Goal: Task Accomplishment & Management: Manage account settings

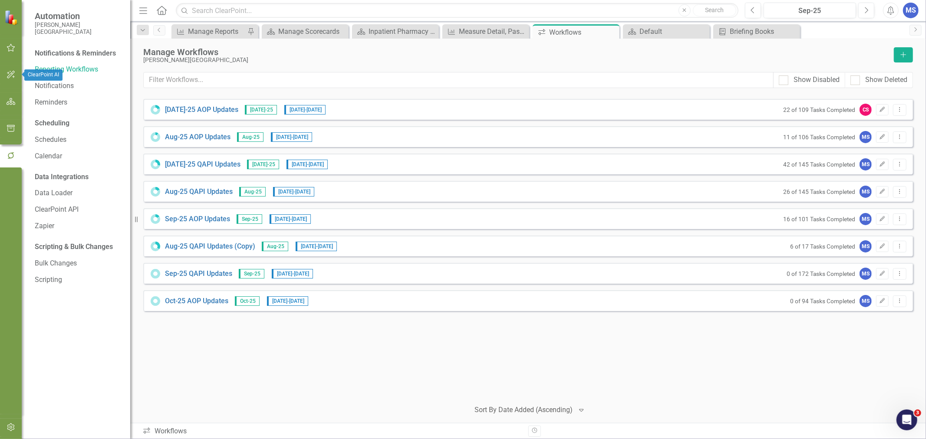
click at [12, 76] on icon "button" at bounding box center [11, 74] width 9 height 7
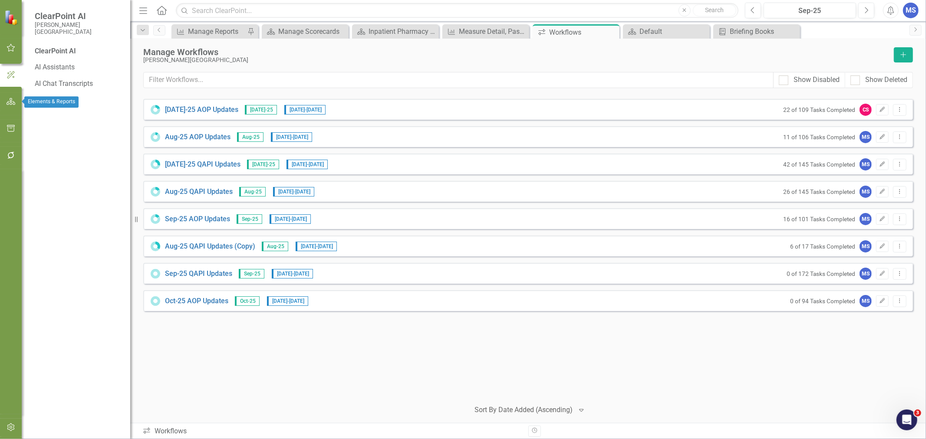
click at [9, 101] on icon "button" at bounding box center [11, 101] width 9 height 7
click at [36, 99] on icon "Dropdown" at bounding box center [38, 98] width 6 height 5
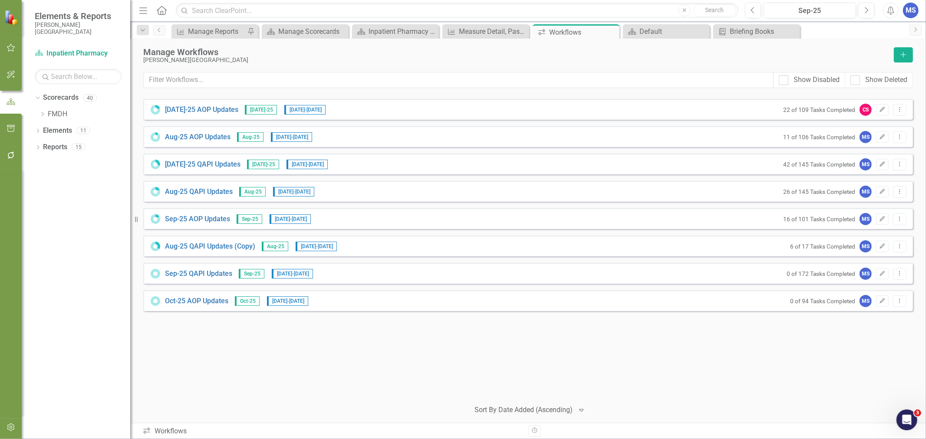
click at [43, 115] on icon "Dropdown" at bounding box center [42, 114] width 7 height 5
click at [53, 164] on icon "Dropdown" at bounding box center [51, 163] width 7 height 5
click at [73, 180] on link "Quality" at bounding box center [97, 180] width 65 height 10
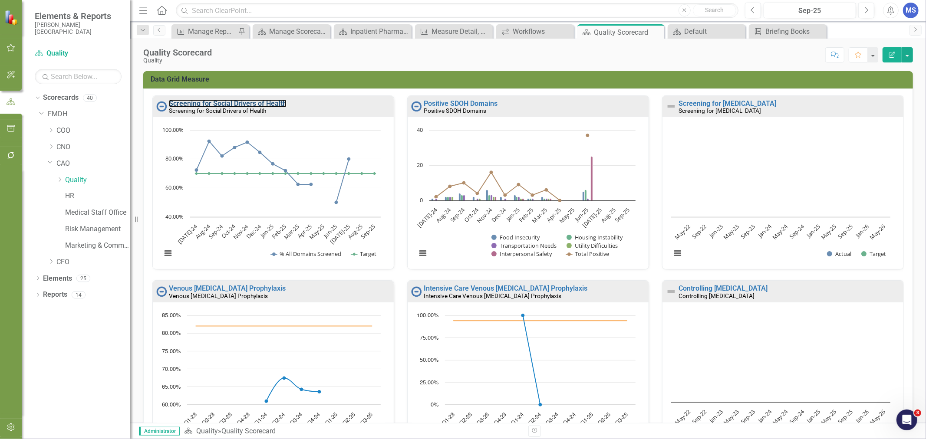
click at [249, 103] on link "Screening for Social Drivers of Health" at bounding box center [228, 103] width 118 height 8
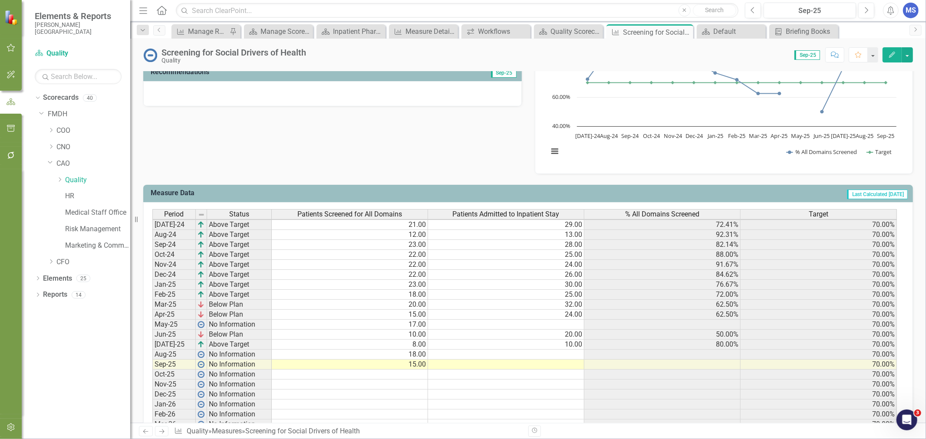
scroll to position [1, 0]
click at [410, 354] on td "18.00" at bounding box center [350, 355] width 156 height 10
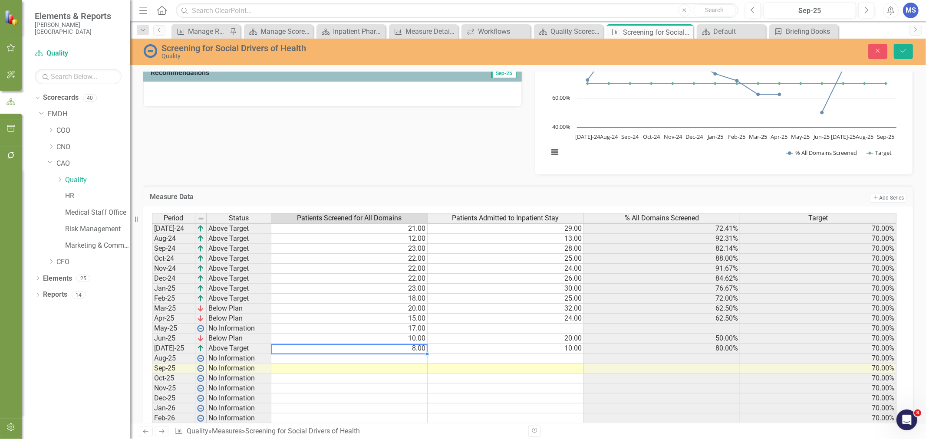
click at [152, 323] on div "Period Status Patients Screened for All Domains Patients Admitted to Inpatient …" at bounding box center [152, 338] width 0 height 250
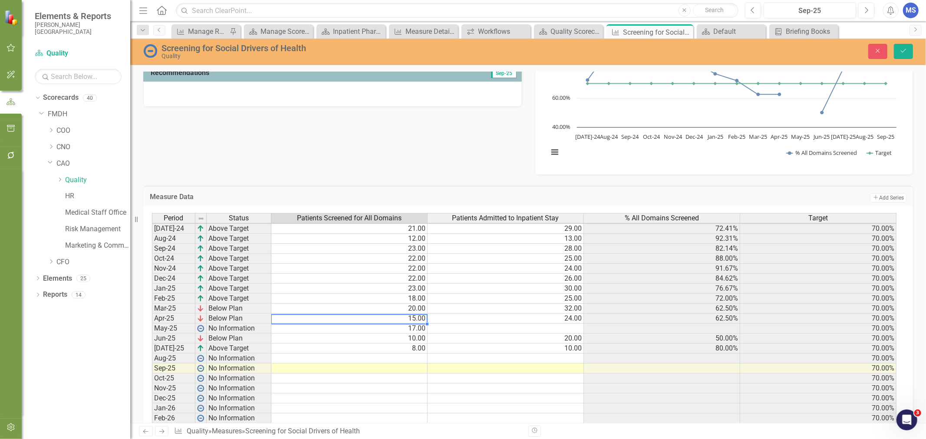
click at [410, 328] on td "17.00" at bounding box center [349, 329] width 156 height 10
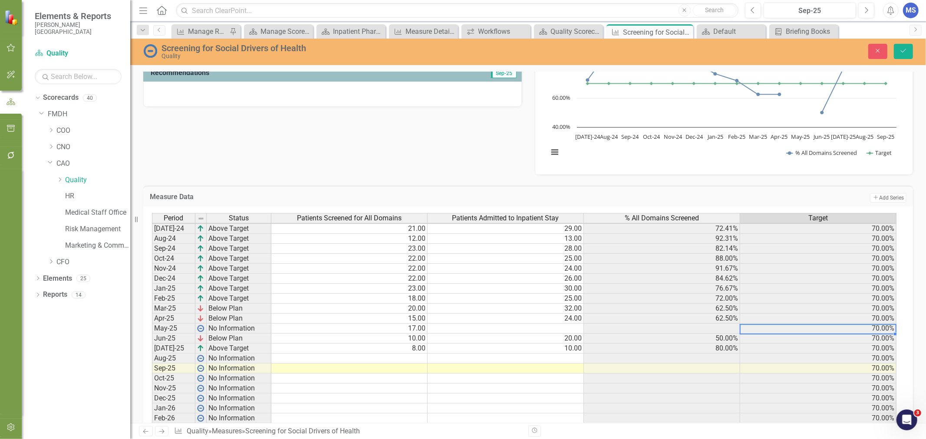
scroll to position [1, 5]
click at [410, 328] on td "17.00" at bounding box center [349, 329] width 156 height 10
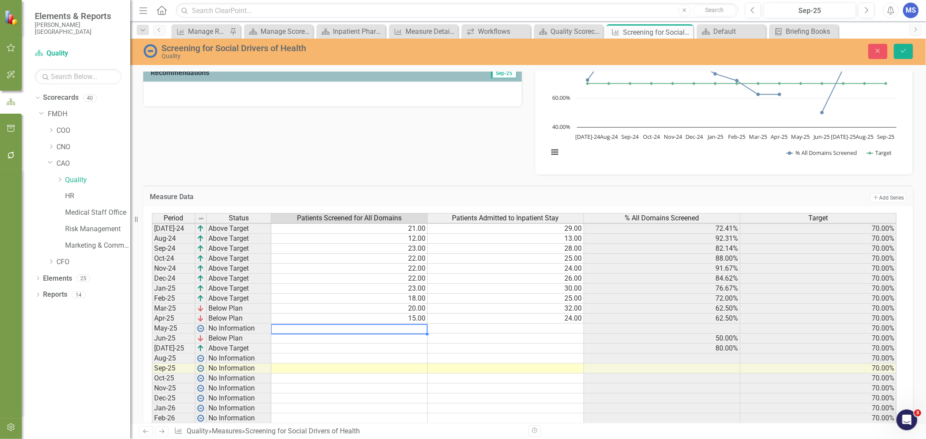
scroll to position [337, 0]
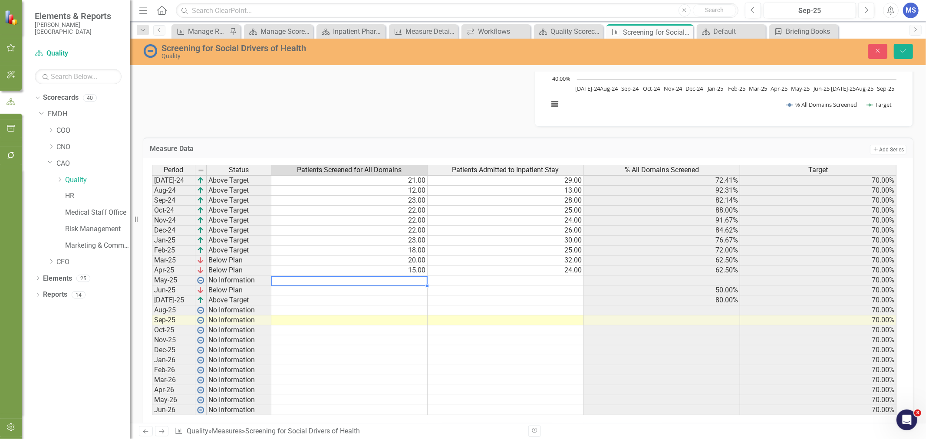
click at [413, 279] on td at bounding box center [349, 281] width 156 height 10
type textarea "16"
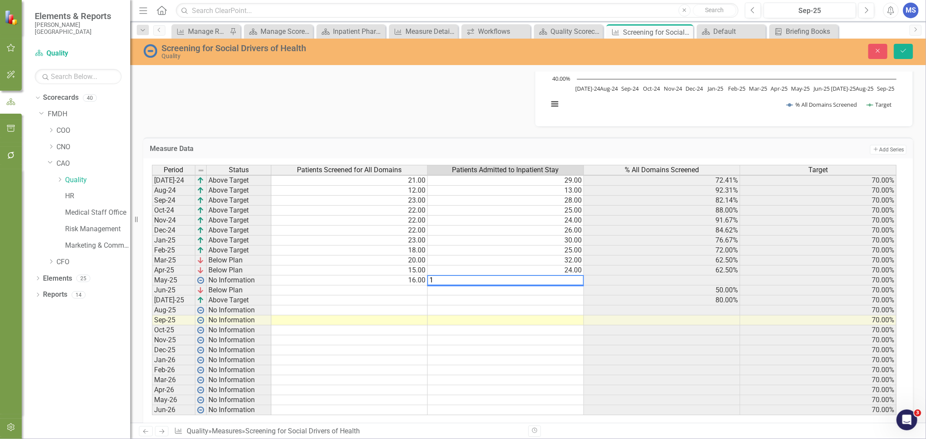
type textarea "17"
click at [396, 287] on td at bounding box center [349, 291] width 156 height 10
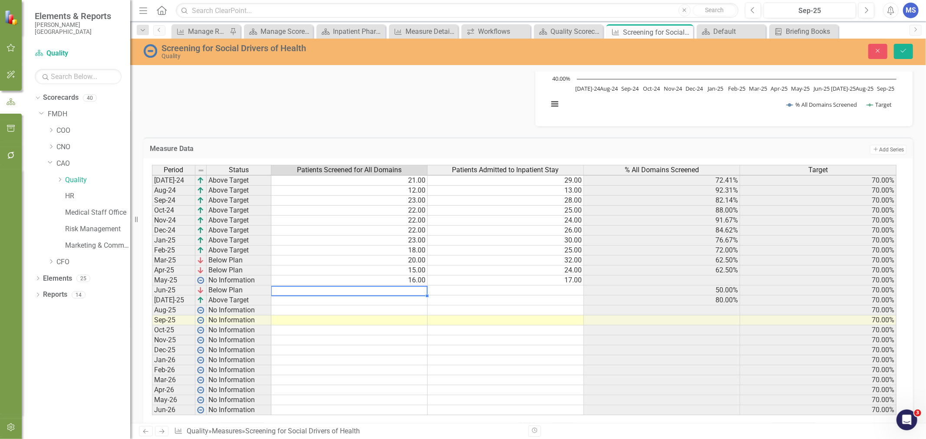
type textarea "18"
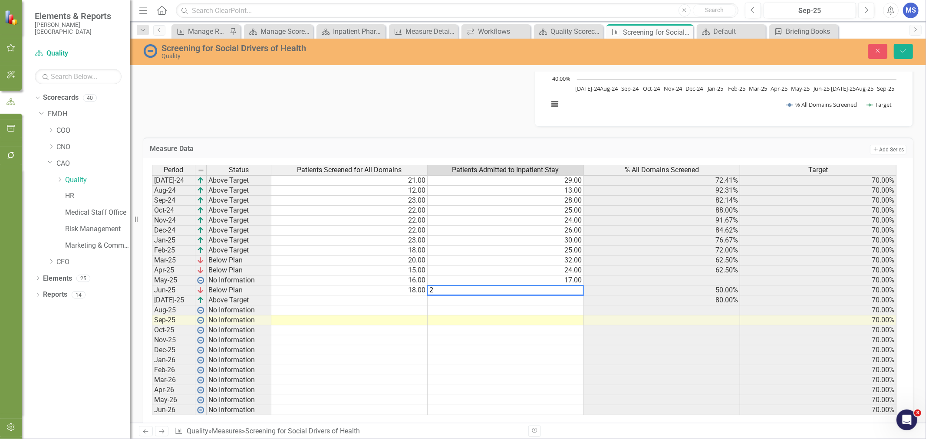
type textarea "25"
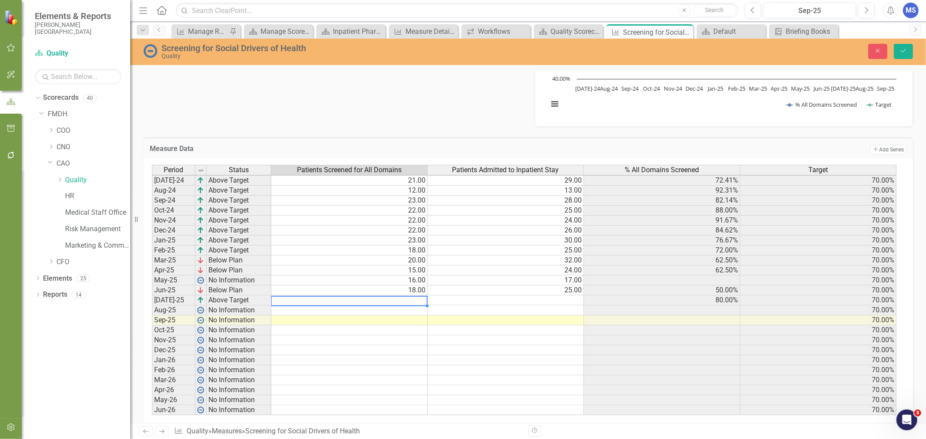
type textarea "12"
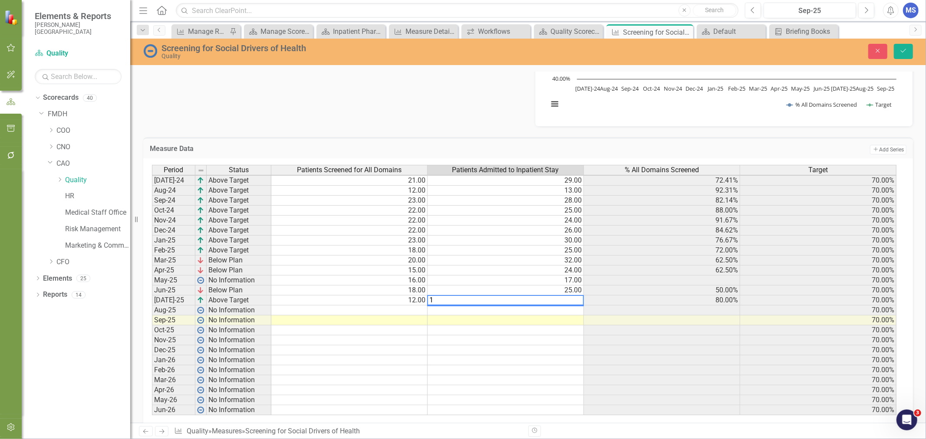
type textarea "19"
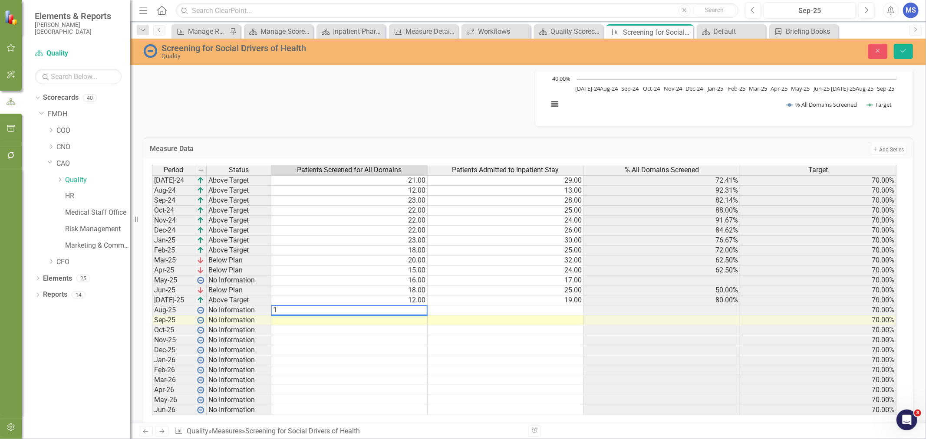
type textarea "19"
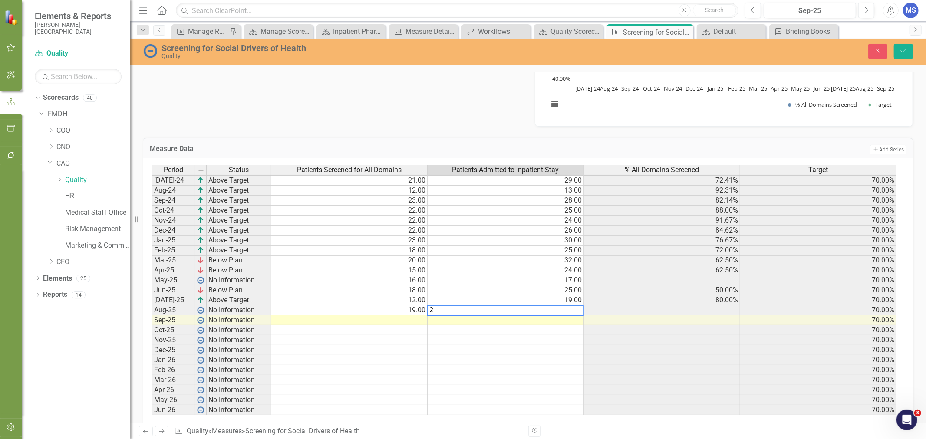
type textarea "27"
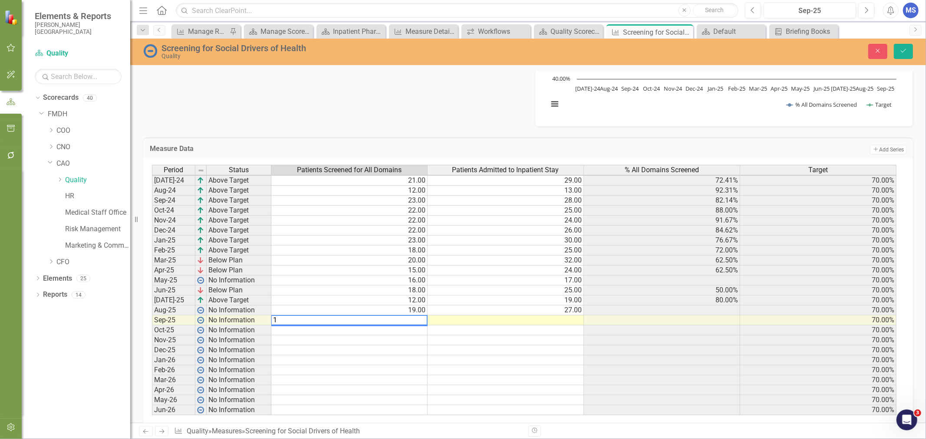
type textarea "16"
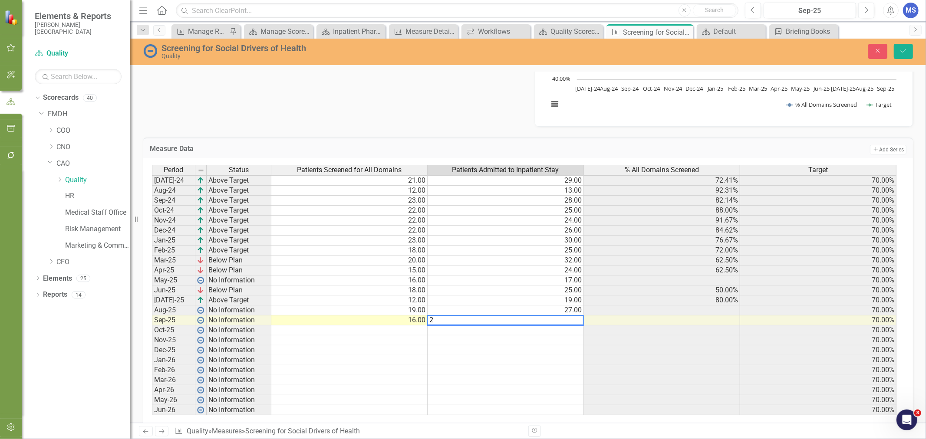
type textarea "20"
click at [905, 51] on icon "Save" at bounding box center [904, 51] width 8 height 6
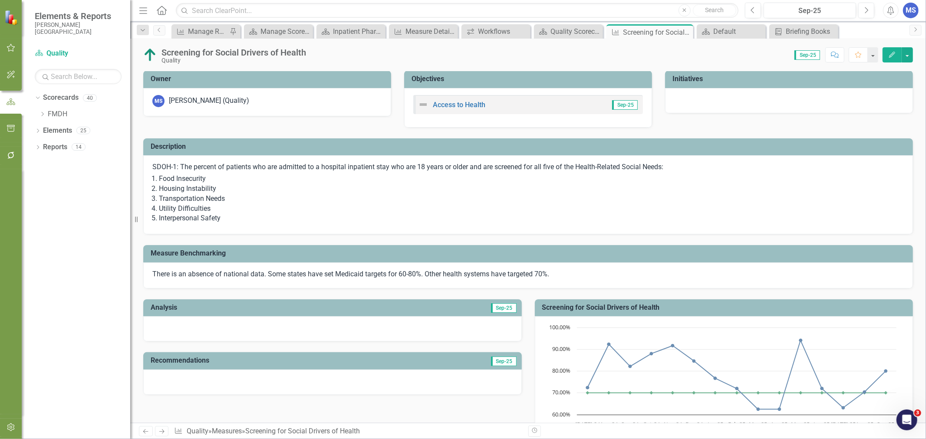
scroll to position [0, 0]
click at [0, 0] on icon at bounding box center [0, 0] width 0 height 0
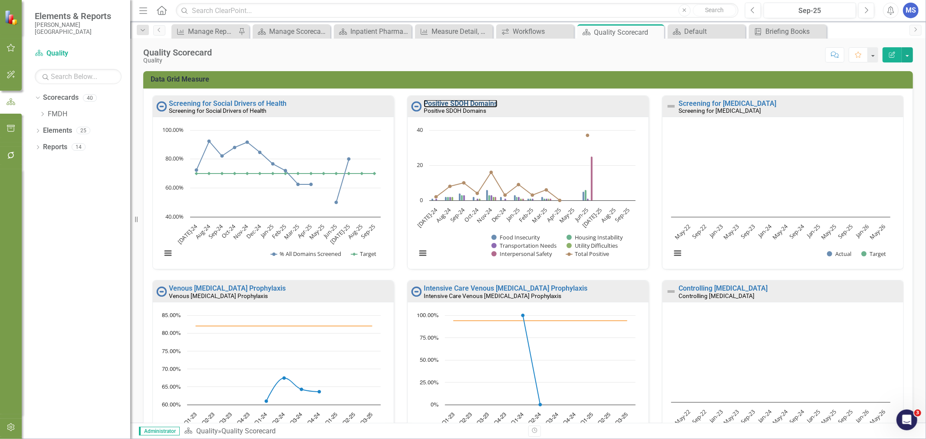
drag, startPoint x: 454, startPoint y: 102, endPoint x: 910, endPoint y: 113, distance: 456.8
click at [454, 102] on link "Positive SDOH Domains" at bounding box center [461, 103] width 74 height 8
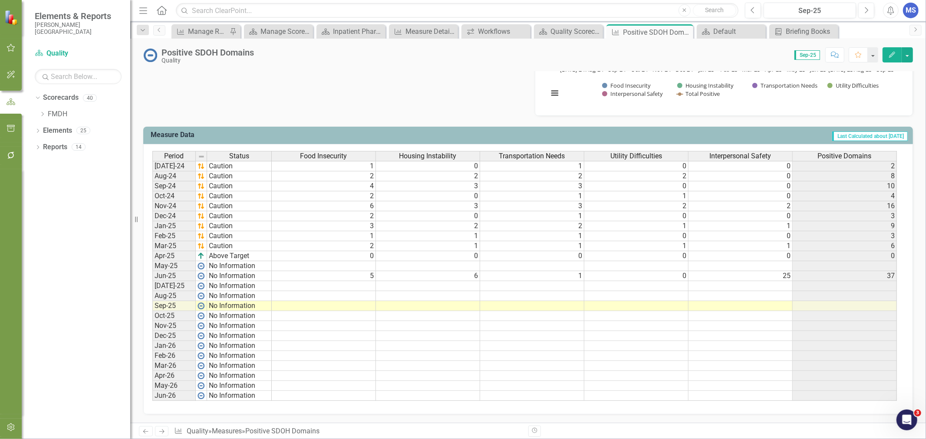
scroll to position [299, 0]
click at [358, 271] on td "5" at bounding box center [324, 276] width 104 height 10
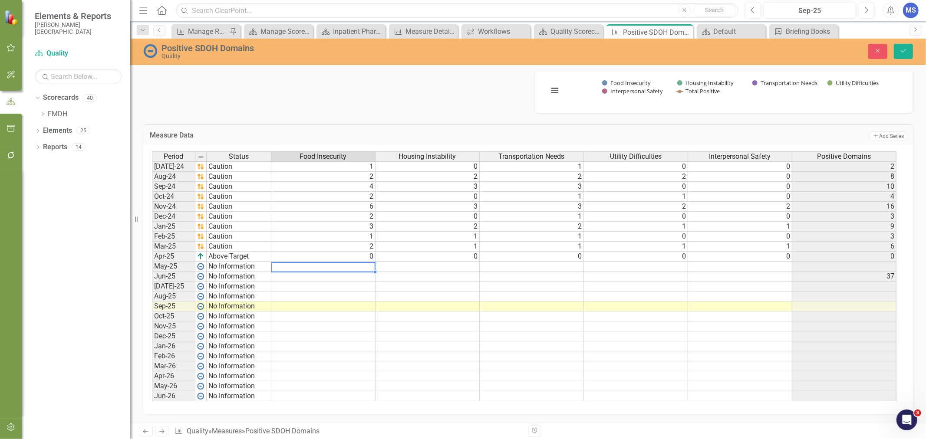
click at [361, 262] on td at bounding box center [323, 267] width 104 height 10
type textarea "0"
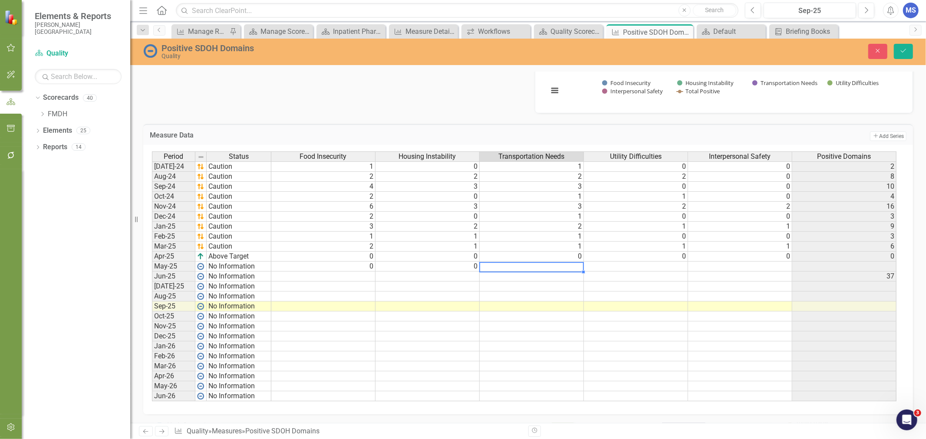
type textarea "0"
type textarea "1"
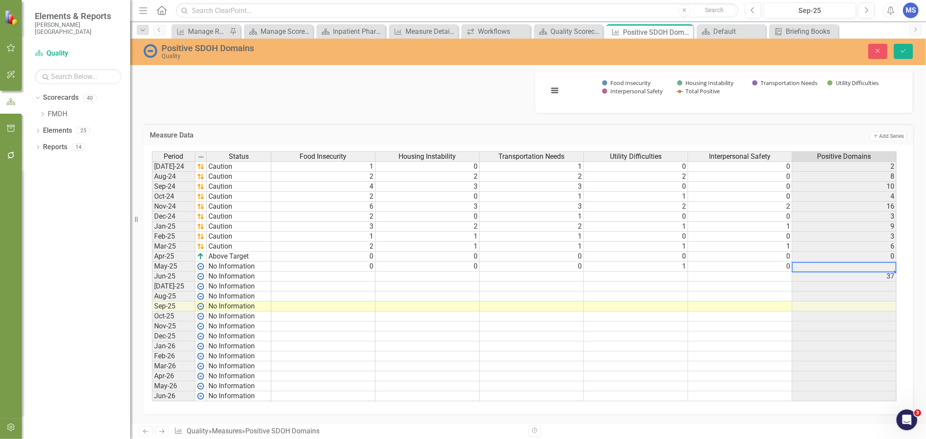
type textarea "0"
click at [906, 51] on icon "Save" at bounding box center [904, 51] width 8 height 6
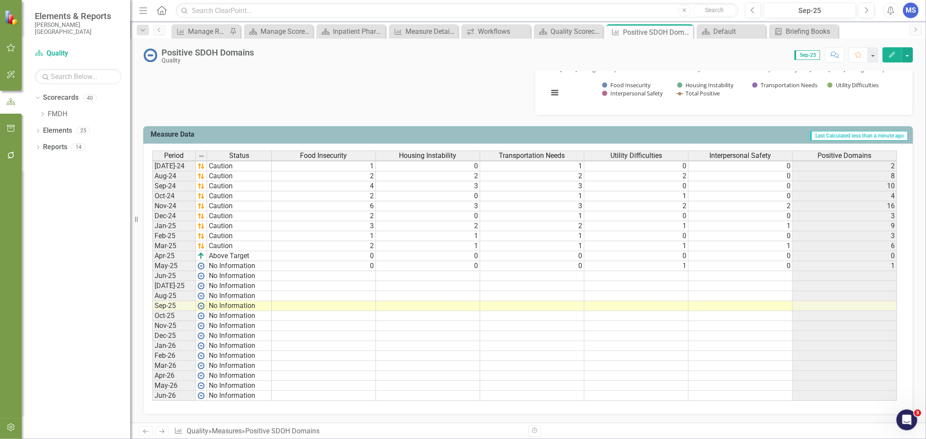
scroll to position [1, 6]
click at [333, 271] on td at bounding box center [324, 276] width 104 height 10
click at [292, 271] on td at bounding box center [324, 276] width 104 height 10
type textarea "1"
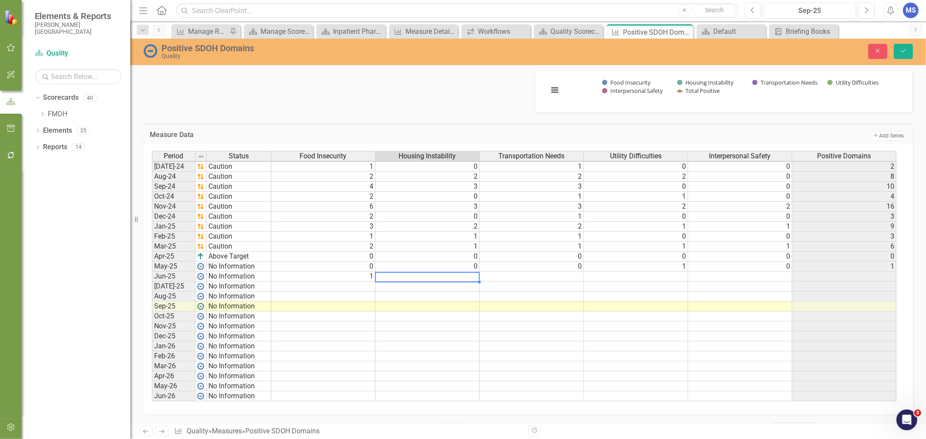
type textarea "2"
type textarea "1"
click at [290, 285] on td at bounding box center [323, 287] width 104 height 10
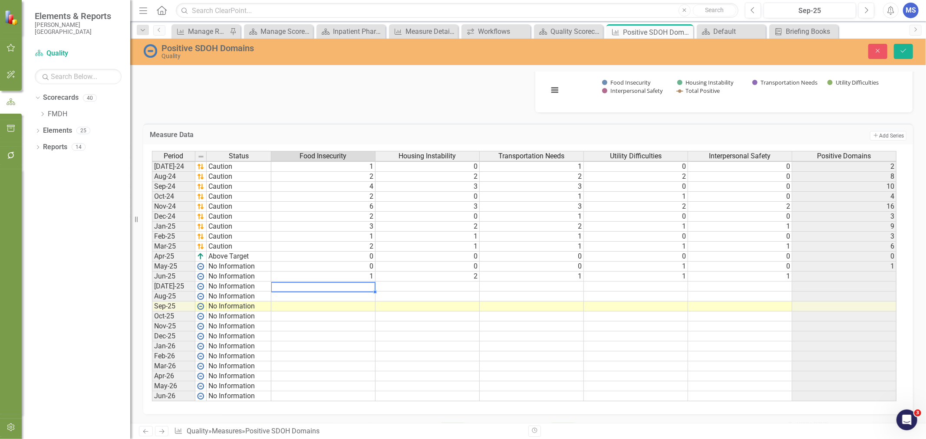
click at [314, 282] on td at bounding box center [323, 287] width 104 height 10
type textarea "2"
type textarea "1"
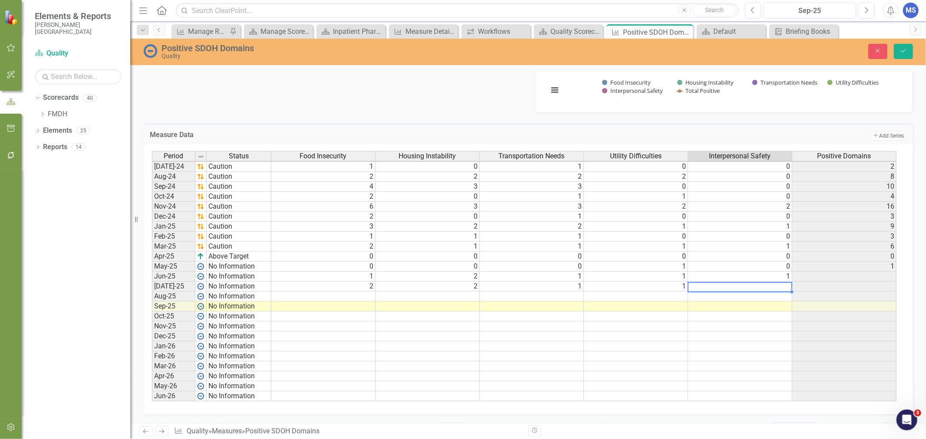
type textarea "1"
click at [332, 292] on td at bounding box center [323, 297] width 104 height 10
type textarea "2"
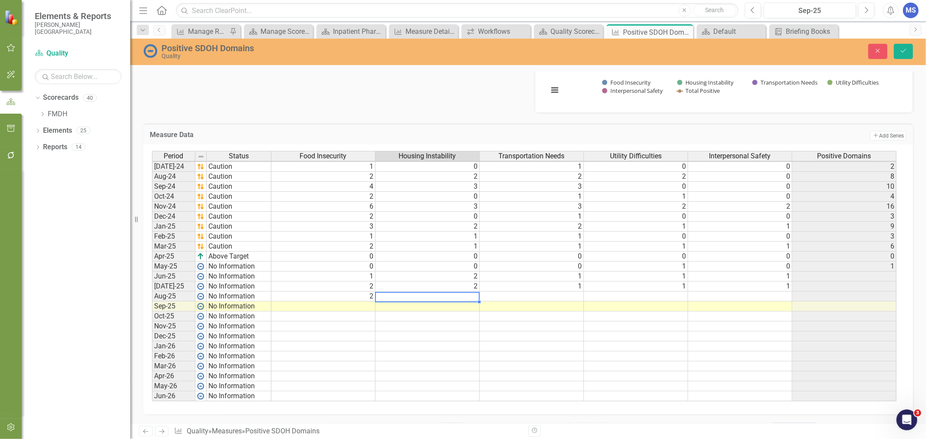
type textarea "0"
type textarea "3"
click at [306, 304] on td at bounding box center [323, 307] width 104 height 10
type textarea "0"
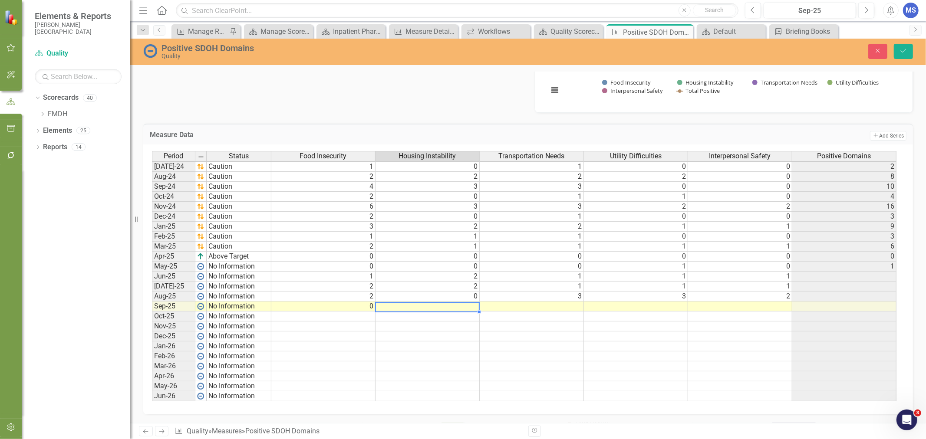
type textarea "0"
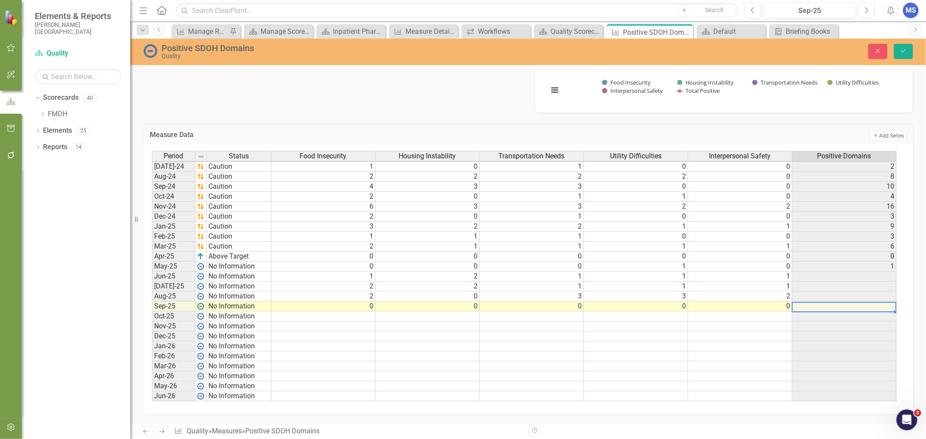
type textarea "0"
click at [904, 53] on icon "Save" at bounding box center [904, 51] width 8 height 6
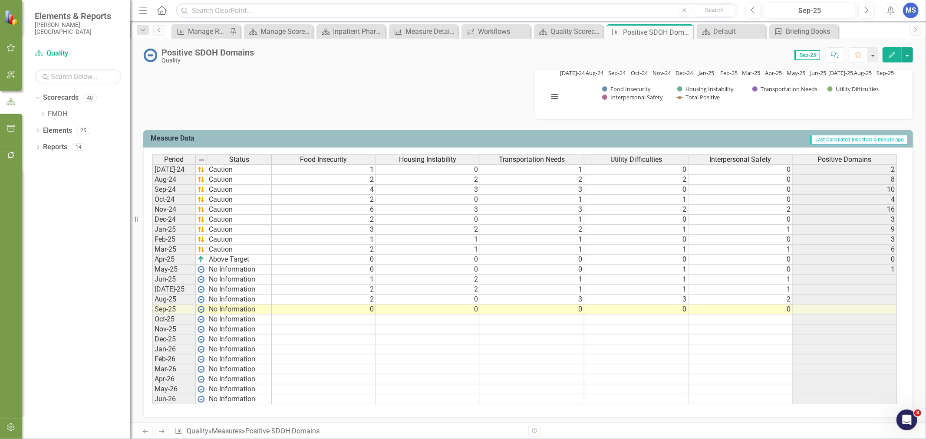
scroll to position [0, 6]
click at [908, 53] on button "button" at bounding box center [907, 54] width 11 height 15
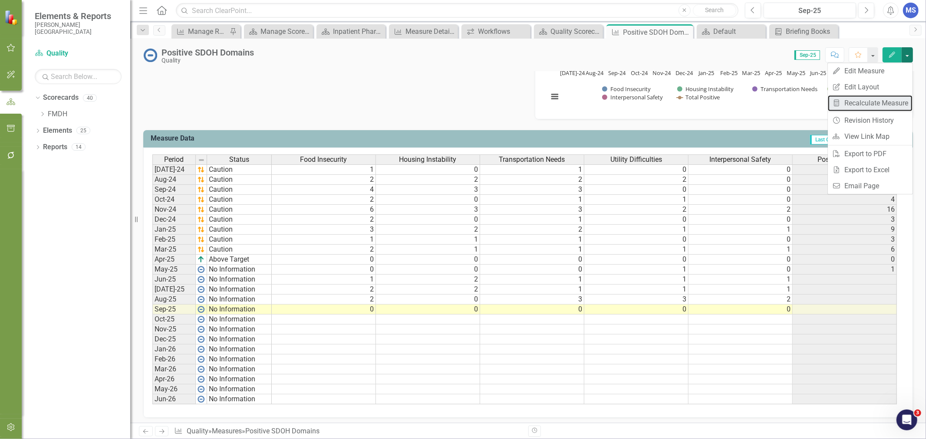
click at [887, 103] on link "Recalculate Measure Recalculate Measure" at bounding box center [870, 103] width 85 height 16
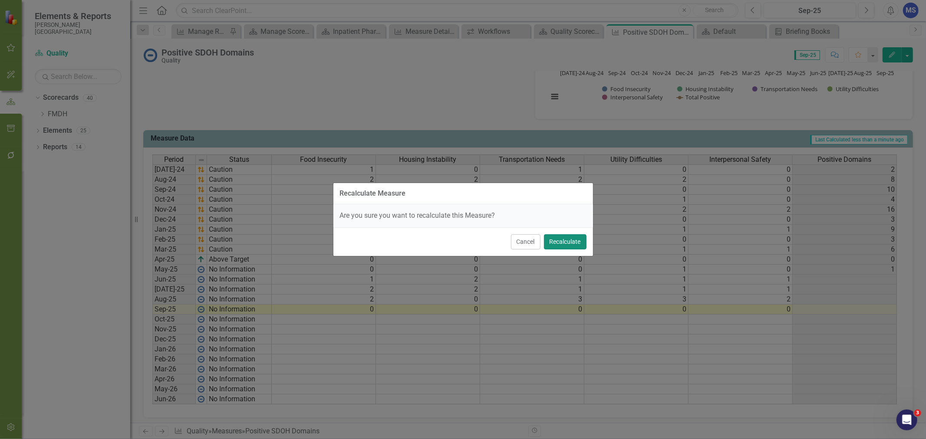
click at [560, 240] on button "Recalculate" at bounding box center [565, 241] width 43 height 15
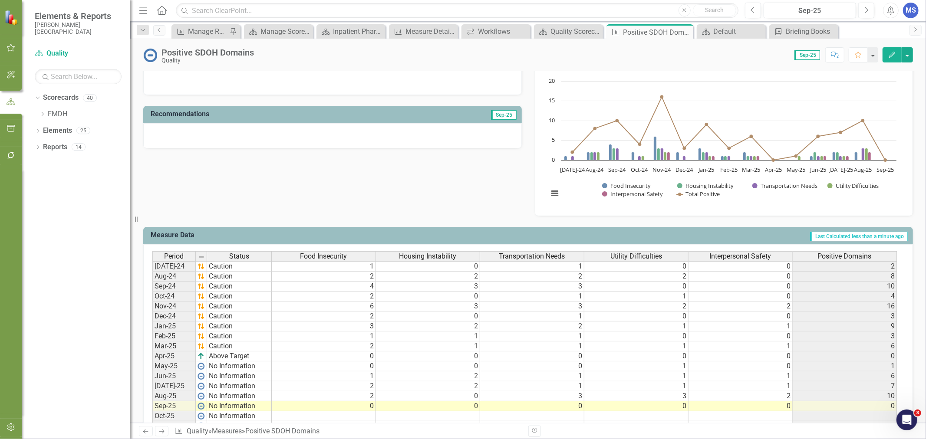
scroll to position [251, 0]
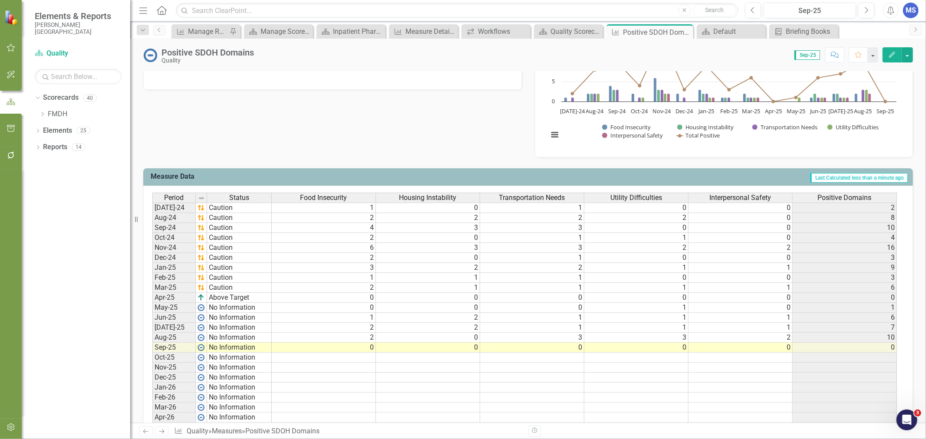
click at [227, 346] on td "No Information" at bounding box center [239, 348] width 65 height 10
click at [216, 349] on td "No Information" at bounding box center [239, 348] width 65 height 10
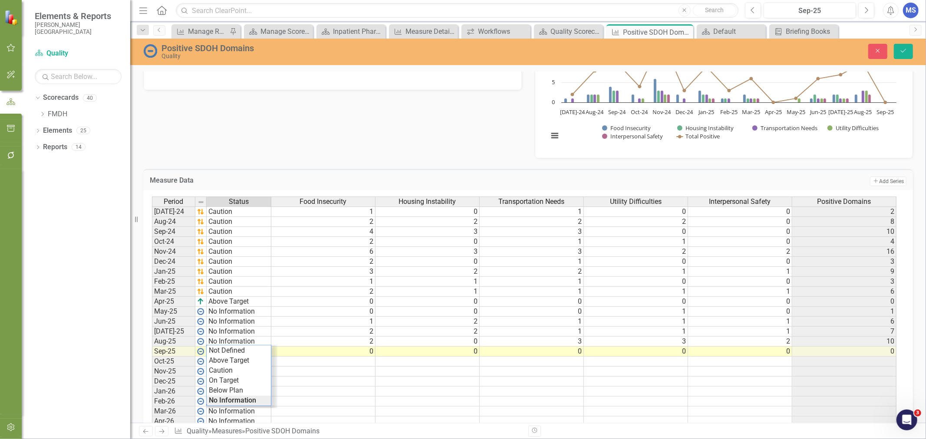
scroll to position [0, 5]
click at [224, 362] on div "Period Status Food Insecurity Housing Instability Transportation Needs Utility …" at bounding box center [525, 322] width 746 height 250
click at [224, 343] on td "No Information" at bounding box center [239, 342] width 65 height 10
click at [226, 379] on div "Period Status Food Insecurity Housing Instability Transportation Needs Utility …" at bounding box center [525, 322] width 746 height 250
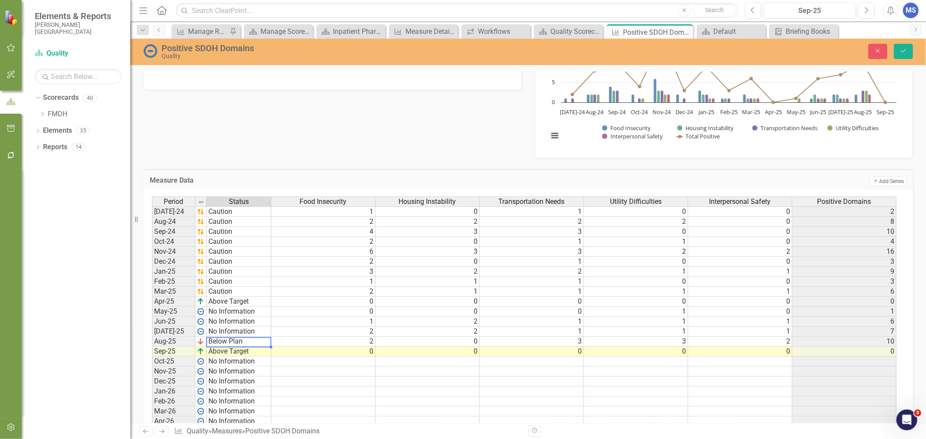
click at [226, 333] on td "No Information" at bounding box center [239, 332] width 65 height 10
click at [227, 371] on div "Period Status Food Insecurity Housing Instability Transportation Needs Utility …" at bounding box center [525, 322] width 746 height 250
click at [229, 322] on td "No Information" at bounding box center [239, 322] width 65 height 10
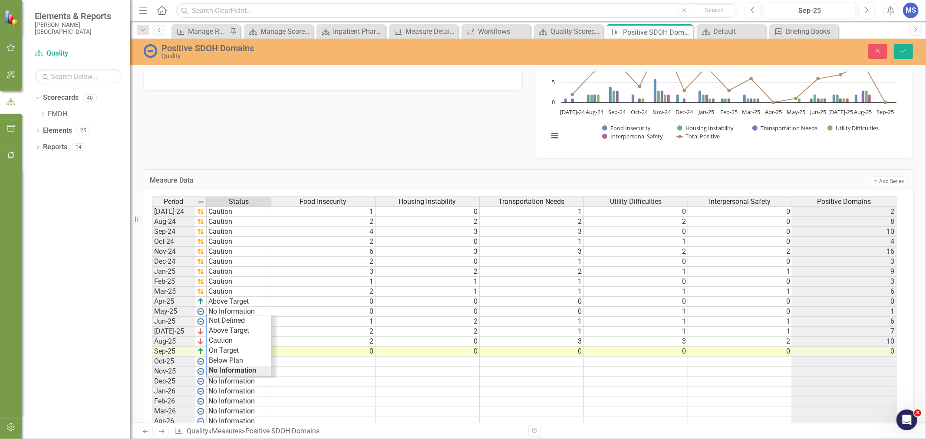
click at [233, 360] on div "Period Status Food Insecurity Housing Instability Transportation Needs Utility …" at bounding box center [525, 322] width 746 height 250
click at [228, 311] on td "No Information" at bounding box center [239, 312] width 65 height 10
type textarea "Below Plan"
click at [237, 352] on div "Period Status Food Insecurity Housing Instability Transportation Needs Utility …" at bounding box center [525, 322] width 746 height 250
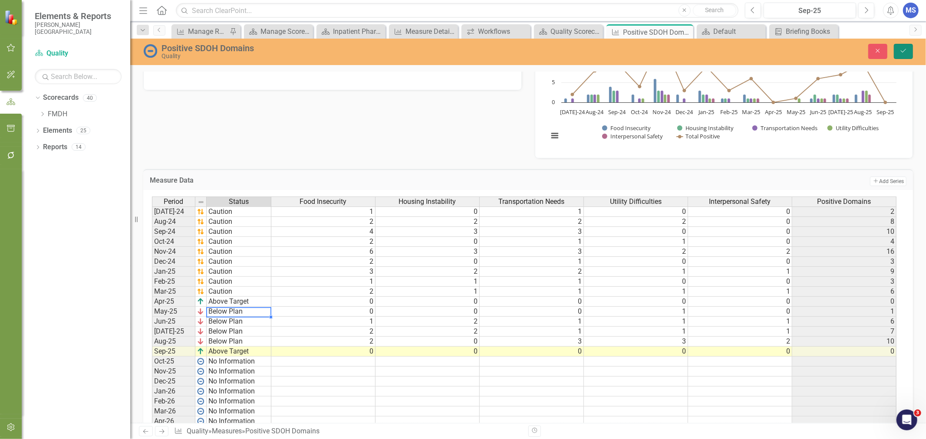
click at [900, 51] on icon "Save" at bounding box center [904, 51] width 8 height 6
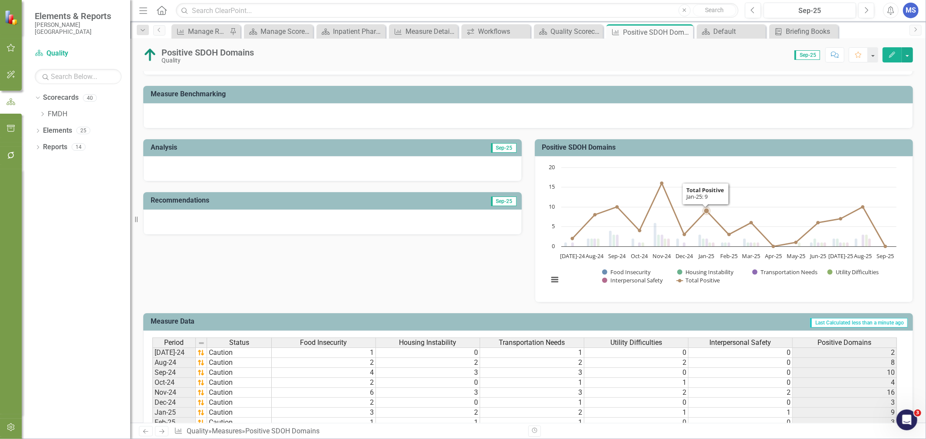
scroll to position [58, 0]
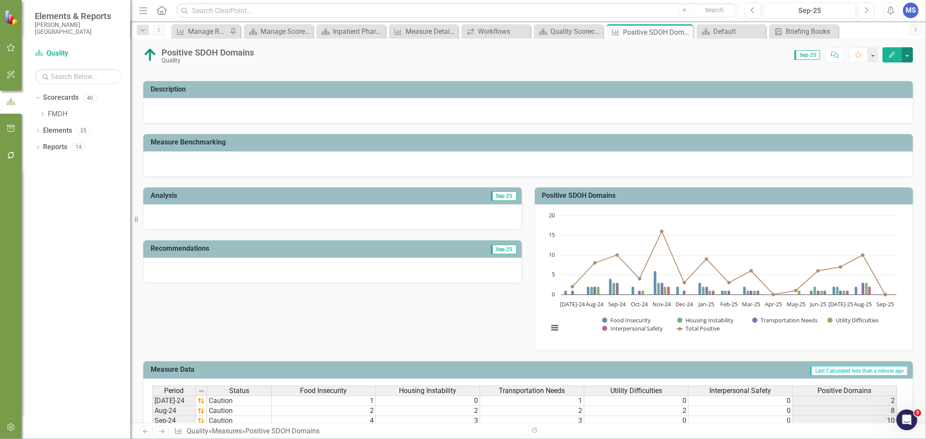
click at [910, 51] on button "button" at bounding box center [907, 54] width 11 height 15
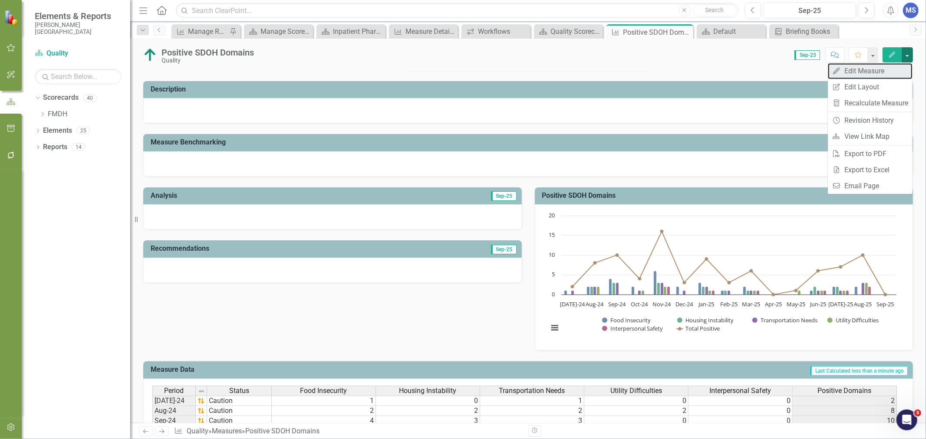
click at [858, 71] on link "Edit Edit Measure" at bounding box center [870, 71] width 85 height 16
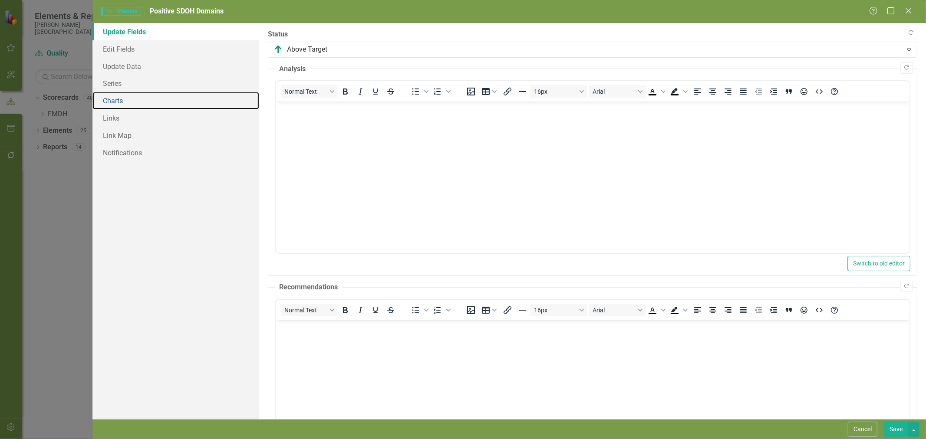
click at [116, 100] on link "Charts" at bounding box center [175, 100] width 167 height 17
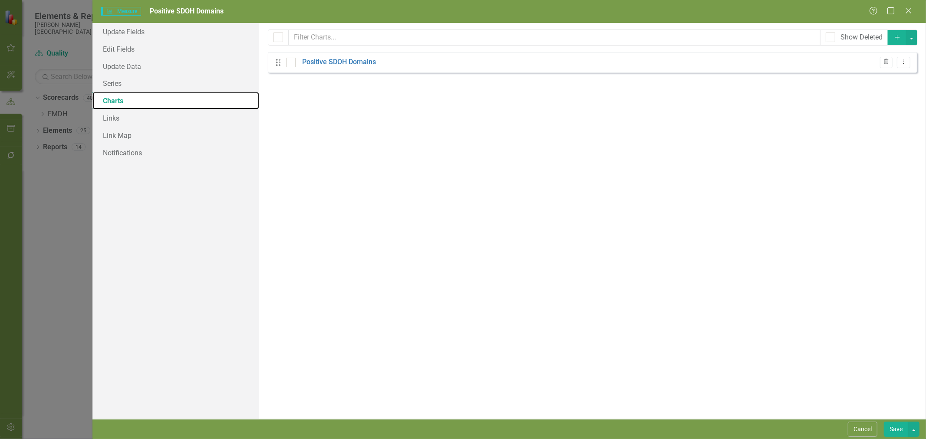
scroll to position [0, 0]
click at [364, 63] on link "Positive SDOH Domains" at bounding box center [339, 62] width 74 height 10
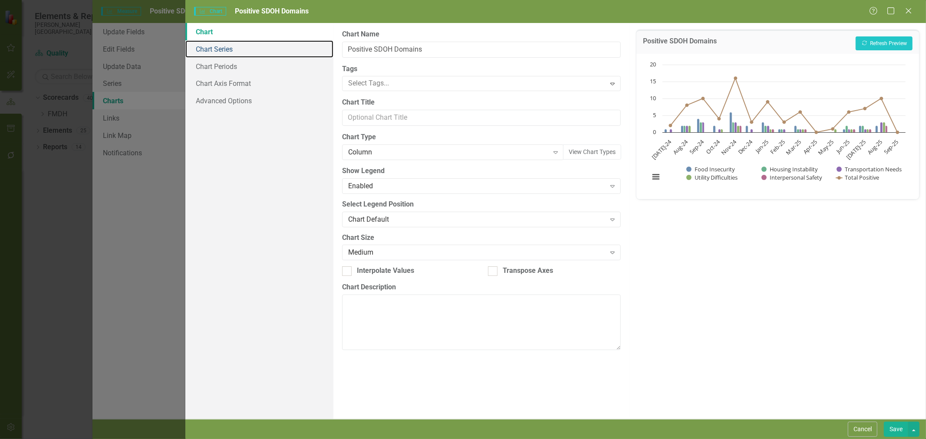
click at [229, 52] on link "Chart Series" at bounding box center [259, 48] width 148 height 17
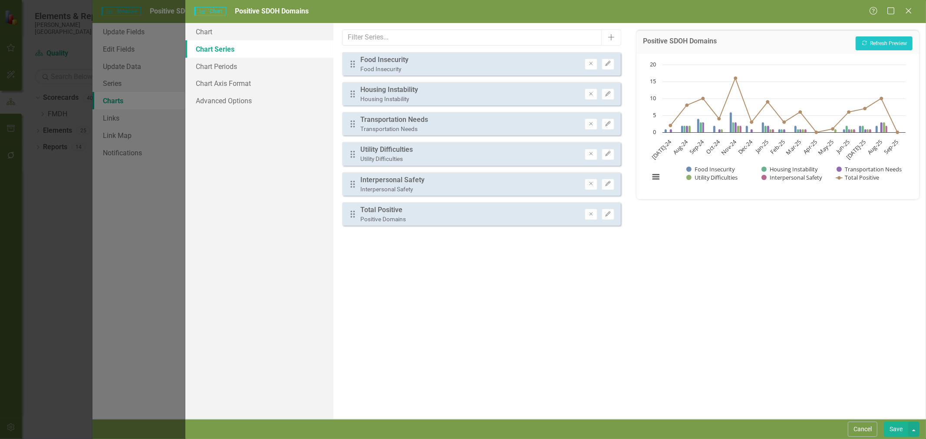
click at [592, 212] on icon "Remove" at bounding box center [591, 214] width 7 height 5
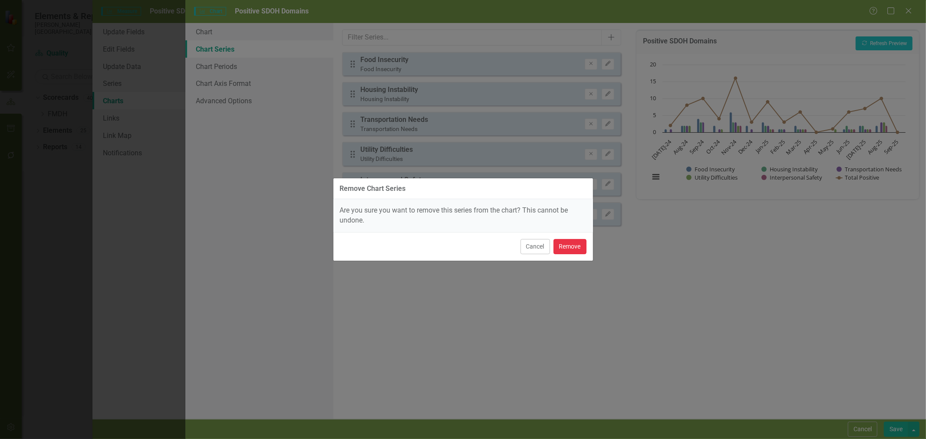
click at [578, 250] on button "Remove" at bounding box center [570, 246] width 33 height 15
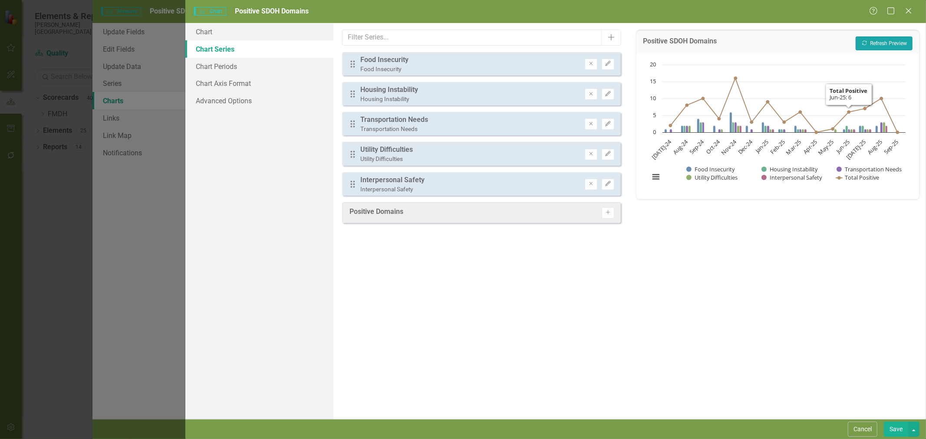
click at [874, 40] on button "Recalculate Refresh Preview" at bounding box center [884, 43] width 57 height 14
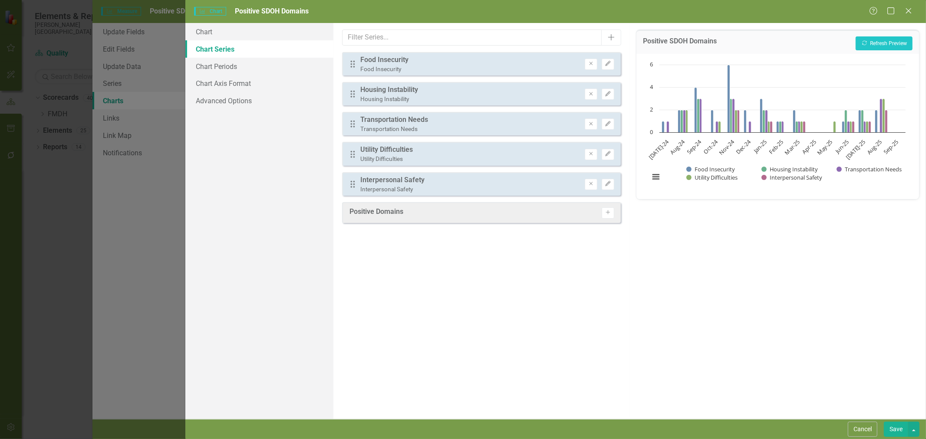
click at [893, 427] on button "Save" at bounding box center [896, 429] width 24 height 15
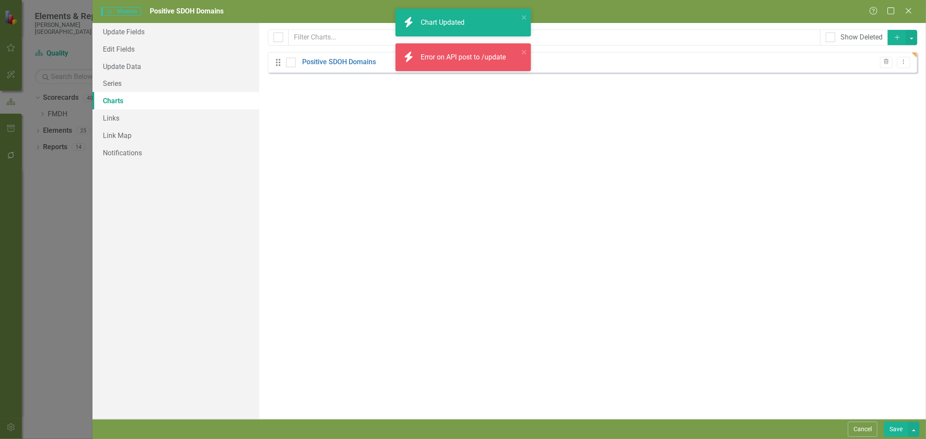
click at [895, 428] on button "Save" at bounding box center [896, 429] width 24 height 15
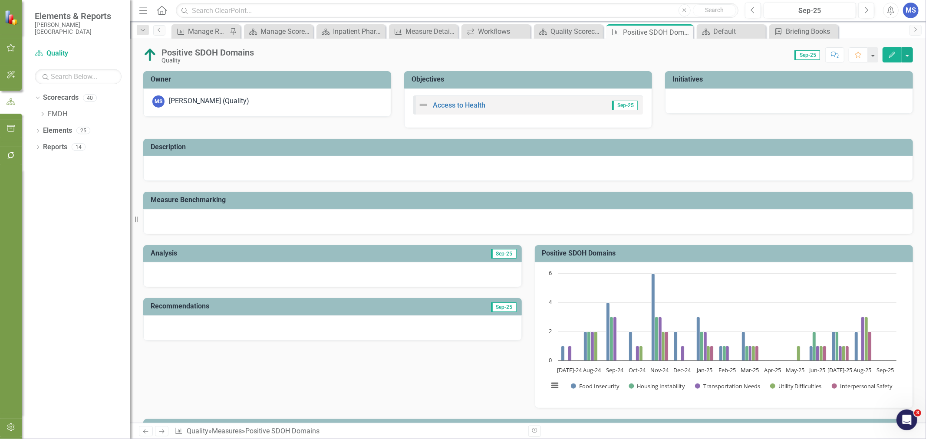
click at [0, 0] on icon "Close" at bounding box center [0, 0] width 0 height 0
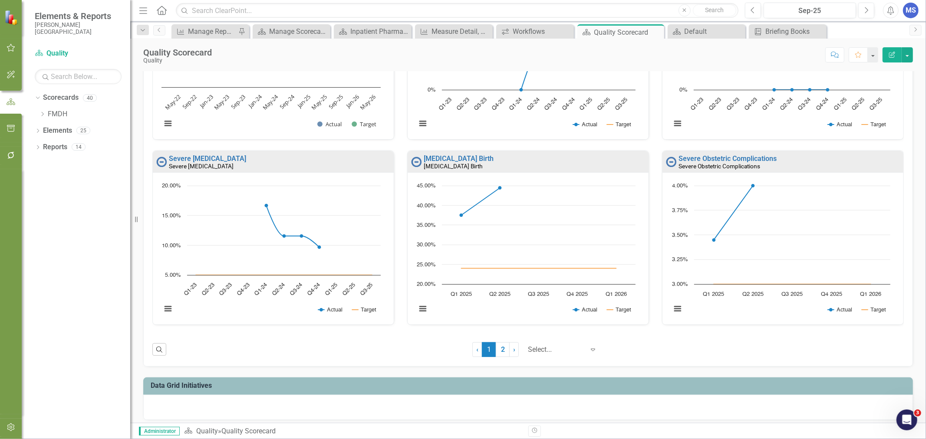
scroll to position [506, 0]
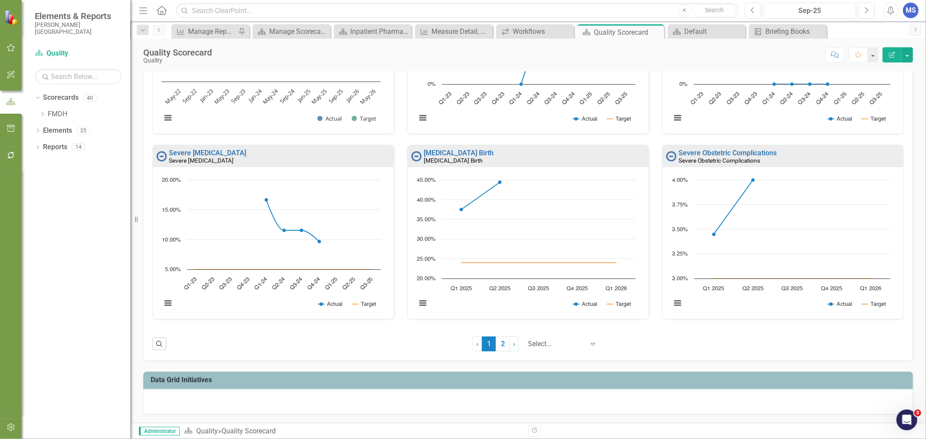
click at [496, 344] on link "2" at bounding box center [503, 344] width 14 height 15
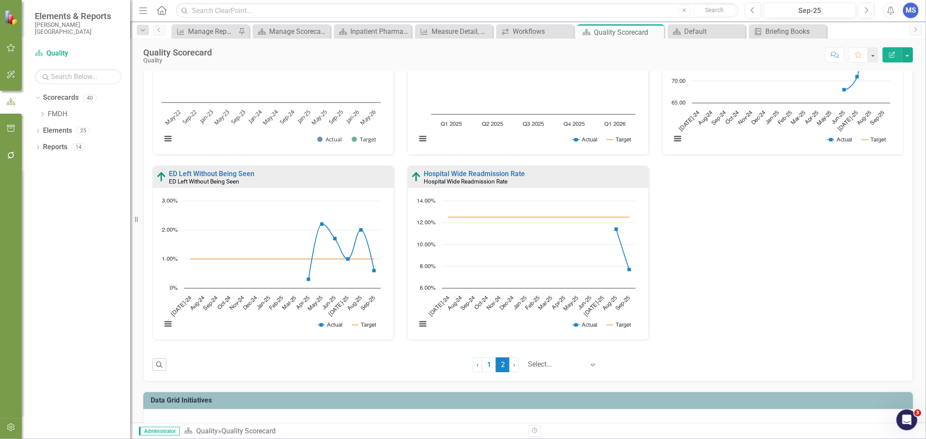
scroll to position [135, 0]
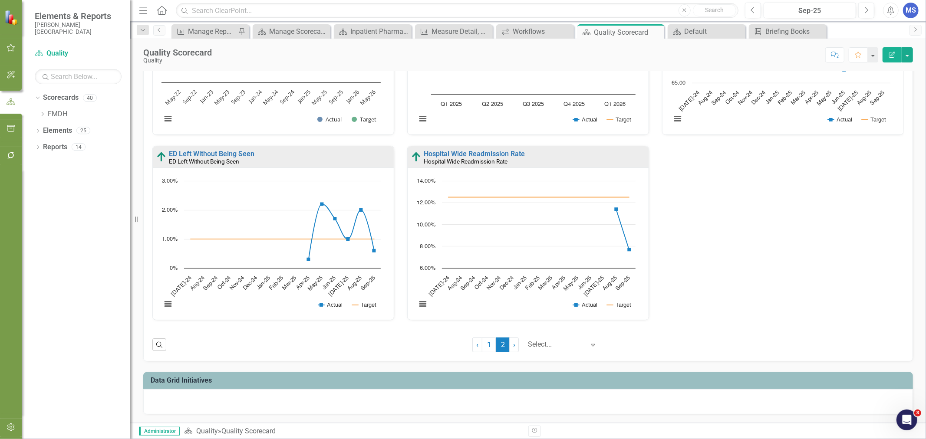
click at [487, 346] on link "1" at bounding box center [489, 345] width 14 height 15
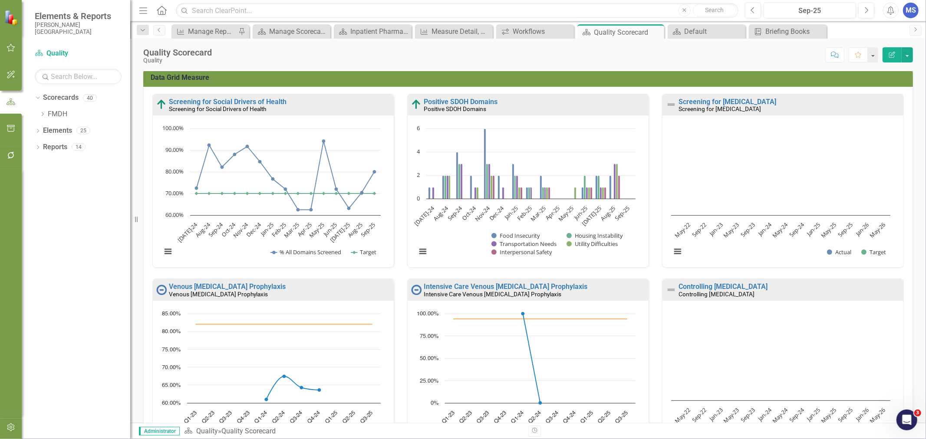
scroll to position [0, 0]
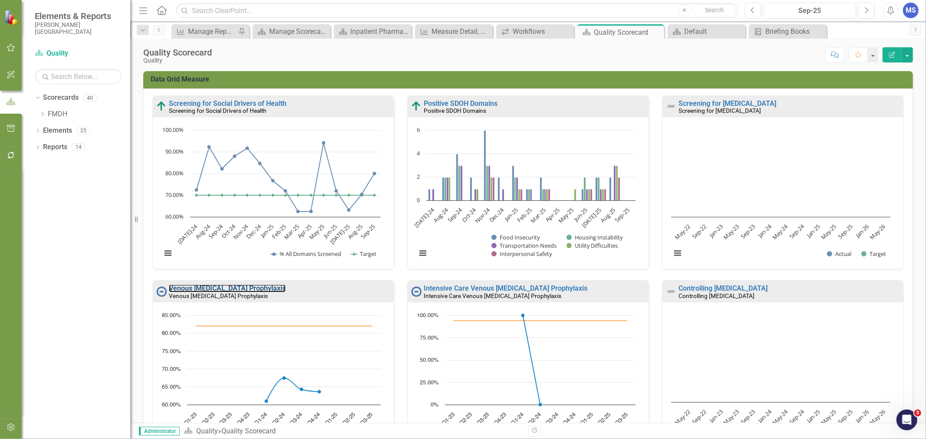
click at [201, 290] on link "Venous [MEDICAL_DATA] Prophylaxis" at bounding box center [227, 288] width 117 height 8
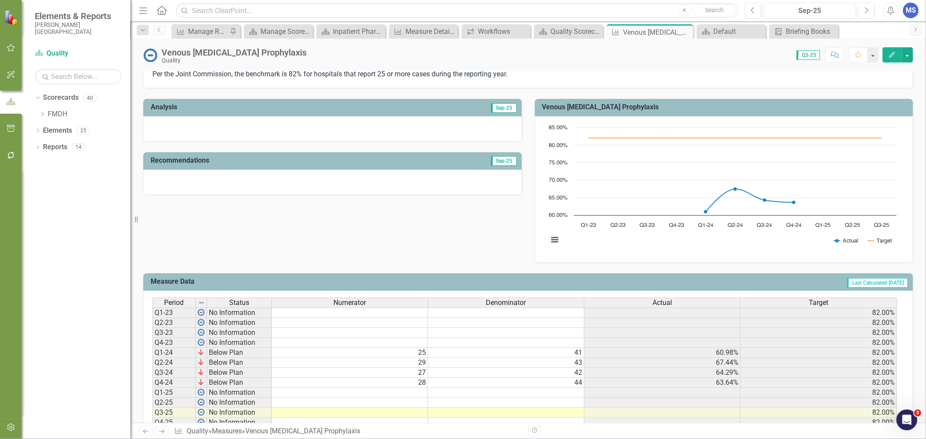
scroll to position [181, 0]
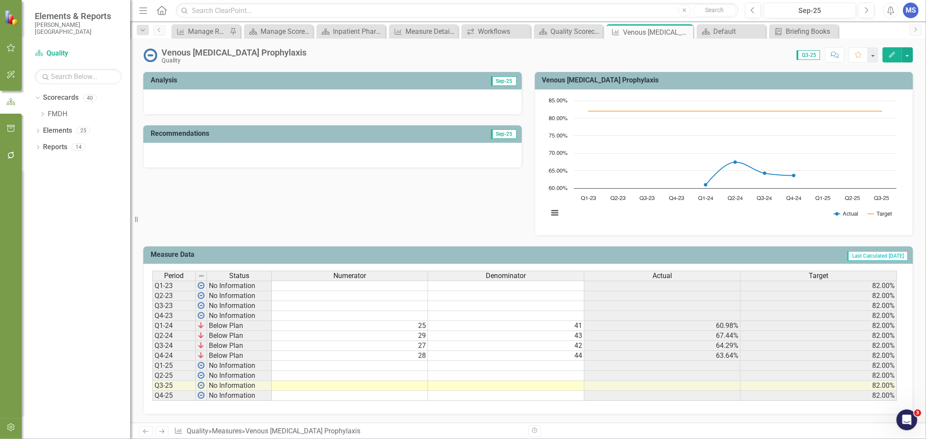
click at [418, 361] on td at bounding box center [350, 366] width 156 height 10
click at [399, 361] on td at bounding box center [350, 366] width 156 height 10
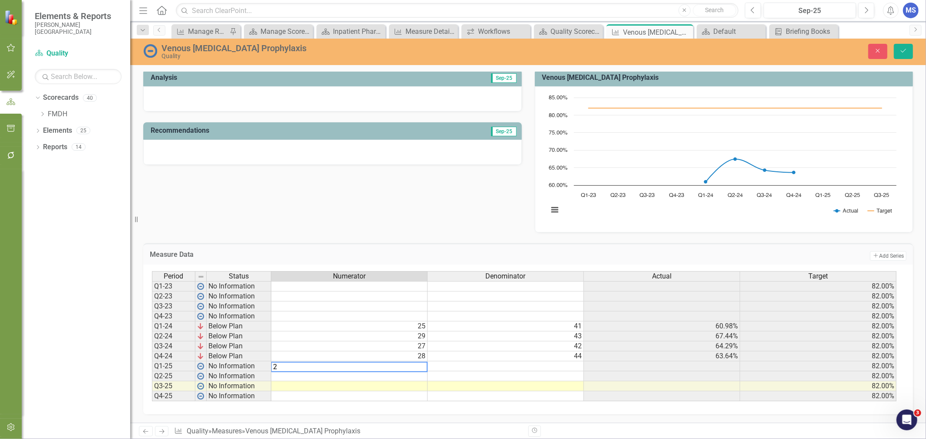
type textarea "24"
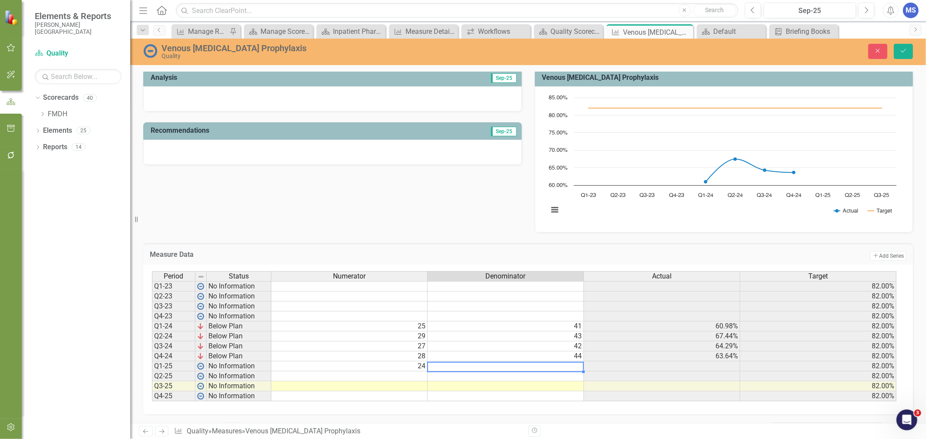
type textarea "49"
click at [903, 50] on icon "Save" at bounding box center [904, 51] width 8 height 6
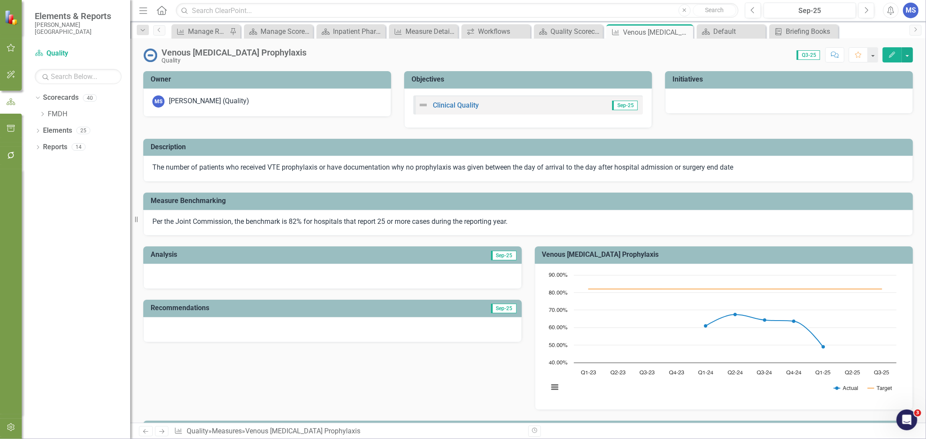
click at [0, 0] on icon "Close" at bounding box center [0, 0] width 0 height 0
click at [0, 0] on icon at bounding box center [0, 0] width 0 height 0
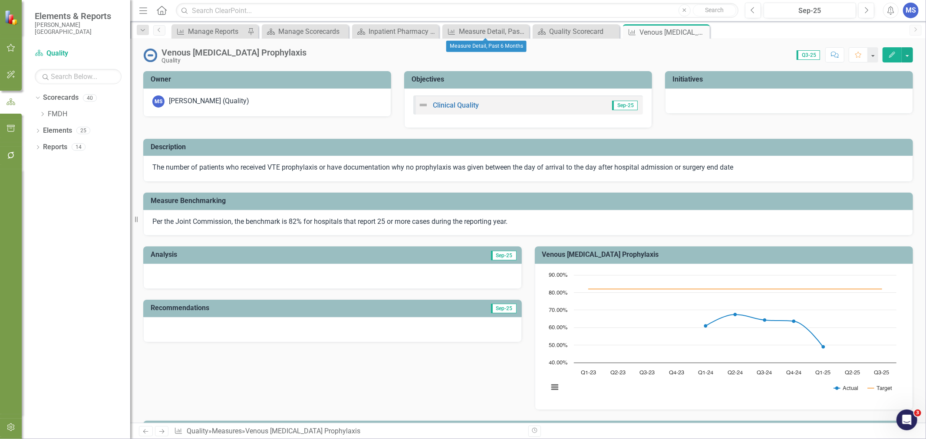
click at [0, 0] on icon at bounding box center [0, 0] width 0 height 0
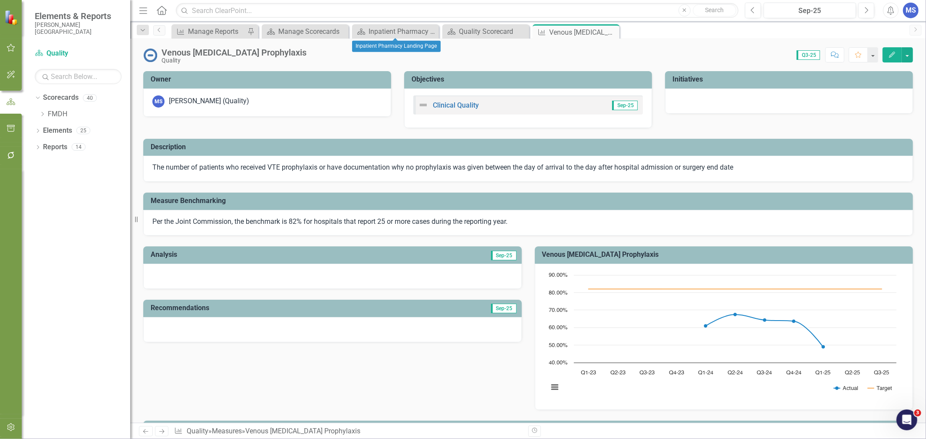
click at [0, 0] on icon "Close" at bounding box center [0, 0] width 0 height 0
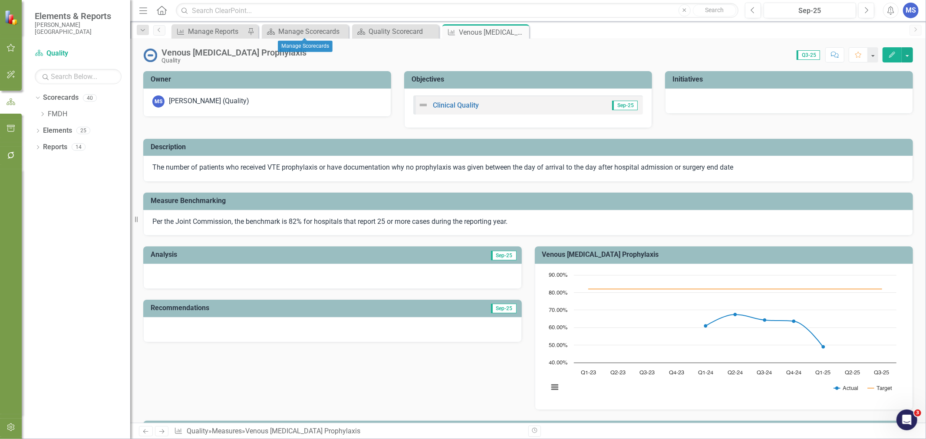
click at [0, 0] on icon "Close" at bounding box center [0, 0] width 0 height 0
click at [311, 34] on div "Quality Scorecard" at bounding box center [312, 31] width 68 height 11
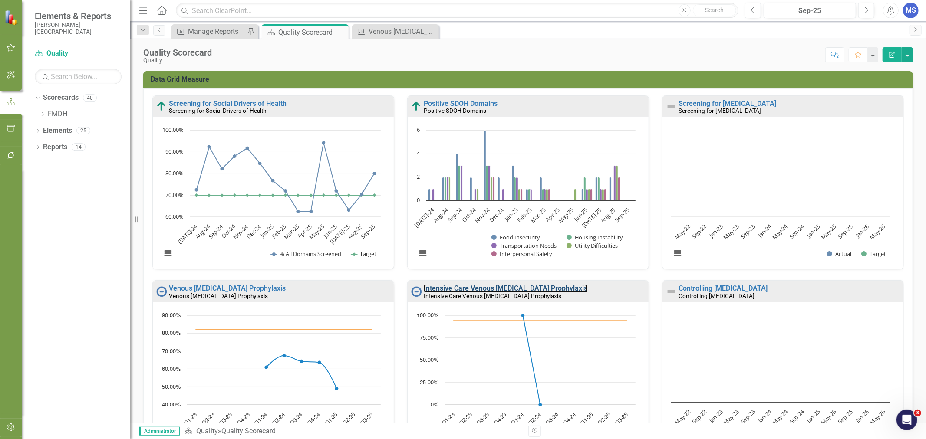
click at [523, 288] on link "Intensive Care Venous [MEDICAL_DATA] Prophylaxis" at bounding box center [506, 288] width 164 height 8
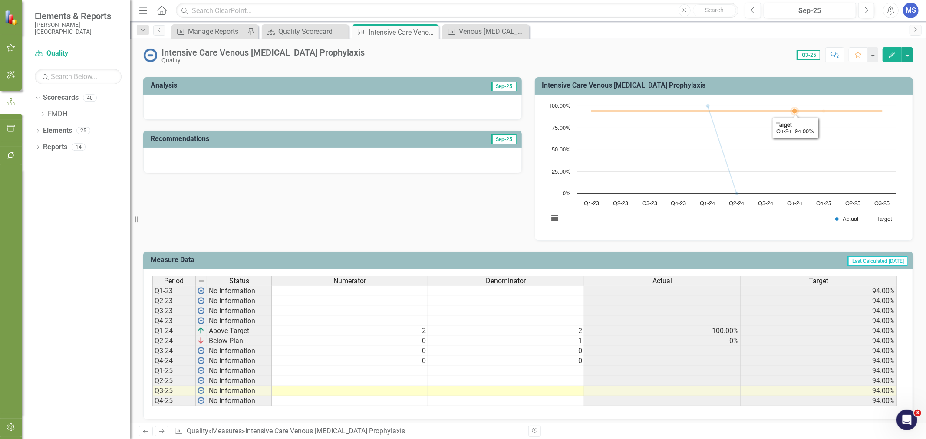
scroll to position [181, 0]
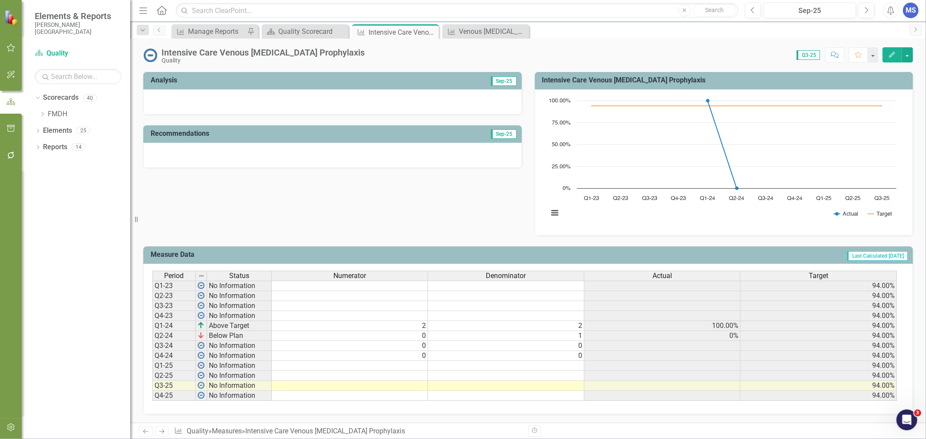
click at [413, 361] on td at bounding box center [350, 366] width 156 height 10
type textarea "0"
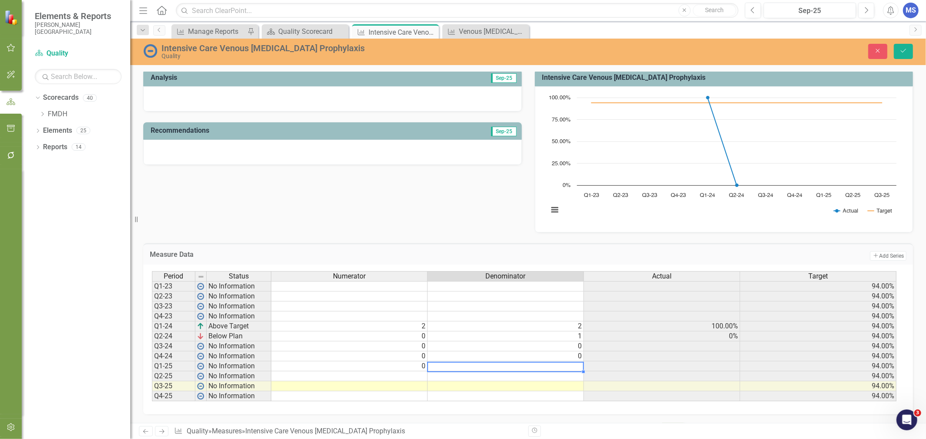
type textarea "0"
click at [905, 49] on icon "Save" at bounding box center [904, 51] width 8 height 6
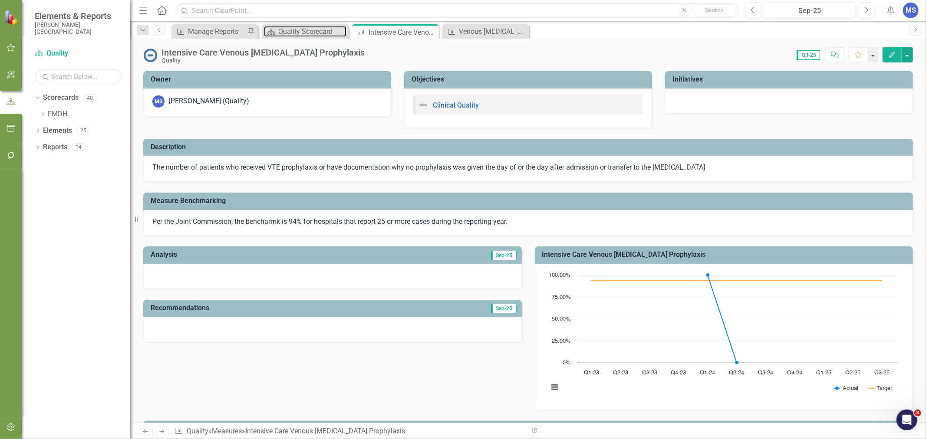
click at [306, 30] on div "Quality Scorecard" at bounding box center [312, 31] width 68 height 11
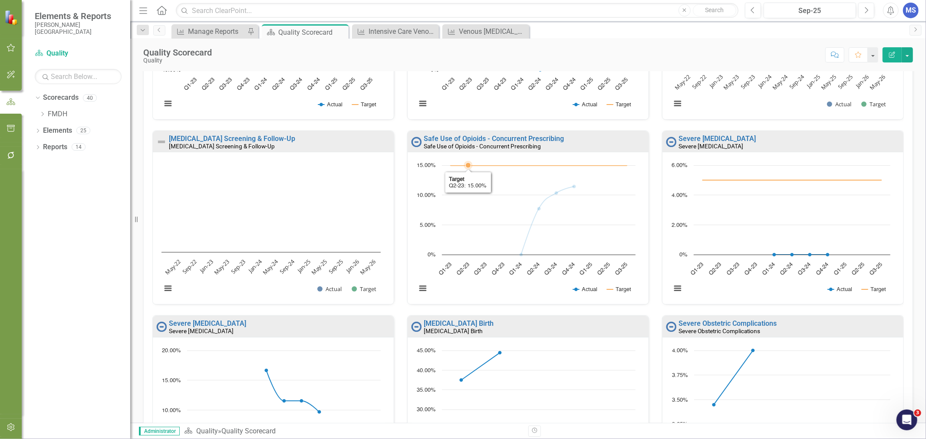
scroll to position [337, 0]
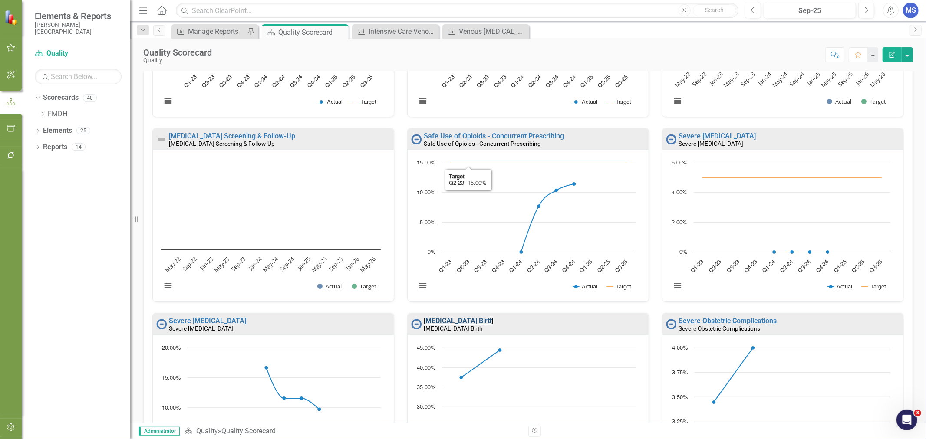
click at [454, 320] on link "[MEDICAL_DATA] Birth" at bounding box center [459, 321] width 70 height 8
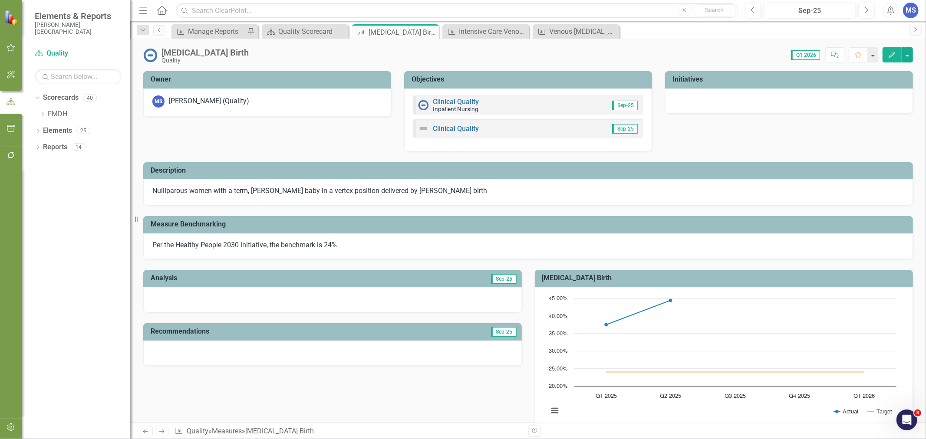
scroll to position [164, 0]
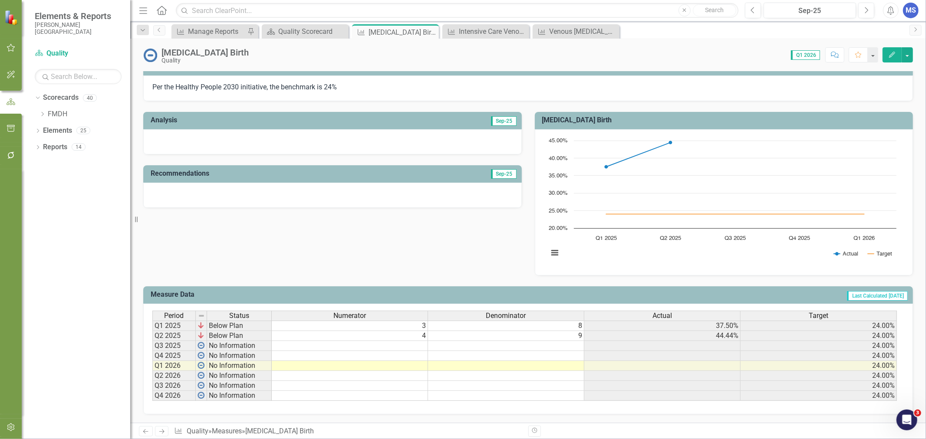
click at [402, 341] on td at bounding box center [350, 346] width 156 height 10
click at [313, 30] on div "Quality Scorecard" at bounding box center [312, 31] width 68 height 11
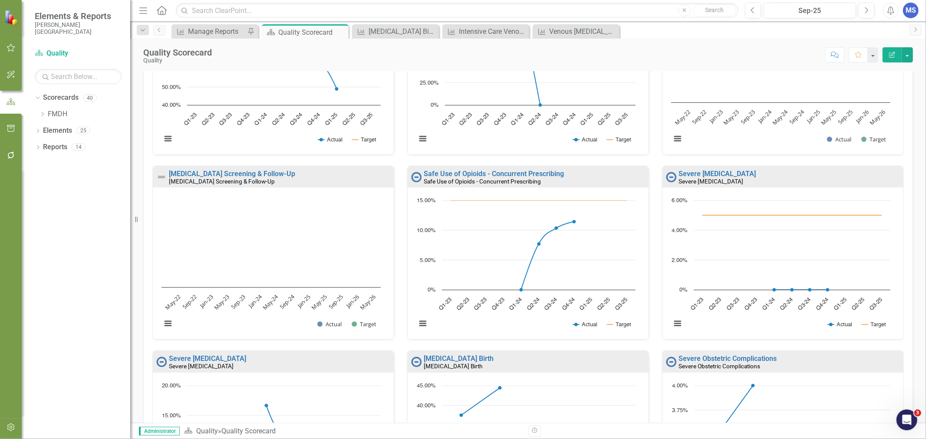
scroll to position [337, 0]
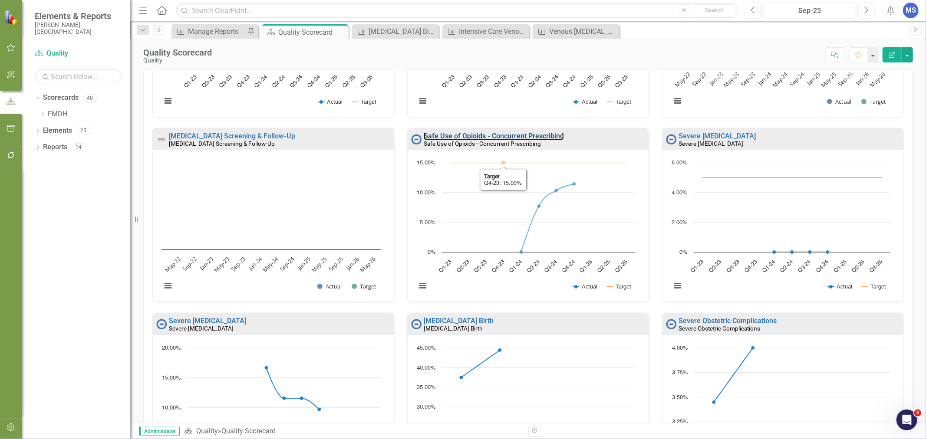
click at [501, 136] on link "Safe Use of Opioids - Concurrent Prescribing" at bounding box center [494, 136] width 140 height 8
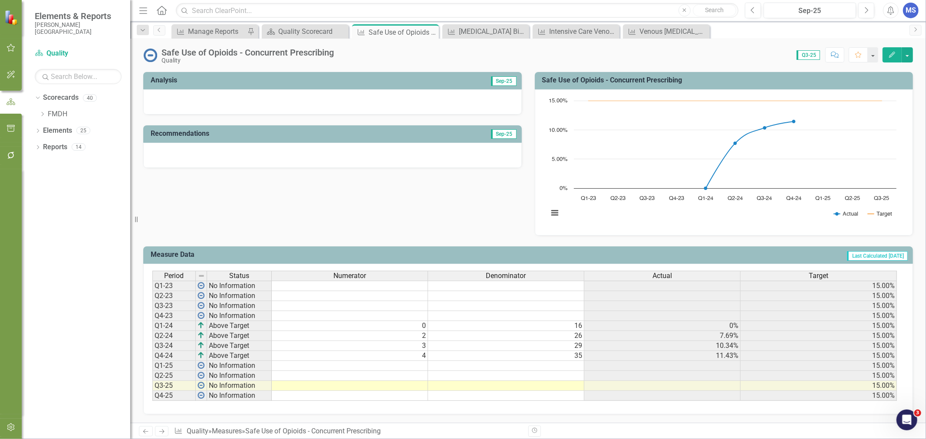
scroll to position [181, 0]
click at [392, 361] on td at bounding box center [350, 366] width 156 height 10
type textarea "6"
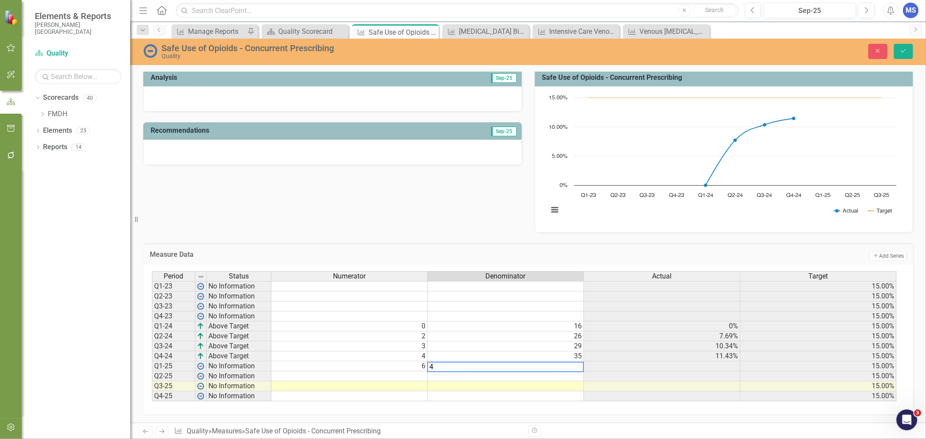
type textarea "41"
click at [906, 49] on icon "Save" at bounding box center [904, 51] width 8 height 6
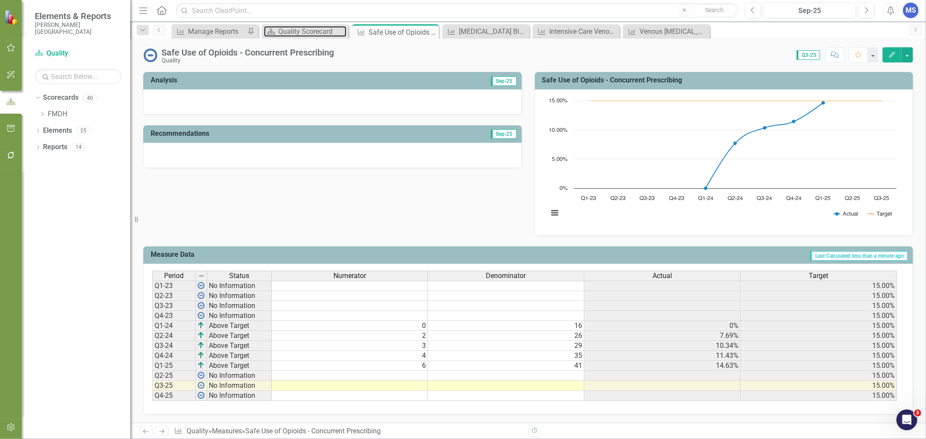
click at [309, 36] on div "Quality Scorecard" at bounding box center [312, 31] width 68 height 11
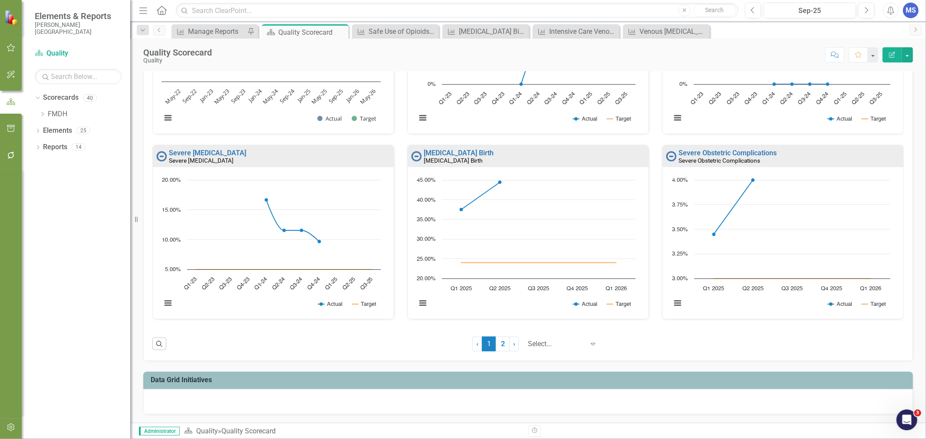
scroll to position [506, 0]
click at [722, 153] on link "Severe Obstetric Complications" at bounding box center [728, 153] width 98 height 8
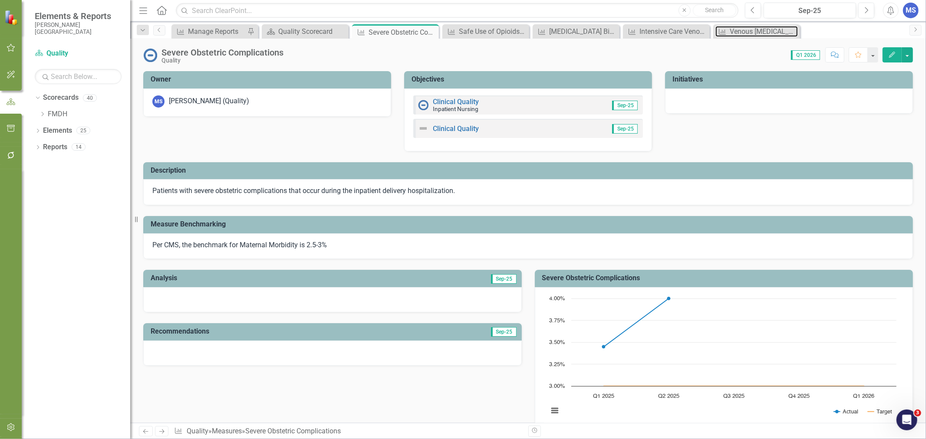
click at [752, 35] on div "Venous [MEDICAL_DATA] Prophylaxis" at bounding box center [764, 31] width 68 height 11
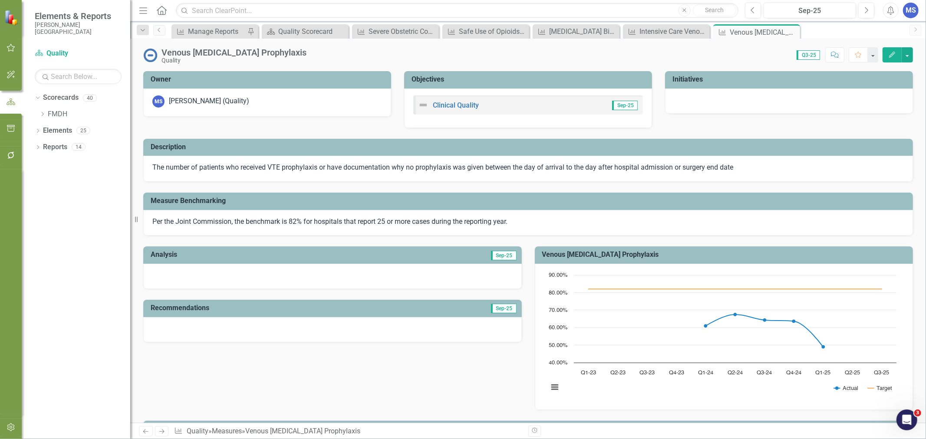
scroll to position [181, 0]
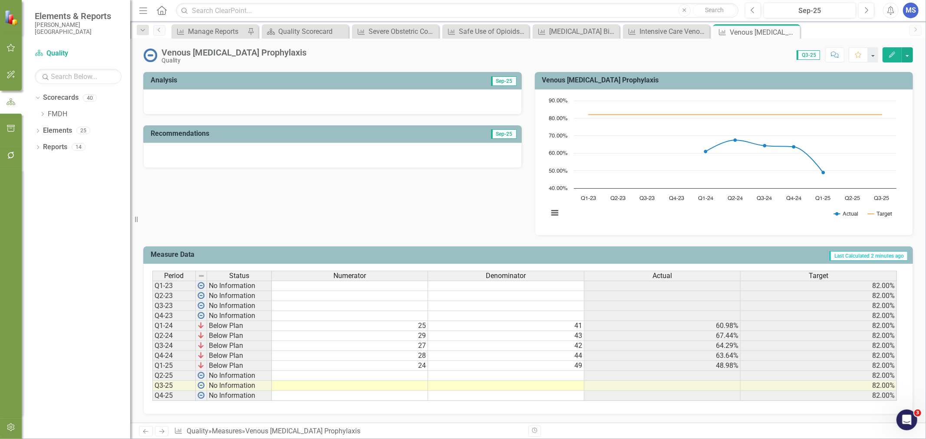
click at [380, 371] on td at bounding box center [350, 376] width 156 height 10
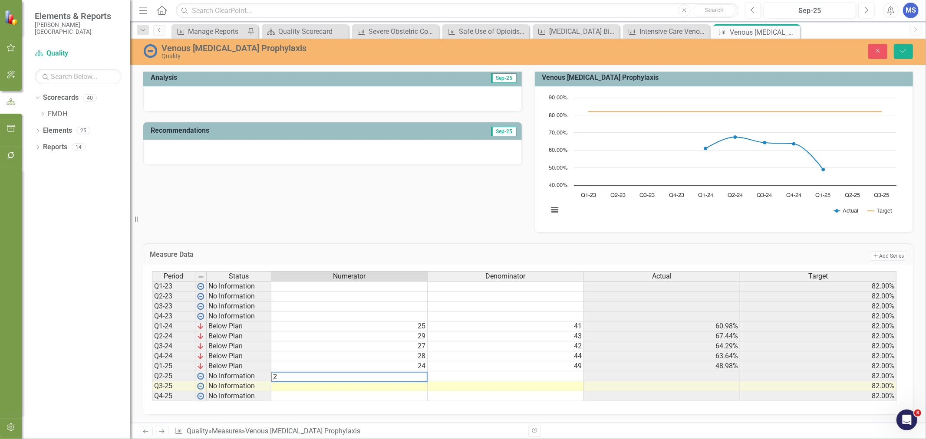
type textarea "26"
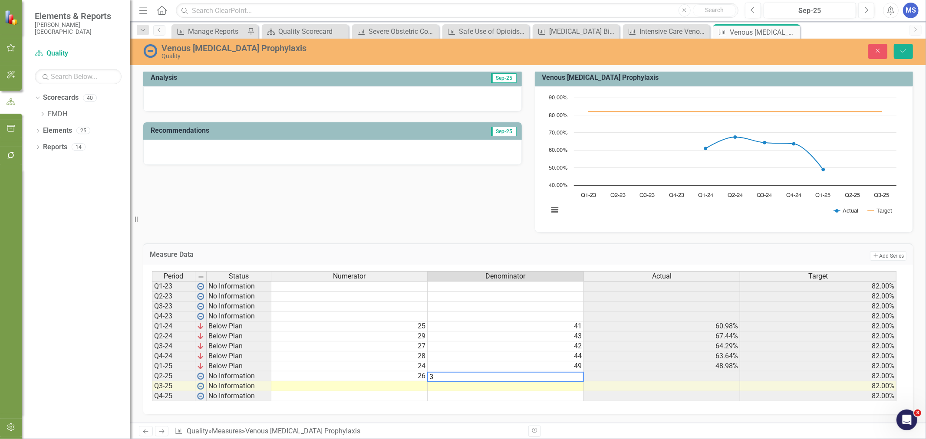
type textarea "35"
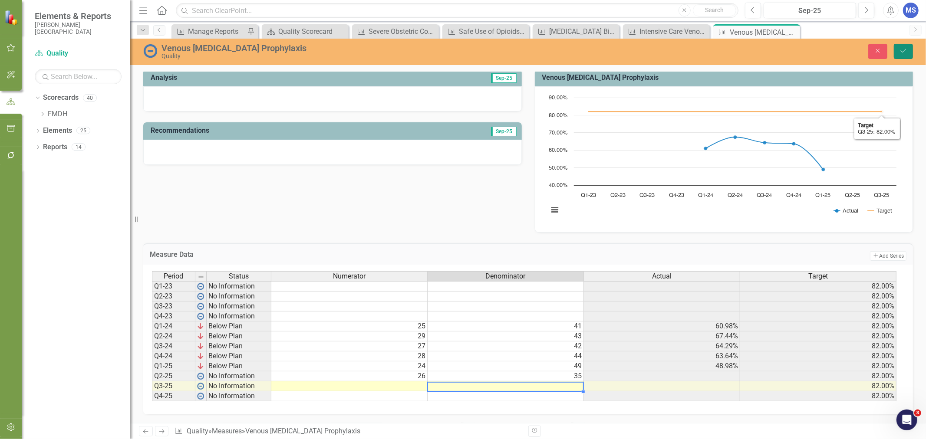
click at [903, 53] on icon "Save" at bounding box center [904, 51] width 8 height 6
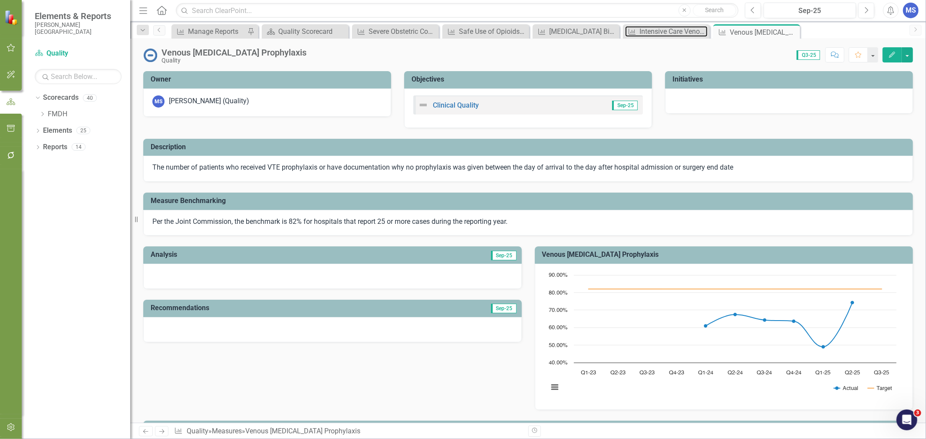
click at [669, 33] on div "Intensive Care Venous [MEDICAL_DATA] Prophylaxis" at bounding box center [673, 31] width 68 height 11
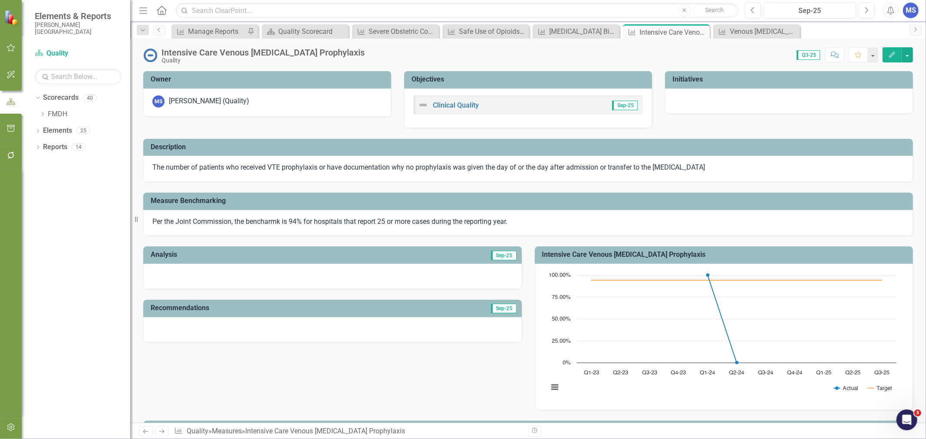
scroll to position [181, 0]
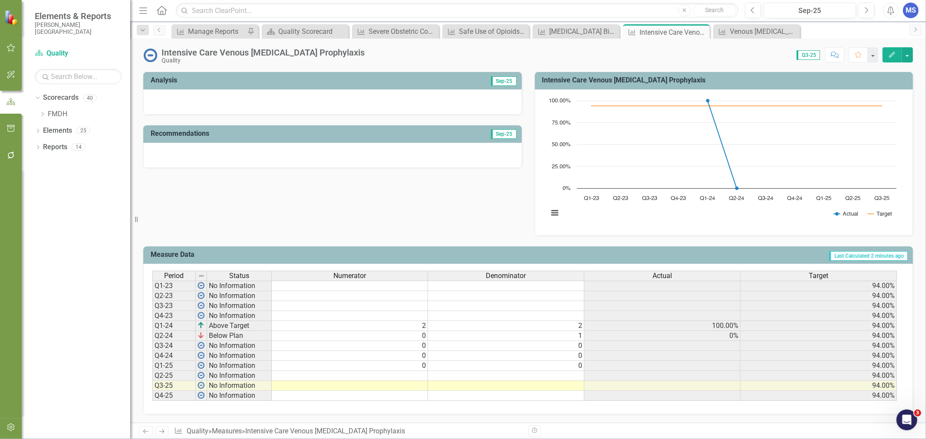
click at [410, 371] on td at bounding box center [350, 376] width 156 height 10
type textarea "1"
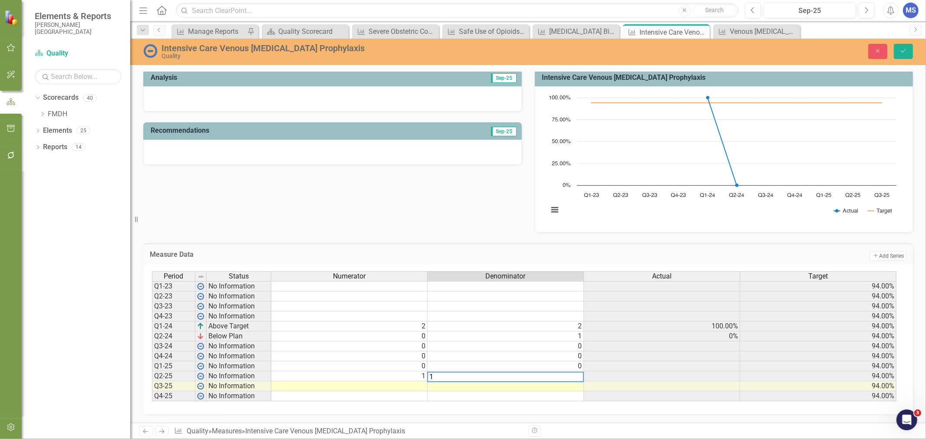
type textarea "1"
click at [902, 50] on icon "Save" at bounding box center [904, 51] width 8 height 6
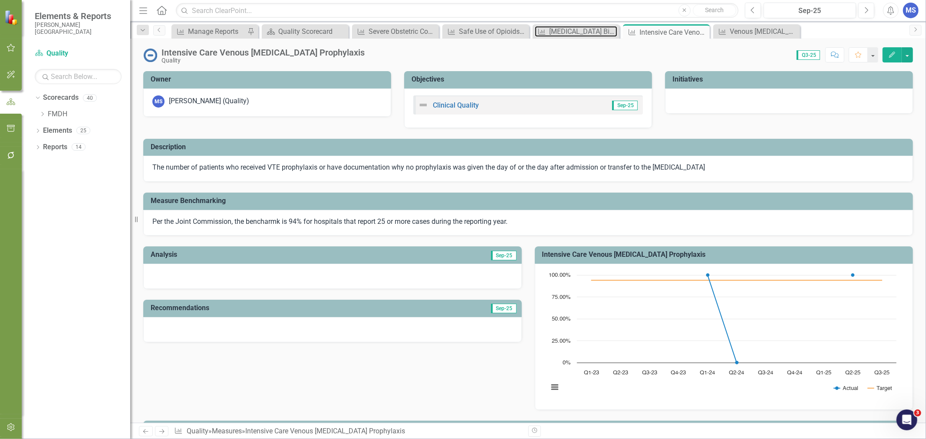
click at [572, 33] on div "[MEDICAL_DATA] Birth" at bounding box center [583, 31] width 68 height 11
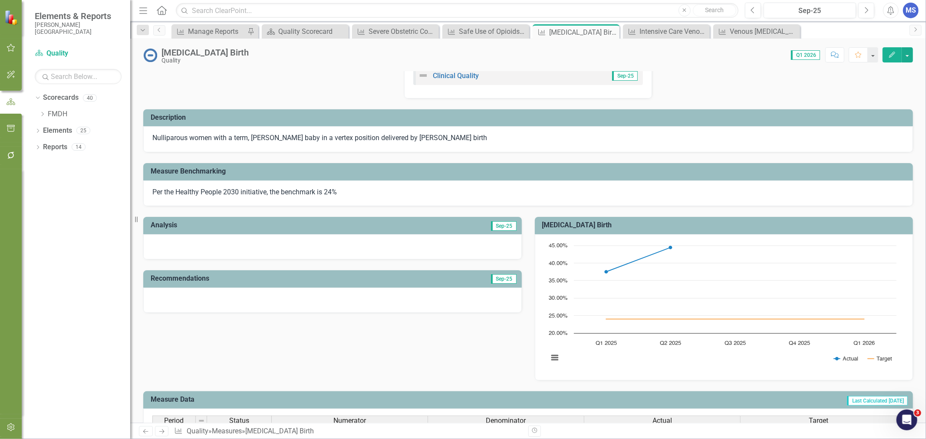
scroll to position [164, 0]
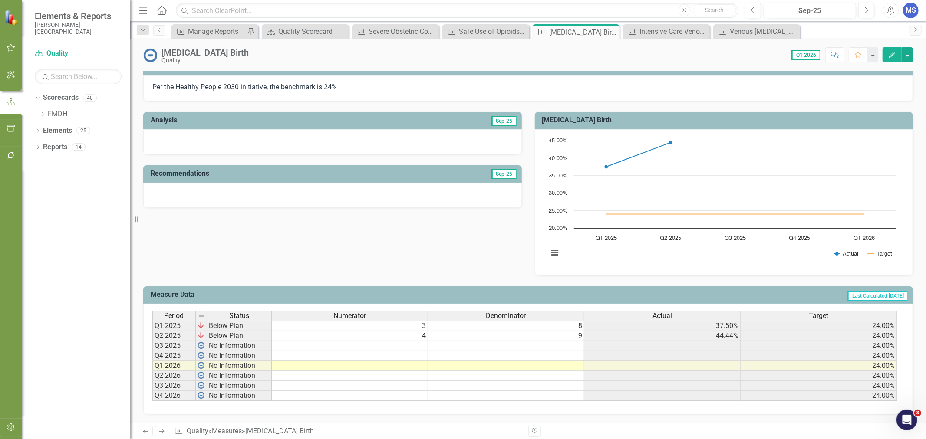
click at [404, 341] on td at bounding box center [350, 346] width 156 height 10
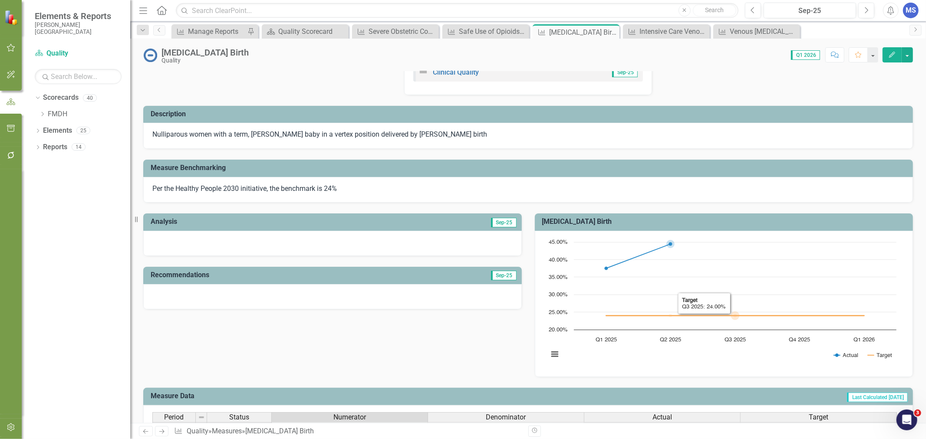
scroll to position [0, 0]
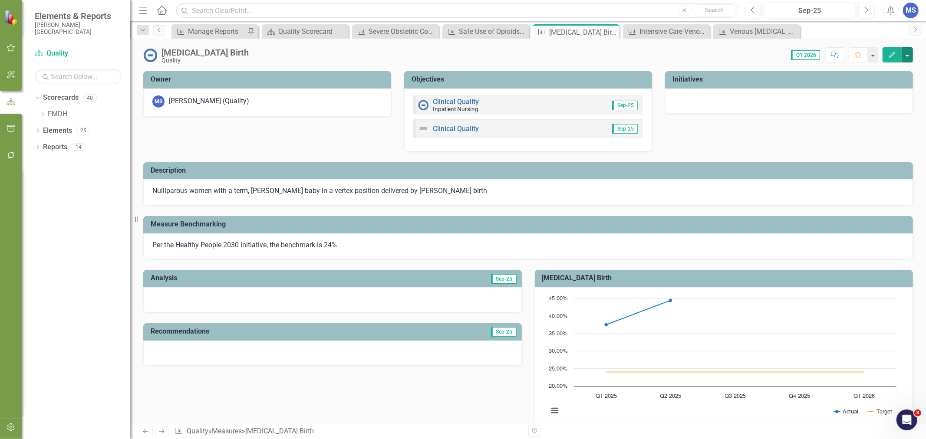
click at [910, 53] on button "button" at bounding box center [907, 54] width 11 height 15
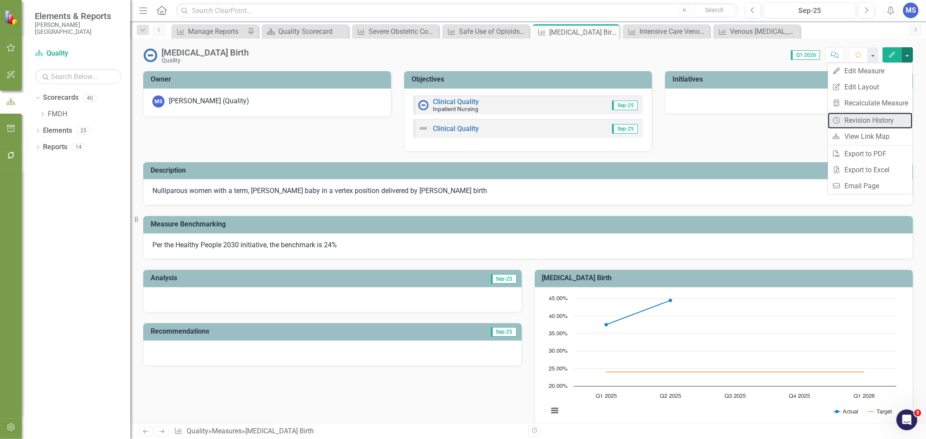
click at [879, 122] on link "Revision History Revision History" at bounding box center [870, 120] width 85 height 16
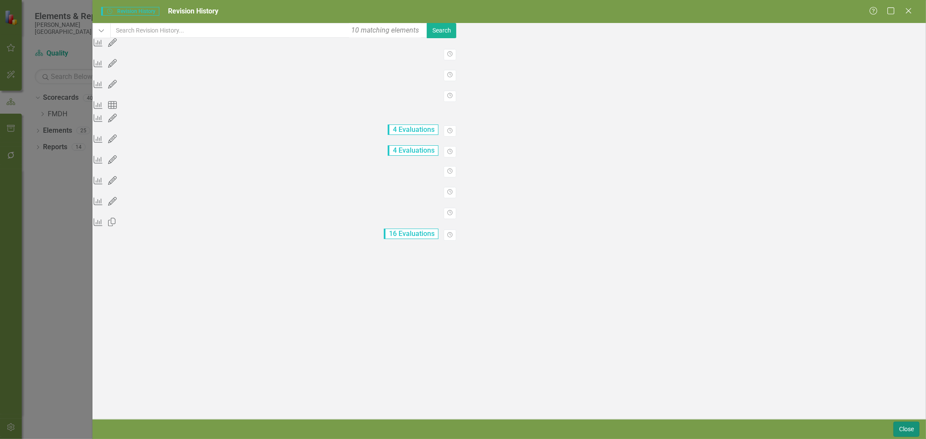
click at [907, 431] on button "Close" at bounding box center [906, 429] width 26 height 15
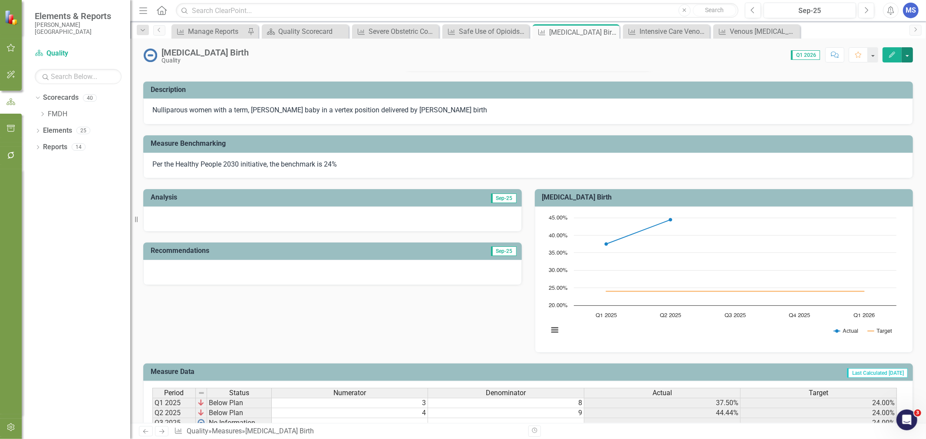
scroll to position [164, 0]
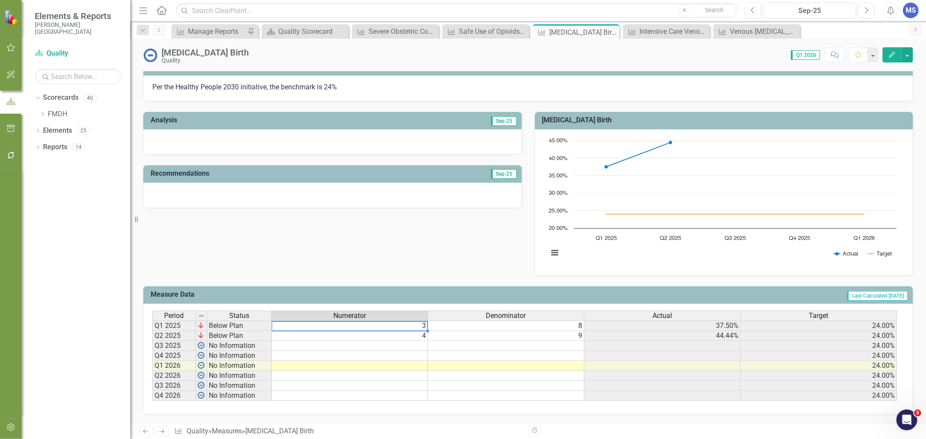
click at [344, 322] on td "3" at bounding box center [350, 326] width 156 height 10
click at [342, 331] on td "4" at bounding box center [350, 336] width 156 height 10
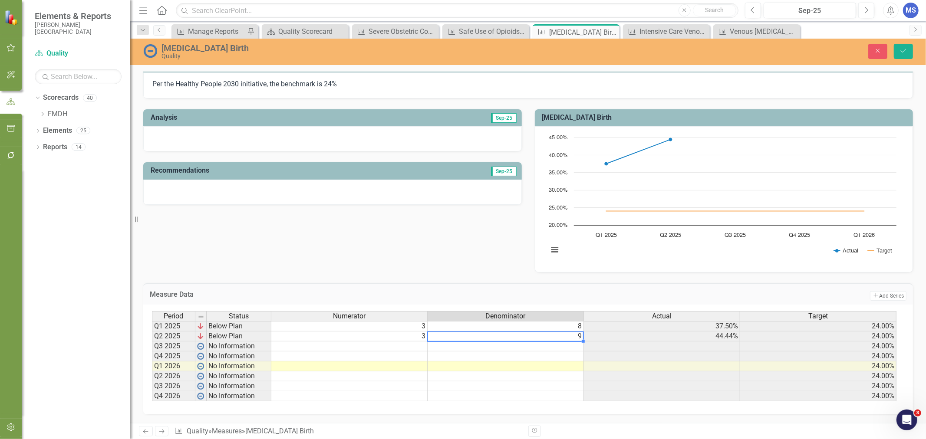
type textarea "10"
click at [912, 49] on button "Save" at bounding box center [903, 51] width 19 height 15
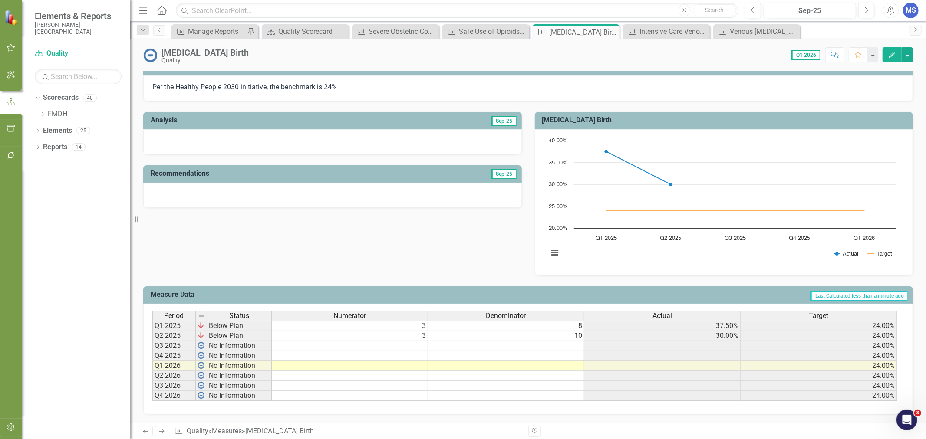
click at [405, 321] on td "3" at bounding box center [350, 326] width 156 height 10
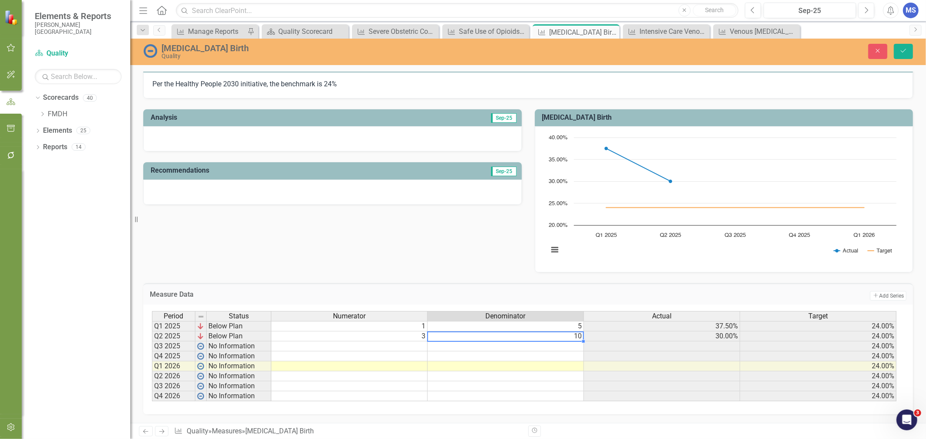
type textarea "10"
click at [906, 51] on icon "Save" at bounding box center [904, 51] width 8 height 6
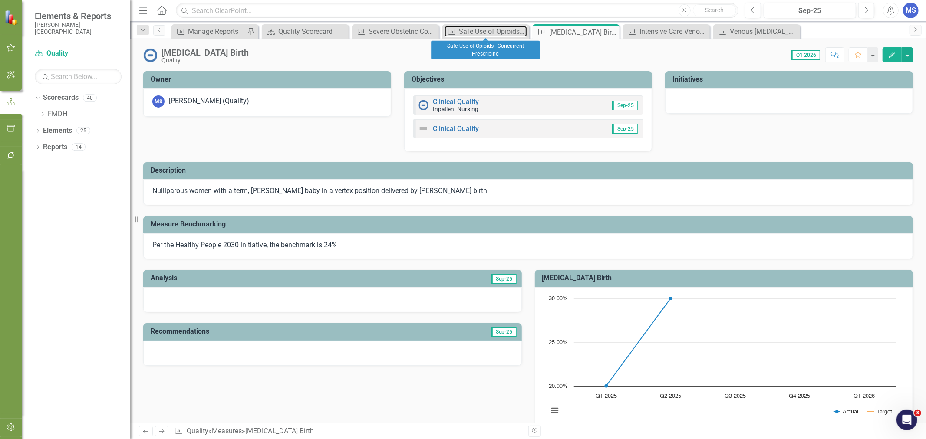
click at [472, 31] on div "Safe Use of Opioids - Concurrent Prescribing" at bounding box center [493, 31] width 68 height 11
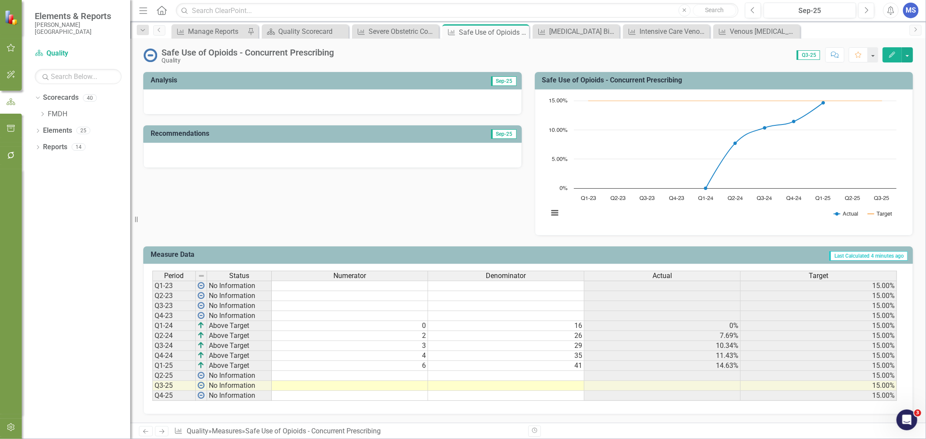
click at [370, 381] on td at bounding box center [350, 386] width 156 height 10
type textarea "4"
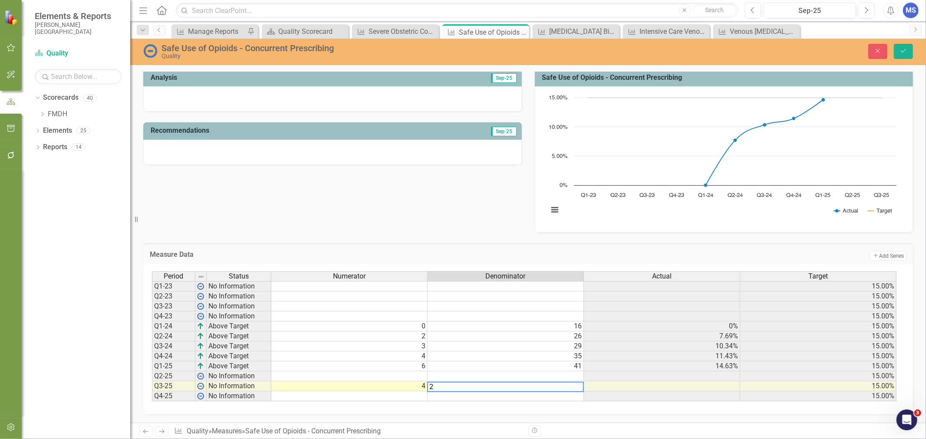
type textarea "25"
click at [900, 53] on icon "Save" at bounding box center [904, 51] width 8 height 6
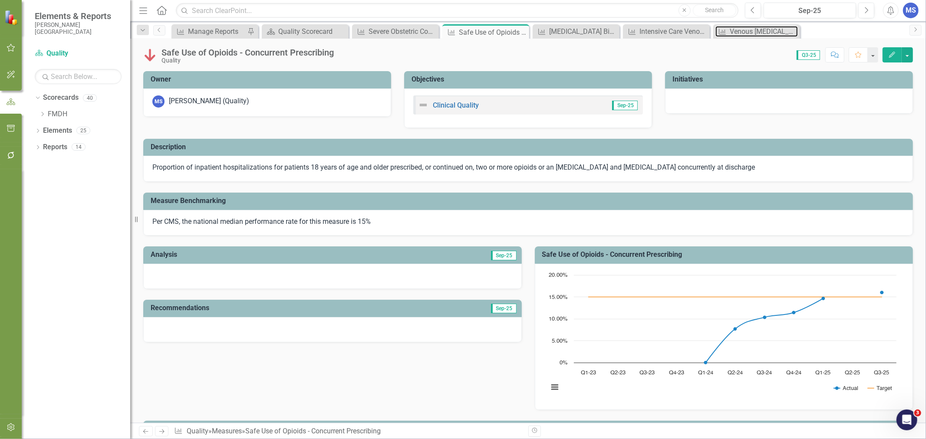
click at [743, 32] on div "Venous [MEDICAL_DATA] Prophylaxis" at bounding box center [764, 31] width 68 height 11
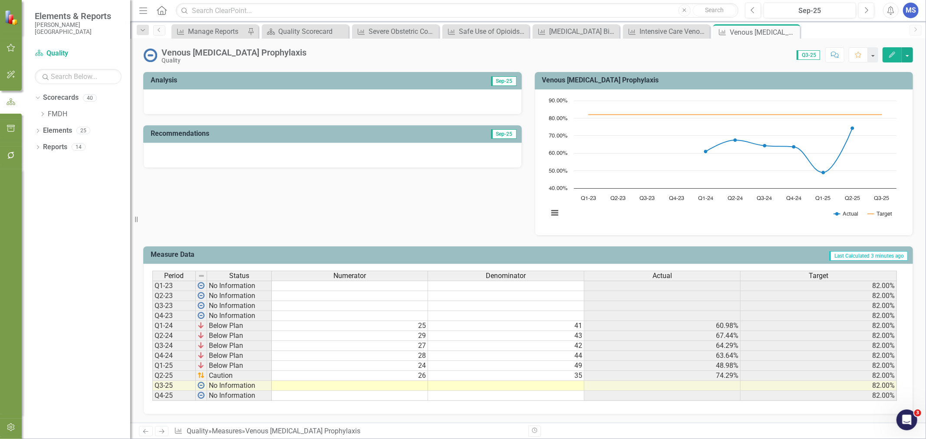
click at [414, 381] on td at bounding box center [350, 386] width 156 height 10
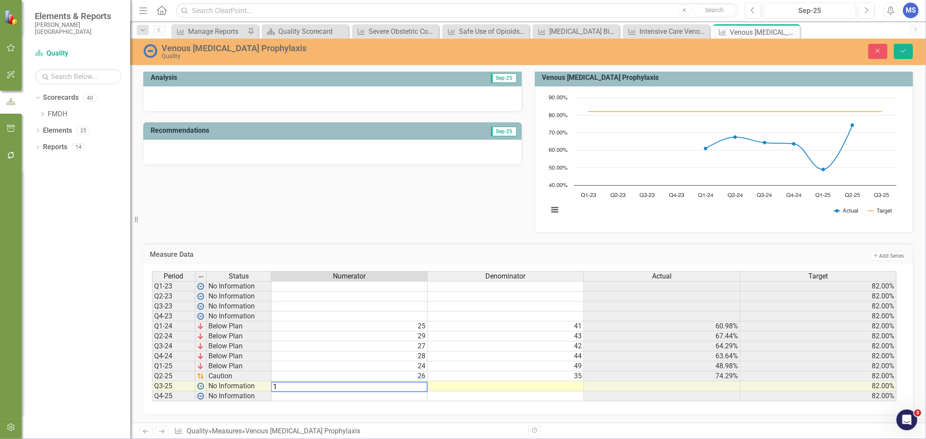
type textarea "18"
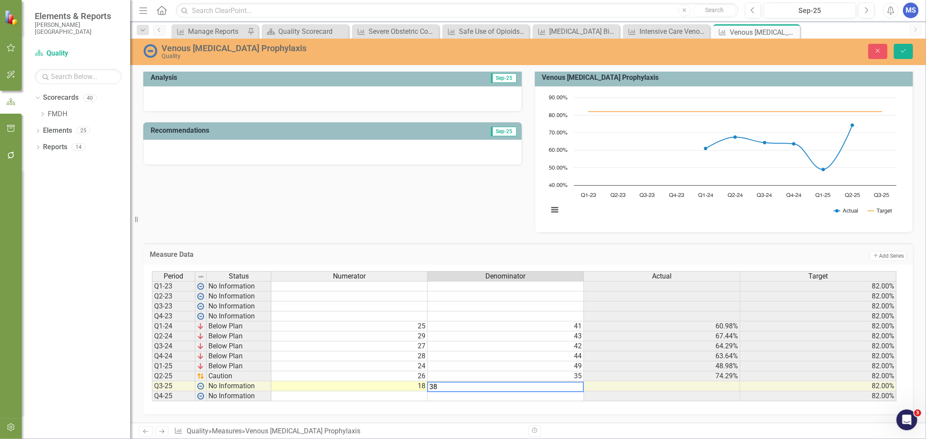
type textarea "38"
click at [907, 53] on icon "Save" at bounding box center [904, 51] width 8 height 6
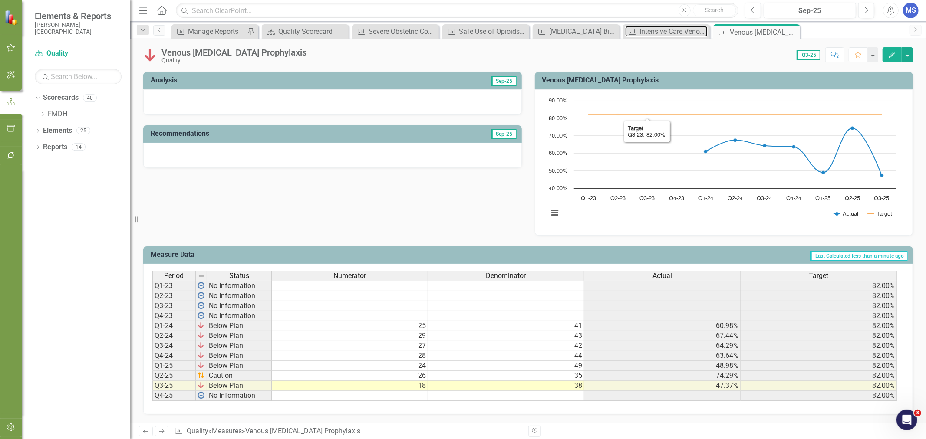
click at [647, 34] on div "Intensive Care Venous [MEDICAL_DATA] Prophylaxis" at bounding box center [673, 31] width 68 height 11
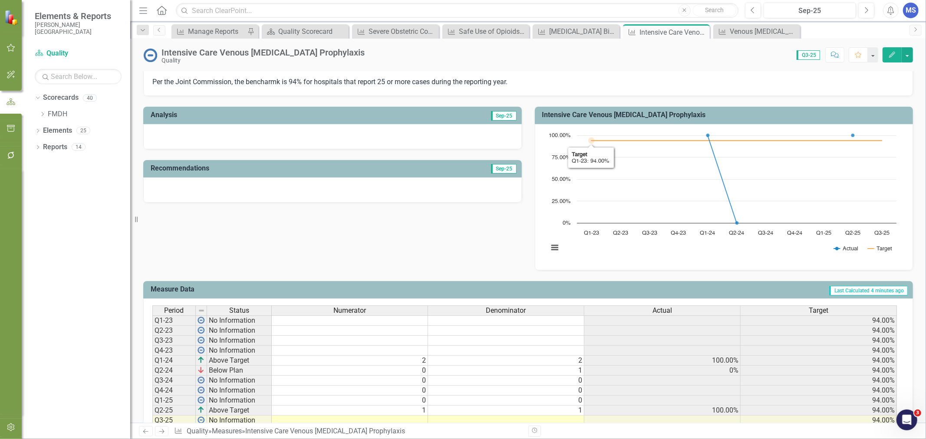
scroll to position [181, 0]
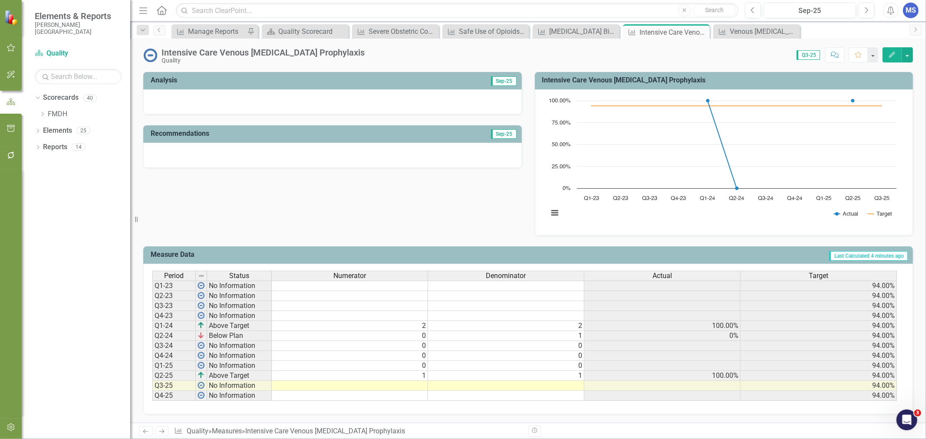
click at [407, 381] on td at bounding box center [350, 386] width 156 height 10
type textarea "1"
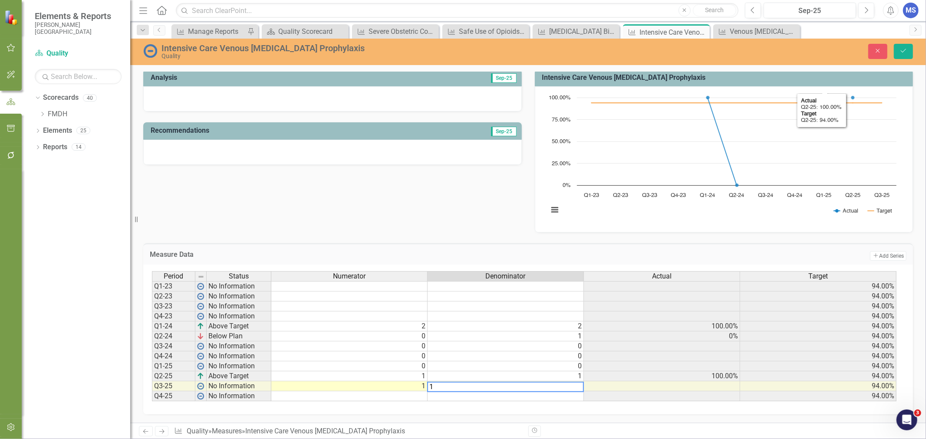
type textarea "1"
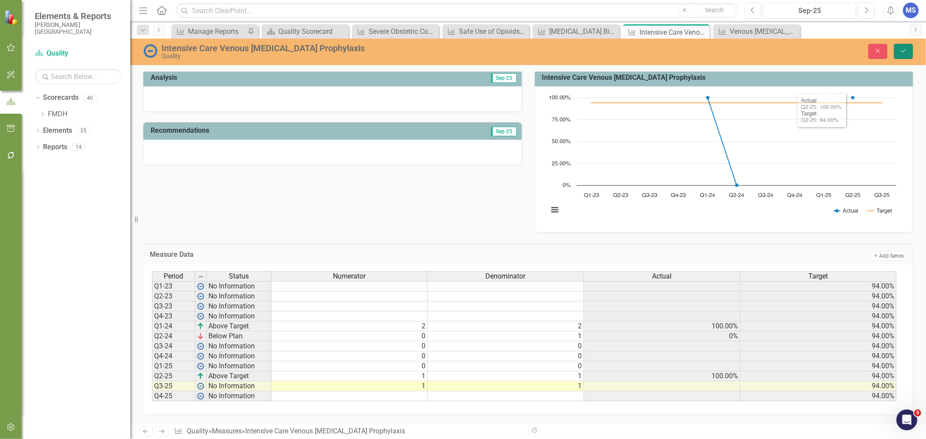
click at [907, 50] on icon "Save" at bounding box center [904, 51] width 8 height 6
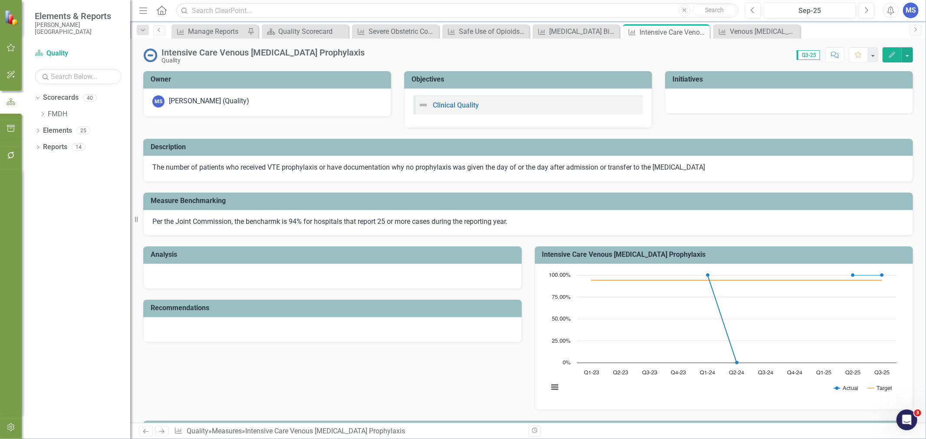
click at [587, 30] on div "[MEDICAL_DATA] Birth" at bounding box center [583, 31] width 68 height 11
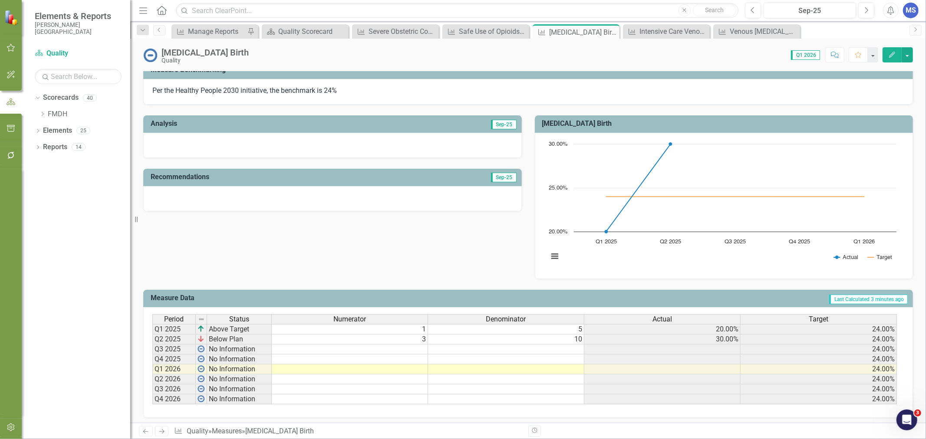
scroll to position [164, 0]
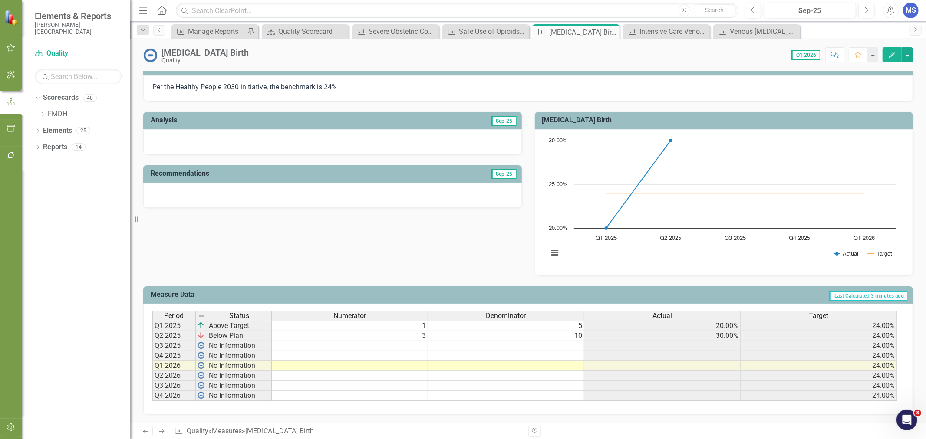
click at [398, 341] on td at bounding box center [350, 346] width 156 height 10
type textarea "1"
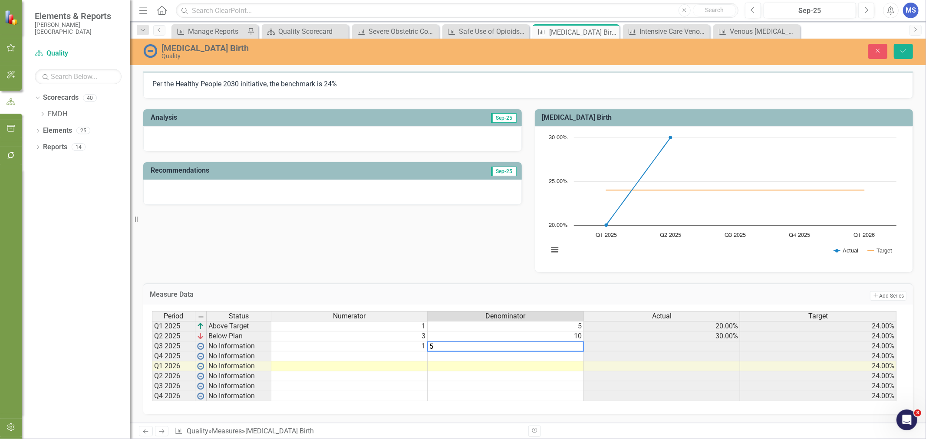
type textarea "5"
click at [901, 49] on icon "Save" at bounding box center [904, 51] width 8 height 6
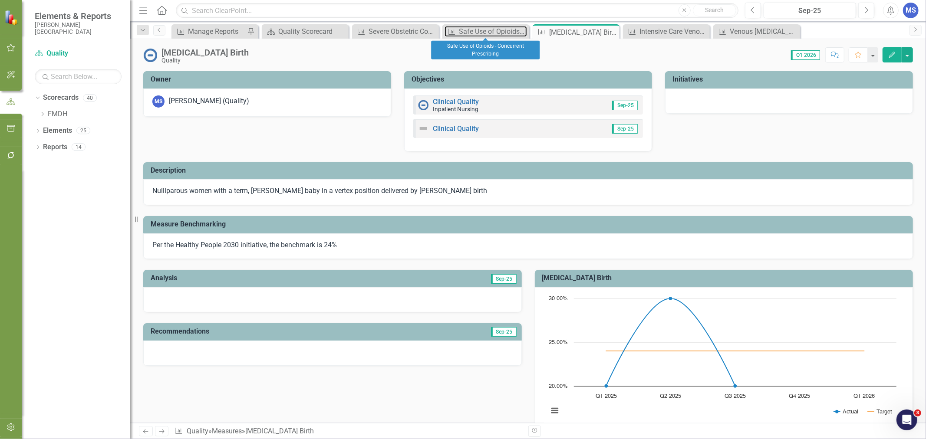
click at [482, 31] on div "Safe Use of Opioids - Concurrent Prescribing" at bounding box center [493, 31] width 68 height 11
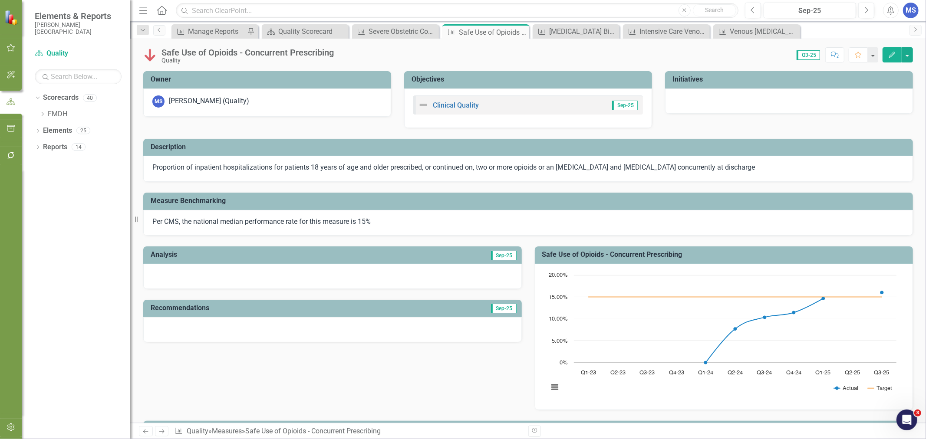
scroll to position [181, 0]
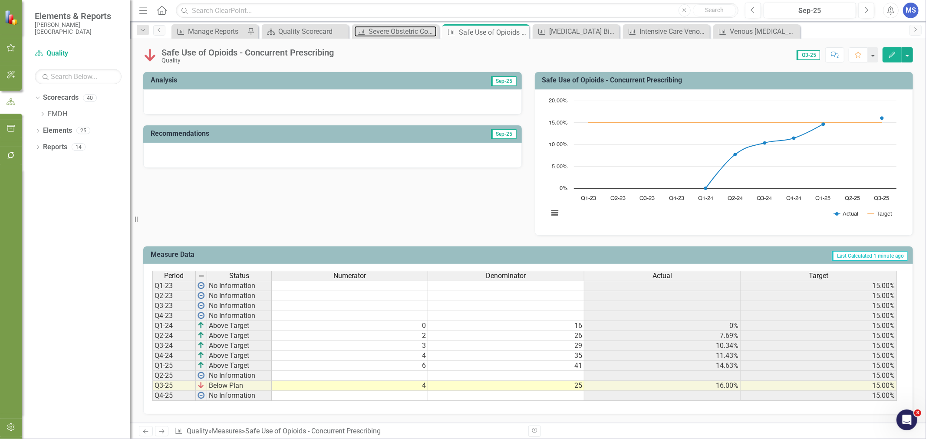
click at [400, 31] on div "Severe Obstetric Complications" at bounding box center [403, 31] width 68 height 11
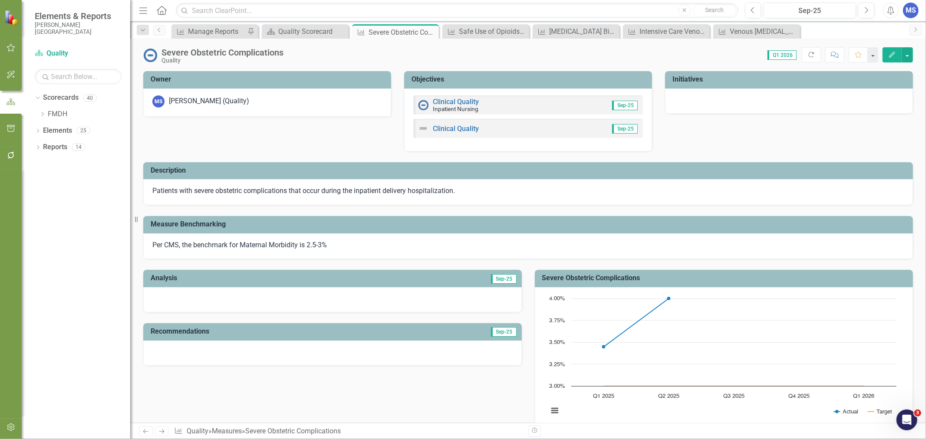
scroll to position [155, 0]
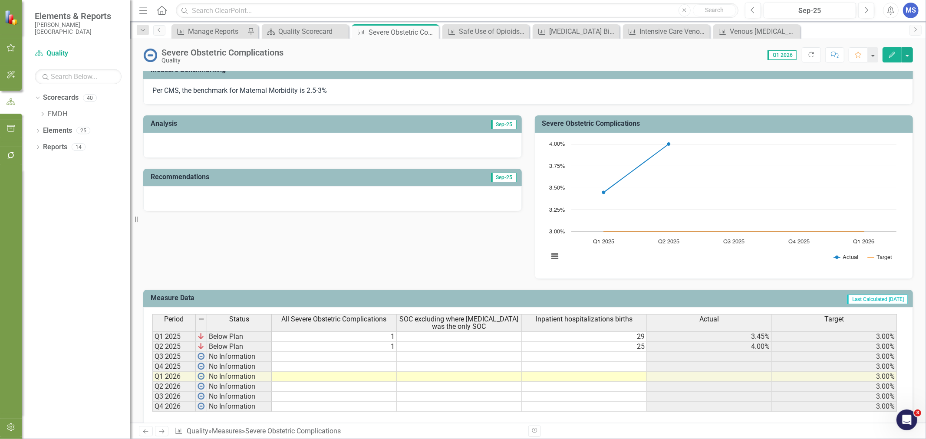
click at [376, 359] on td at bounding box center [334, 357] width 125 height 10
type textarea "0"
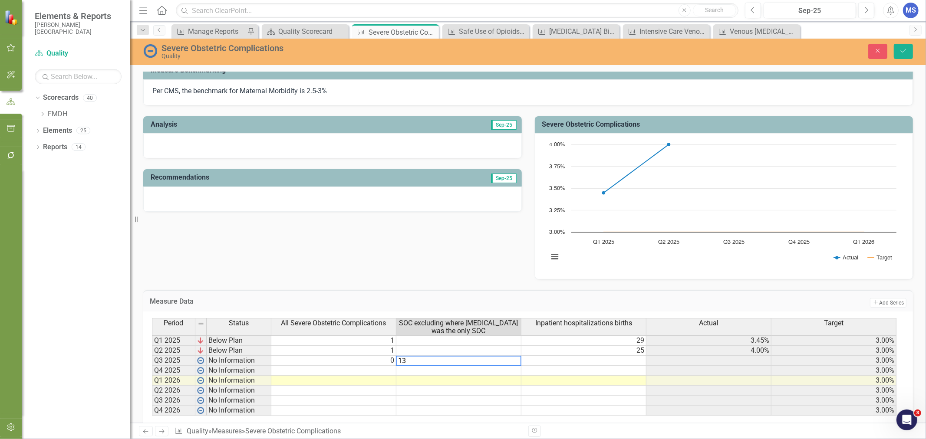
type textarea "1"
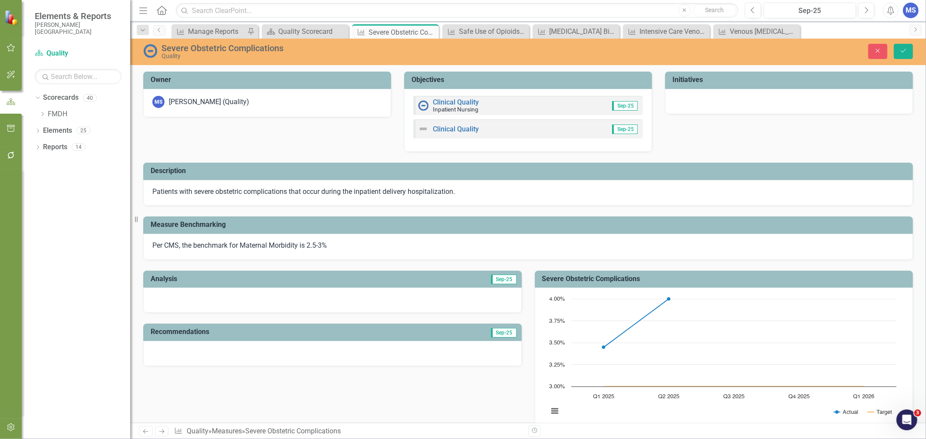
scroll to position [155, 0]
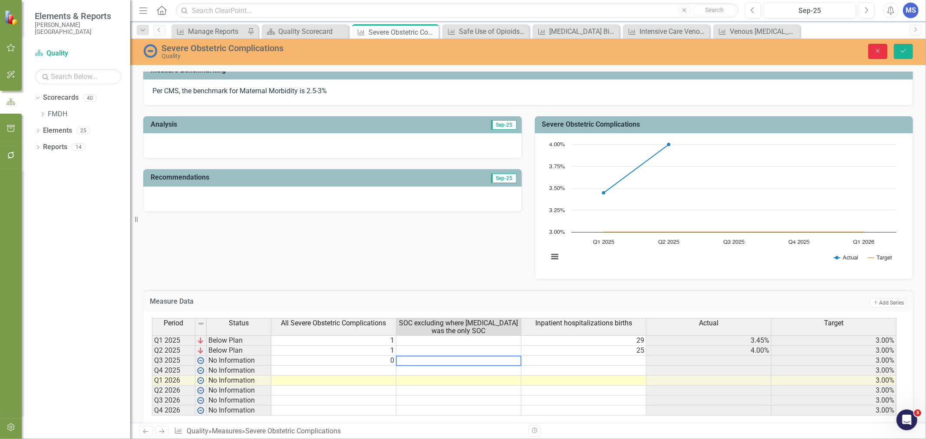
click at [883, 53] on button "Close" at bounding box center [877, 51] width 19 height 15
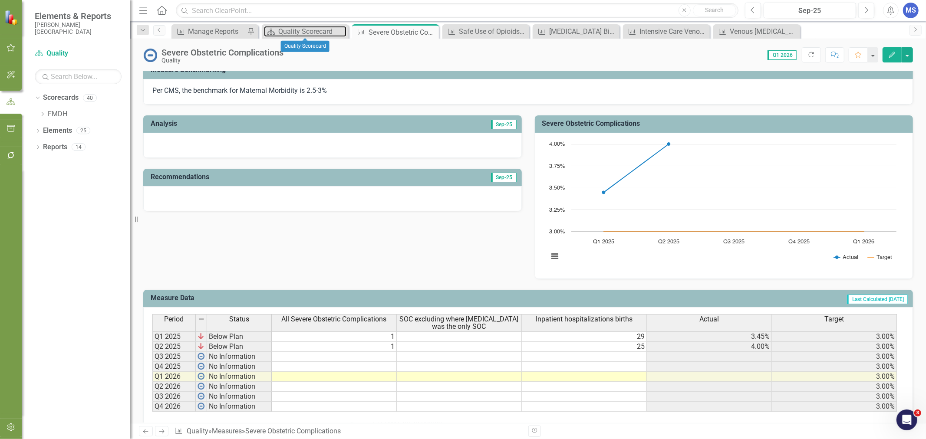
click at [296, 31] on div "Quality Scorecard" at bounding box center [312, 31] width 68 height 11
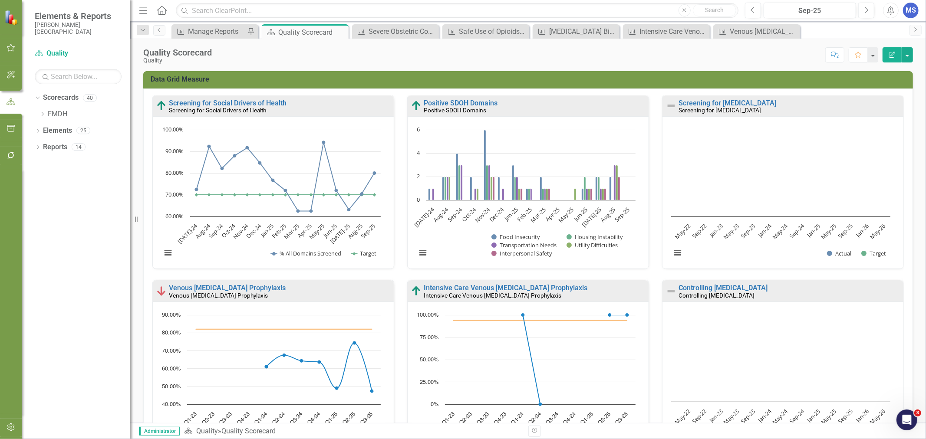
scroll to position [506, 0]
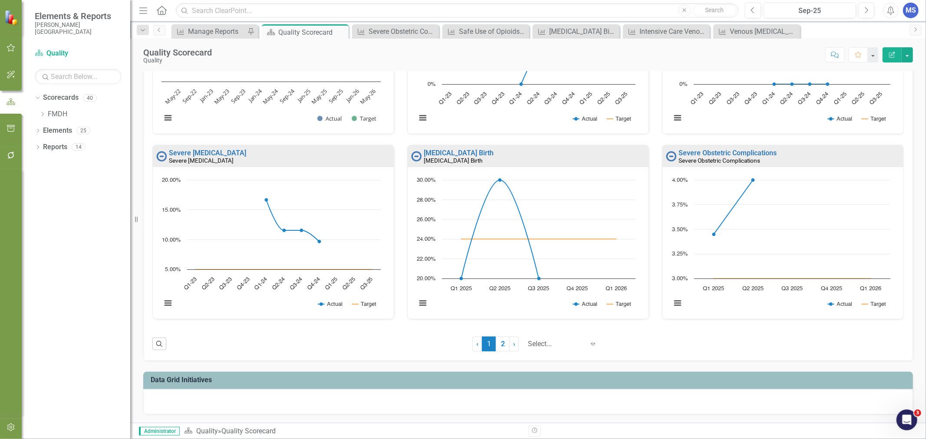
click at [496, 340] on link "2" at bounding box center [503, 344] width 14 height 15
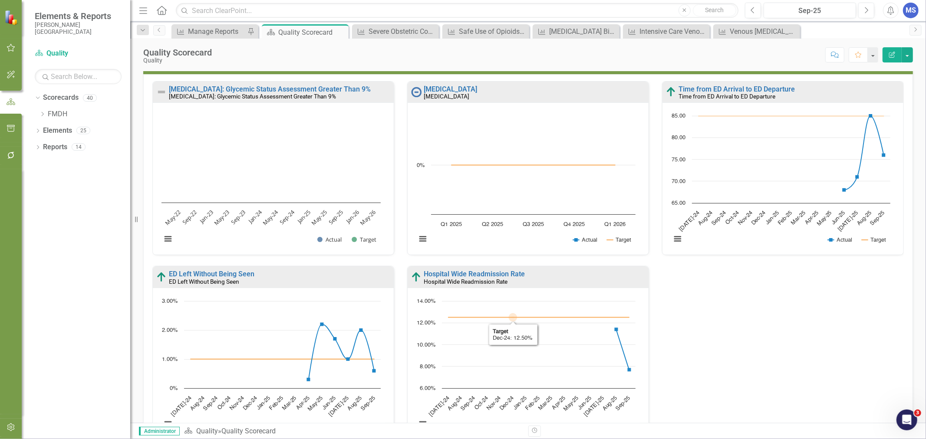
scroll to position [0, 0]
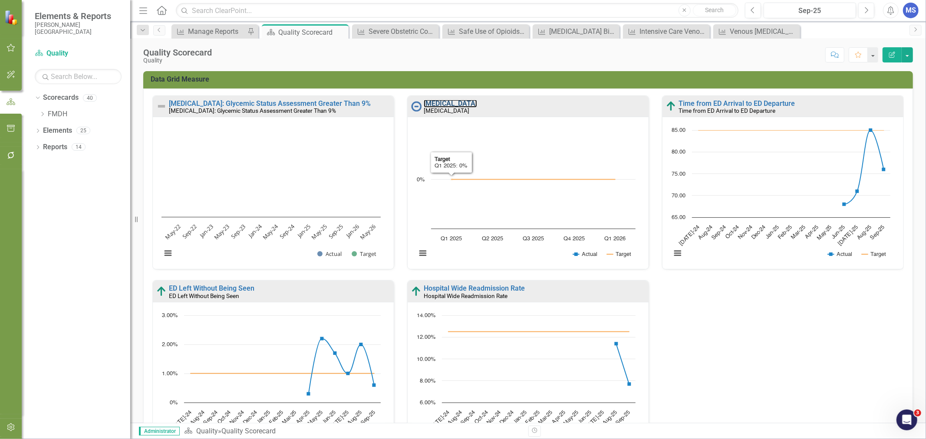
click at [458, 102] on link "[MEDICAL_DATA]" at bounding box center [450, 103] width 53 height 8
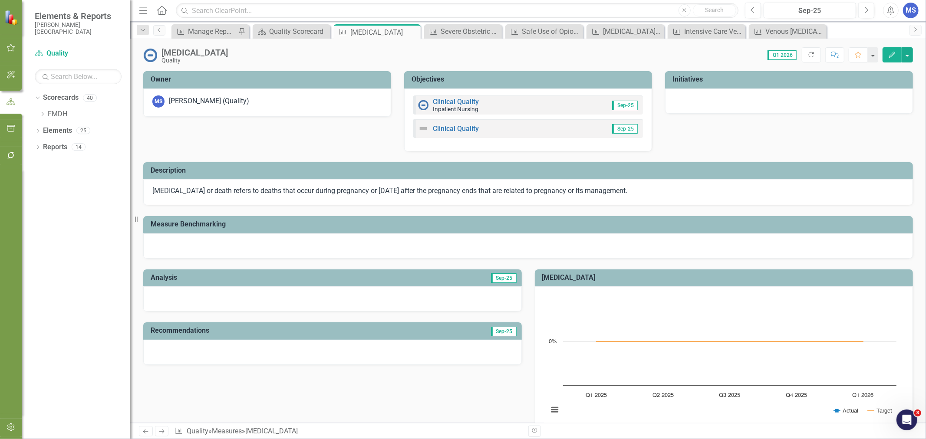
click at [0, 0] on icon "Close" at bounding box center [0, 0] width 0 height 0
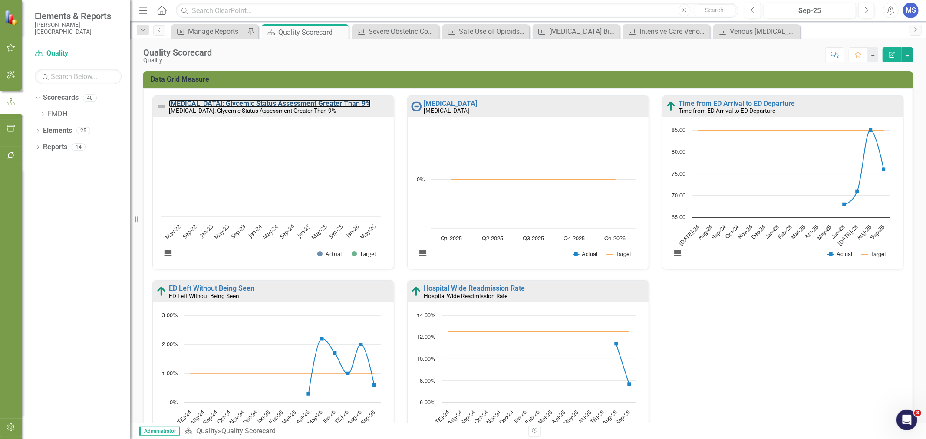
click at [228, 101] on link "[MEDICAL_DATA]: Glycemic Status Assessment Greater Than 9%" at bounding box center [270, 103] width 202 height 8
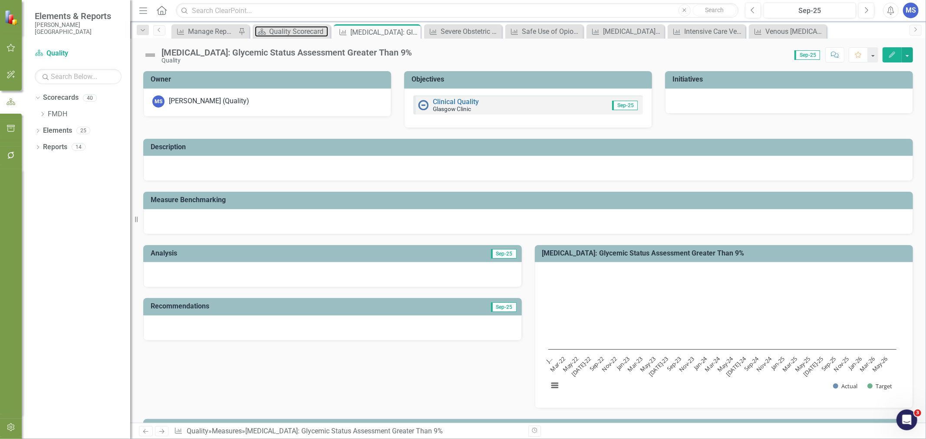
click at [287, 30] on div "Quality Scorecard" at bounding box center [298, 31] width 59 height 11
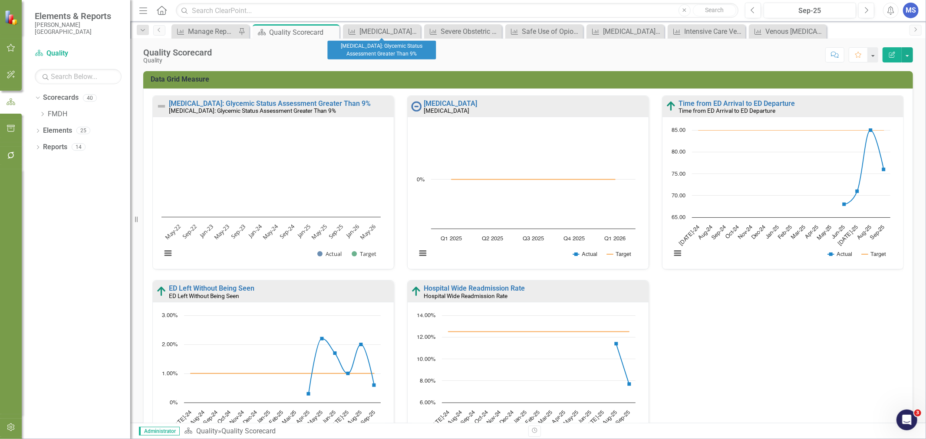
click at [0, 0] on icon "Close" at bounding box center [0, 0] width 0 height 0
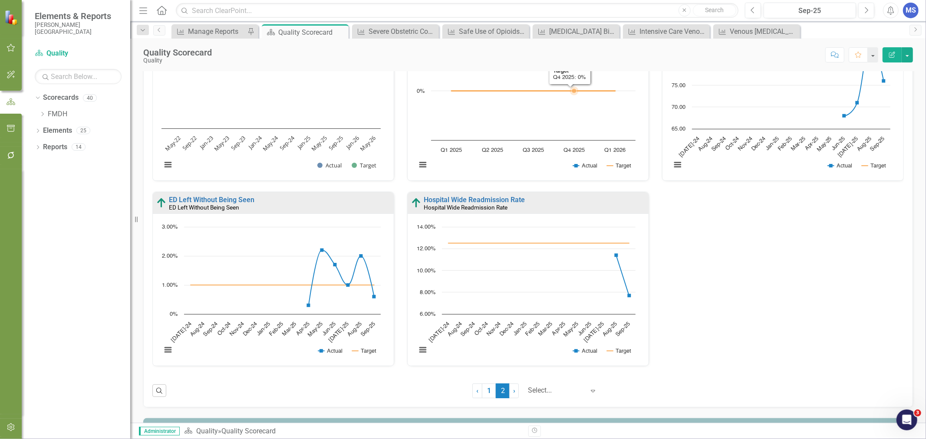
scroll to position [135, 0]
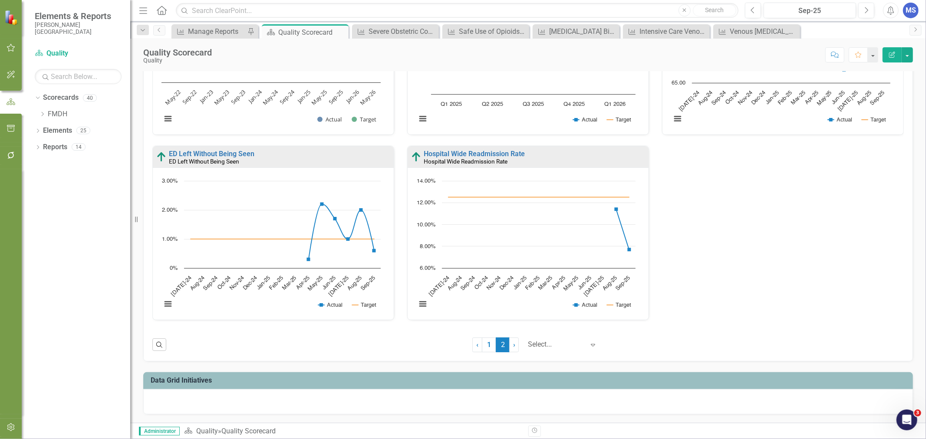
click at [483, 346] on link "1" at bounding box center [489, 345] width 14 height 15
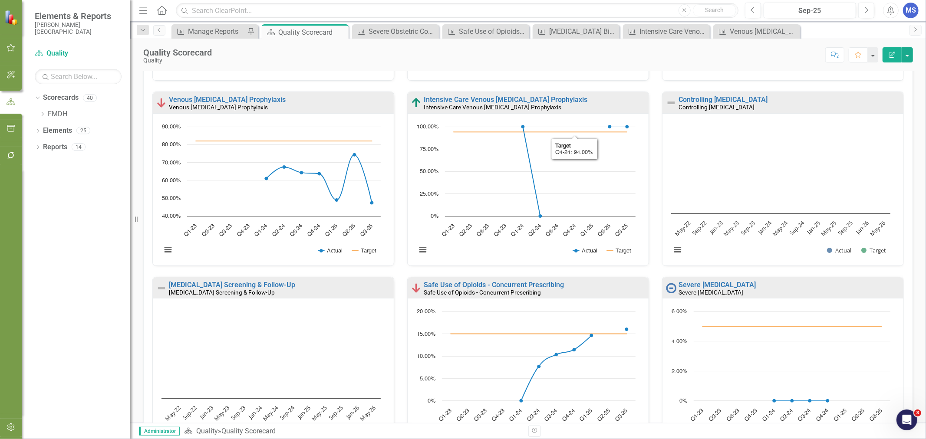
scroll to position [193, 0]
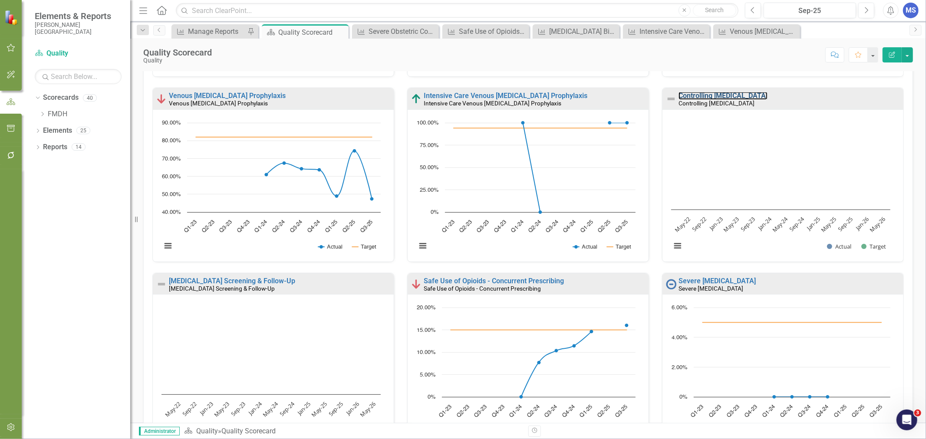
click at [703, 98] on link "Controlling [MEDICAL_DATA]" at bounding box center [723, 96] width 89 height 8
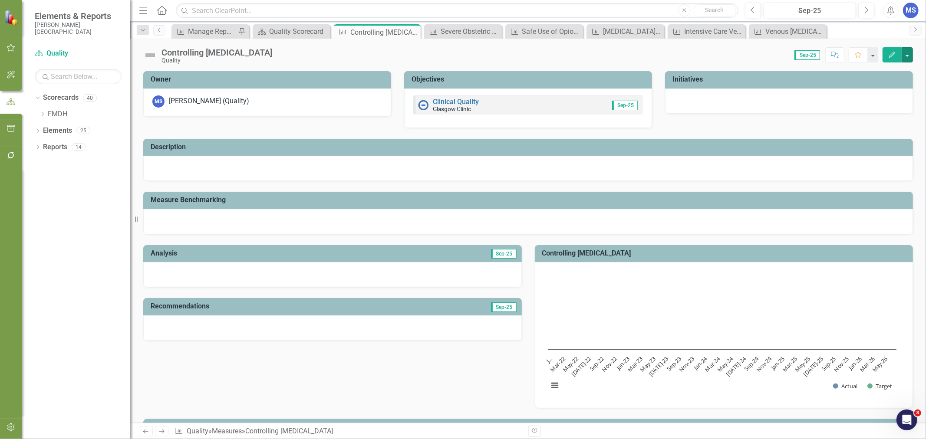
click at [905, 54] on button "button" at bounding box center [907, 54] width 11 height 15
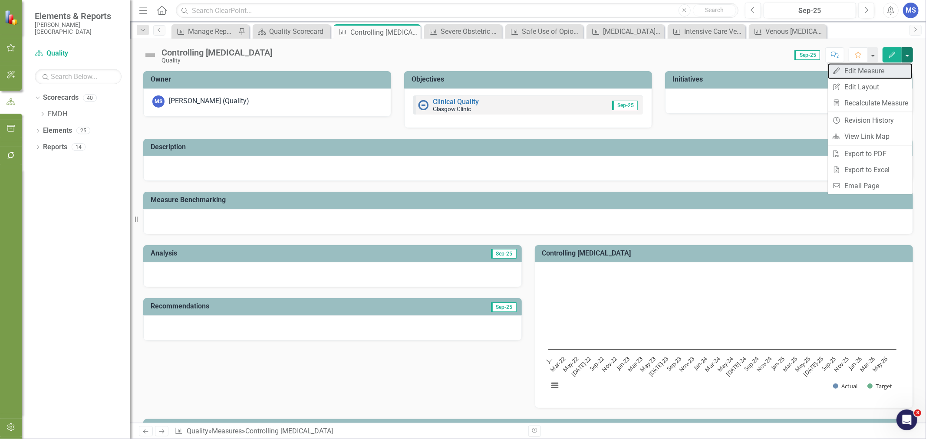
click at [882, 73] on link "Edit Edit Measure" at bounding box center [870, 71] width 85 height 16
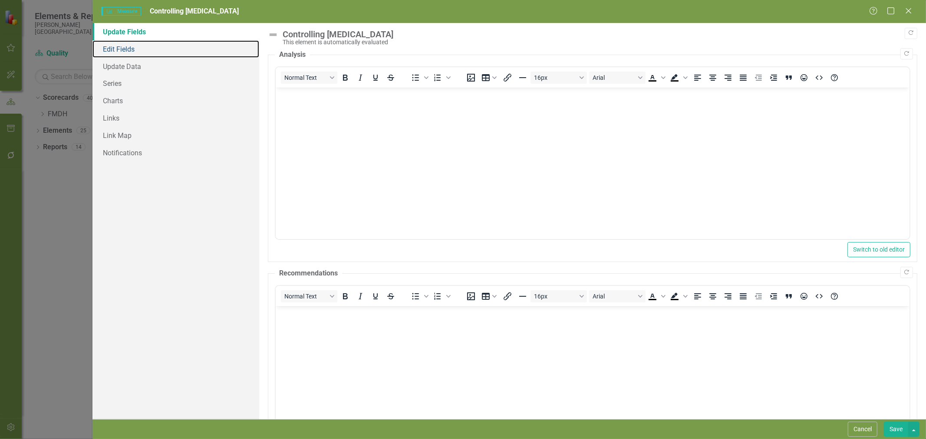
click at [119, 53] on link "Edit Fields" at bounding box center [175, 48] width 167 height 17
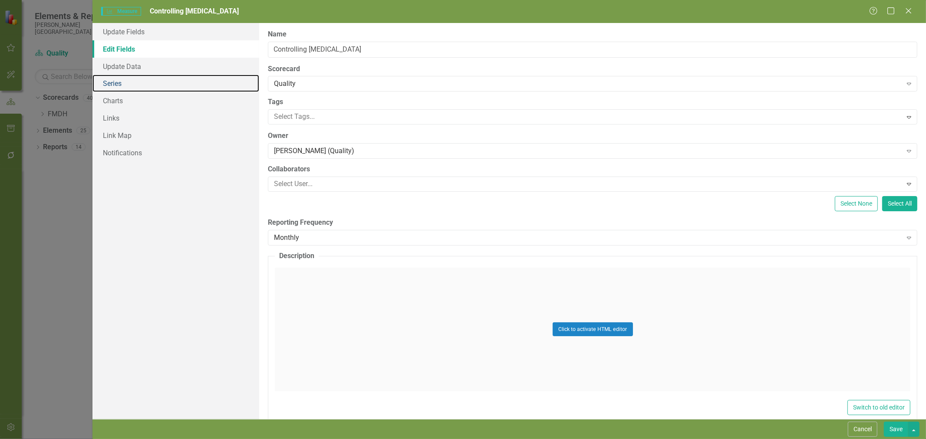
click at [122, 85] on link "Series" at bounding box center [175, 83] width 167 height 17
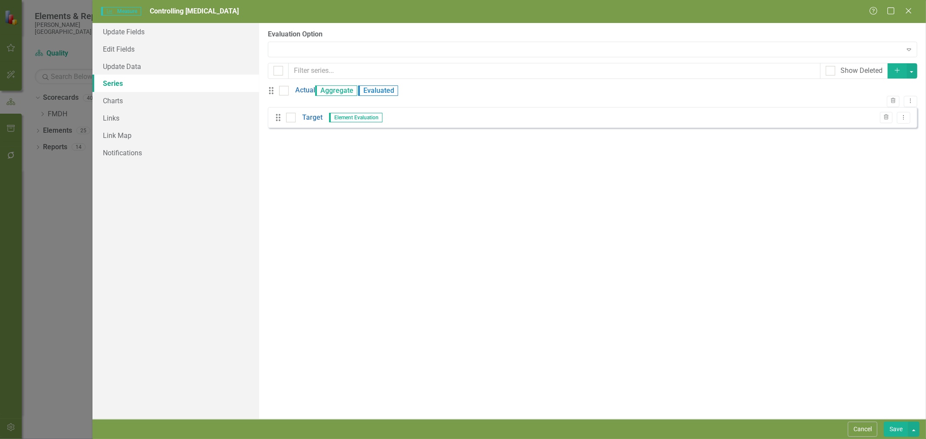
click at [893, 74] on button "Add" at bounding box center [897, 70] width 19 height 15
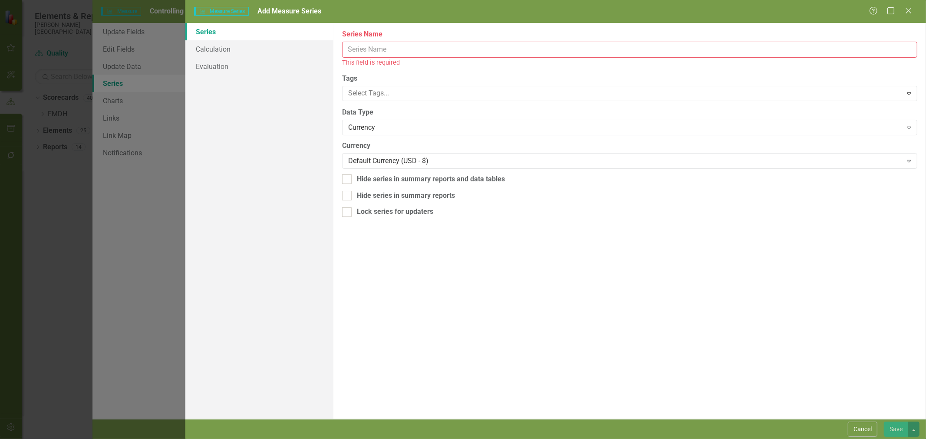
click at [359, 51] on input "Name" at bounding box center [629, 50] width 575 height 16
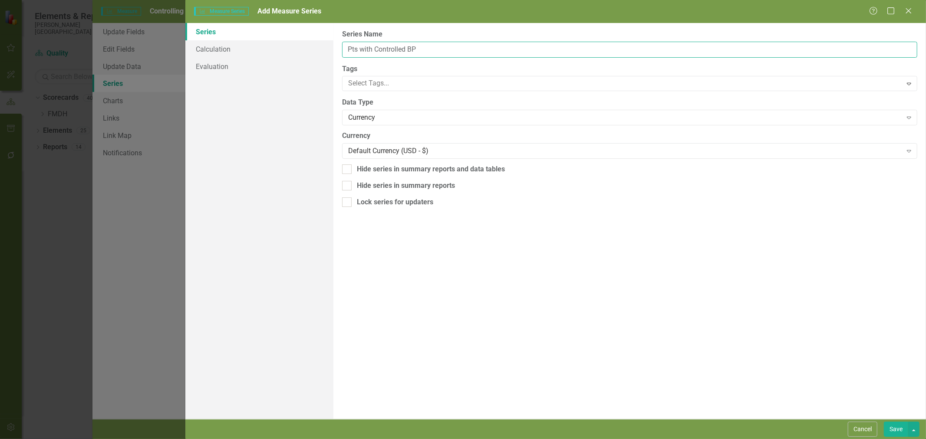
type input "Pts with Controlled BP"
click at [363, 116] on div "Currency" at bounding box center [625, 118] width 554 height 10
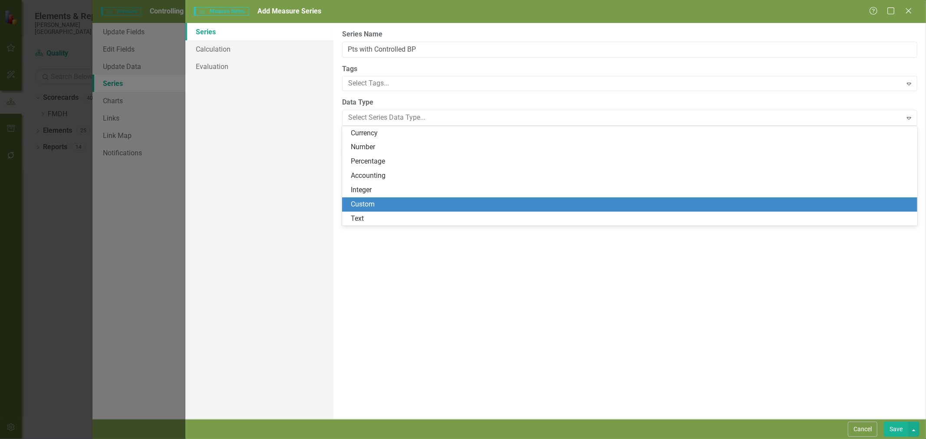
click at [382, 202] on div "Custom" at bounding box center [631, 205] width 561 height 10
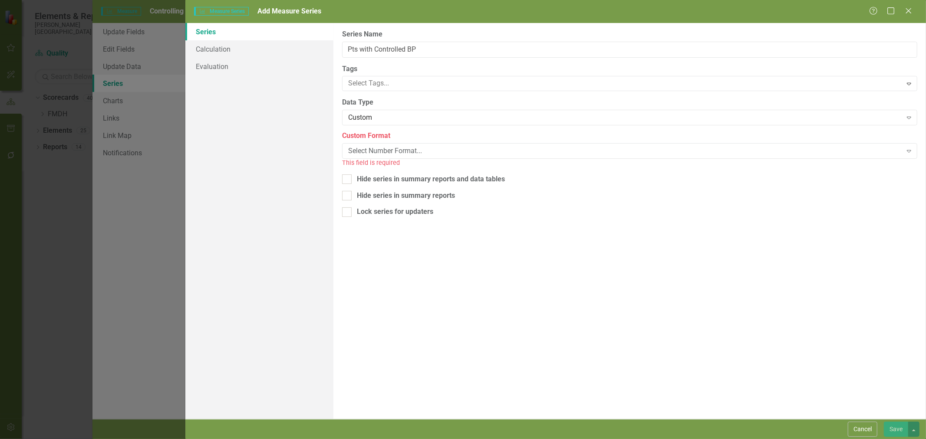
click at [380, 156] on div "Select Number Format... Expand" at bounding box center [629, 151] width 575 height 16
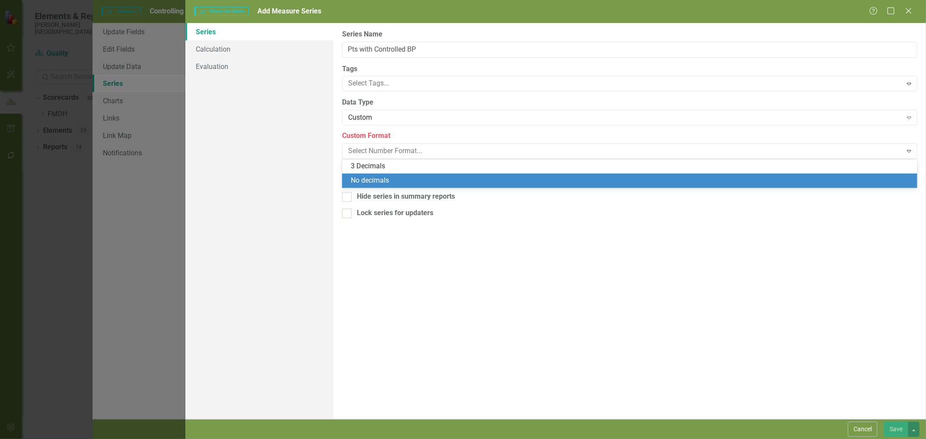
click at [380, 176] on div "No decimals" at bounding box center [631, 181] width 561 height 10
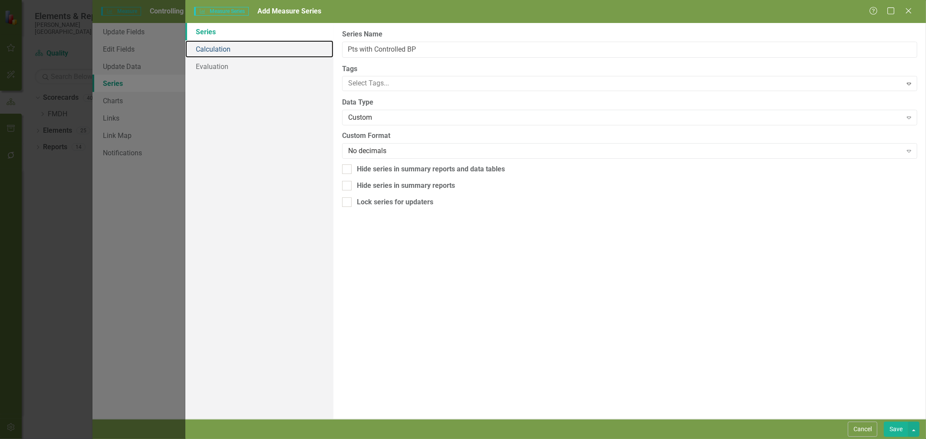
click at [231, 50] on link "Calculation" at bounding box center [259, 48] width 148 height 17
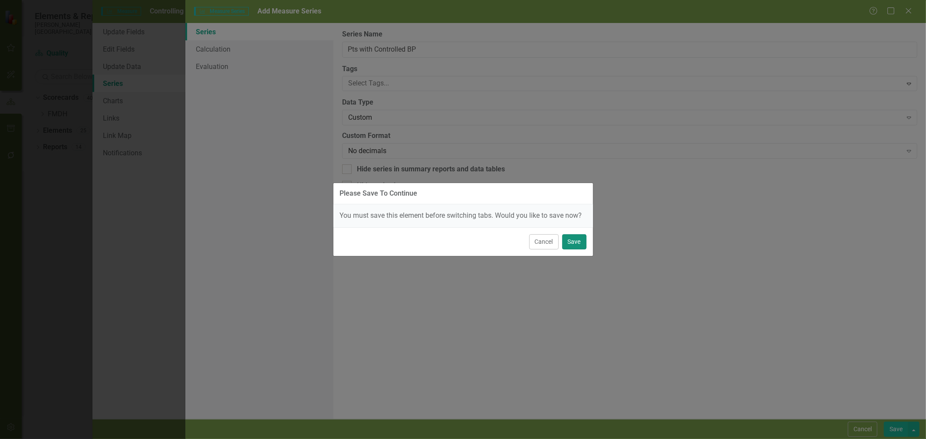
click at [578, 244] on button "Save" at bounding box center [574, 241] width 24 height 15
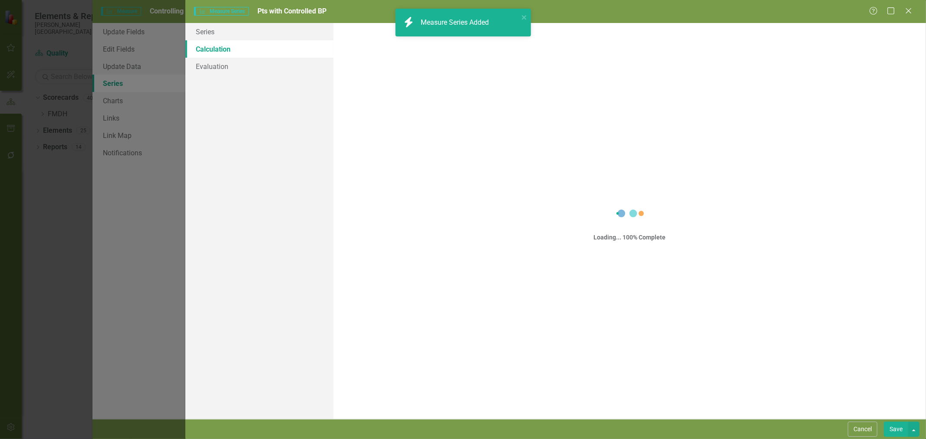
click at [906, 431] on button "Save" at bounding box center [896, 429] width 24 height 15
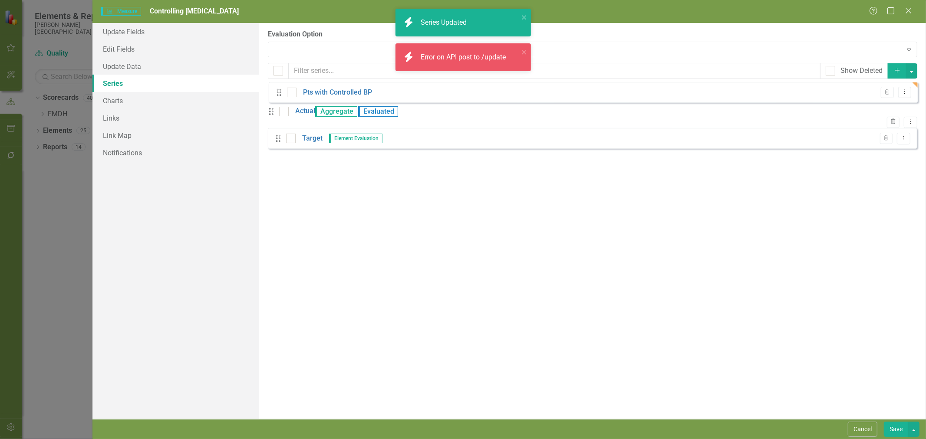
drag, startPoint x: 280, startPoint y: 150, endPoint x: 281, endPoint y: 92, distance: 58.2
click at [281, 92] on div "Drag Actual Aggregate Evaluated Trash Dropdown Menu Drag Target Element Evaluat…" at bounding box center [592, 121] width 649 height 70
click at [281, 92] on icon "Drag" at bounding box center [278, 96] width 11 height 9
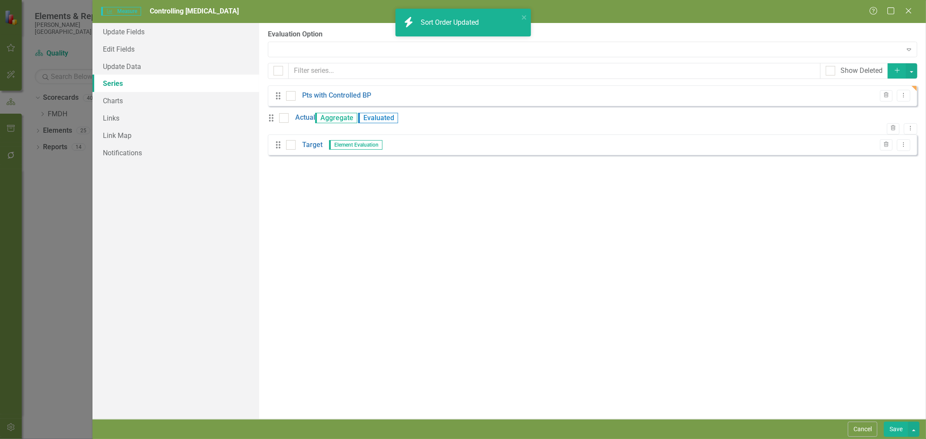
click at [903, 97] on icon "Dropdown Menu" at bounding box center [903, 95] width 7 height 6
click at [876, 129] on link "Copy Duplicate Measure Series" at bounding box center [860, 126] width 99 height 16
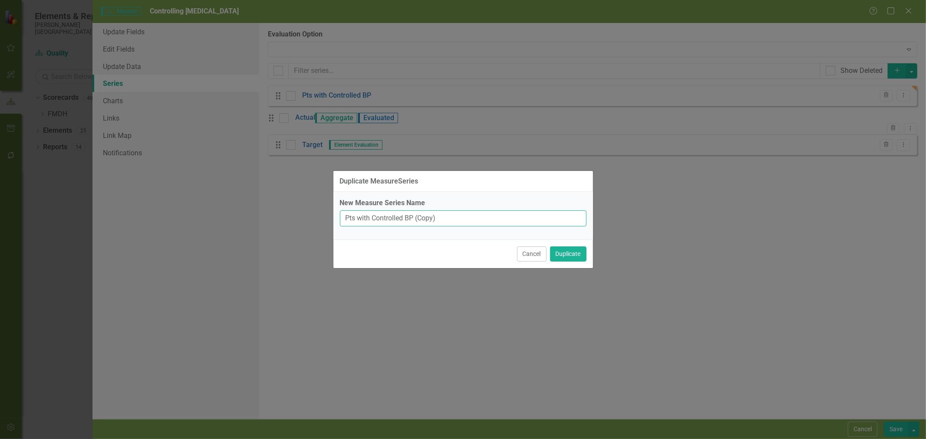
drag, startPoint x: 432, startPoint y: 218, endPoint x: 355, endPoint y: 220, distance: 76.9
click at [355, 220] on input "Pts with Controlled BP (Copy)" at bounding box center [463, 219] width 247 height 16
click at [356, 219] on input "Pts with Controlled BP (Copy)" at bounding box center [463, 219] width 247 height 16
type input "Pts Seen with Hypertension"
click at [577, 253] on button "Duplicate" at bounding box center [568, 254] width 36 height 15
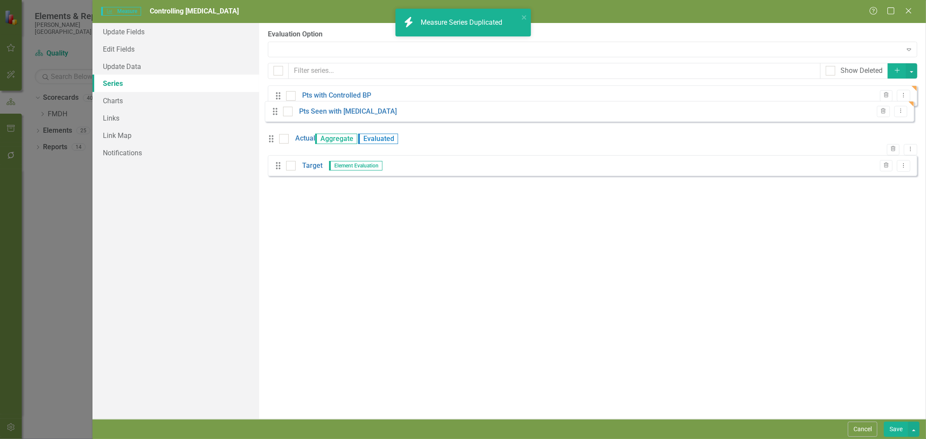
drag, startPoint x: 280, startPoint y: 180, endPoint x: 277, endPoint y: 113, distance: 66.5
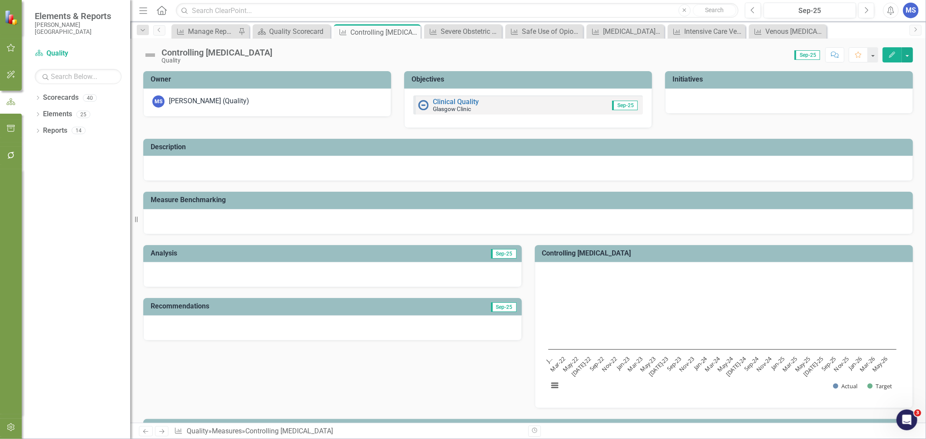
click at [891, 54] on icon "Edit" at bounding box center [892, 55] width 8 height 6
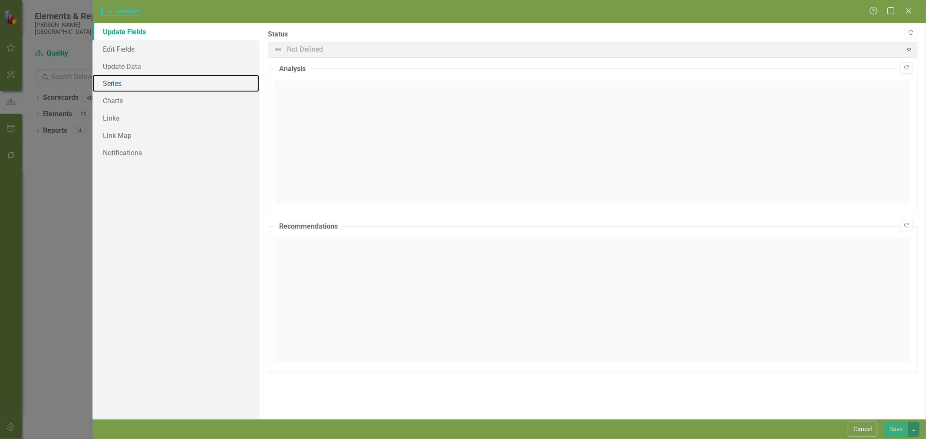
drag, startPoint x: 128, startPoint y: 84, endPoint x: 185, endPoint y: 98, distance: 59.1
click at [128, 84] on link "Series" at bounding box center [175, 83] width 167 height 17
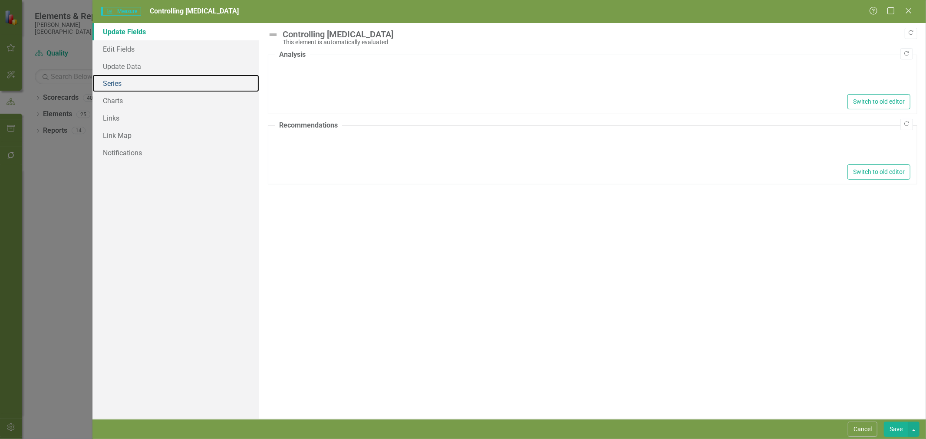
click at [106, 84] on link "Series" at bounding box center [175, 83] width 167 height 17
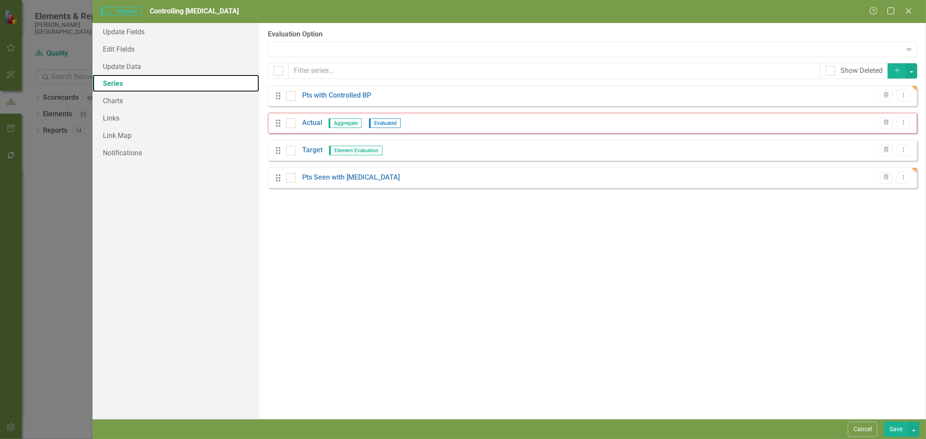
checkbox input "false"
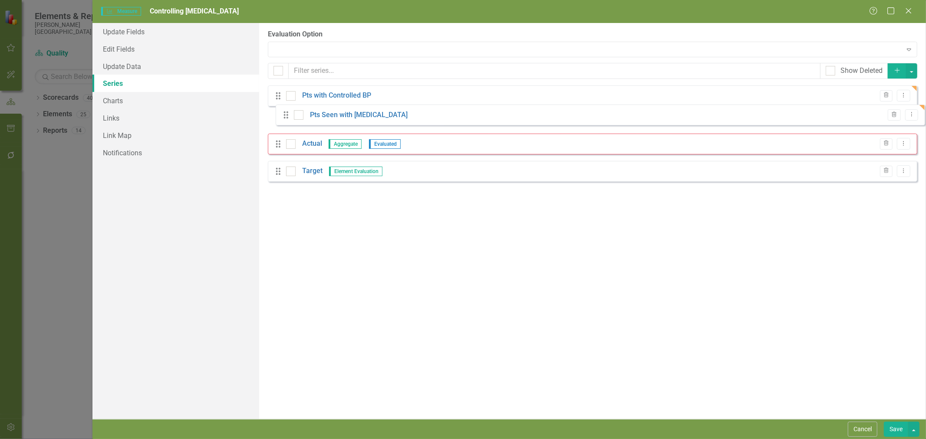
drag, startPoint x: 276, startPoint y: 181, endPoint x: 283, endPoint y: 119, distance: 61.7
click at [283, 119] on div "Drag Pts with Controlled BP Trash Dropdown Menu Drag Actual Aggregate Evaluated…" at bounding box center [592, 137] width 649 height 103
click at [314, 152] on link "Actual" at bounding box center [312, 150] width 20 height 10
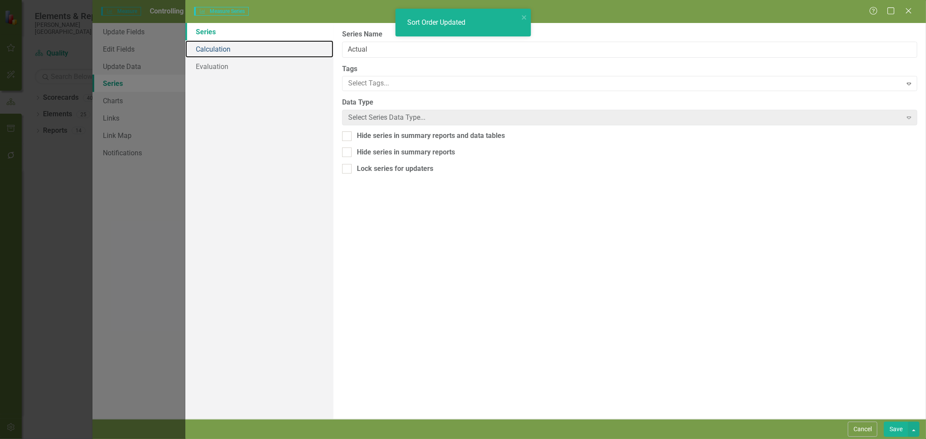
click at [226, 50] on link "Calculation" at bounding box center [259, 48] width 148 height 17
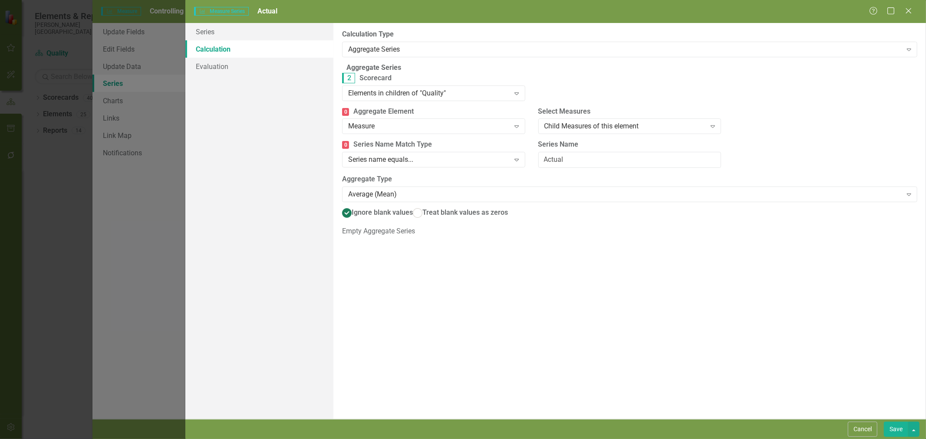
click at [379, 51] on div "Aggregate Series" at bounding box center [625, 49] width 554 height 10
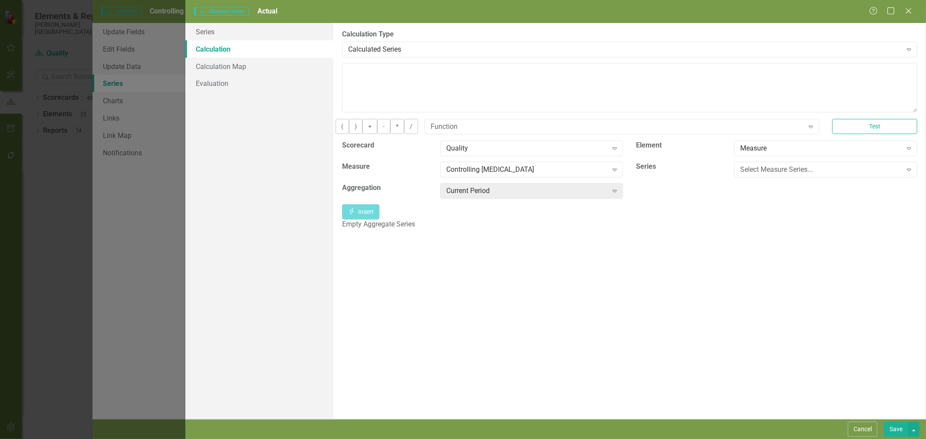
click at [790, 175] on div "Select Measure Series..." at bounding box center [820, 170] width 161 height 10
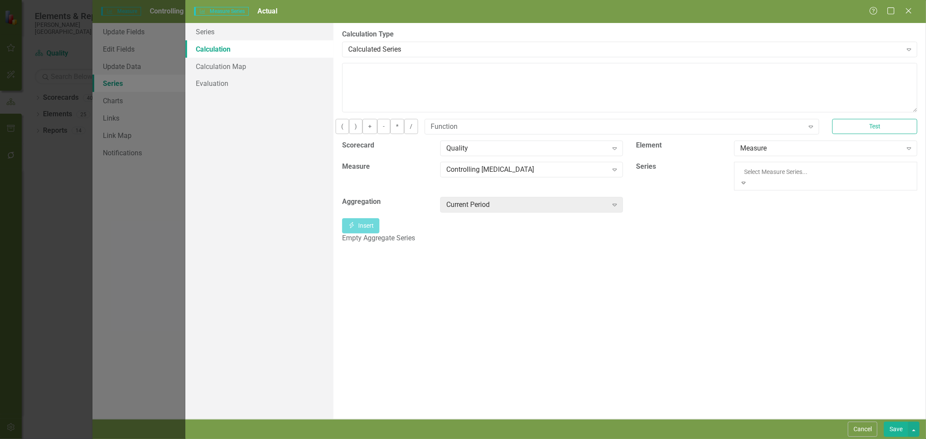
click at [787, 439] on div "Pts with Controlled BP" at bounding box center [463, 444] width 926 height 10
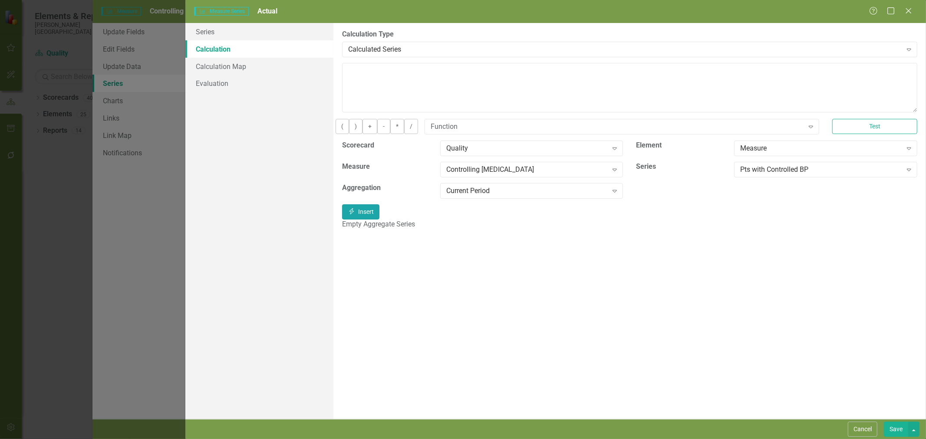
click at [379, 216] on button "Insert Insert" at bounding box center [360, 211] width 37 height 15
click at [418, 132] on button "/" at bounding box center [411, 126] width 14 height 15
click at [818, 175] on div "Pts with Controlled BP" at bounding box center [820, 170] width 161 height 10
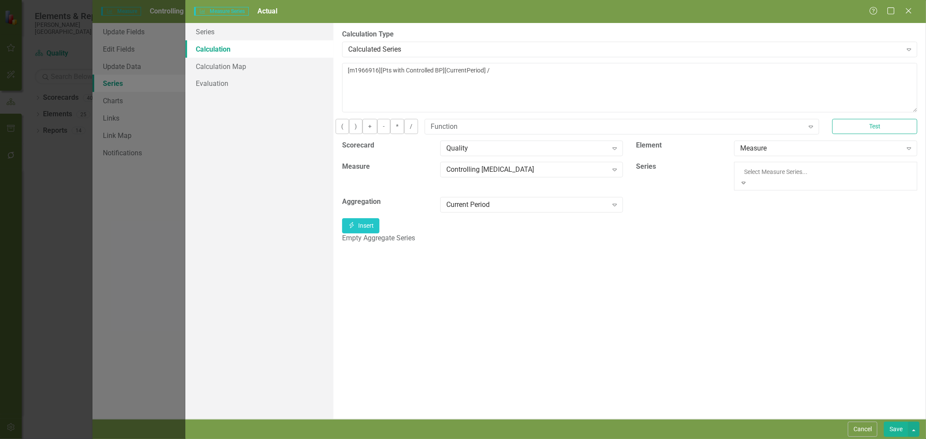
click at [379, 219] on button "Insert Insert" at bounding box center [360, 211] width 37 height 15
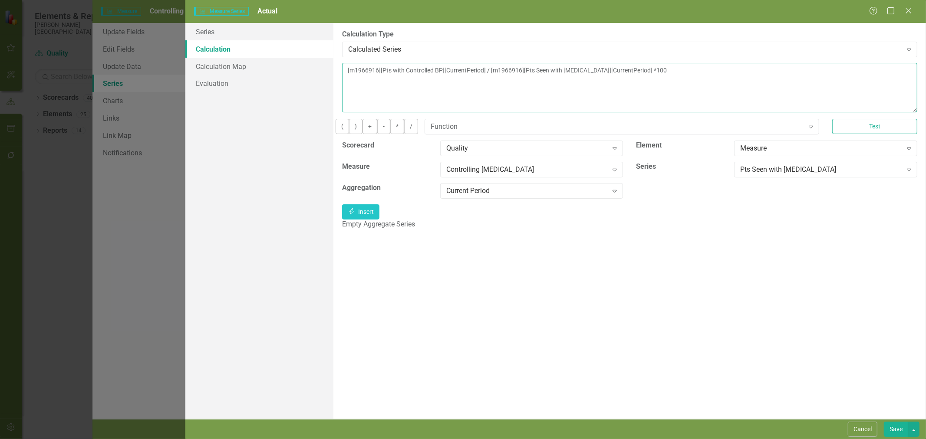
type textarea "[m1966916][Pts with Controlled BP][CurrentPeriod] / [m1966916][Pts Seen with Hy…"
click at [249, 69] on link "Calculation Map" at bounding box center [259, 66] width 148 height 17
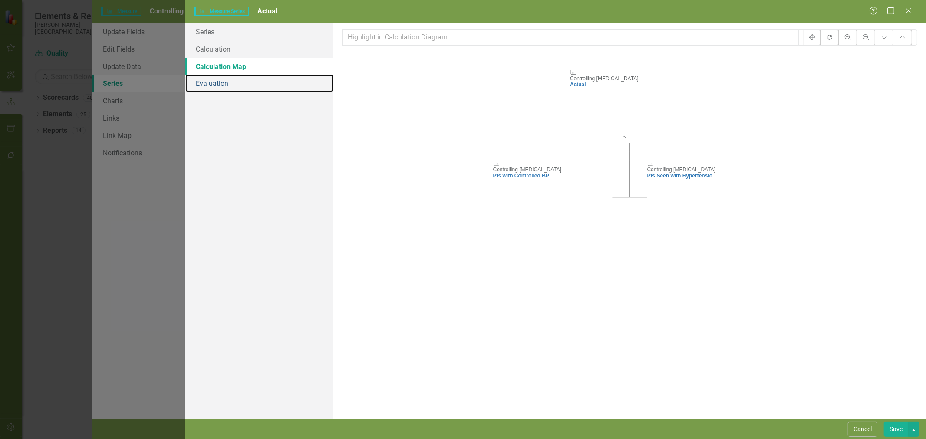
click at [246, 82] on link "Evaluation" at bounding box center [259, 83] width 148 height 17
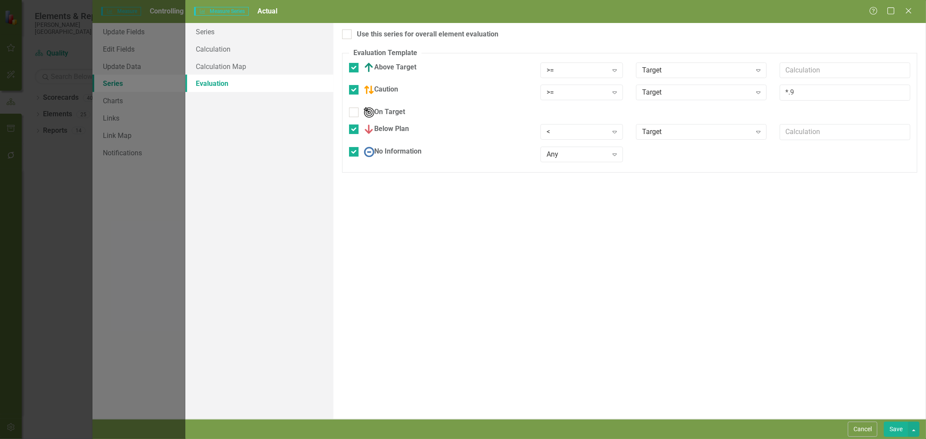
click at [346, 31] on input "Use this series for overall element evaluation" at bounding box center [345, 33] width 6 height 6
checkbox input "true"
click at [900, 432] on button "Save" at bounding box center [896, 429] width 24 height 15
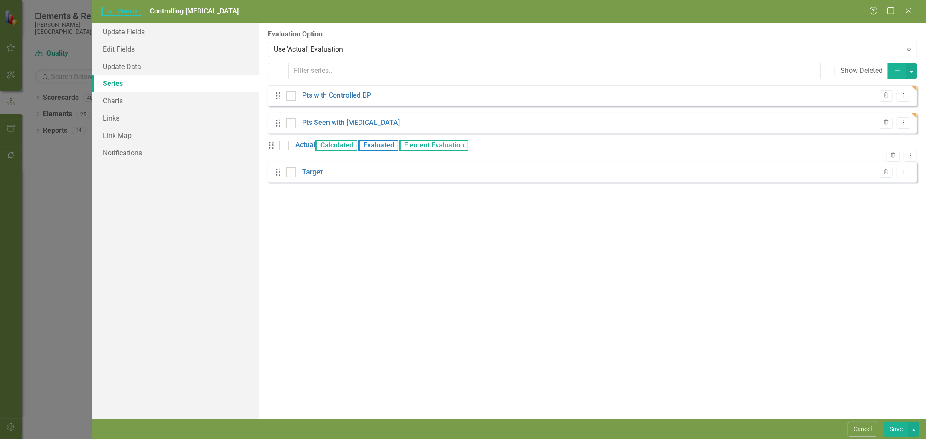
click at [896, 428] on button "Save" at bounding box center [896, 429] width 24 height 15
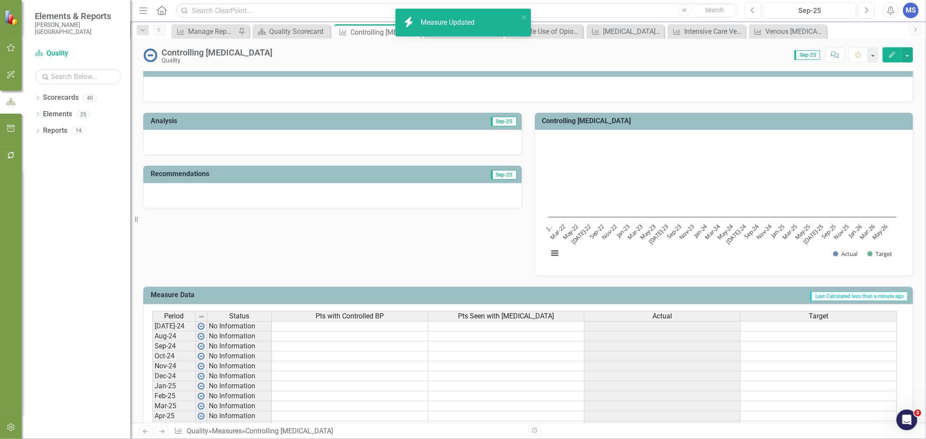
scroll to position [193, 0]
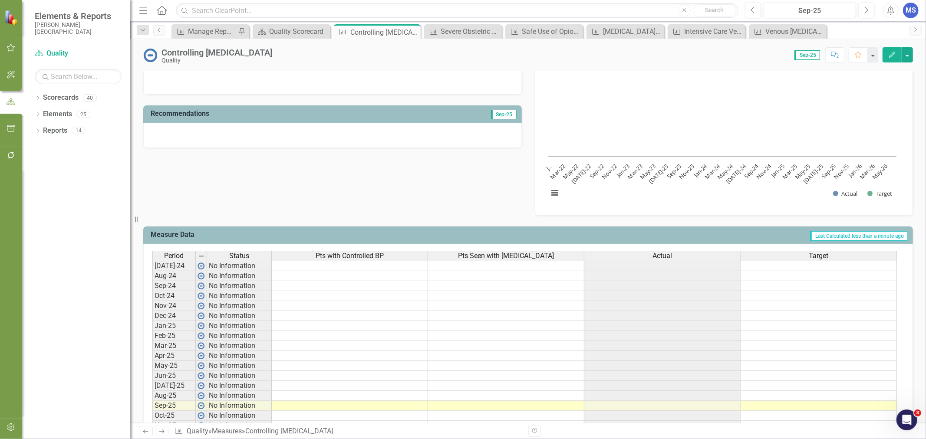
click at [327, 265] on td at bounding box center [350, 266] width 156 height 10
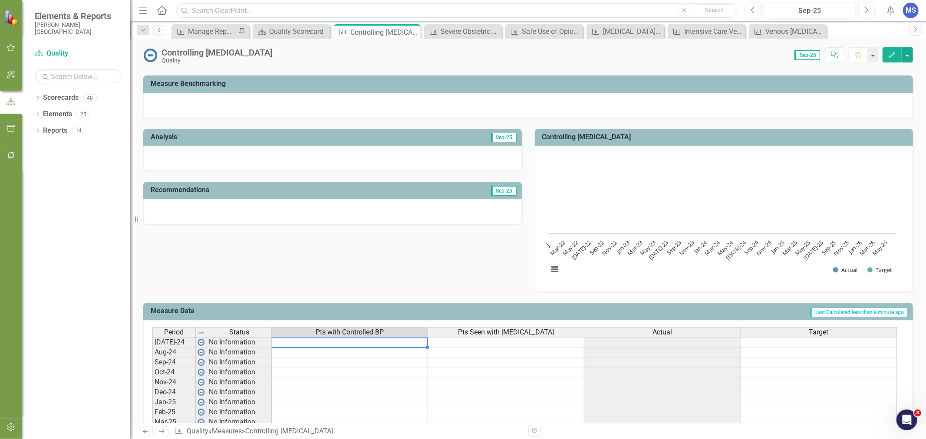
scroll to position [0, 0]
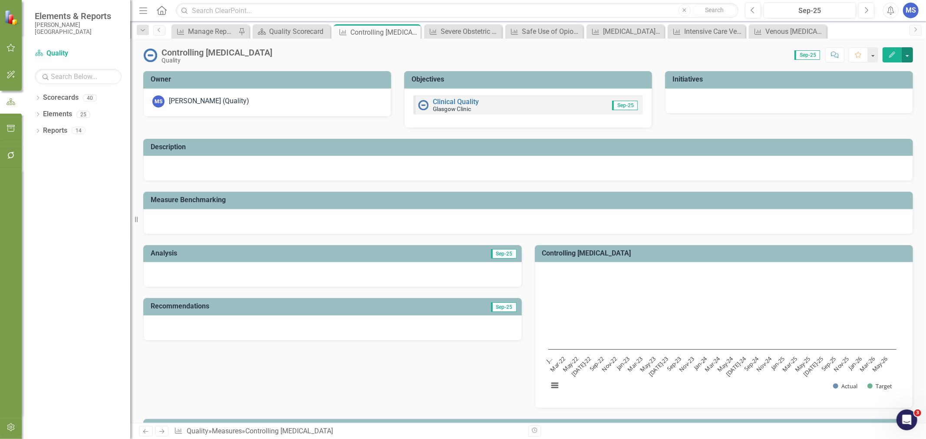
click at [908, 58] on button "button" at bounding box center [907, 54] width 11 height 15
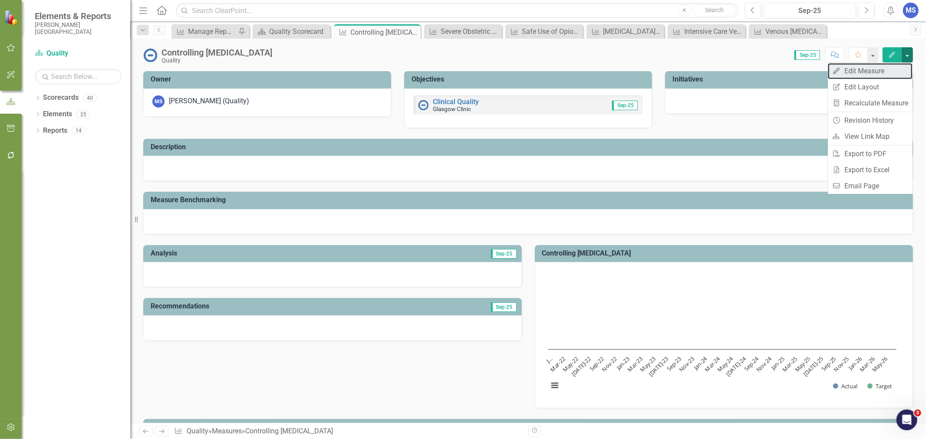
click at [879, 74] on link "Edit Edit Measure" at bounding box center [870, 71] width 85 height 16
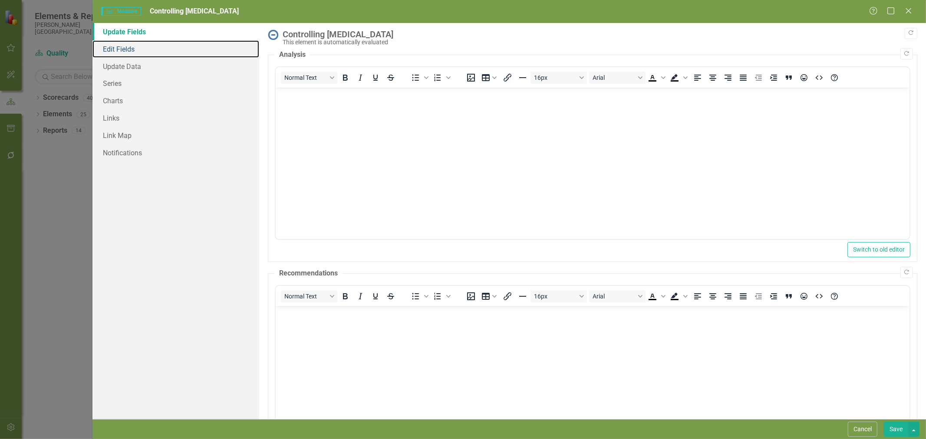
click at [132, 46] on link "Edit Fields" at bounding box center [175, 48] width 167 height 17
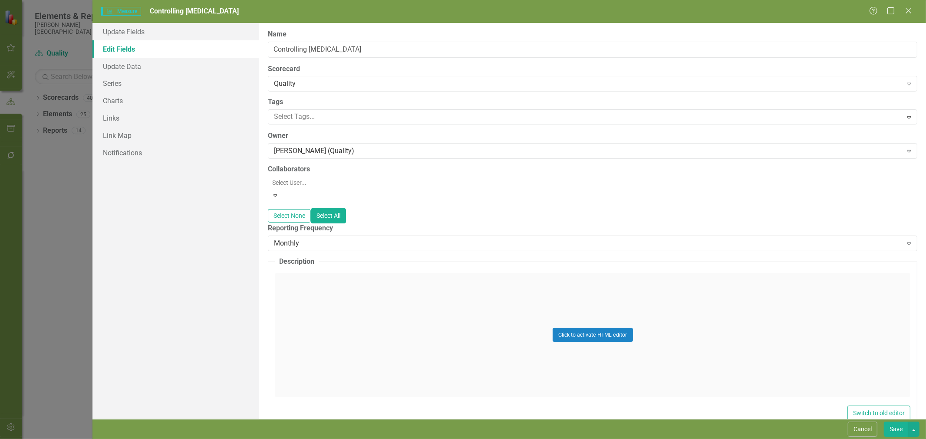
click at [318, 241] on div "Monthly" at bounding box center [588, 243] width 628 height 10
drag, startPoint x: 896, startPoint y: 432, endPoint x: 889, endPoint y: 424, distance: 11.1
click at [896, 432] on button "Save" at bounding box center [896, 429] width 24 height 15
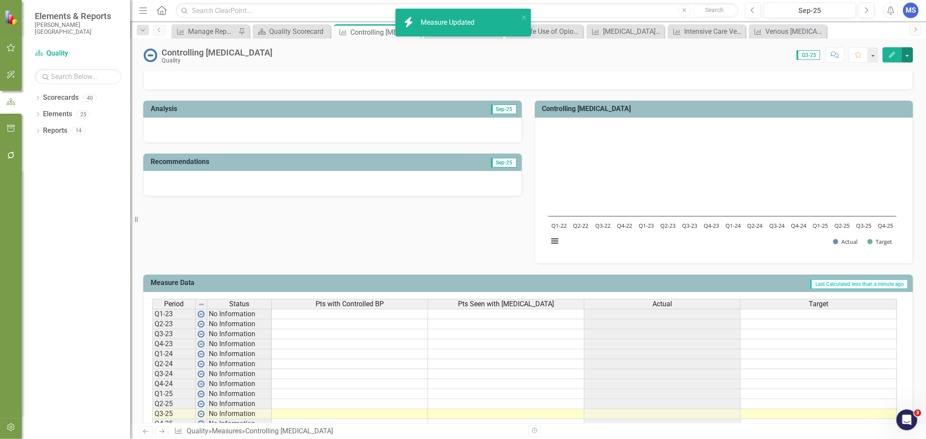
scroll to position [179, 0]
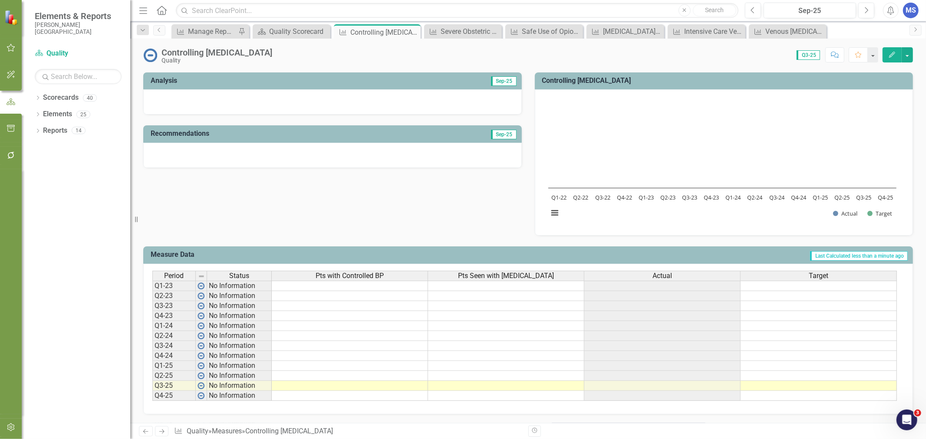
click at [300, 361] on td at bounding box center [350, 366] width 156 height 10
click at [289, 361] on td at bounding box center [350, 366] width 156 height 10
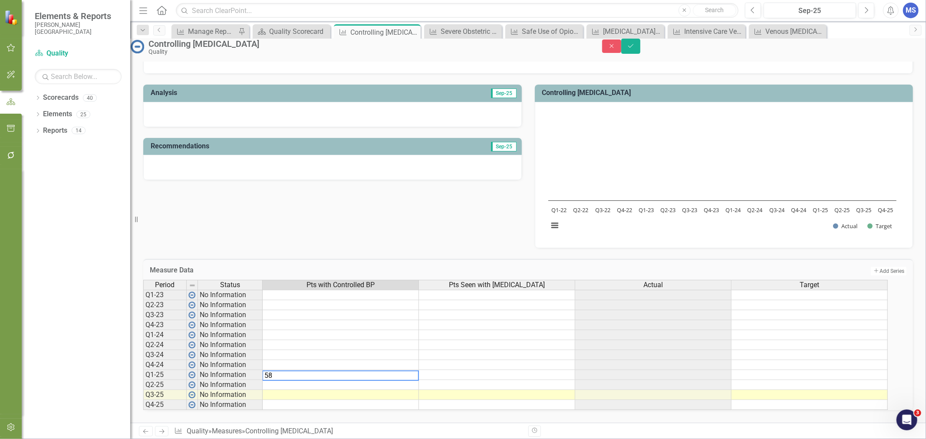
type textarea "584"
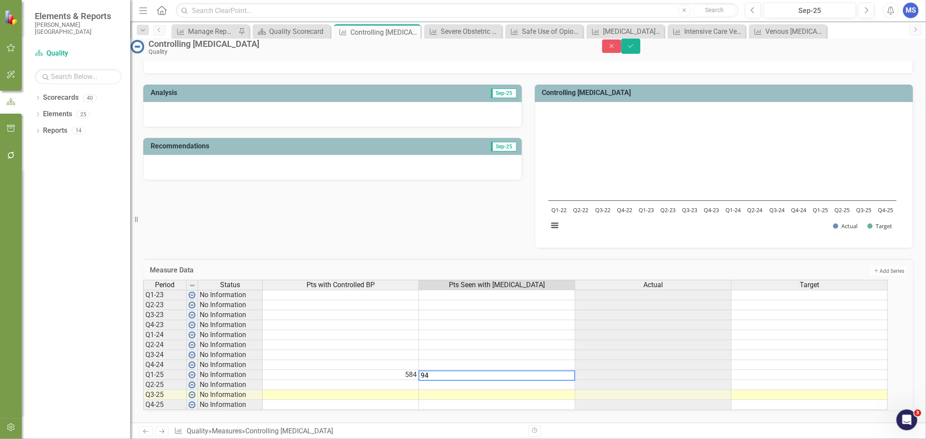
type textarea "944"
click at [288, 370] on td "584" at bounding box center [341, 375] width 156 height 10
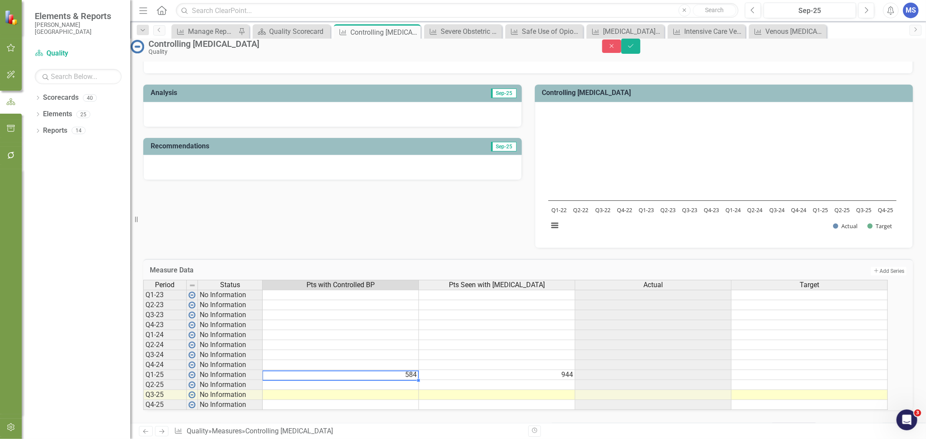
click at [372, 380] on td at bounding box center [341, 385] width 156 height 10
type textarea "572"
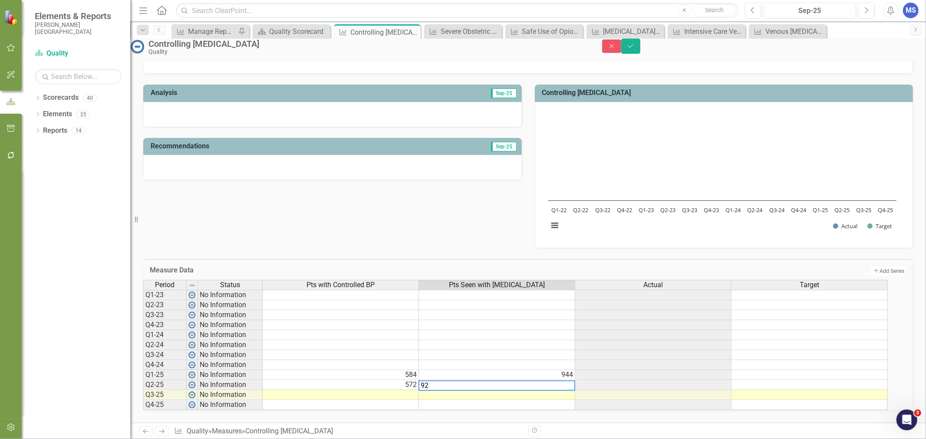
type textarea "926"
click at [635, 49] on icon "Save" at bounding box center [631, 46] width 8 height 6
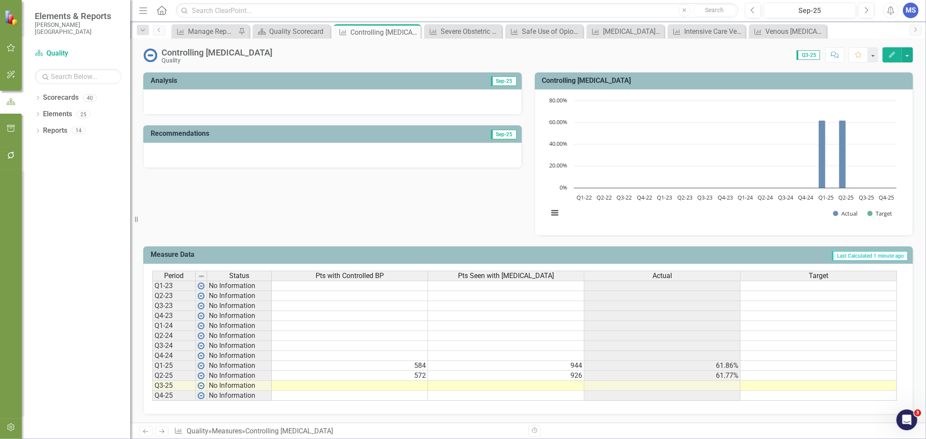
scroll to position [131, 0]
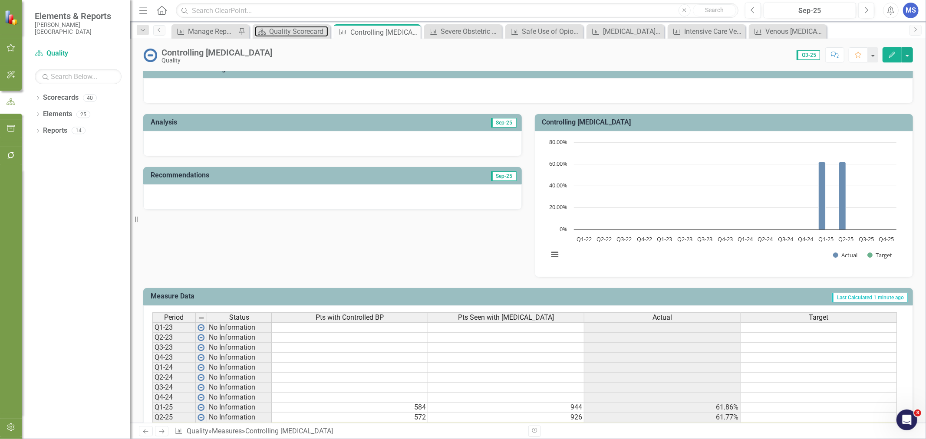
click at [270, 28] on div "Quality Scorecard" at bounding box center [298, 31] width 59 height 11
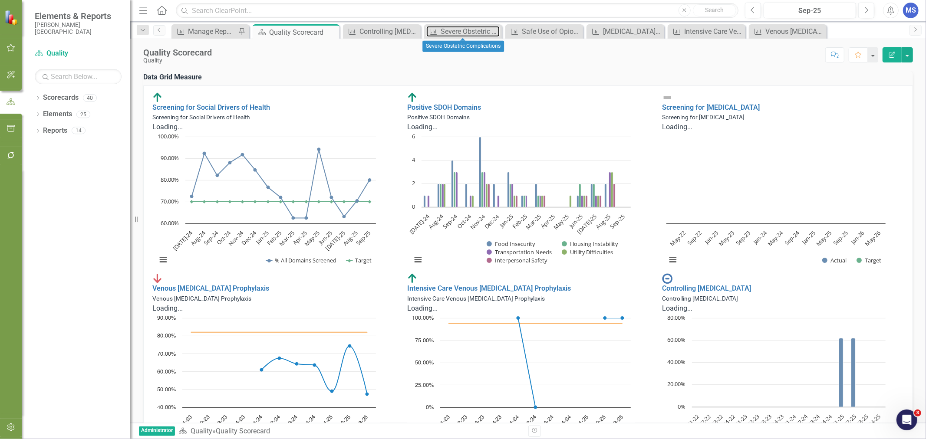
click at [449, 33] on div "Severe Obstetric Complications" at bounding box center [470, 31] width 59 height 11
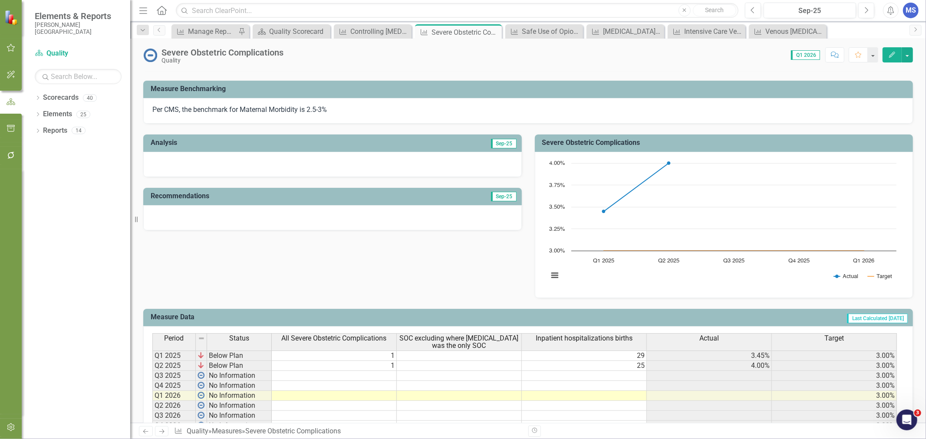
scroll to position [171, 0]
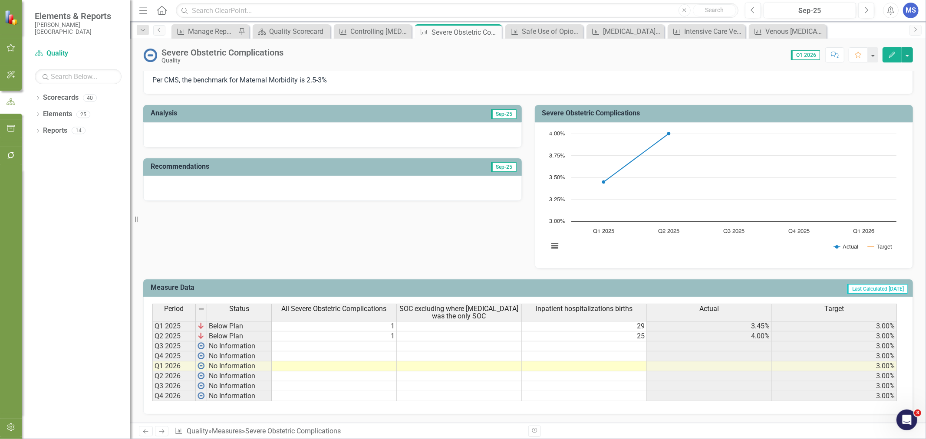
click at [388, 322] on td "1" at bounding box center [334, 326] width 125 height 10
click at [379, 321] on td "1" at bounding box center [334, 326] width 125 height 10
type textarea "0"
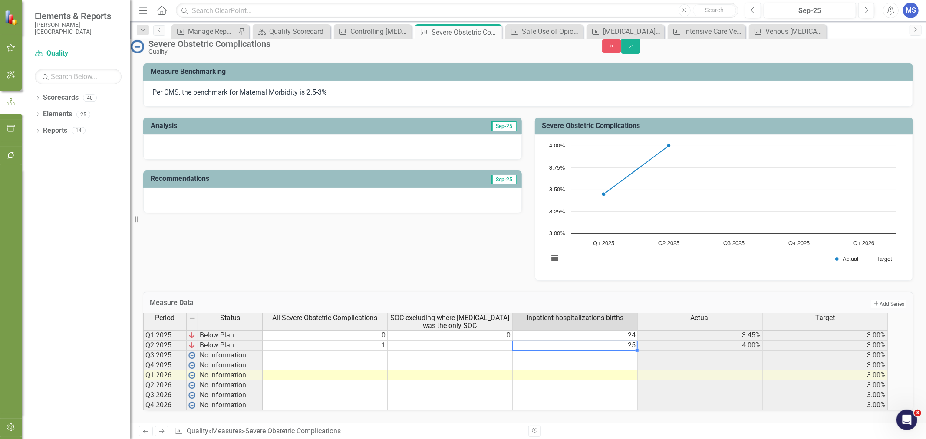
click at [279, 341] on td "1" at bounding box center [325, 346] width 125 height 10
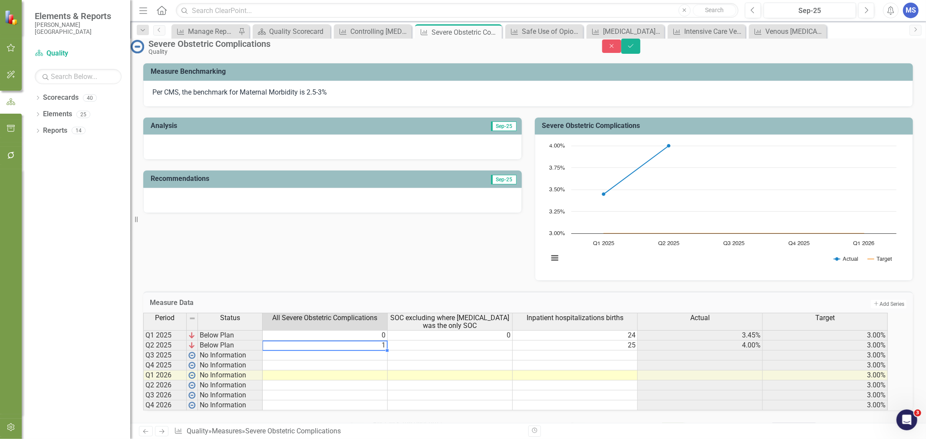
click at [388, 341] on td "1" at bounding box center [325, 346] width 125 height 10
type textarea "0"
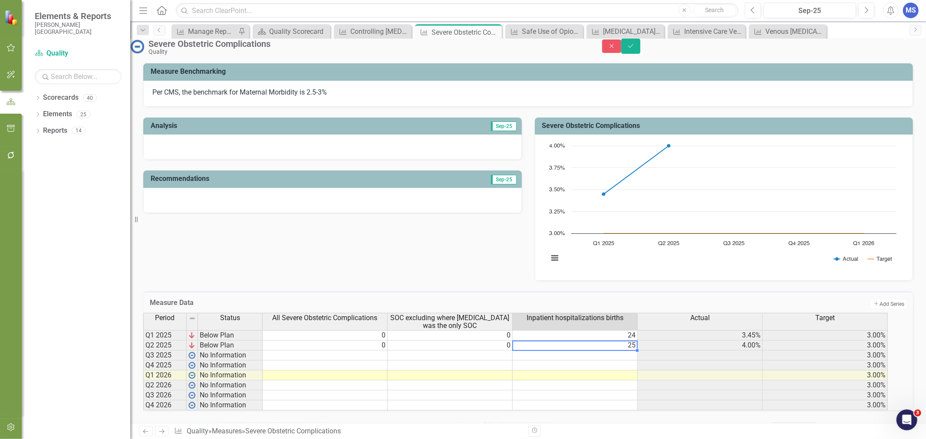
type textarea "21"
click at [376, 351] on td at bounding box center [325, 356] width 125 height 10
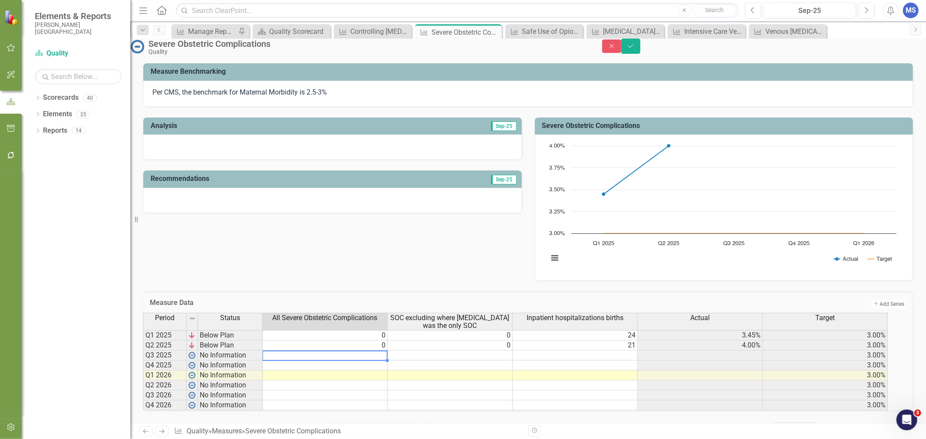
click at [379, 351] on td at bounding box center [325, 356] width 125 height 10
type textarea "0"
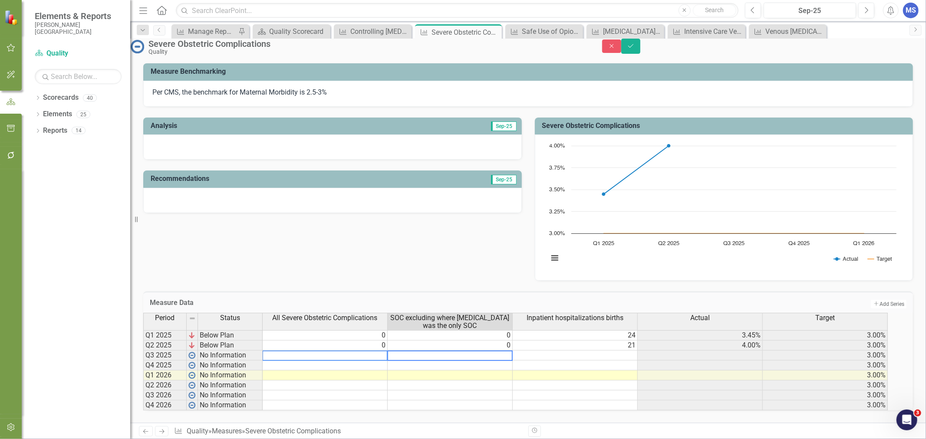
type textarea "0"
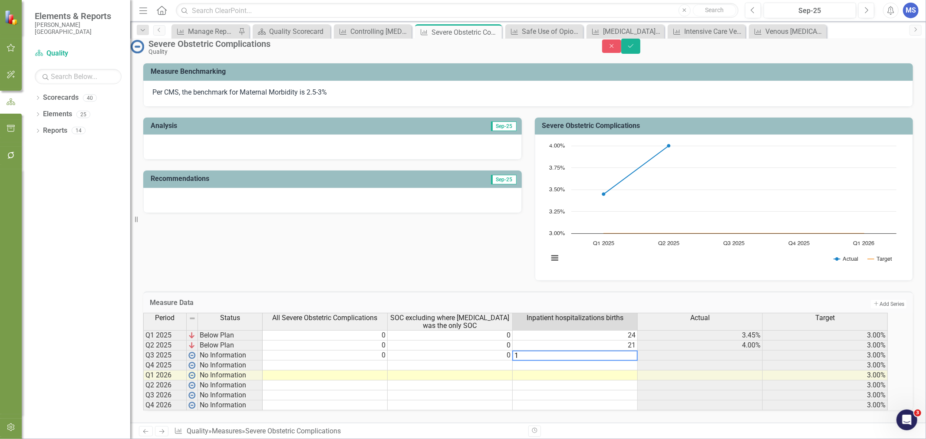
type textarea "13"
drag, startPoint x: 903, startPoint y: 49, endPoint x: 901, endPoint y: 56, distance: 7.3
click at [635, 49] on icon "Save" at bounding box center [631, 46] width 8 height 6
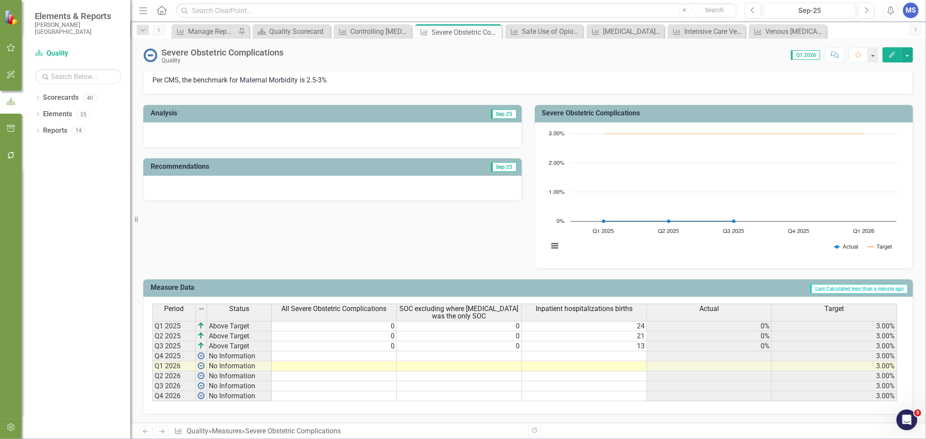
click at [368, 352] on td at bounding box center [334, 357] width 125 height 10
click at [0, 0] on icon at bounding box center [0, 0] width 0 height 0
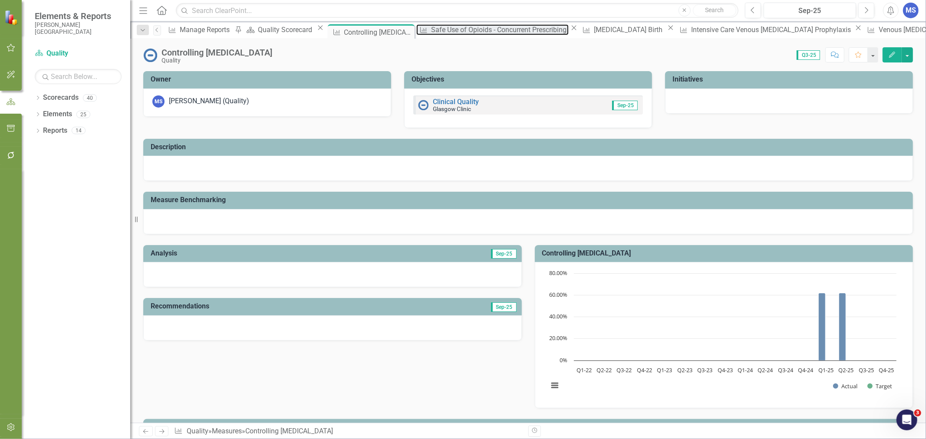
click at [481, 33] on div "Safe Use of Opioids - Concurrent Prescribing" at bounding box center [500, 29] width 138 height 11
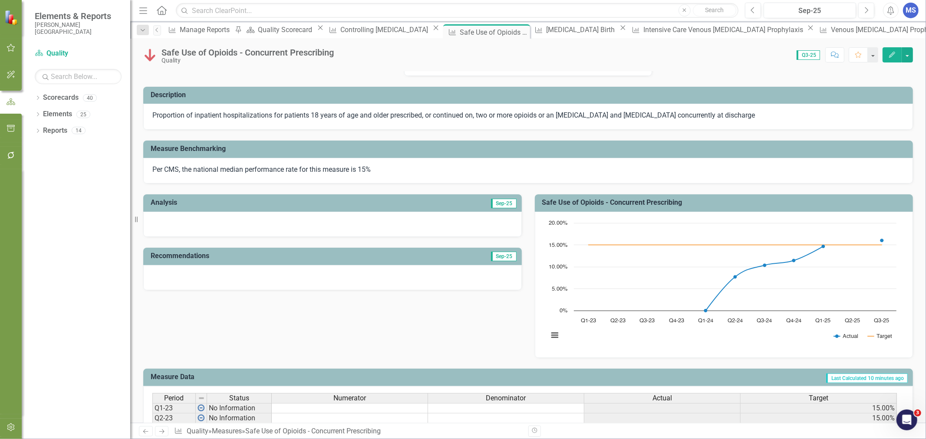
scroll to position [181, 0]
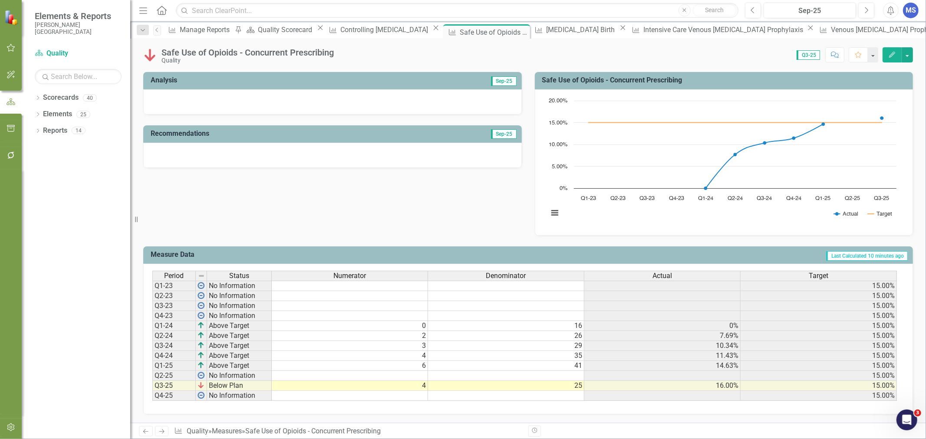
click at [305, 362] on td "6" at bounding box center [350, 366] width 156 height 10
click at [510, 362] on td "41" at bounding box center [506, 366] width 156 height 10
click at [354, 371] on td at bounding box center [350, 376] width 156 height 10
type textarea "4"
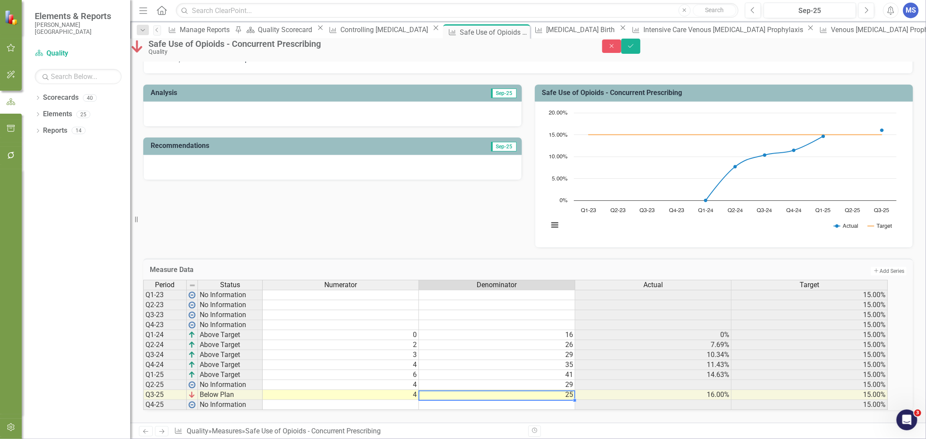
type textarea "25"
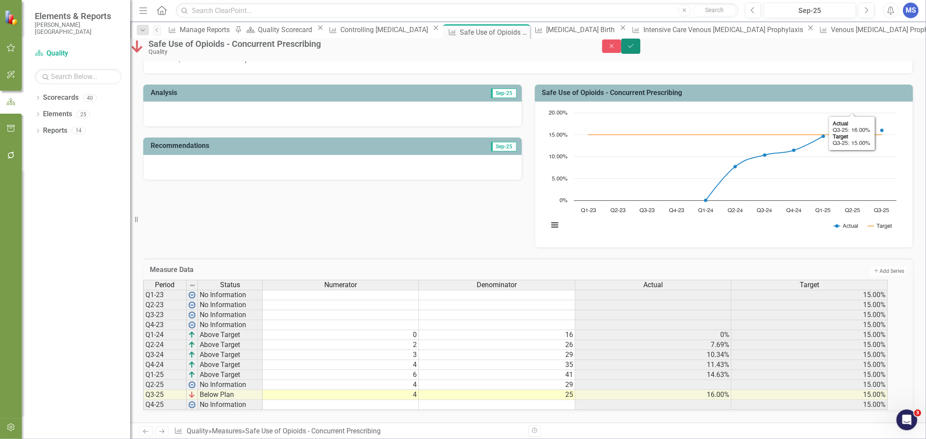
click at [635, 47] on icon "Save" at bounding box center [631, 46] width 8 height 6
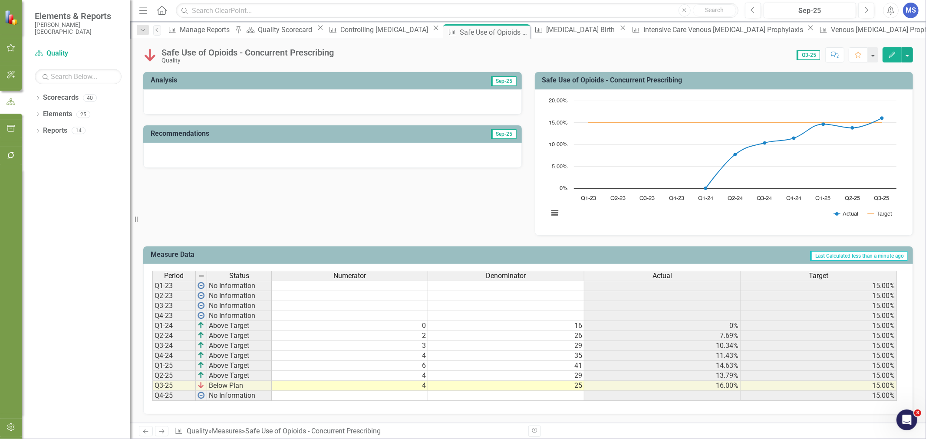
drag, startPoint x: 419, startPoint y: 225, endPoint x: 369, endPoint y: 219, distance: 50.7
click at [367, 218] on div "Analysis Sep-25 Recommendations Sep-25 Safe Use of Opioids - Concurrent Prescri…" at bounding box center [528, 148] width 783 height 175
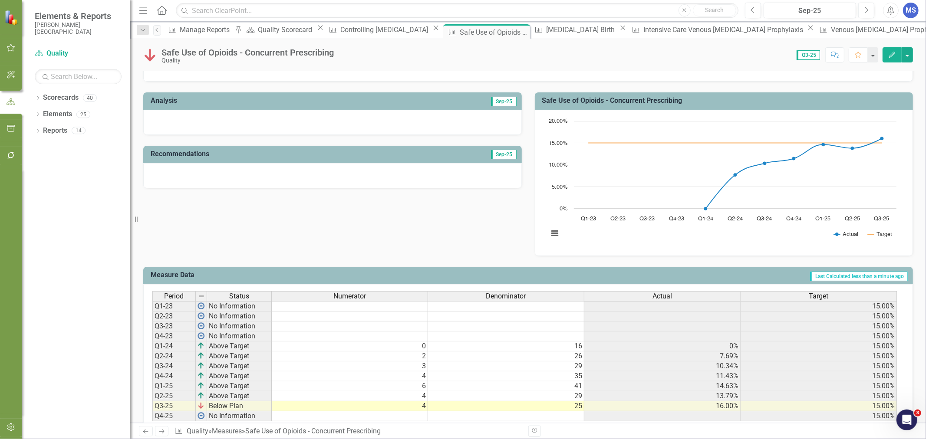
scroll to position [133, 0]
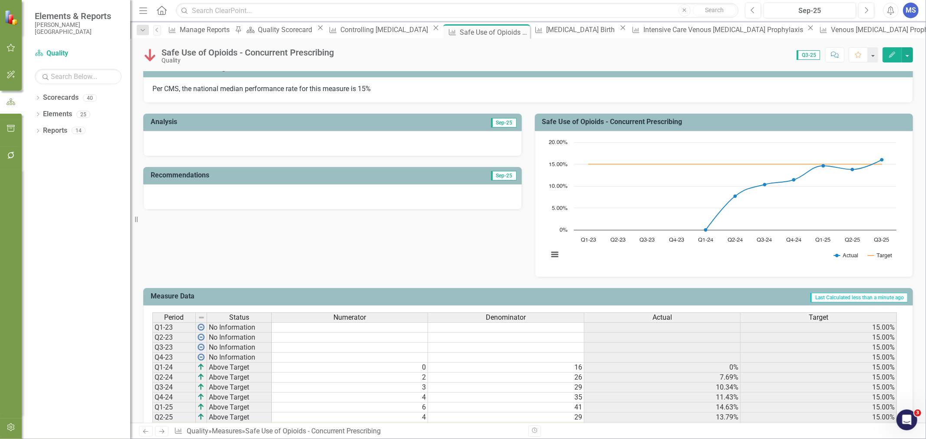
click at [0, 0] on icon "Close" at bounding box center [0, 0] width 0 height 0
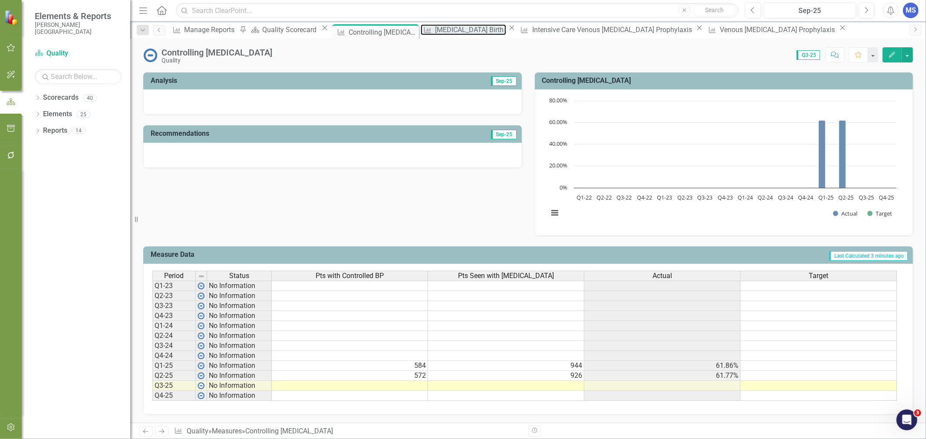
click at [487, 33] on div "[MEDICAL_DATA] Birth" at bounding box center [470, 29] width 71 height 11
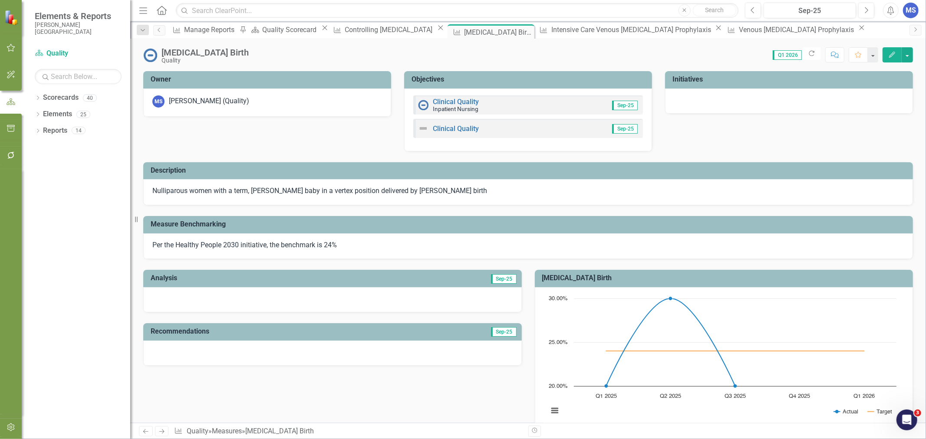
scroll to position [164, 0]
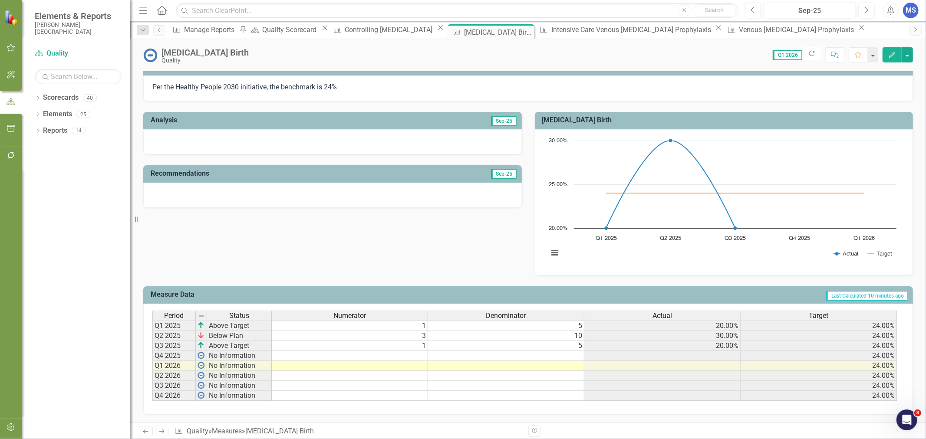
click at [405, 321] on td "1" at bounding box center [350, 326] width 156 height 10
click at [545, 332] on td "10" at bounding box center [506, 336] width 156 height 10
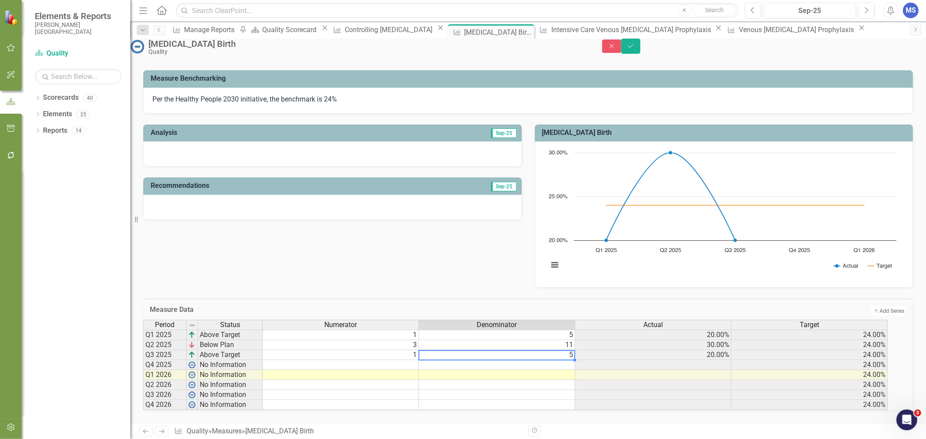
type textarea "5"
click at [640, 53] on button "Save" at bounding box center [630, 46] width 19 height 15
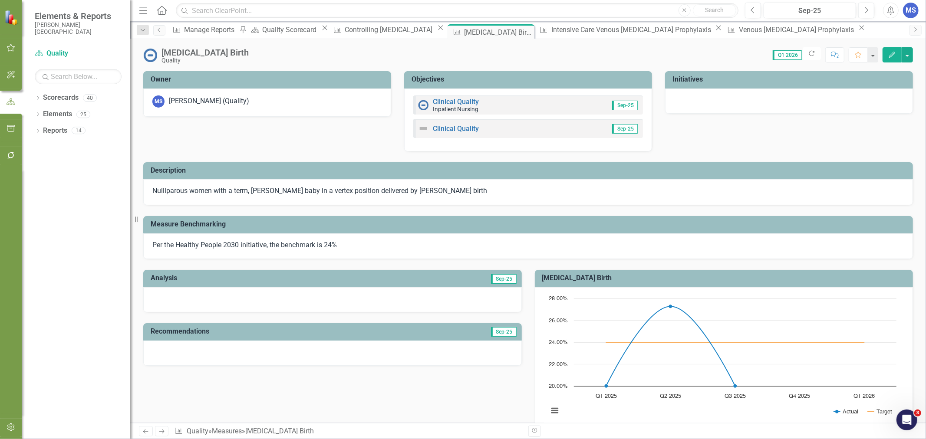
drag, startPoint x: 520, startPoint y: 32, endPoint x: 904, endPoint y: 55, distance: 384.9
click at [0, 0] on icon at bounding box center [0, 0] width 0 height 0
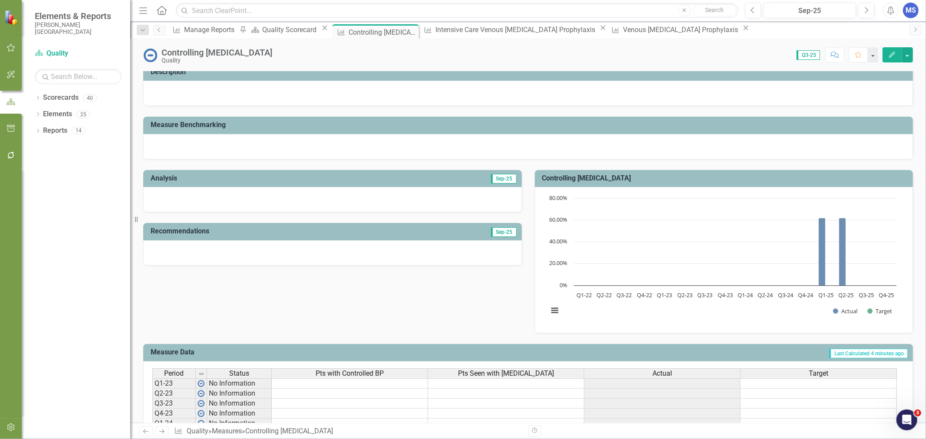
scroll to position [179, 0]
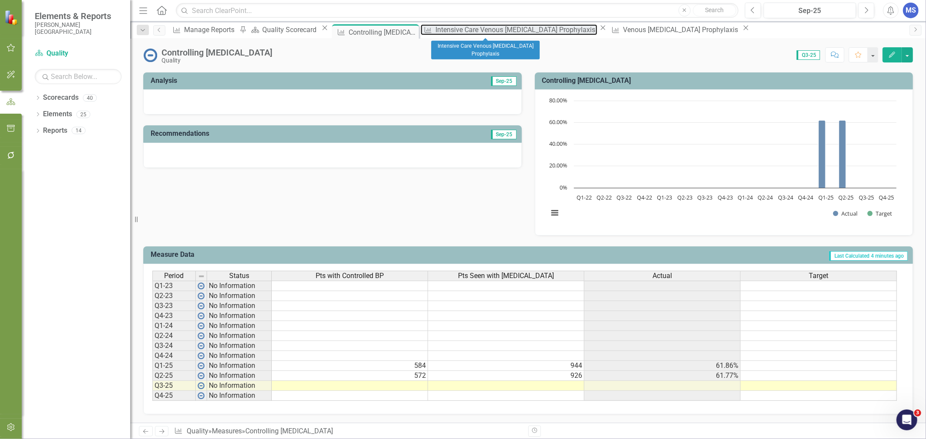
drag, startPoint x: 492, startPoint y: 30, endPoint x: 567, endPoint y: 32, distance: 75.1
click at [492, 30] on div "Intensive Care Venous [MEDICAL_DATA] Prophylaxis" at bounding box center [517, 29] width 162 height 11
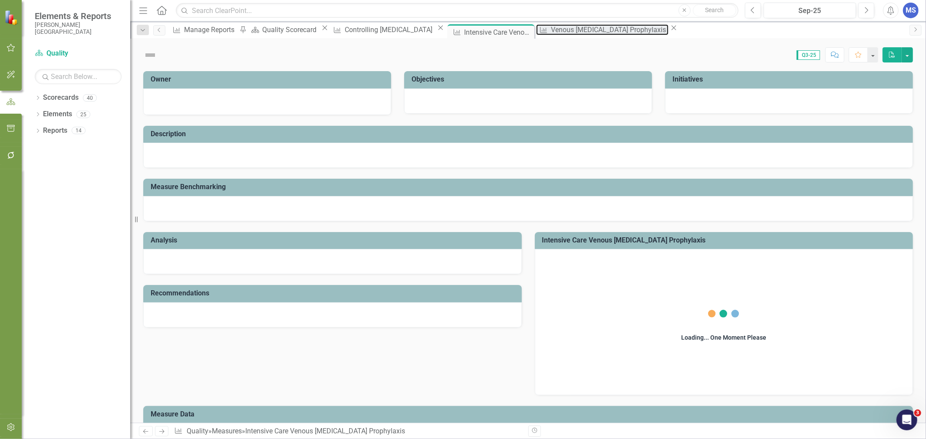
click at [583, 29] on div "Venous [MEDICAL_DATA] Prophylaxis" at bounding box center [609, 29] width 117 height 11
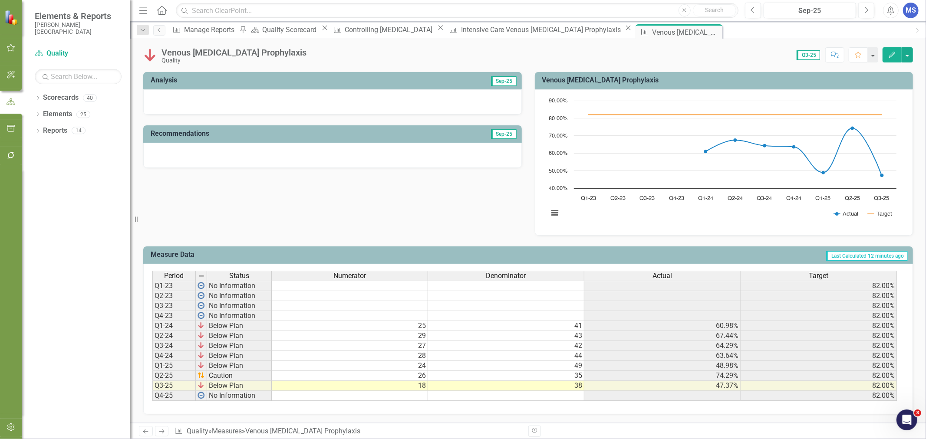
click at [410, 361] on td "24" at bounding box center [350, 366] width 156 height 10
click at [538, 361] on td "49" at bounding box center [506, 366] width 156 height 10
click at [390, 372] on td "26" at bounding box center [350, 376] width 156 height 10
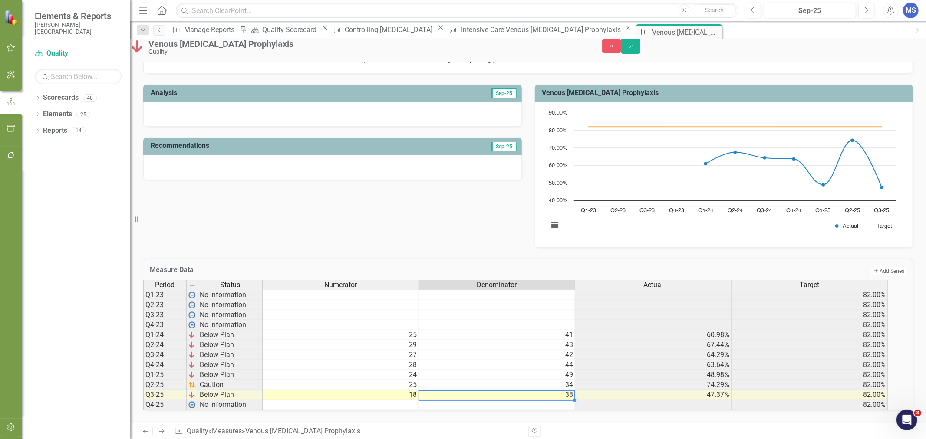
type textarea "38"
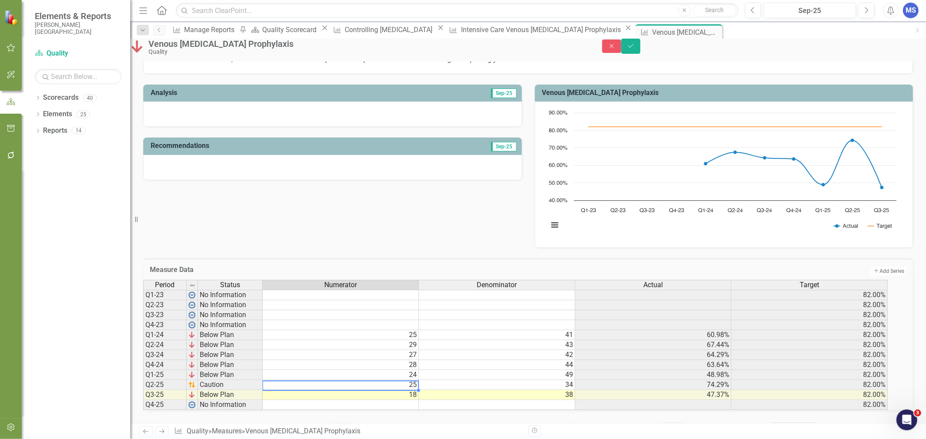
click at [415, 380] on td "25" at bounding box center [341, 385] width 156 height 10
click at [414, 390] on td "18" at bounding box center [341, 395] width 156 height 10
click at [635, 49] on icon "Save" at bounding box center [631, 46] width 8 height 6
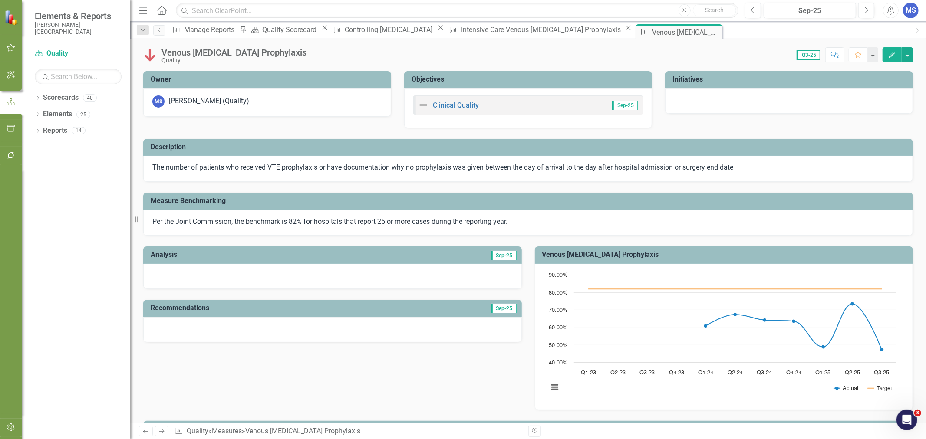
click at [0, 0] on icon "Close" at bounding box center [0, 0] width 0 height 0
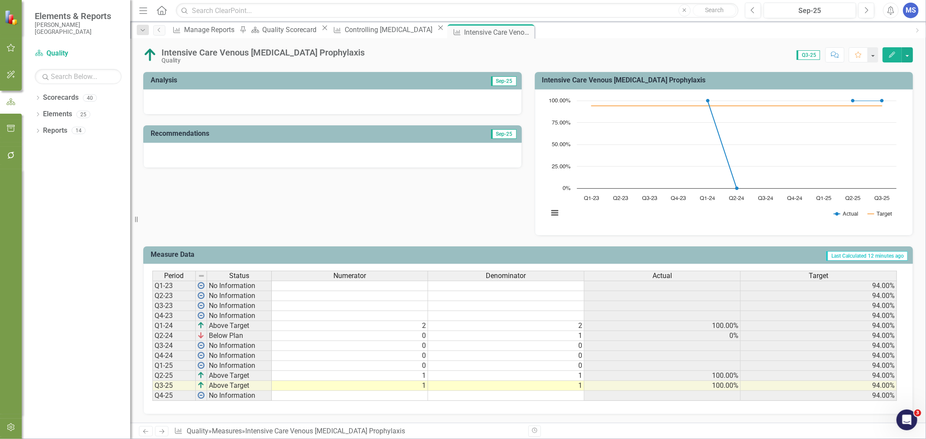
scroll to position [181, 0]
click at [396, 361] on td "0" at bounding box center [350, 366] width 156 height 10
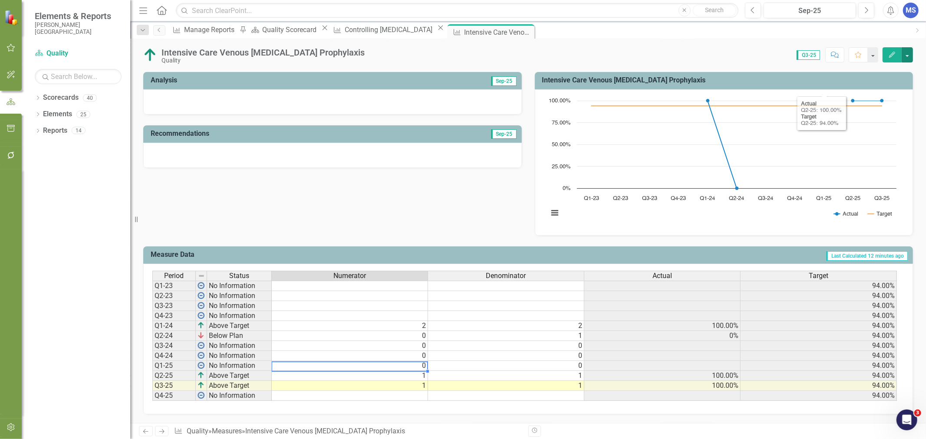
click at [908, 53] on button "button" at bounding box center [907, 54] width 11 height 15
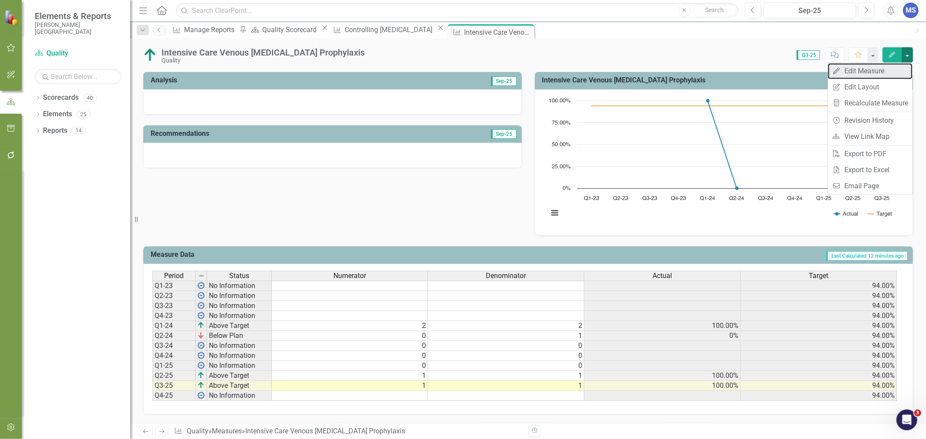
click at [884, 70] on link "Edit Edit Measure" at bounding box center [870, 71] width 85 height 16
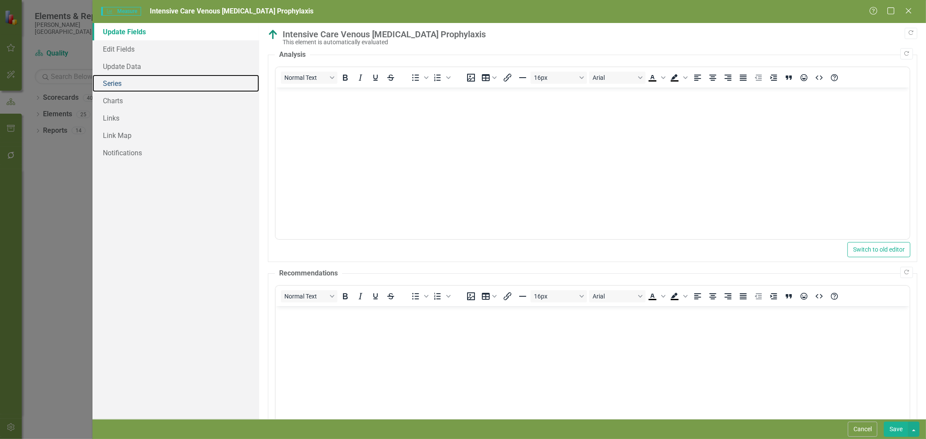
click at [135, 86] on link "Series" at bounding box center [175, 83] width 167 height 17
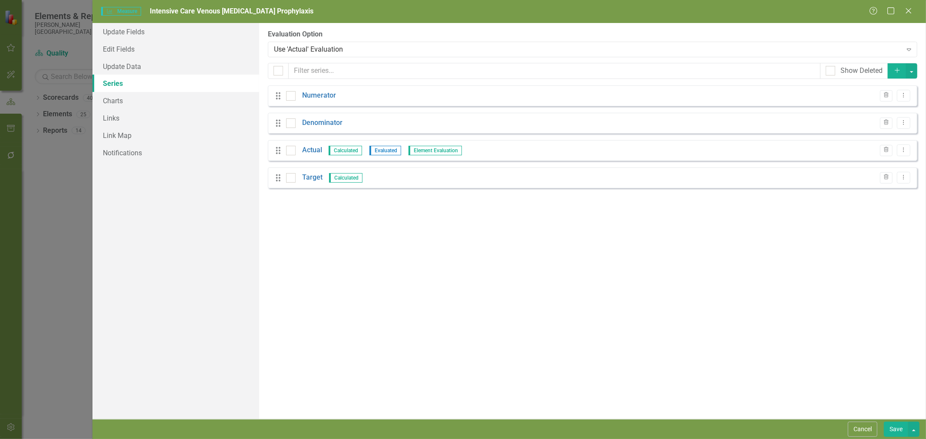
click at [308, 150] on link "Actual" at bounding box center [312, 150] width 20 height 10
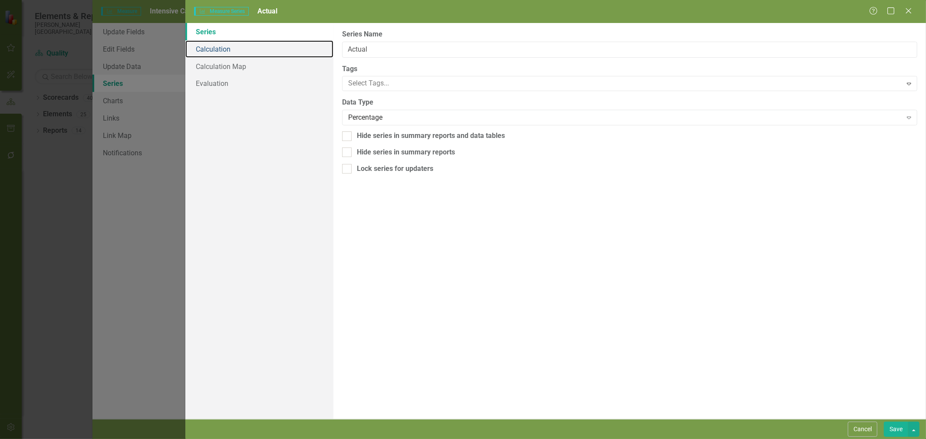
click at [209, 47] on link "Calculation" at bounding box center [259, 48] width 148 height 17
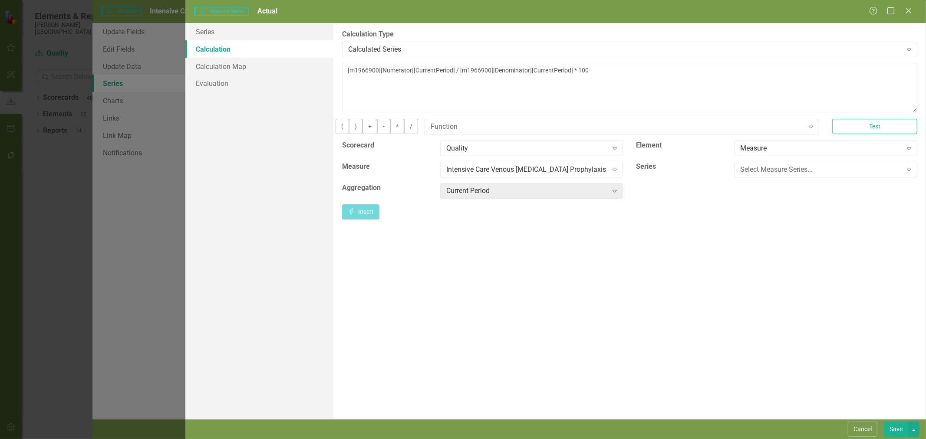
drag, startPoint x: 209, startPoint y: 47, endPoint x: 259, endPoint y: 209, distance: 169.5
click at [262, 255] on div "Series Calculation Calculation Map Evaluation" at bounding box center [259, 221] width 148 height 396
click at [235, 79] on link "Evaluation" at bounding box center [259, 83] width 148 height 17
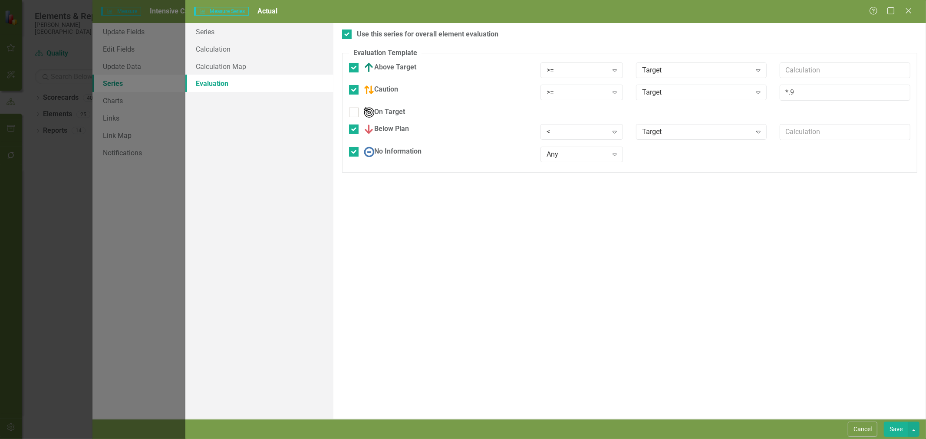
click at [862, 428] on button "Cancel" at bounding box center [863, 429] width 30 height 15
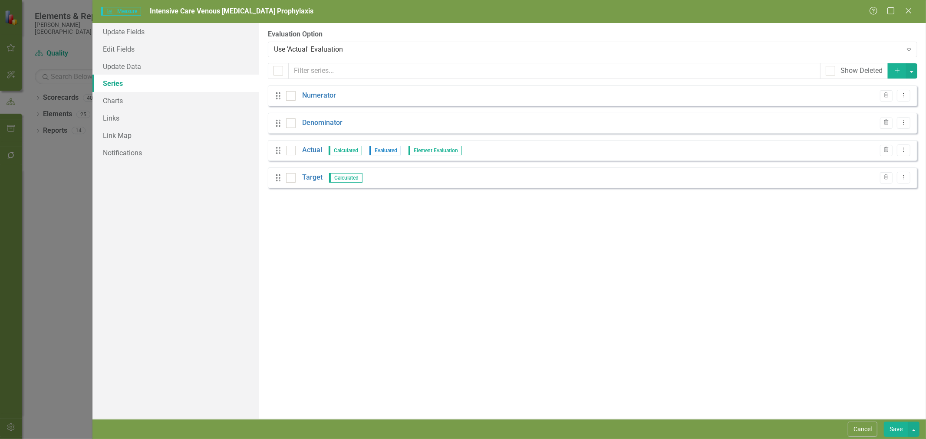
click at [865, 427] on button "Cancel" at bounding box center [863, 429] width 30 height 15
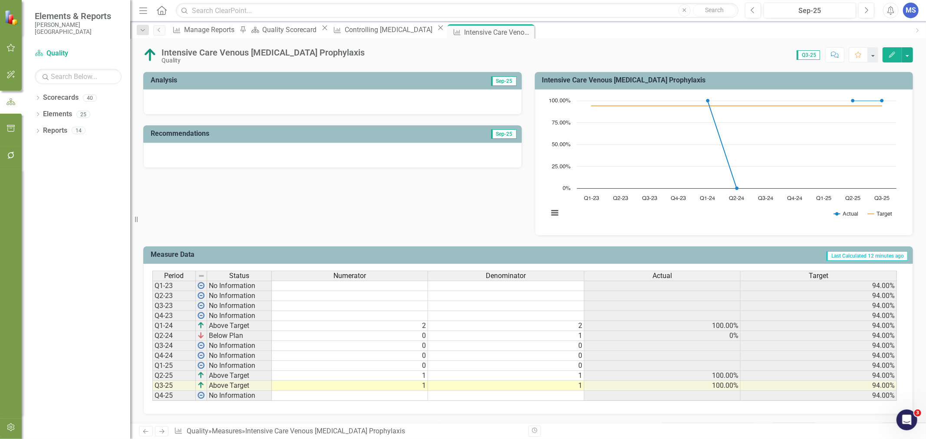
click at [531, 364] on td "0" at bounding box center [506, 366] width 156 height 10
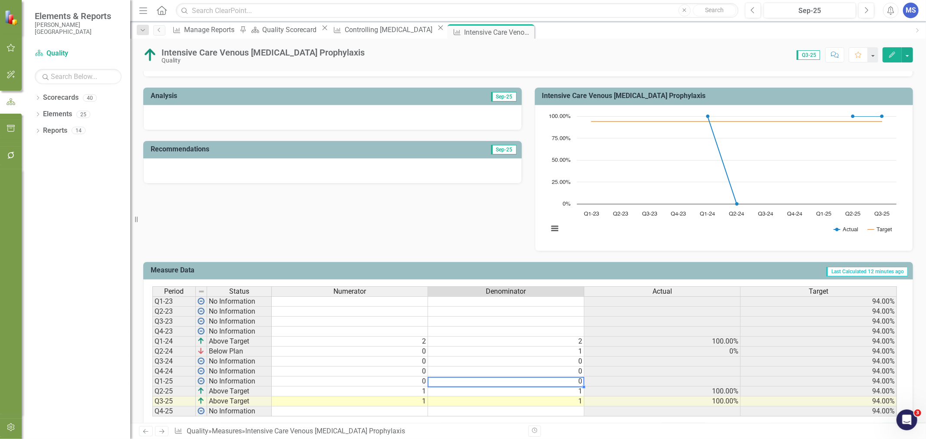
scroll to position [181, 0]
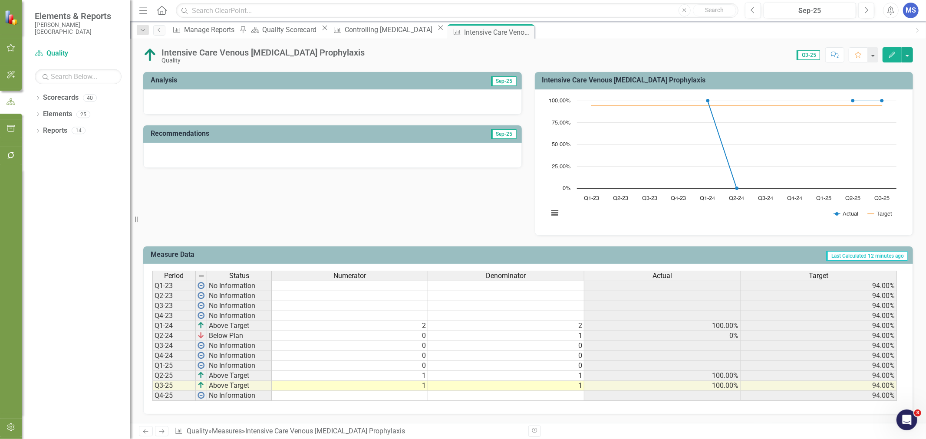
drag, startPoint x: 521, startPoint y: 33, endPoint x: 533, endPoint y: 27, distance: 13.8
click at [597, 27] on div "Measure Manage Reports Pin Scorecard Quality Scorecard Close Measure Controllin…" at bounding box center [539, 31] width 739 height 14
click at [0, 0] on icon "Close" at bounding box center [0, 0] width 0 height 0
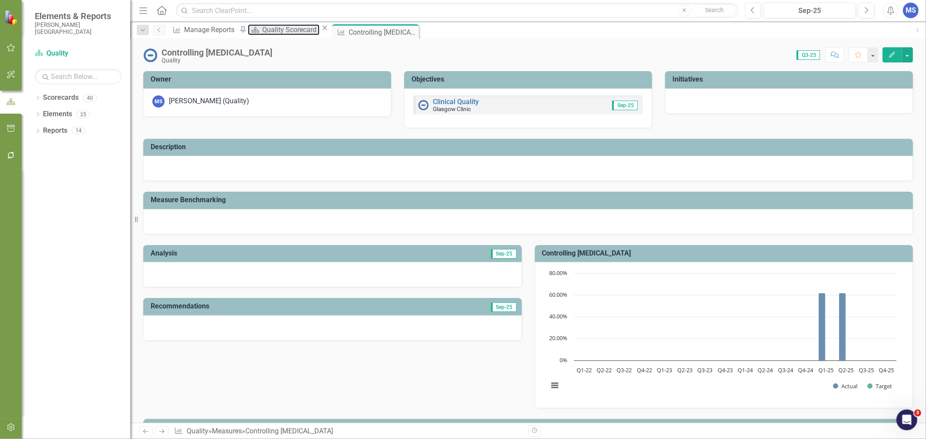
click at [310, 33] on div "Quality Scorecard" at bounding box center [290, 29] width 57 height 11
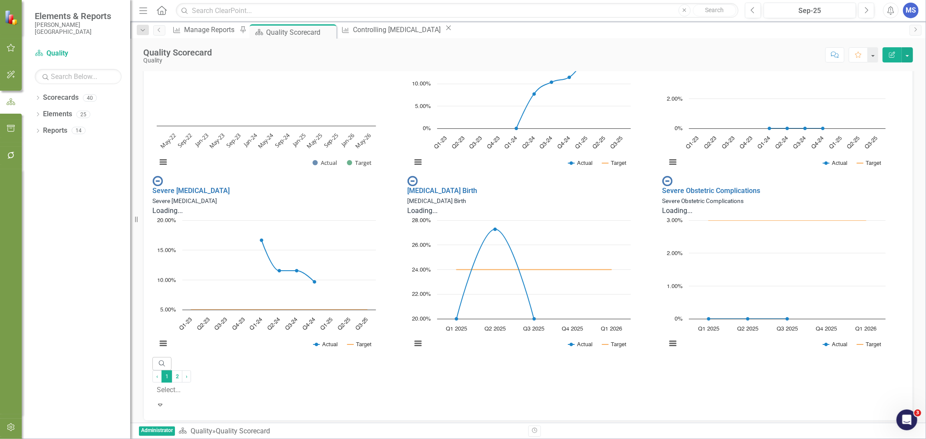
scroll to position [482, 0]
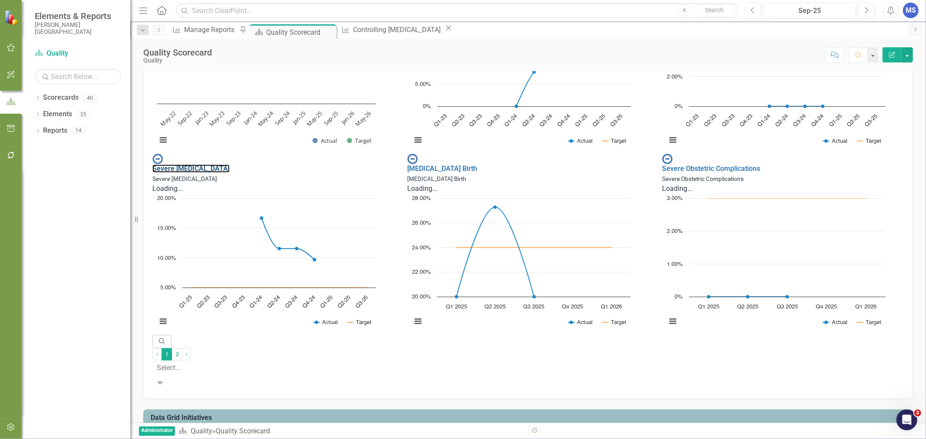
click at [226, 173] on link "Severe [MEDICAL_DATA]" at bounding box center [190, 169] width 77 height 8
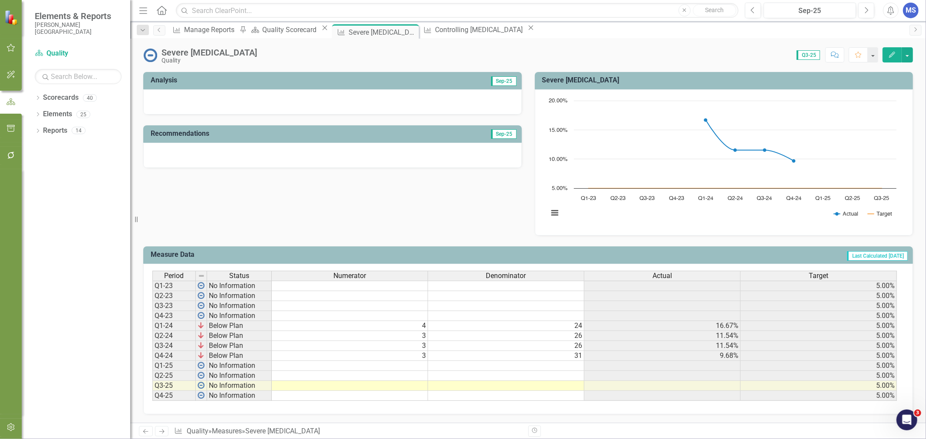
scroll to position [181, 0]
click at [376, 354] on td "3" at bounding box center [350, 356] width 156 height 10
click at [379, 361] on td at bounding box center [350, 366] width 156 height 10
type textarea "4"
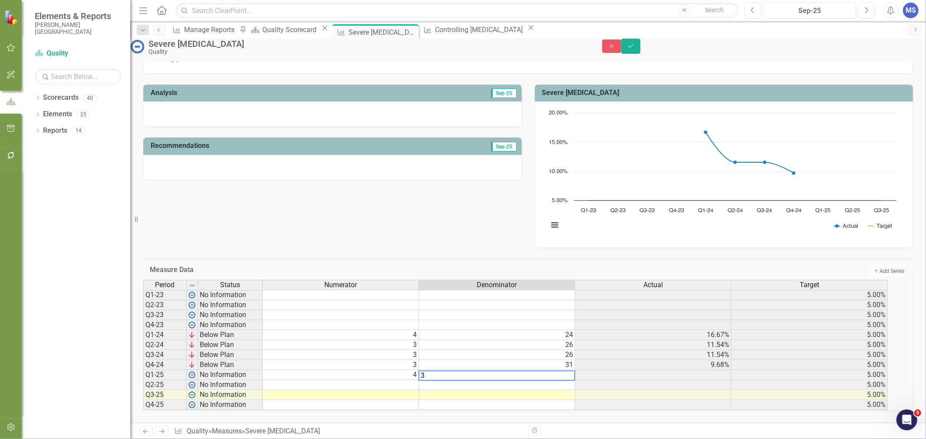
type textarea "38"
click at [407, 380] on td at bounding box center [341, 385] width 156 height 10
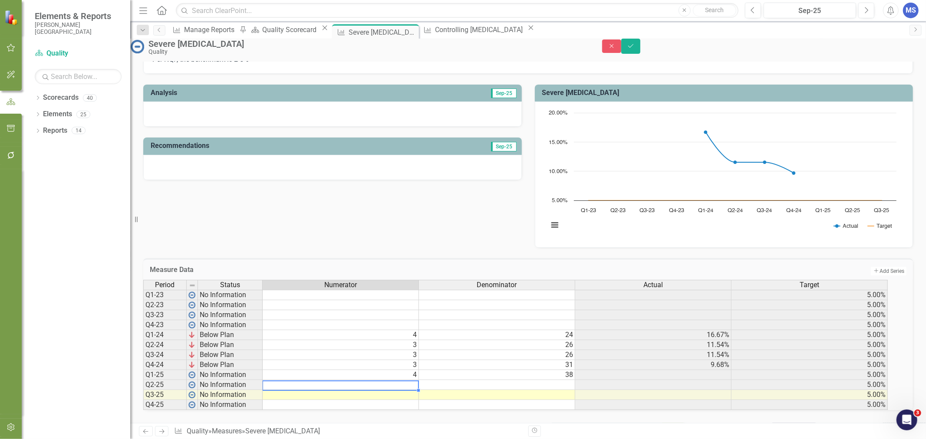
click at [349, 380] on td at bounding box center [341, 385] width 156 height 10
type textarea "3"
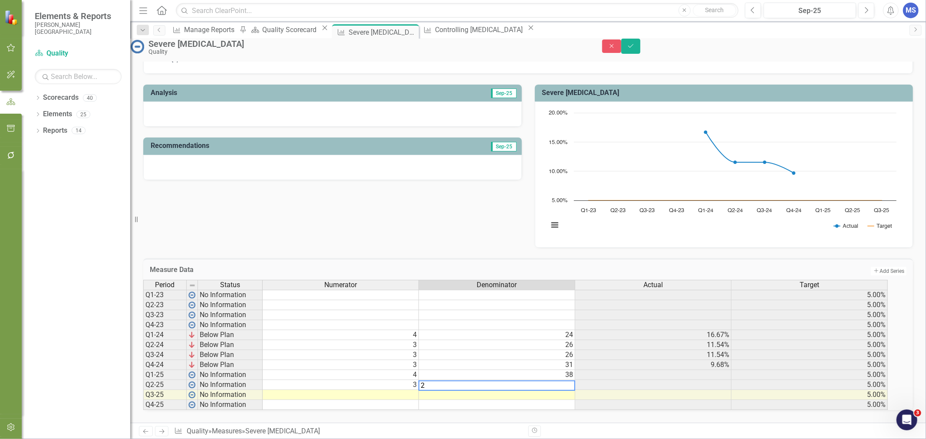
type textarea "25"
click at [370, 390] on td at bounding box center [341, 395] width 156 height 10
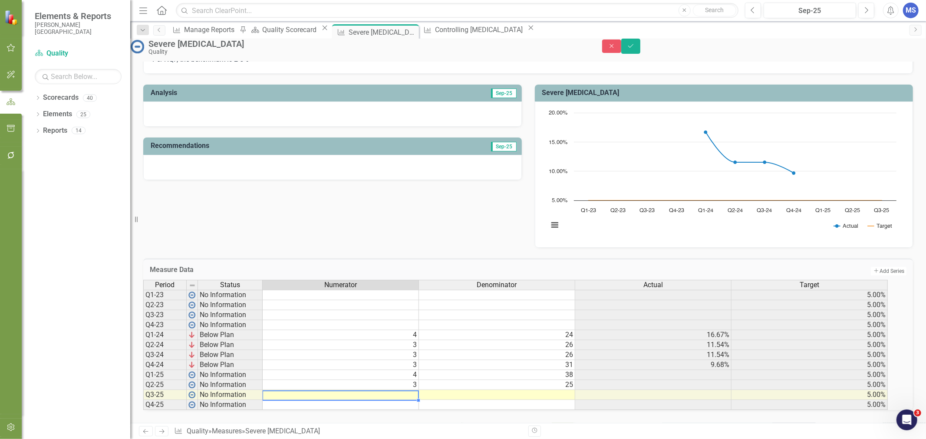
type textarea "2"
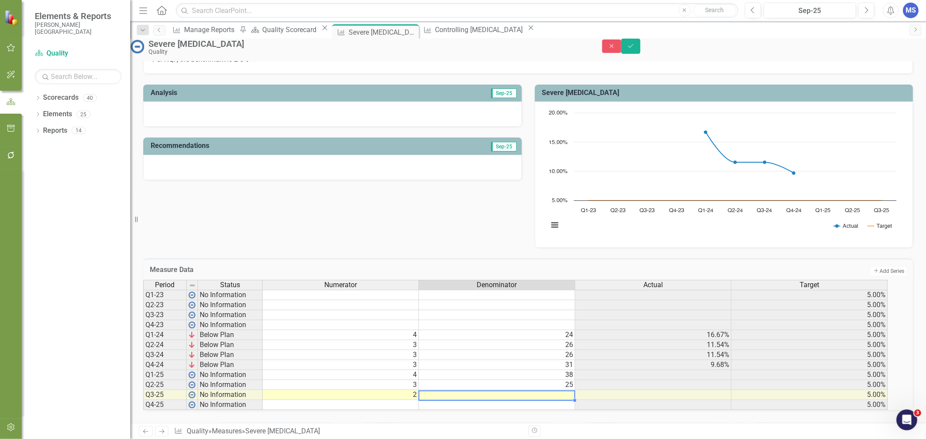
type textarea "24"
click at [640, 49] on button "Save" at bounding box center [630, 46] width 19 height 15
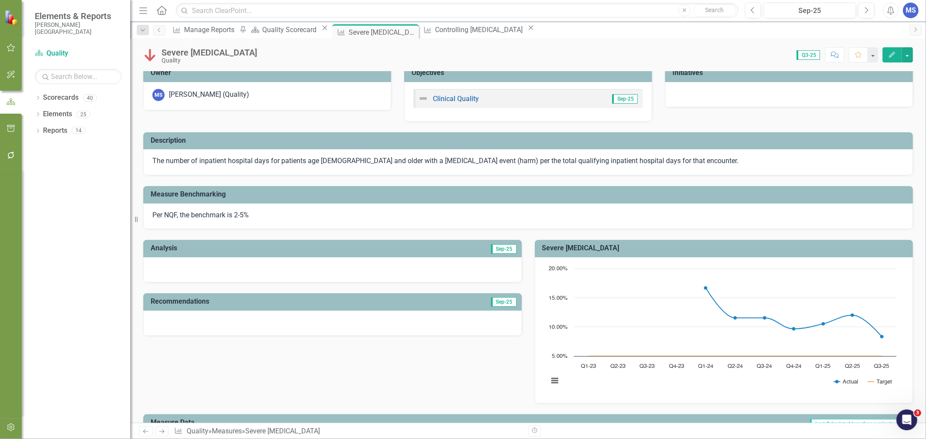
scroll to position [0, 0]
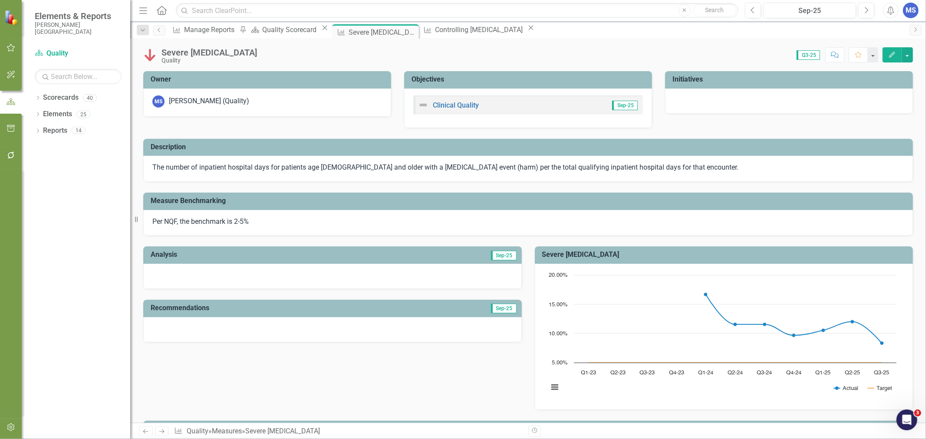
click at [0, 0] on icon "Close" at bounding box center [0, 0] width 0 height 0
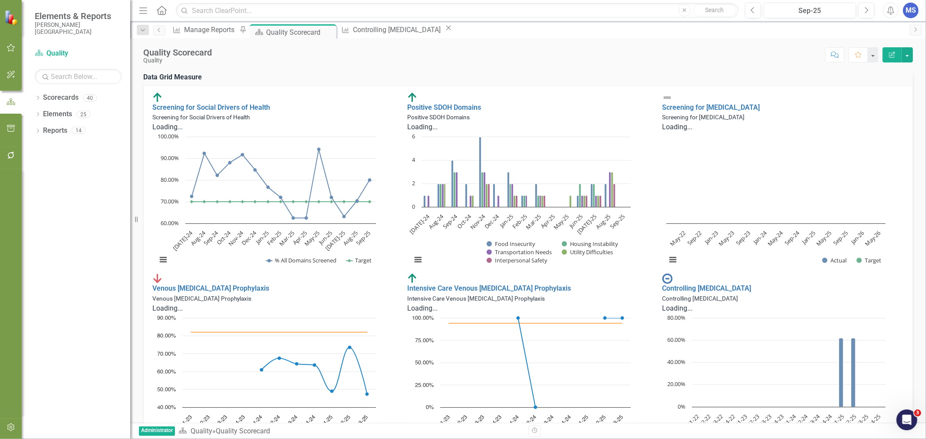
click at [307, 32] on div "Quality Scorecard" at bounding box center [300, 32] width 68 height 11
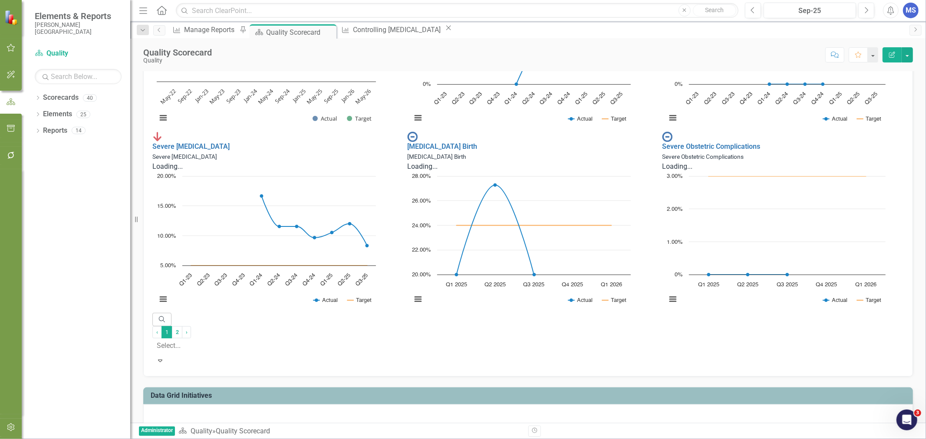
scroll to position [506, 0]
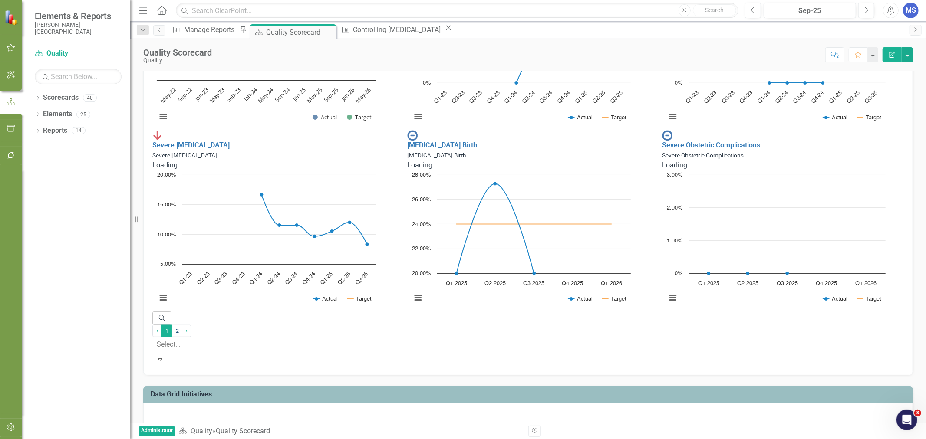
click at [182, 337] on link "2" at bounding box center [177, 331] width 10 height 12
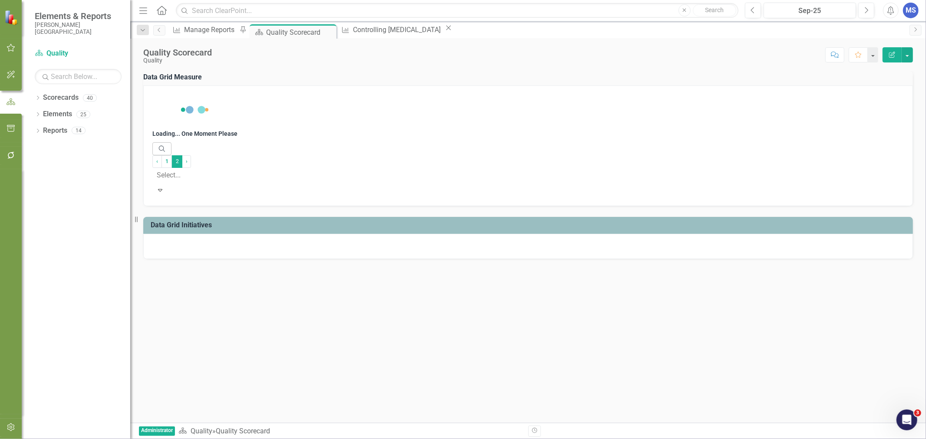
scroll to position [0, 0]
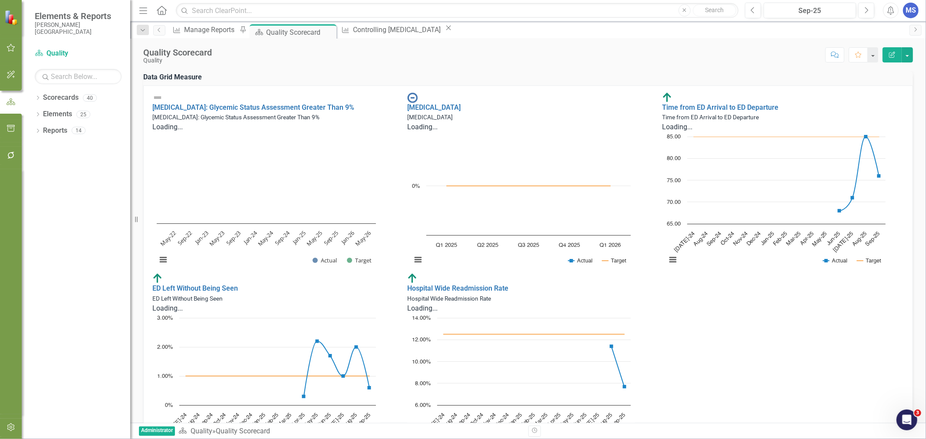
click at [38, 115] on icon "Dropdown" at bounding box center [38, 115] width 6 height 5
click at [68, 148] on link "Measure Measures" at bounding box center [55, 147] width 43 height 10
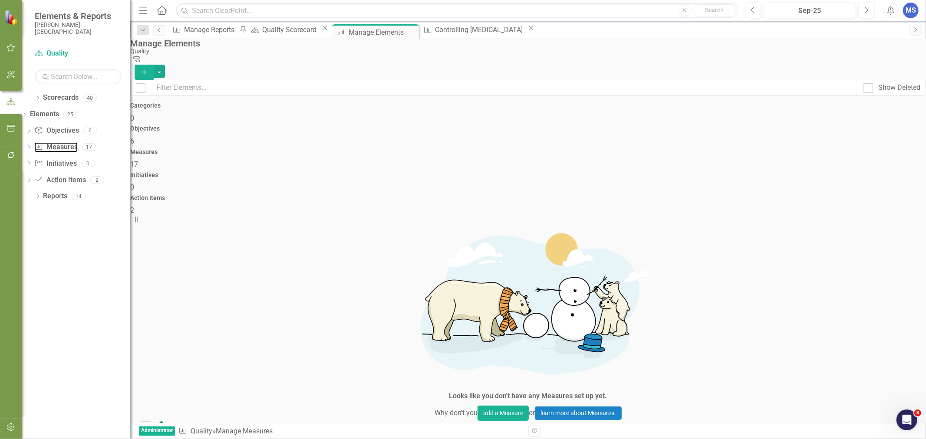
checkbox input "false"
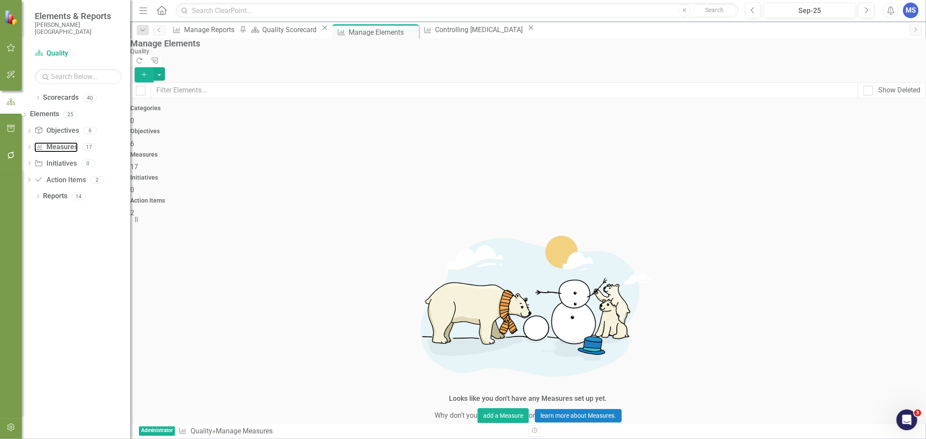
scroll to position [102, 0]
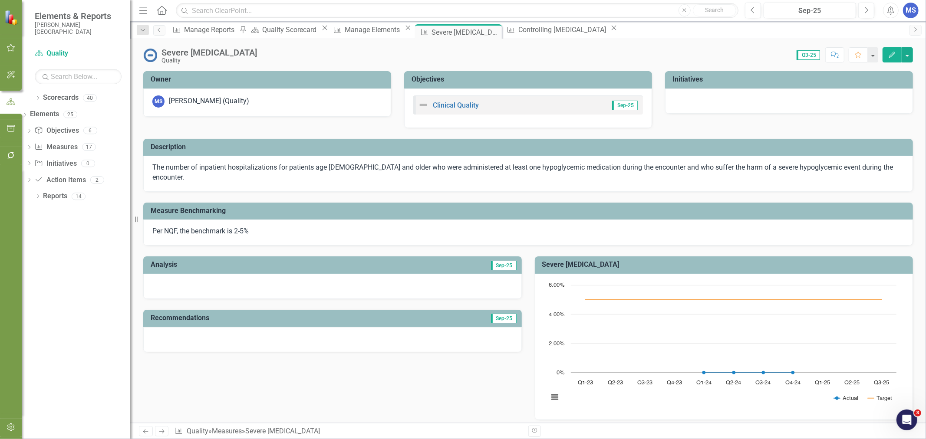
scroll to position [181, 0]
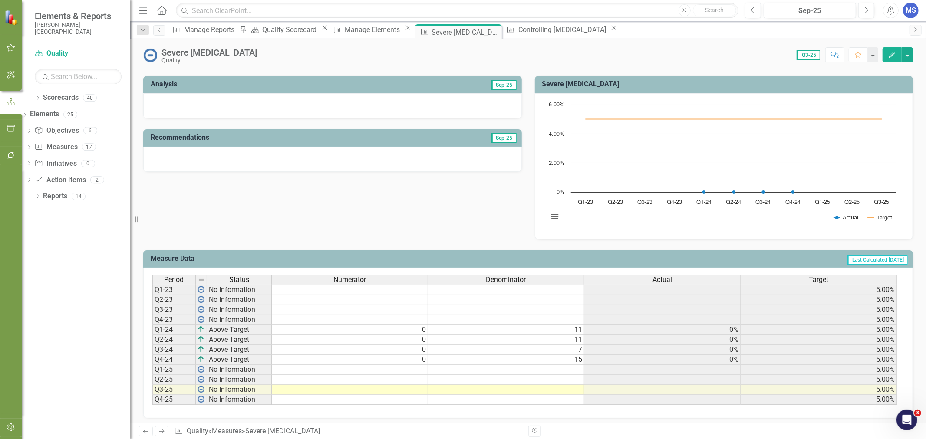
click at [415, 365] on td at bounding box center [350, 370] width 156 height 10
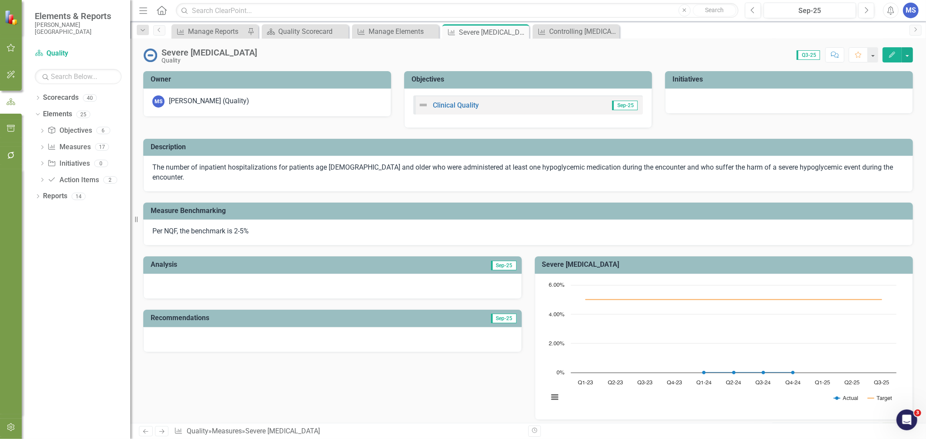
scroll to position [181, 0]
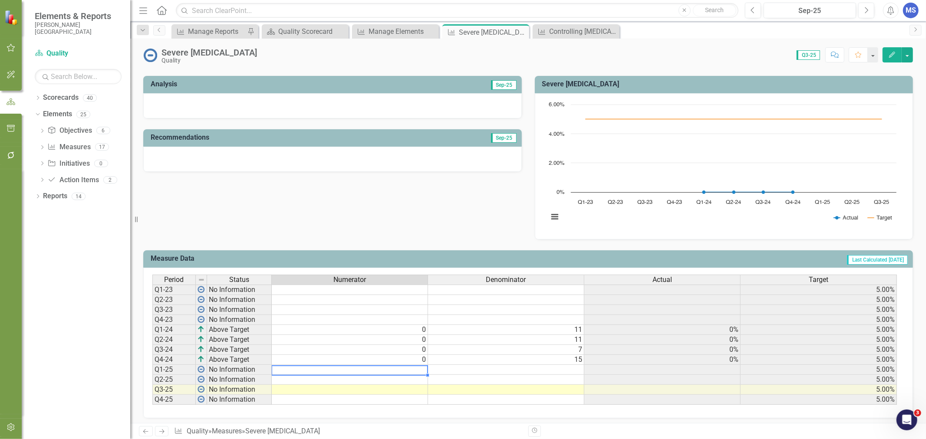
click at [395, 365] on td at bounding box center [350, 370] width 156 height 10
type textarea "0"
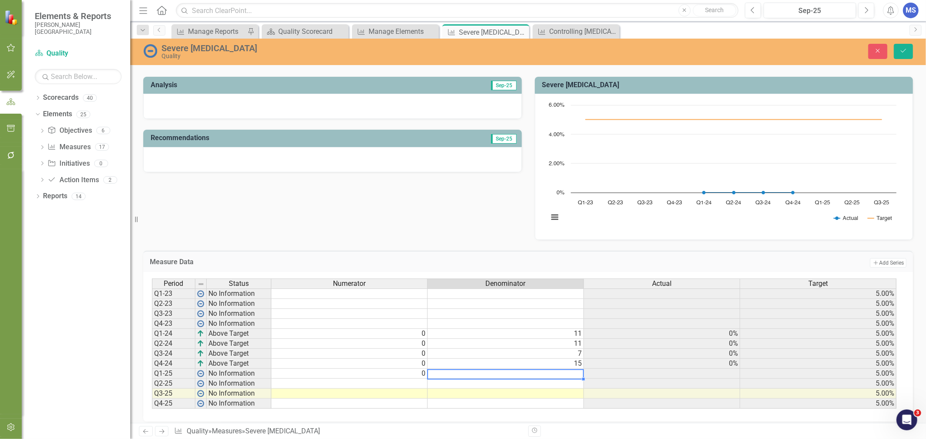
type textarea "12"
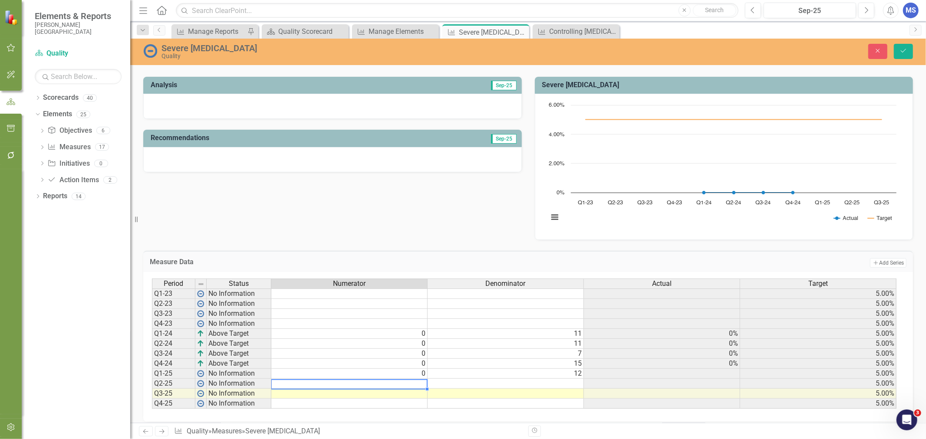
click at [386, 379] on td at bounding box center [349, 384] width 156 height 10
type textarea "0"
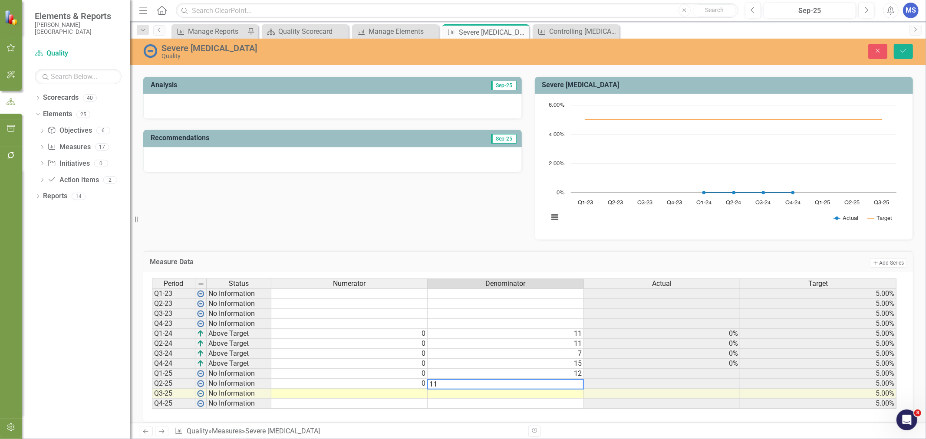
type textarea "11"
click at [376, 389] on td at bounding box center [349, 394] width 156 height 10
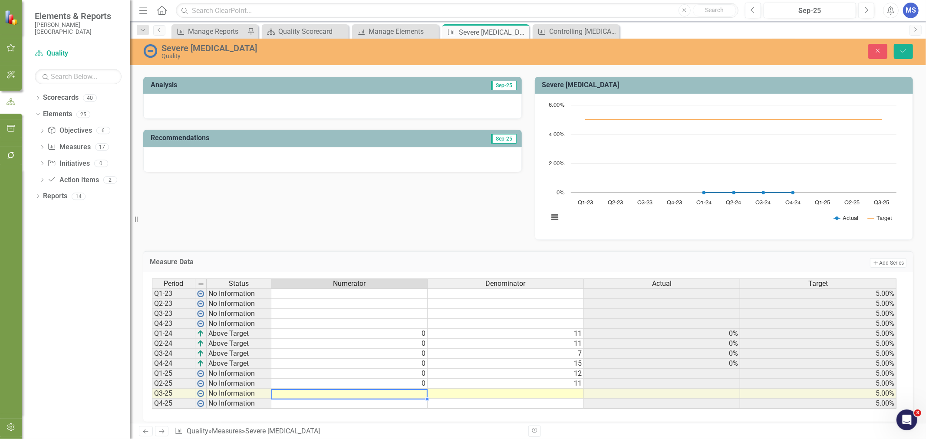
type textarea "0"
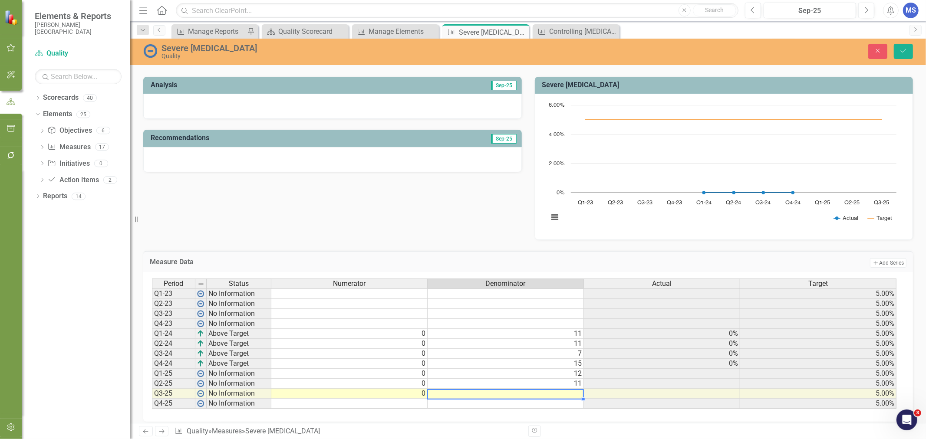
type textarea "5"
click at [910, 46] on button "Save" at bounding box center [903, 51] width 19 height 15
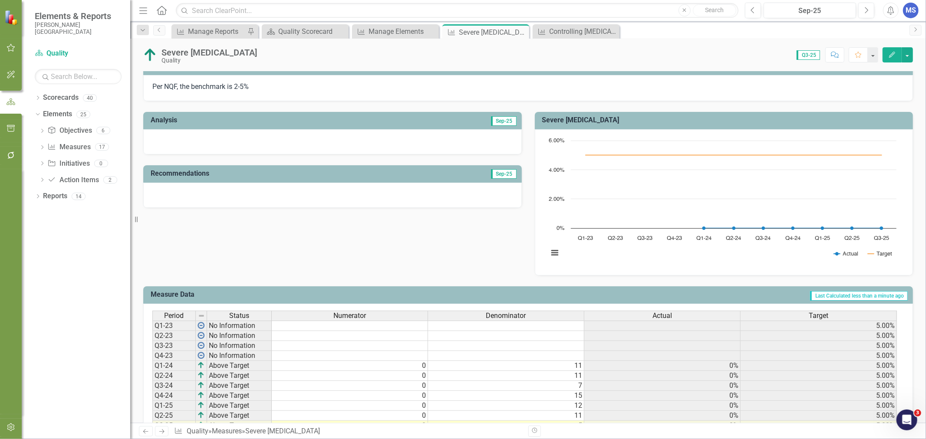
scroll to position [0, 0]
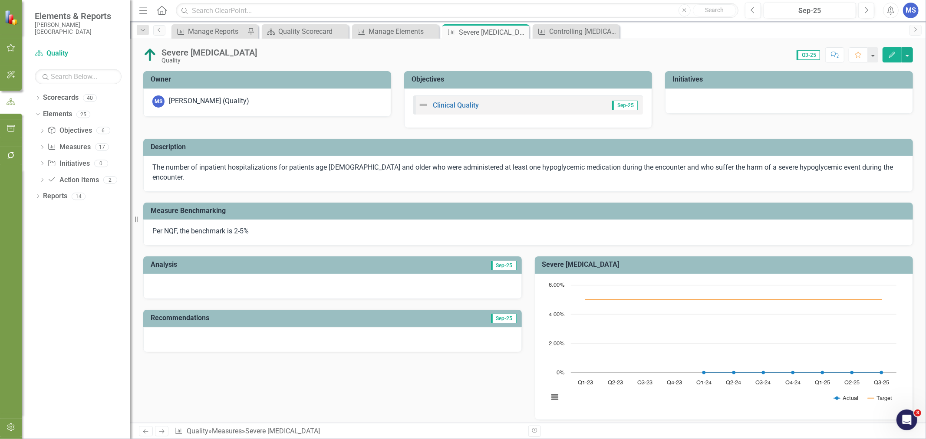
click at [0, 0] on icon at bounding box center [0, 0] width 0 height 0
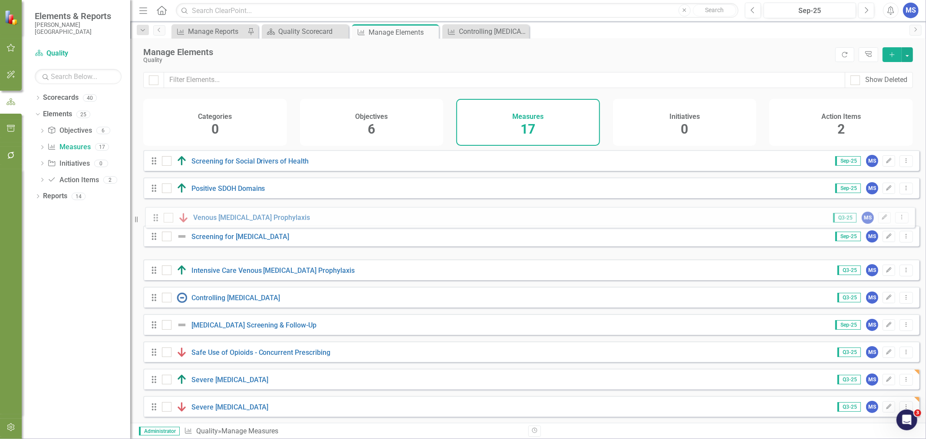
drag, startPoint x: 152, startPoint y: 250, endPoint x: 154, endPoint y: 219, distance: 31.7
click at [154, 219] on div "Drag Screening for Social Drivers of Health Sep-25 MS Edit Dropdown Menu Drag P…" at bounding box center [531, 379] width 776 height 458
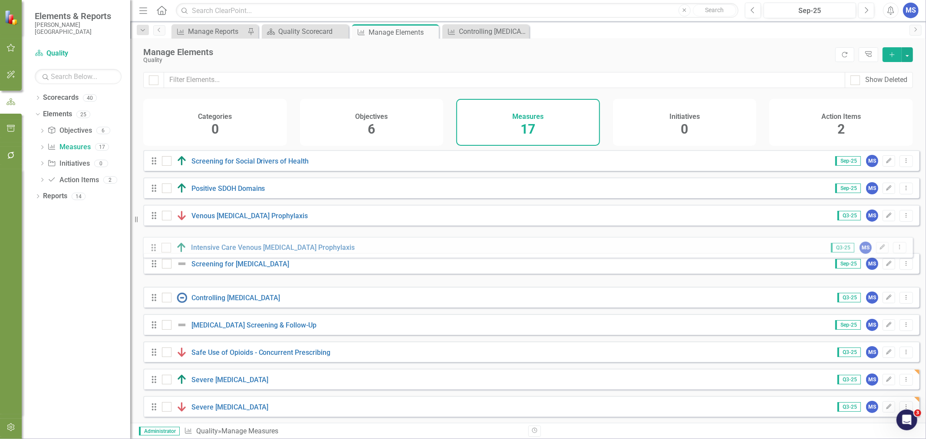
drag, startPoint x: 153, startPoint y: 274, endPoint x: 152, endPoint y: 249, distance: 24.8
click at [152, 249] on div "Drag Screening for Social Drivers of Health Sep-25 MS Edit Dropdown Menu Drag P…" at bounding box center [531, 379] width 776 height 458
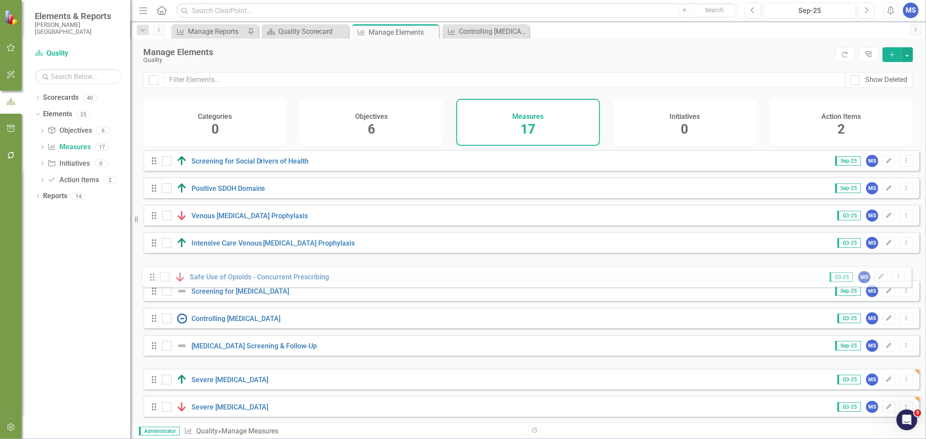
drag, startPoint x: 155, startPoint y: 357, endPoint x: 153, endPoint y: 276, distance: 81.6
click at [153, 276] on div "Drag Screening for Social Drivers of Health Sep-25 MS Edit Dropdown Menu Drag P…" at bounding box center [531, 379] width 776 height 458
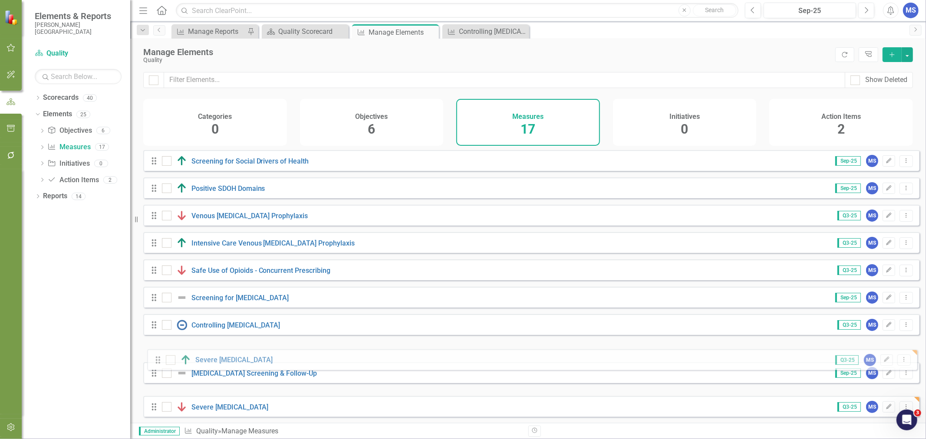
scroll to position [0, 0]
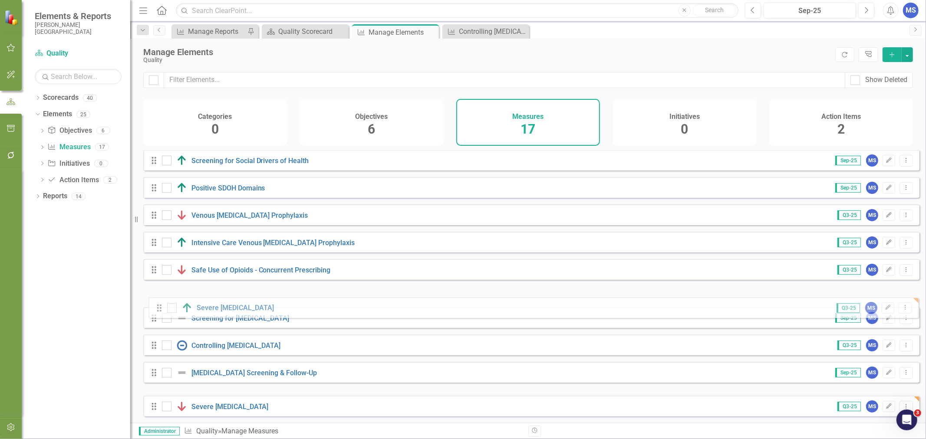
drag, startPoint x: 153, startPoint y: 387, endPoint x: 158, endPoint y: 309, distance: 78.3
click at [158, 309] on div "Drag Screening for Social Drivers of Health Sep-25 MS Edit Dropdown Menu Drag P…" at bounding box center [531, 379] width 776 height 458
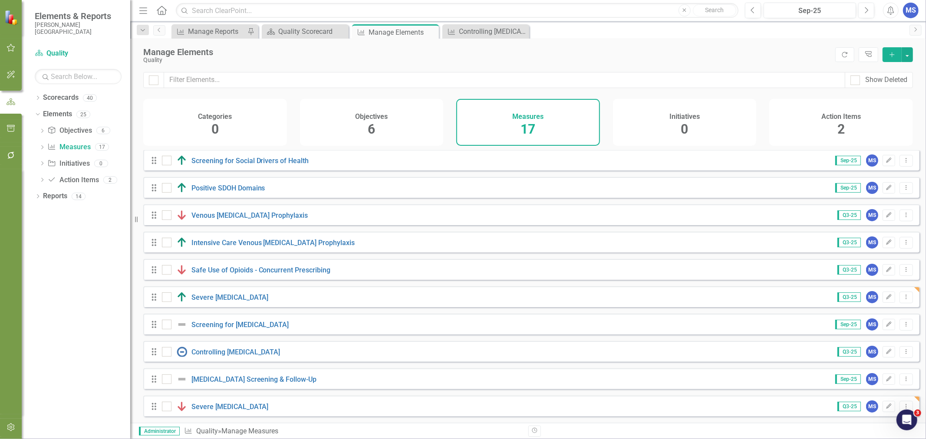
scroll to position [49, 0]
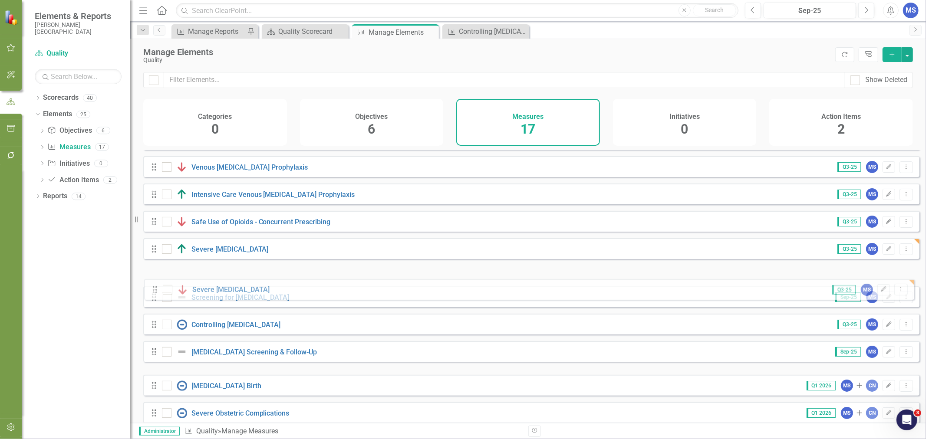
drag, startPoint x: 154, startPoint y: 366, endPoint x: 155, endPoint y: 287, distance: 79.0
click at [155, 287] on div "Drag Screening for Social Drivers of Health Sep-25 MS Edit Dropdown Menu Drag P…" at bounding box center [531, 331] width 776 height 458
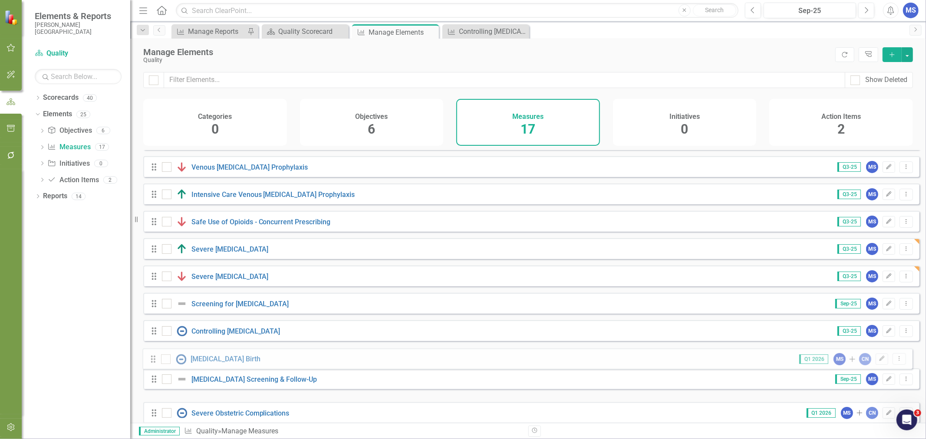
scroll to position [49, 0]
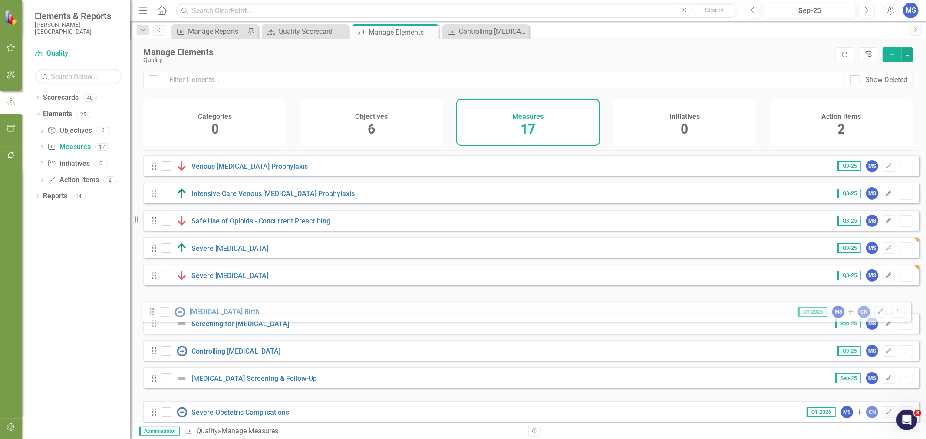
drag, startPoint x: 155, startPoint y: 395, endPoint x: 152, endPoint y: 315, distance: 80.3
click at [152, 315] on div "Drag Screening for Social Drivers of Health Sep-25 MS Edit Dropdown Menu Drag P…" at bounding box center [531, 330] width 776 height 458
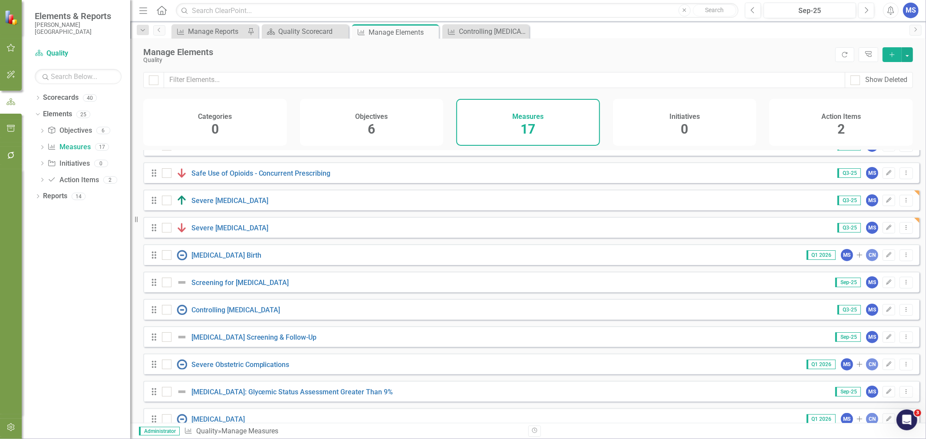
scroll to position [98, 0]
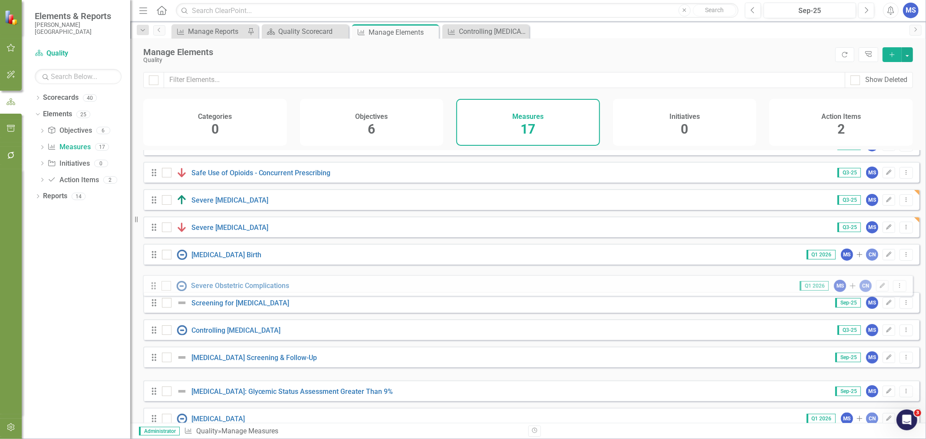
drag, startPoint x: 155, startPoint y: 372, endPoint x: 155, endPoint y: 288, distance: 83.8
click at [155, 288] on div "Drag Screening for Social Drivers of Health Sep-25 MS Edit Dropdown Menu Drag P…" at bounding box center [531, 282] width 776 height 458
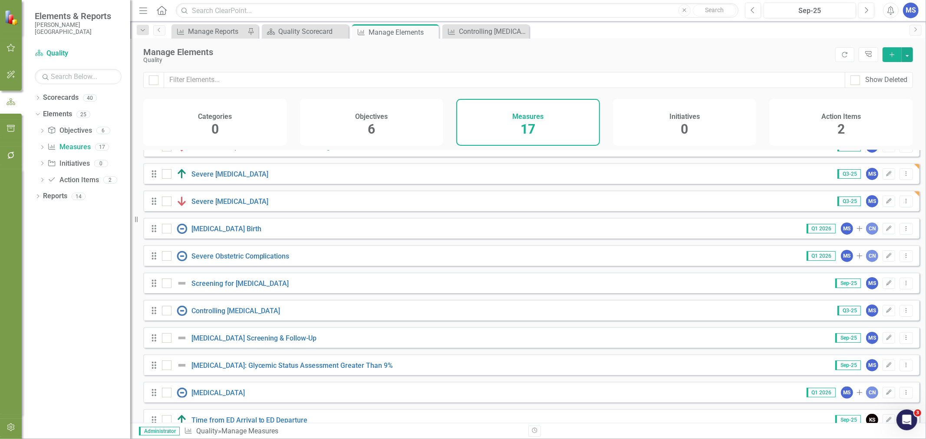
scroll to position [146, 0]
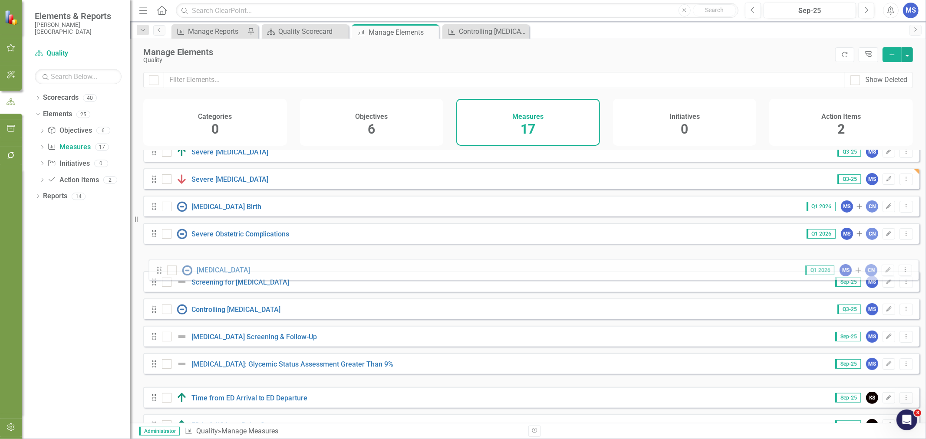
drag, startPoint x: 153, startPoint y: 374, endPoint x: 158, endPoint y: 268, distance: 106.5
click at [158, 268] on div "Drag Screening for Social Drivers of Health Sep-25 MS Edit Dropdown Menu Drag P…" at bounding box center [531, 233] width 776 height 458
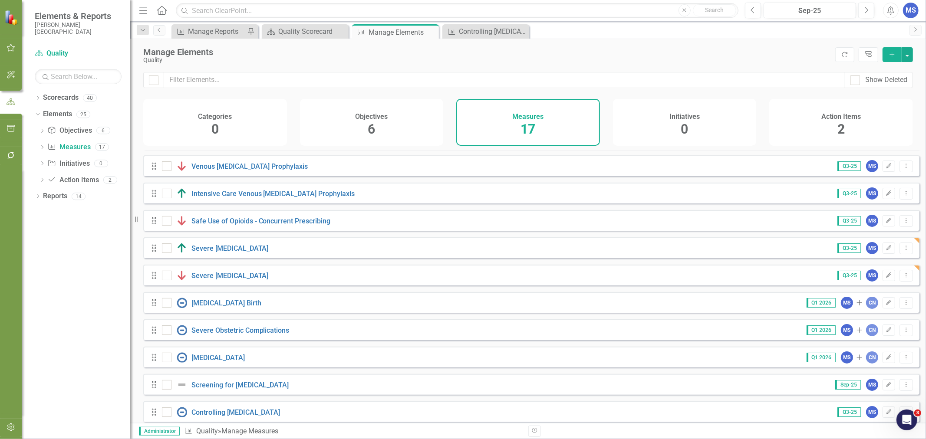
scroll to position [0, 0]
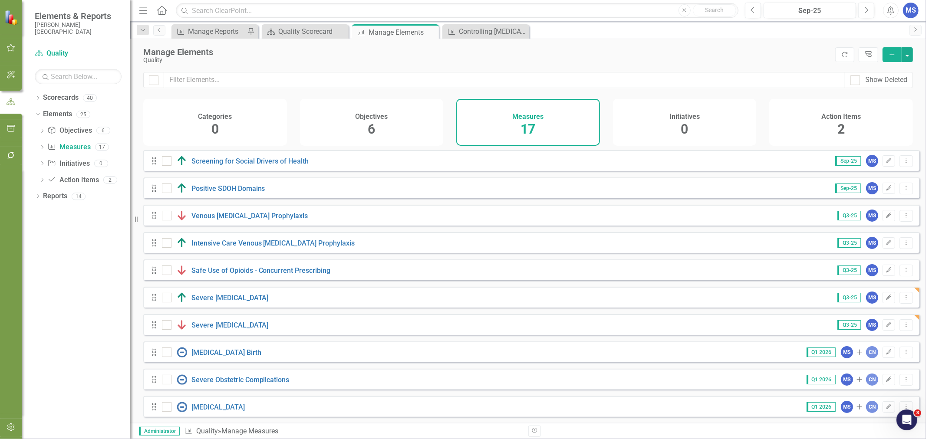
click at [900, 277] on button "Dropdown Menu" at bounding box center [906, 271] width 13 height 12
click at [871, 325] on link "Copy Duplicate Measure" at bounding box center [867, 323] width 78 height 16
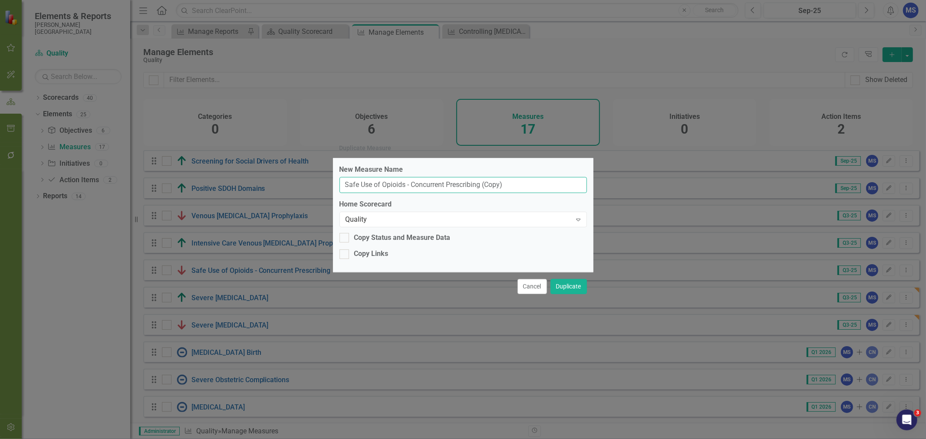
drag, startPoint x: 506, startPoint y: 185, endPoint x: 412, endPoint y: 190, distance: 94.8
click at [412, 190] on input "Safe Use of Opioids - Concurrent Prescribing (Copy)" at bounding box center [462, 185] width 247 height 16
type input "S"
click at [412, 184] on input "[MEDICAL_DATA]-Related" at bounding box center [462, 185] width 247 height 16
type input "[MEDICAL_DATA]-Related Adverse Events"
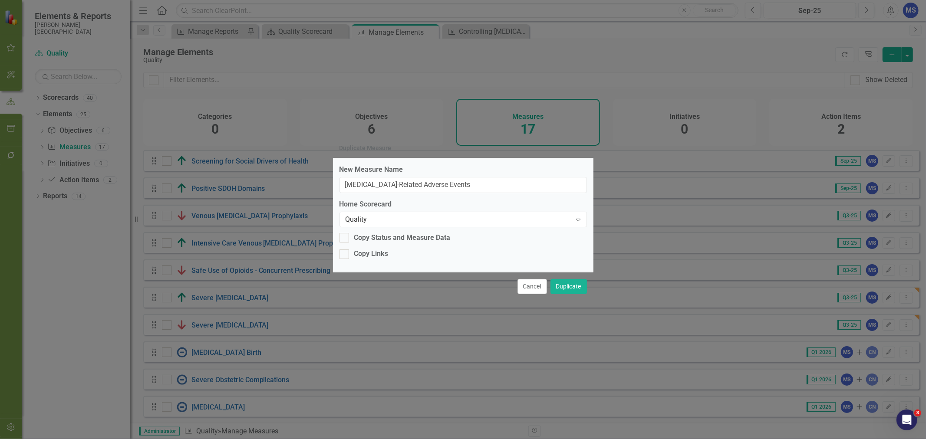
click at [381, 254] on div "Copy Links" at bounding box center [371, 254] width 34 height 10
click at [345, 254] on input "Copy Links" at bounding box center [342, 253] width 6 height 6
checkbox input "true"
click at [569, 291] on button "Duplicate" at bounding box center [568, 286] width 36 height 15
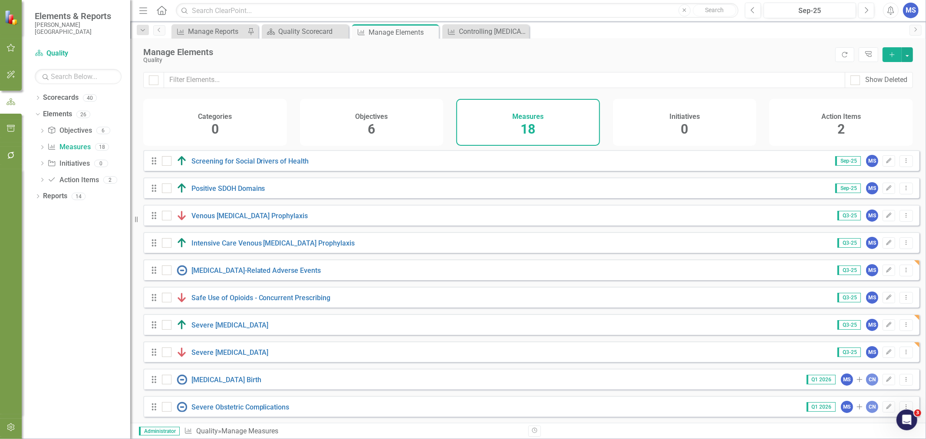
click at [886, 273] on icon "Edit" at bounding box center [889, 270] width 7 height 5
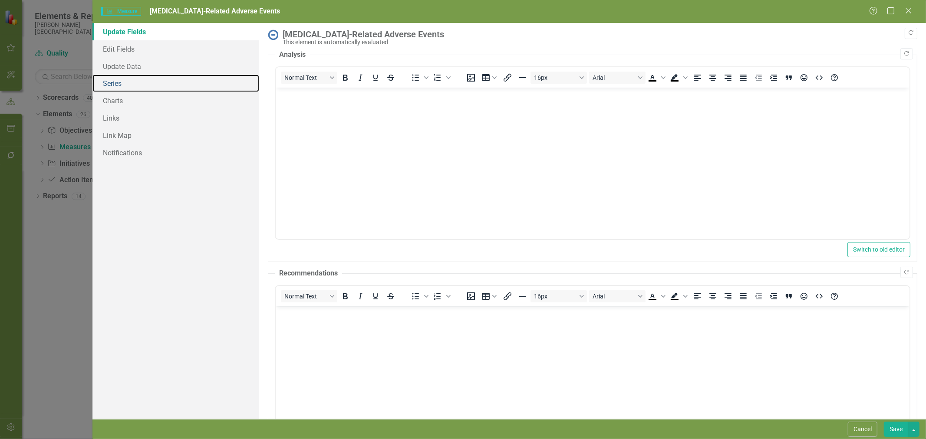
click at [120, 84] on link "Series" at bounding box center [175, 83] width 167 height 17
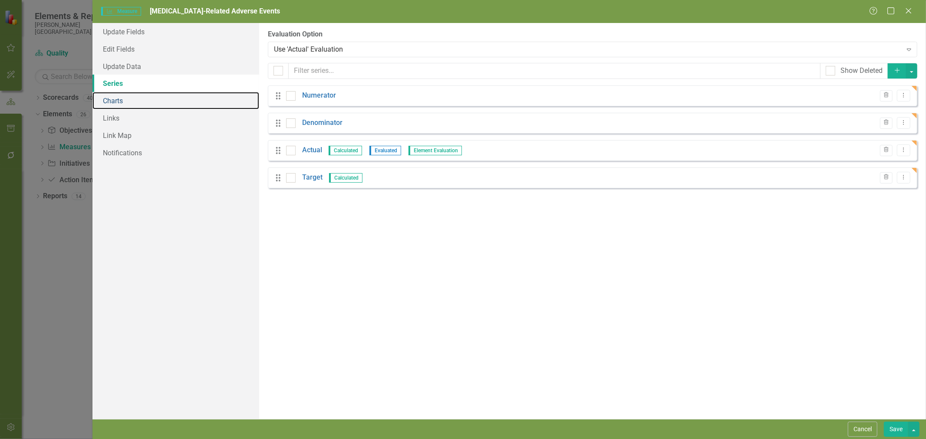
click at [124, 101] on link "Charts" at bounding box center [175, 100] width 167 height 17
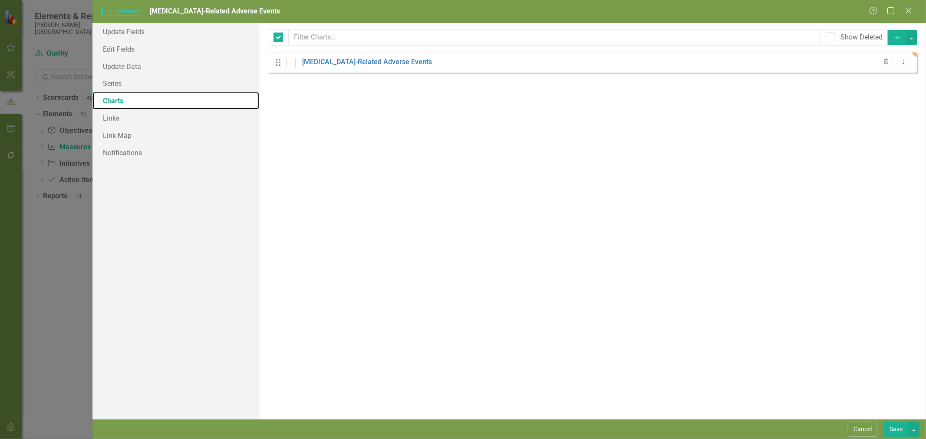
checkbox input "false"
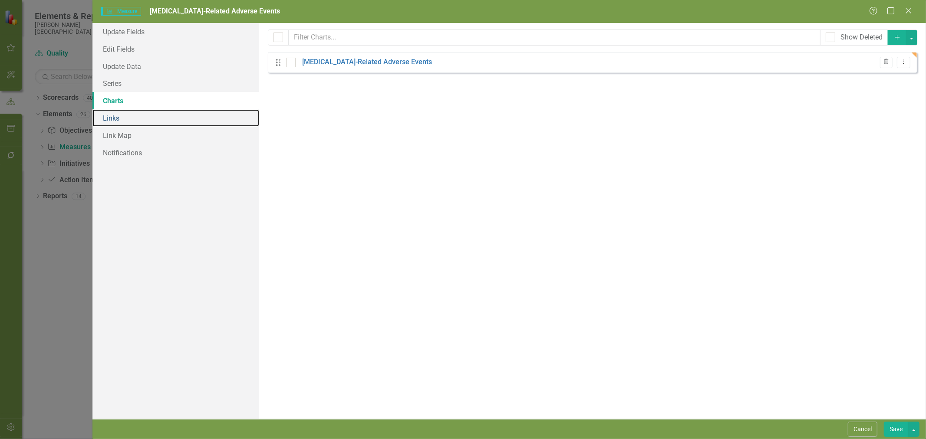
click at [122, 118] on link "Links" at bounding box center [175, 117] width 167 height 17
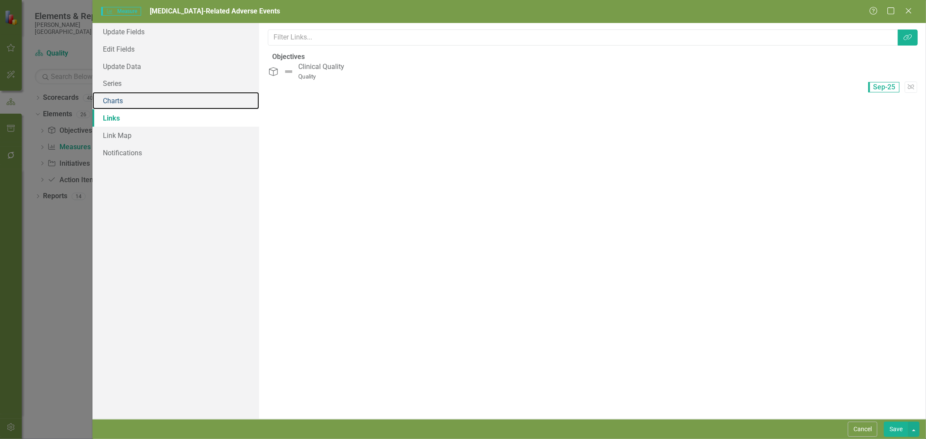
click at [122, 106] on link "Charts" at bounding box center [175, 100] width 167 height 17
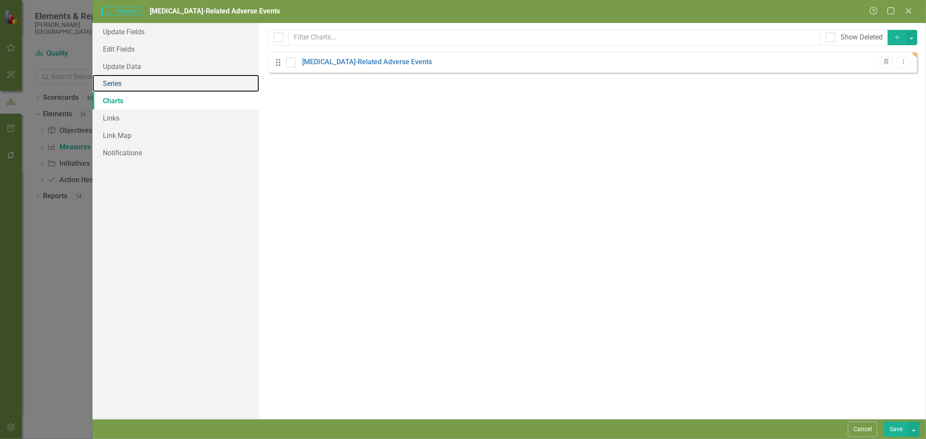
click at [127, 86] on link "Series" at bounding box center [175, 83] width 167 height 17
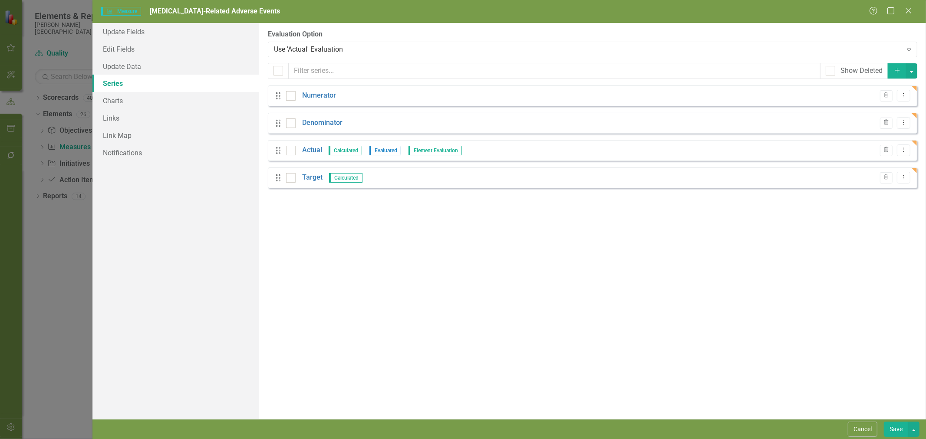
click at [318, 178] on link "Target" at bounding box center [312, 178] width 20 height 10
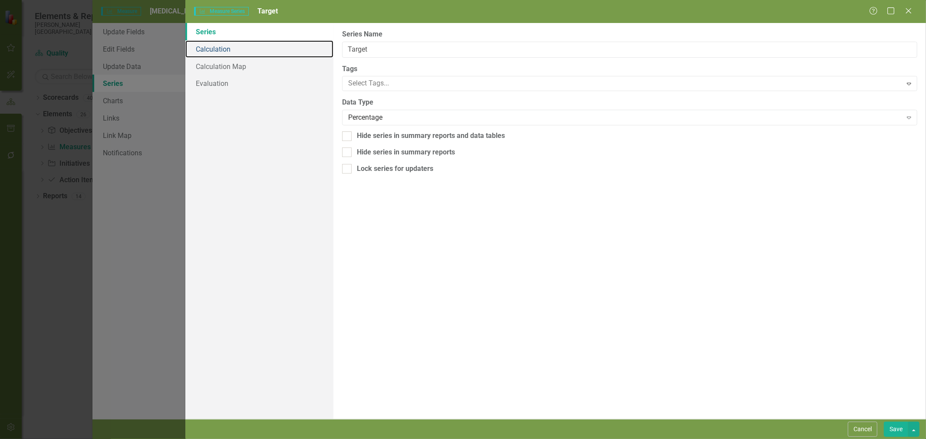
click at [238, 49] on link "Calculation" at bounding box center [259, 48] width 148 height 17
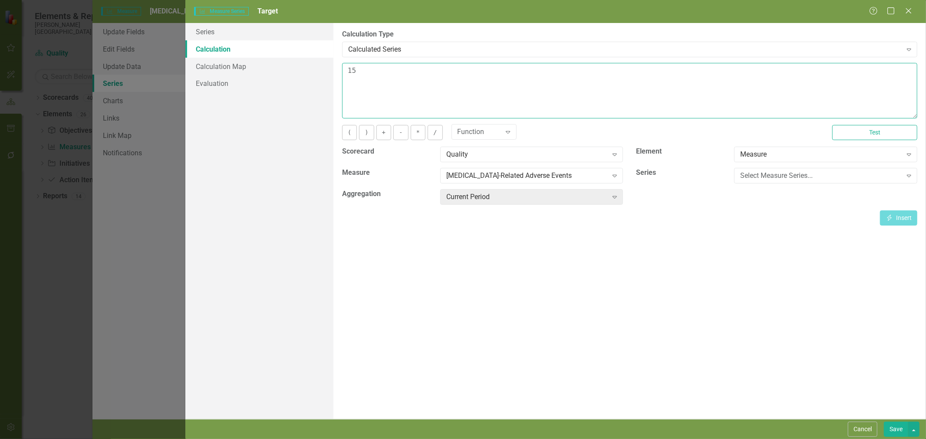
drag, startPoint x: 351, startPoint y: 72, endPoint x: 337, endPoint y: 76, distance: 14.0
click at [347, 73] on textarea "15" at bounding box center [629, 91] width 575 height 56
click at [895, 430] on button "Save" at bounding box center [896, 429] width 24 height 15
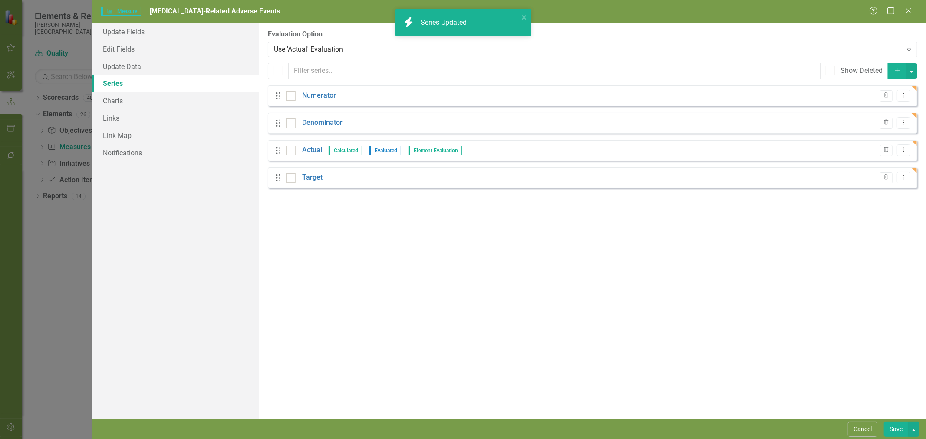
click at [895, 428] on button "Save" at bounding box center [896, 429] width 24 height 15
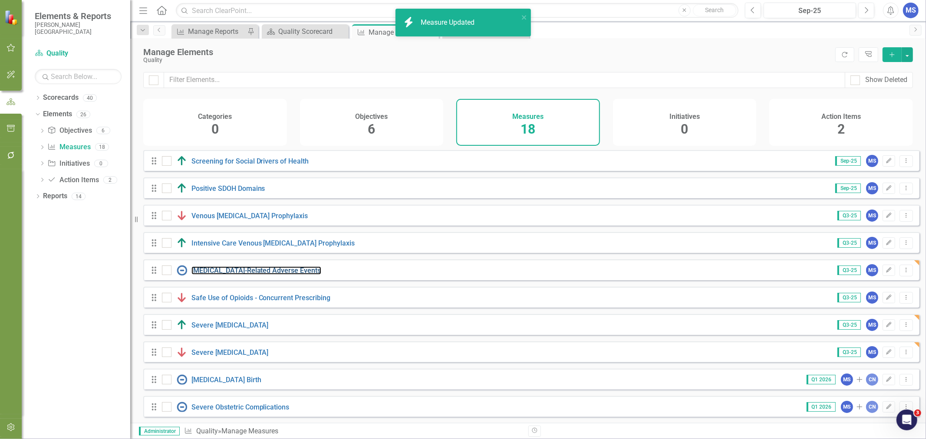
click at [267, 275] on link "[MEDICAL_DATA]-Related Adverse Events" at bounding box center [256, 271] width 130 height 8
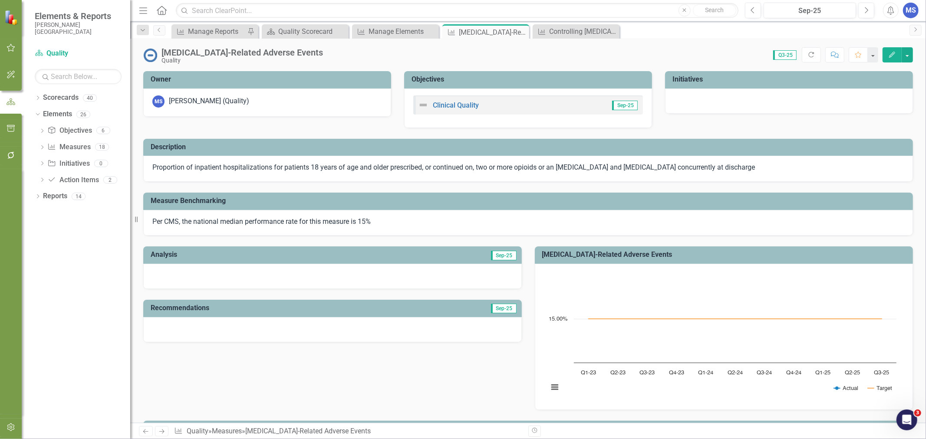
scroll to position [181, 0]
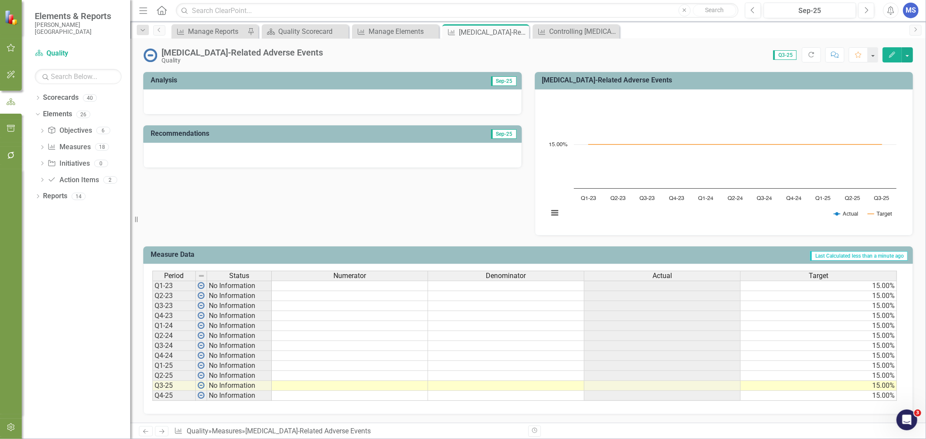
click at [316, 361] on td at bounding box center [350, 366] width 156 height 10
click at [310, 362] on td at bounding box center [350, 366] width 156 height 10
type textarea "0"
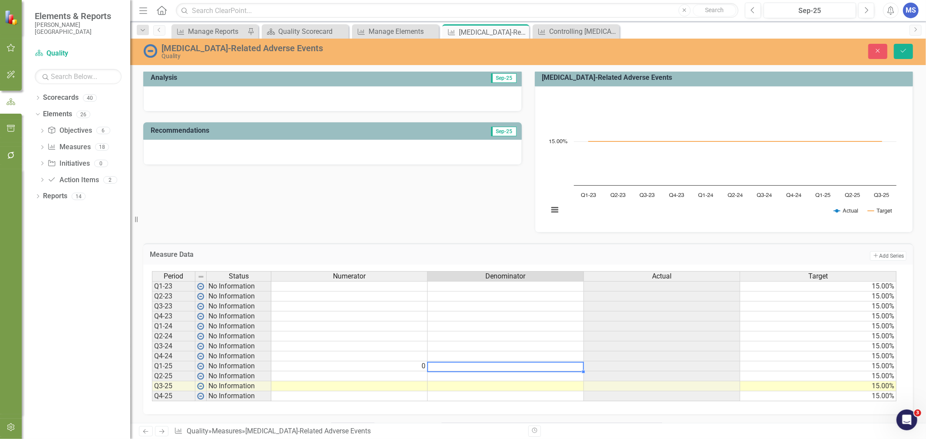
type textarea "61"
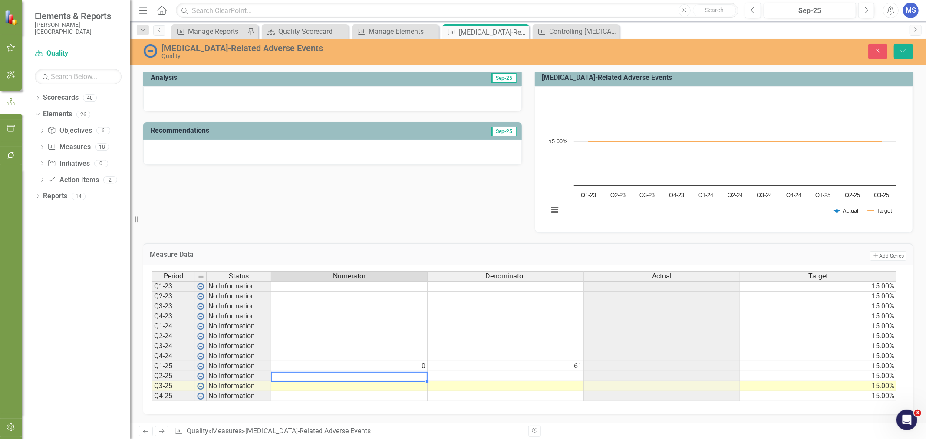
click at [359, 372] on td at bounding box center [349, 377] width 156 height 10
type textarea "0"
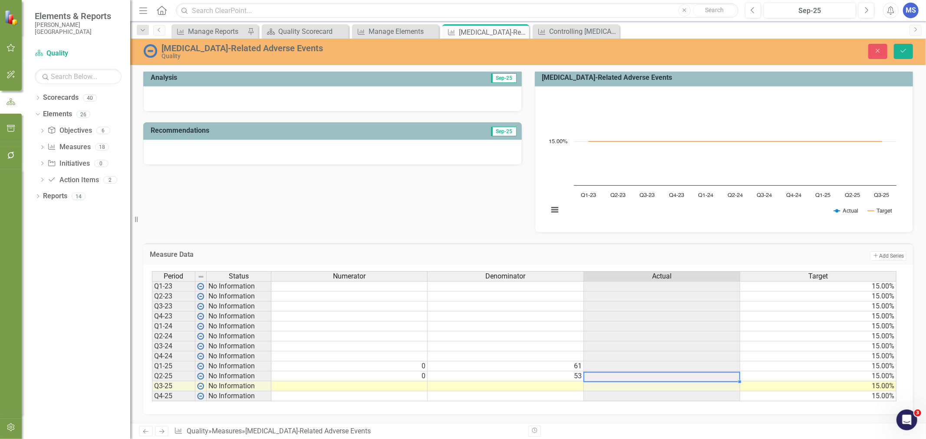
click at [357, 386] on td at bounding box center [349, 387] width 156 height 10
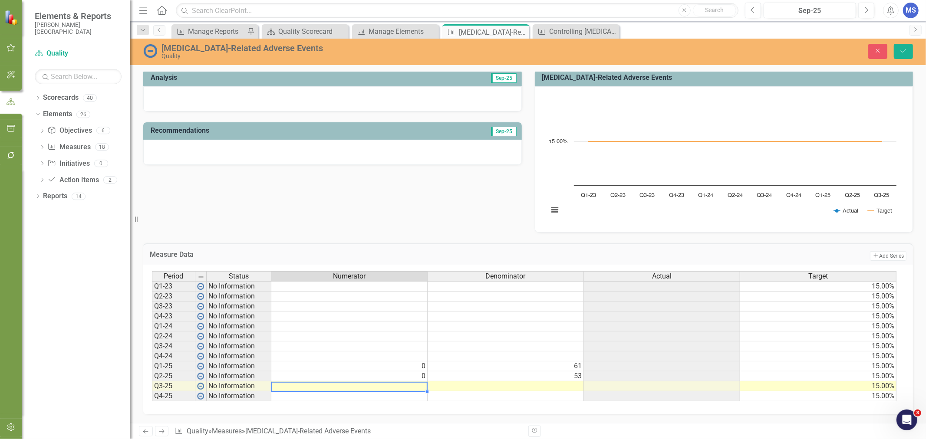
click at [308, 384] on td at bounding box center [349, 387] width 156 height 10
type textarea "0"
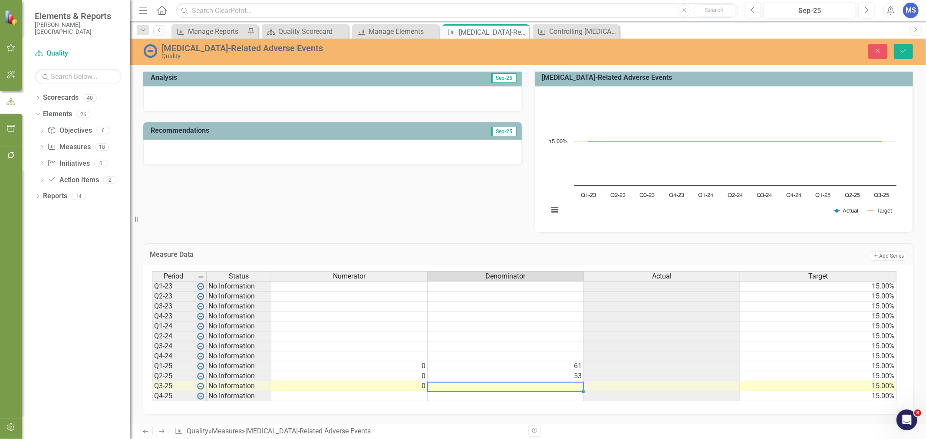
type textarea "40"
click at [906, 55] on button "Save" at bounding box center [903, 51] width 19 height 15
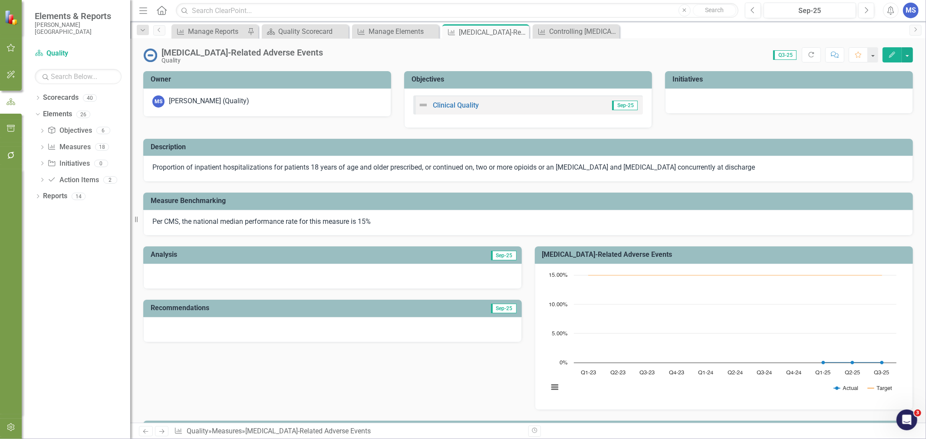
click at [893, 56] on icon "Edit" at bounding box center [892, 55] width 8 height 6
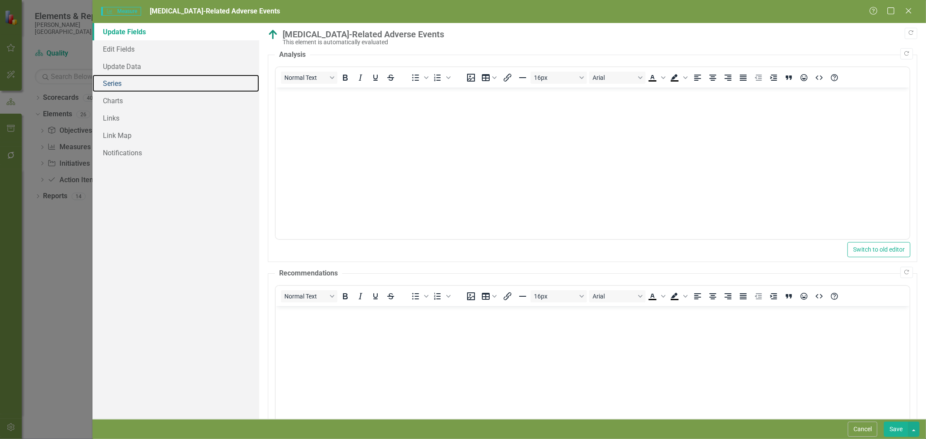
click at [126, 86] on link "Series" at bounding box center [175, 83] width 167 height 17
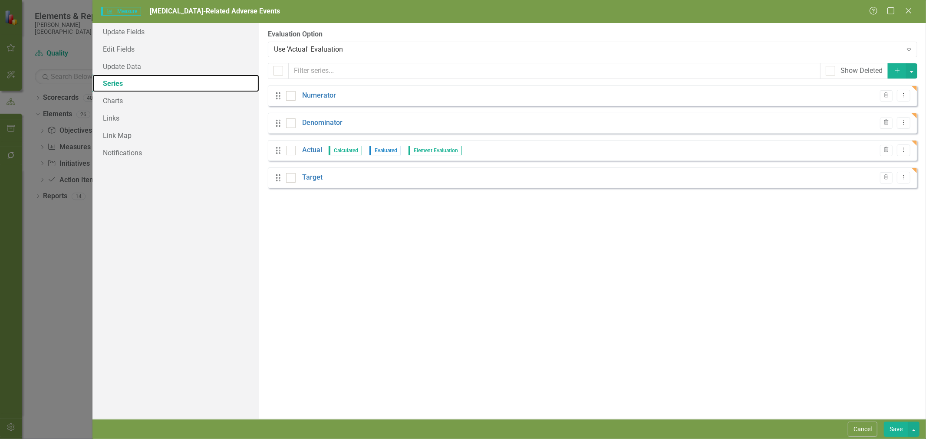
scroll to position [0, 0]
click at [307, 176] on link "Target" at bounding box center [312, 178] width 20 height 10
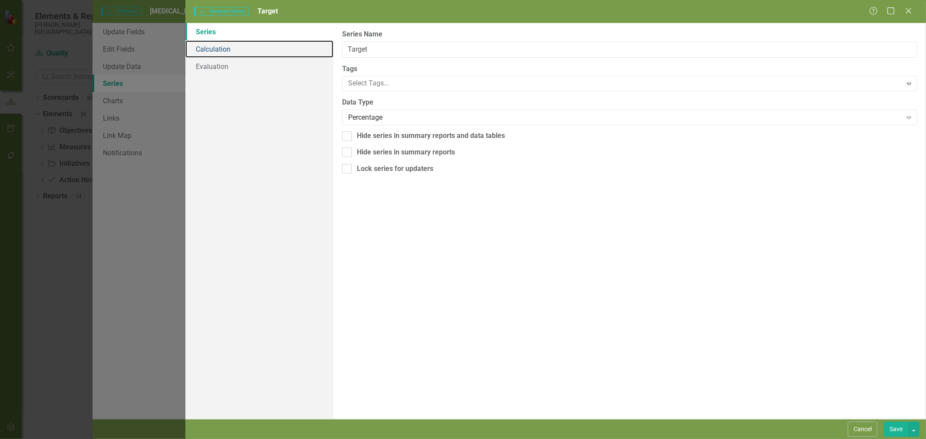
click at [234, 53] on link "Calculation" at bounding box center [259, 48] width 148 height 17
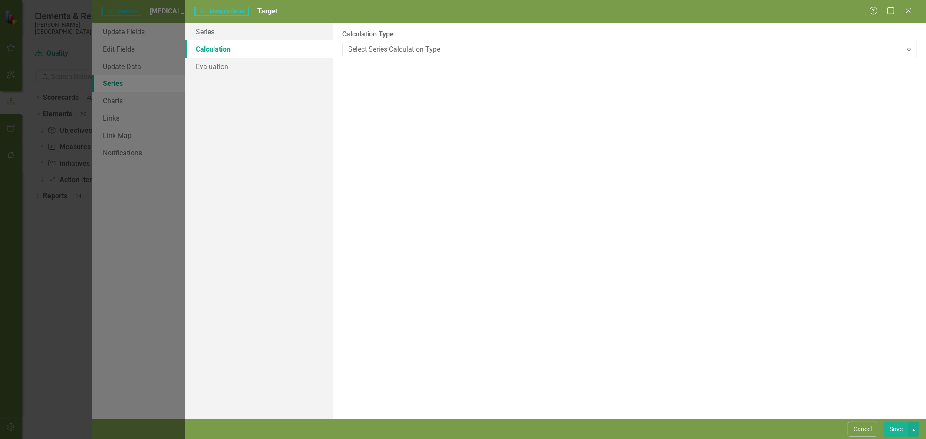
click at [369, 47] on div "Select Series Calculation Type" at bounding box center [625, 49] width 554 height 10
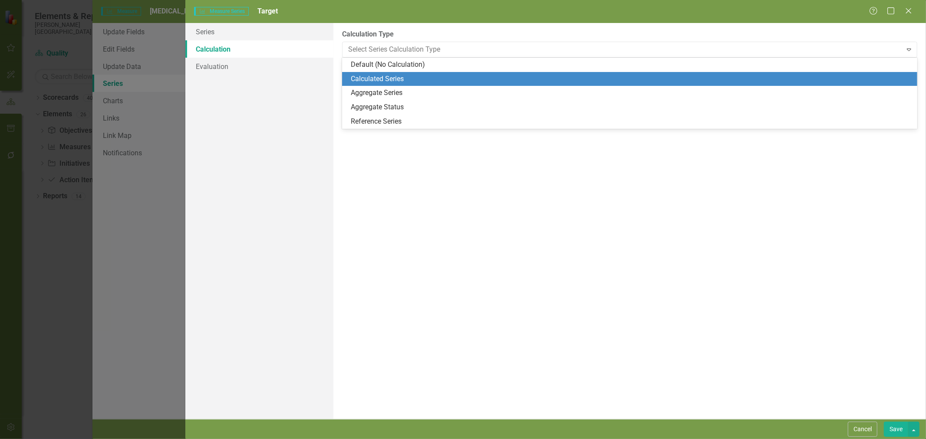
click at [374, 77] on div "Calculated Series" at bounding box center [631, 79] width 561 height 10
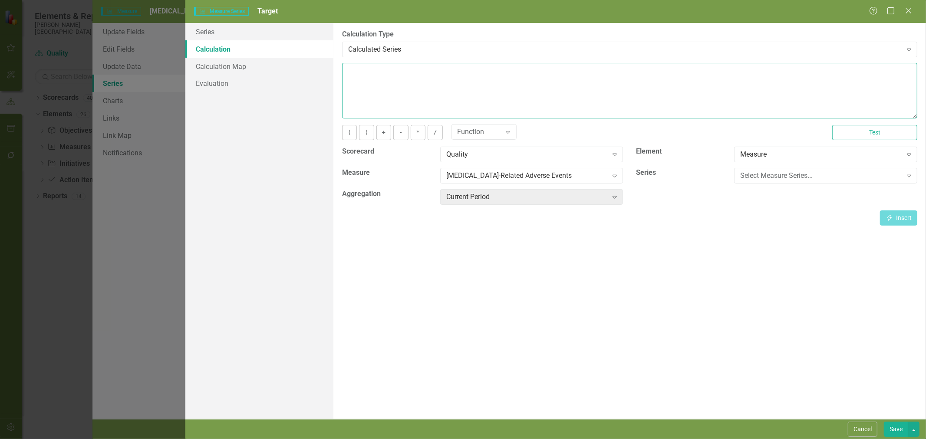
click at [368, 85] on textarea at bounding box center [629, 91] width 575 height 56
type textarea "0"
click at [891, 425] on button "Save" at bounding box center [896, 429] width 24 height 15
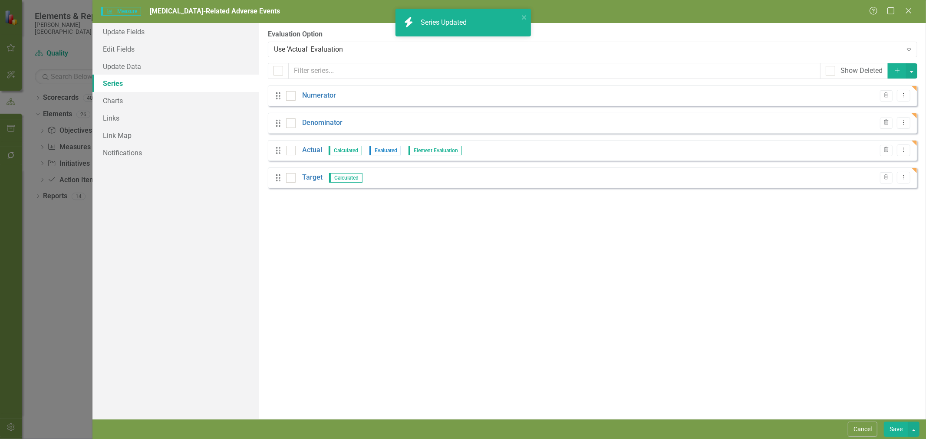
click at [895, 428] on button "Save" at bounding box center [896, 429] width 24 height 15
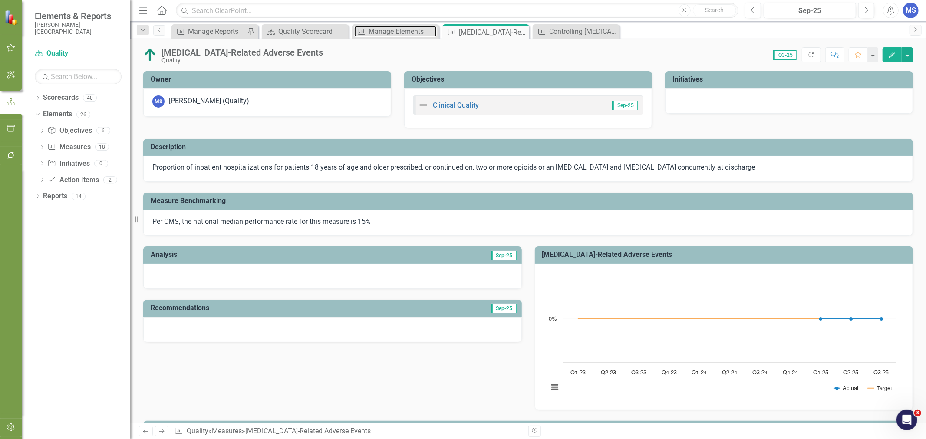
click at [397, 33] on div "Manage Elements" at bounding box center [403, 31] width 68 height 11
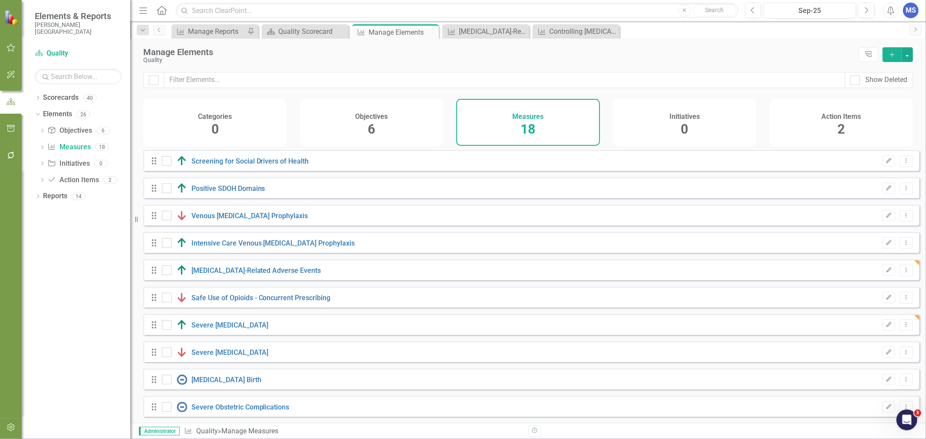
checkbox input "false"
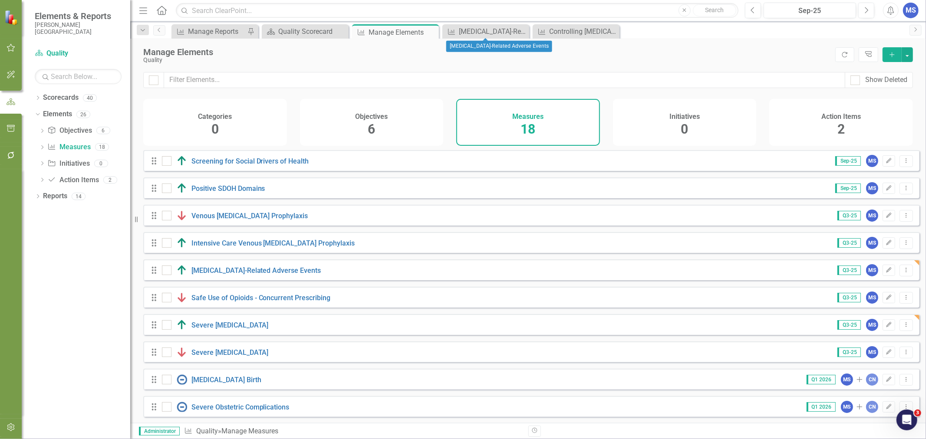
click at [0, 0] on icon "Close" at bounding box center [0, 0] width 0 height 0
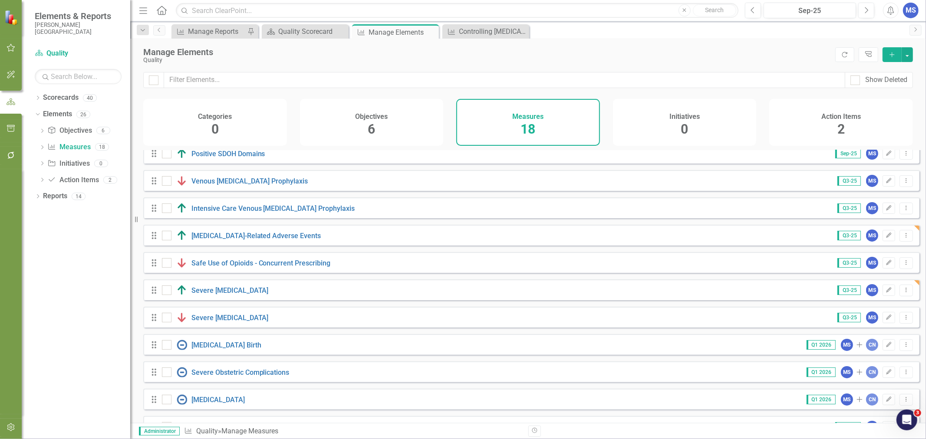
scroll to position [96, 0]
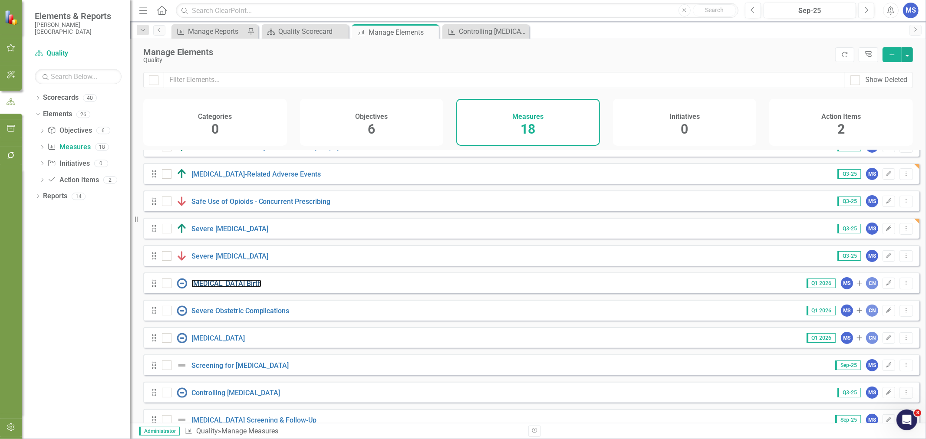
click at [205, 288] on link "[MEDICAL_DATA] Birth" at bounding box center [226, 284] width 70 height 8
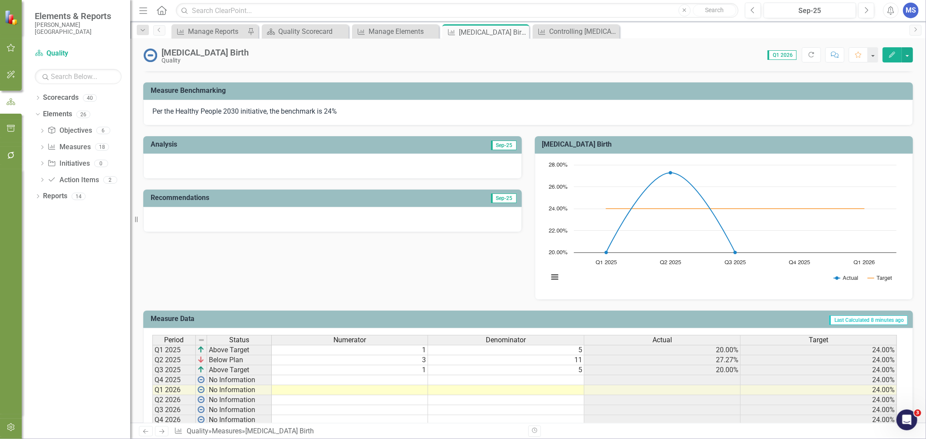
scroll to position [164, 0]
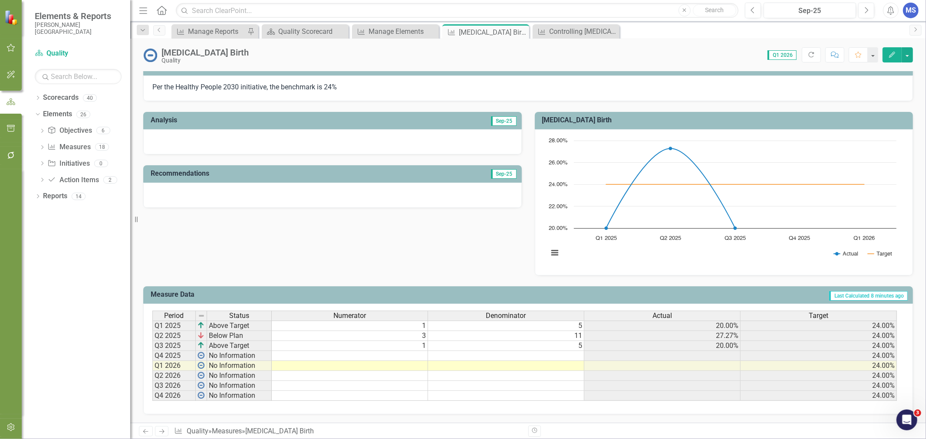
click at [374, 352] on td at bounding box center [350, 356] width 156 height 10
click at [365, 352] on td at bounding box center [350, 356] width 156 height 10
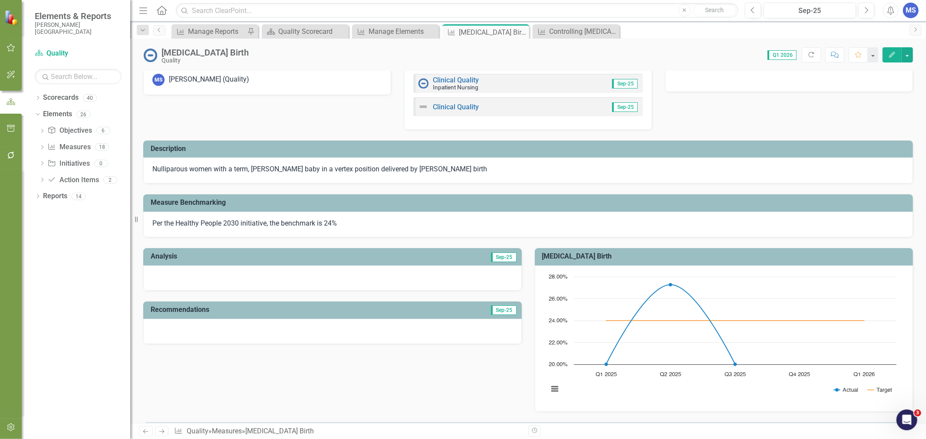
scroll to position [0, 0]
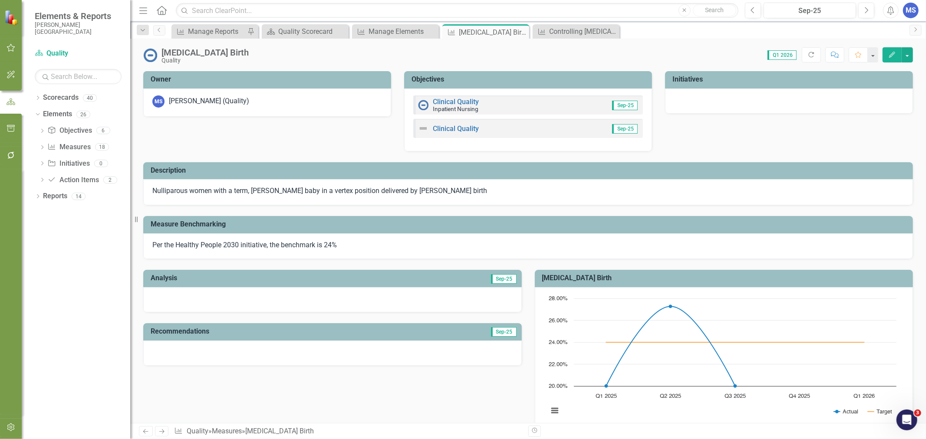
click at [0, 0] on icon at bounding box center [0, 0] width 0 height 0
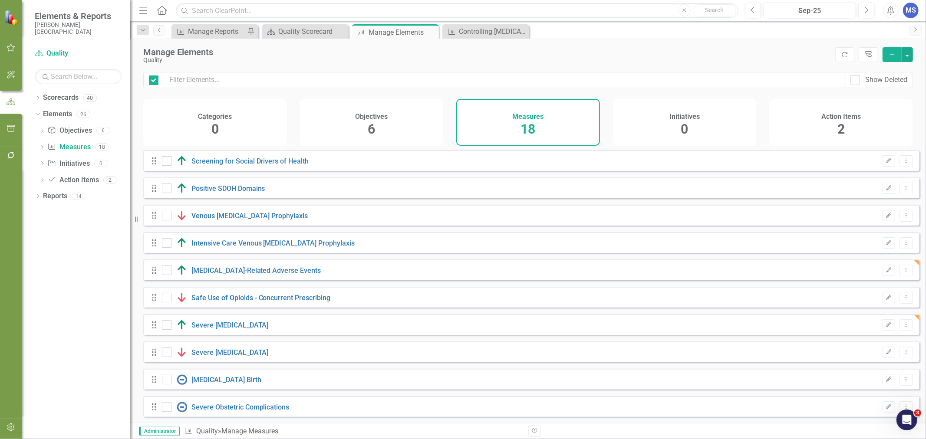
checkbox input "false"
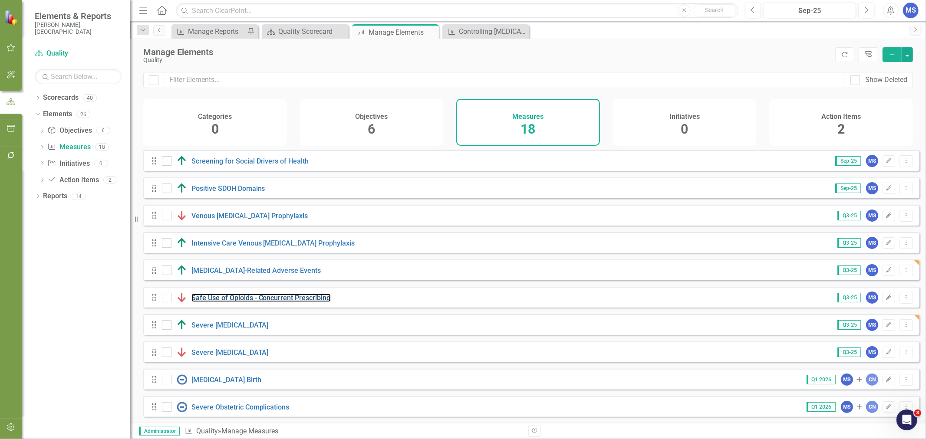
click at [315, 301] on link "Safe Use of Opioids - Concurrent Prescribing" at bounding box center [260, 298] width 139 height 8
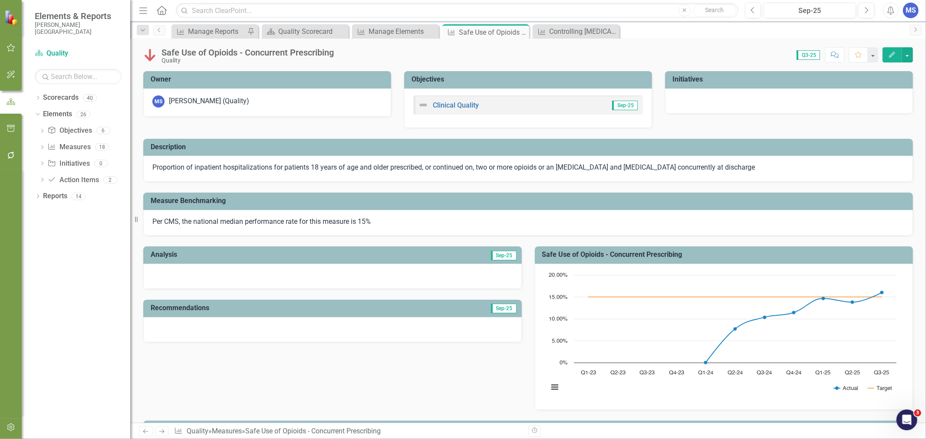
click at [0, 0] on div "Close" at bounding box center [0, 0] width 0 height 0
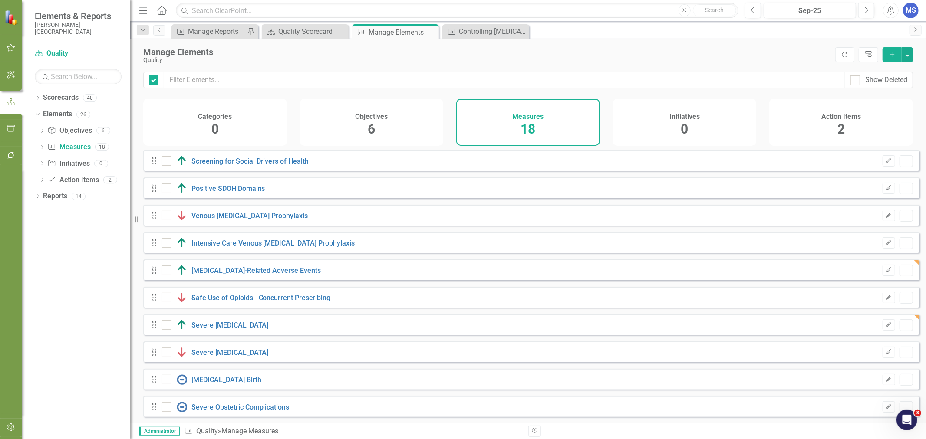
checkbox input "false"
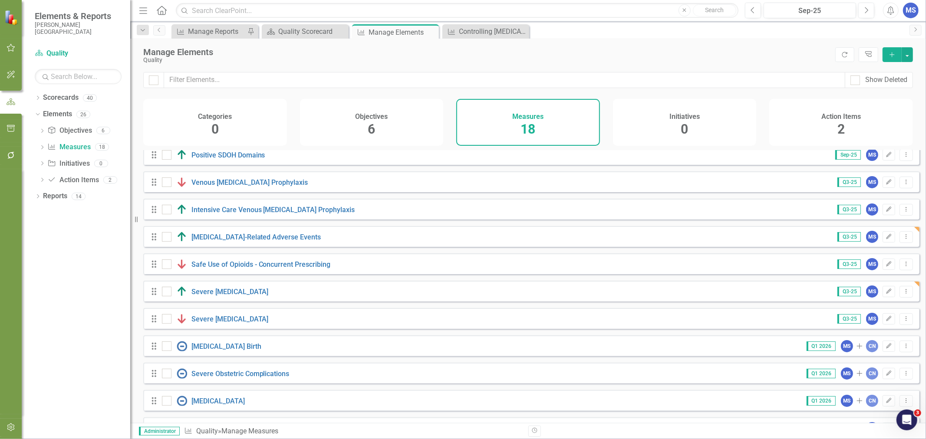
scroll to position [48, 0]
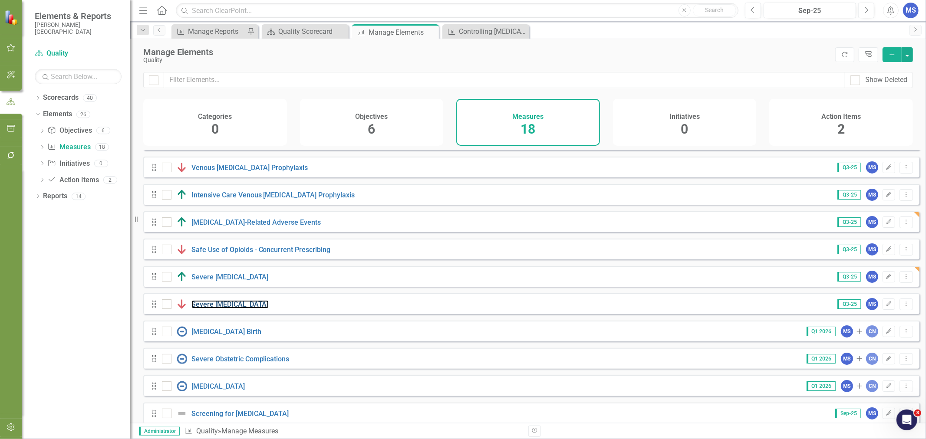
click at [211, 309] on link "Severe [MEDICAL_DATA]" at bounding box center [229, 304] width 77 height 8
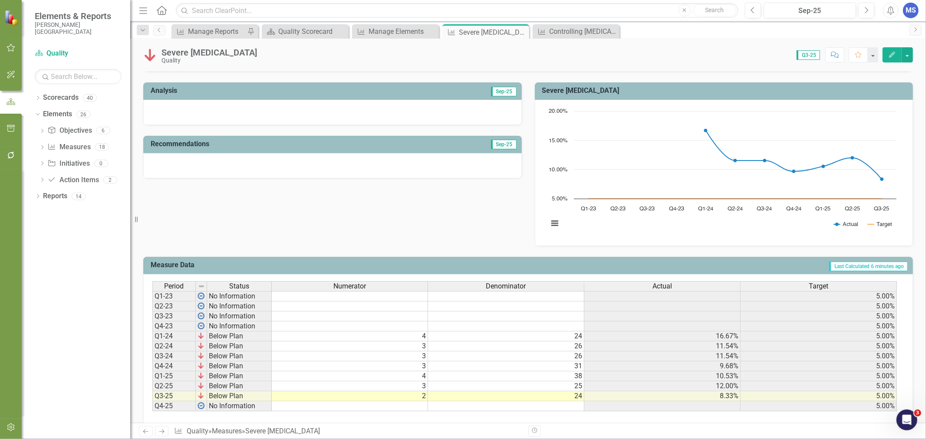
scroll to position [181, 0]
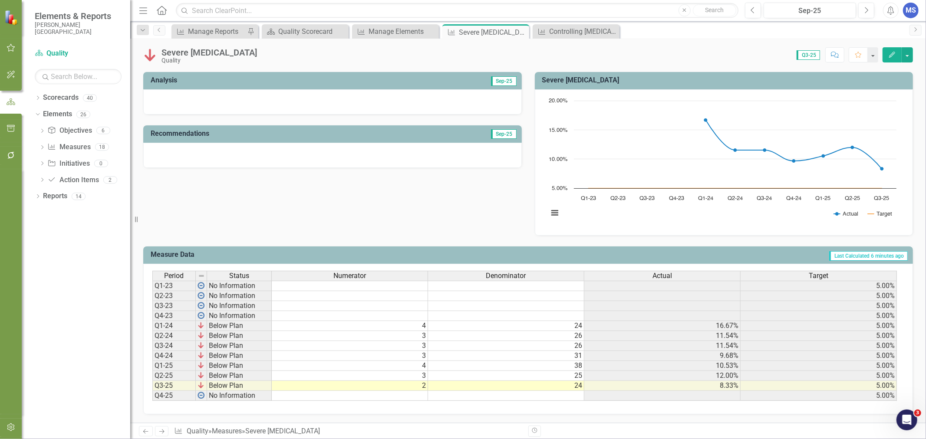
click at [0, 0] on icon at bounding box center [0, 0] width 0 height 0
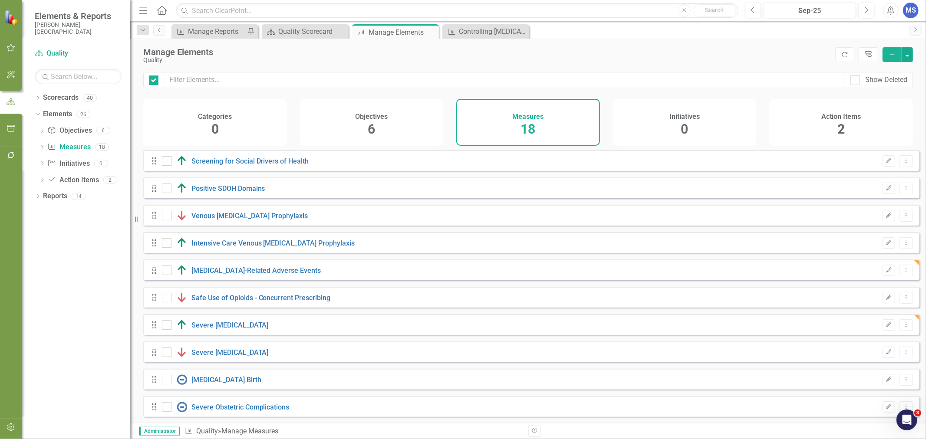
checkbox input "false"
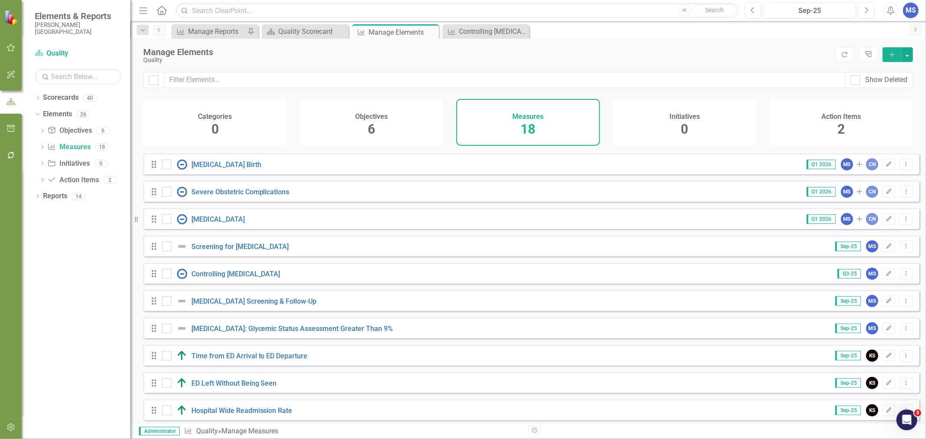
scroll to position [225, 0]
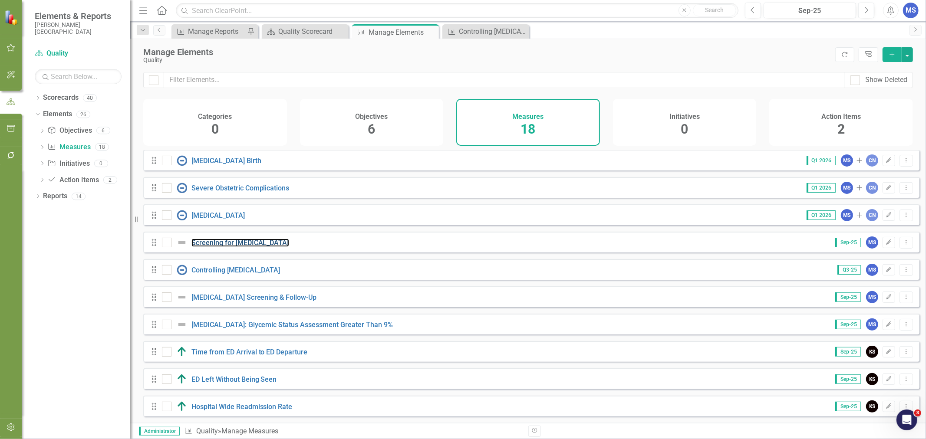
click at [265, 244] on link "Screening for [MEDICAL_DATA]" at bounding box center [240, 243] width 98 height 8
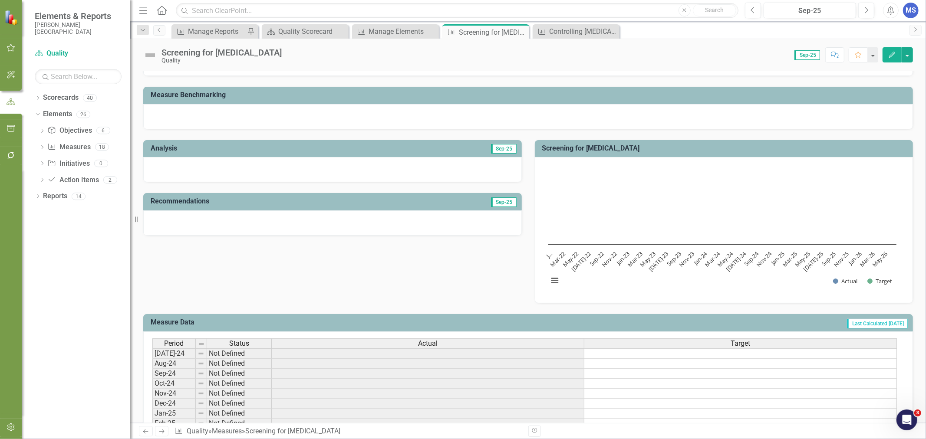
scroll to position [129, 0]
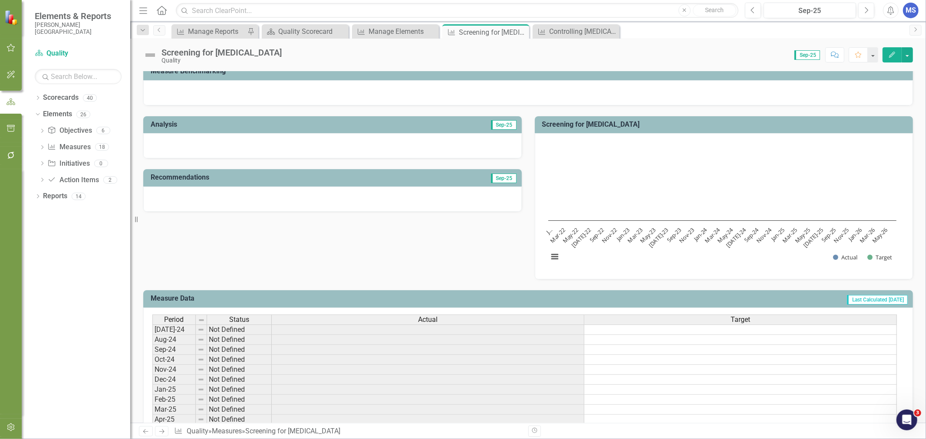
click at [891, 52] on icon "Edit" at bounding box center [892, 55] width 8 height 6
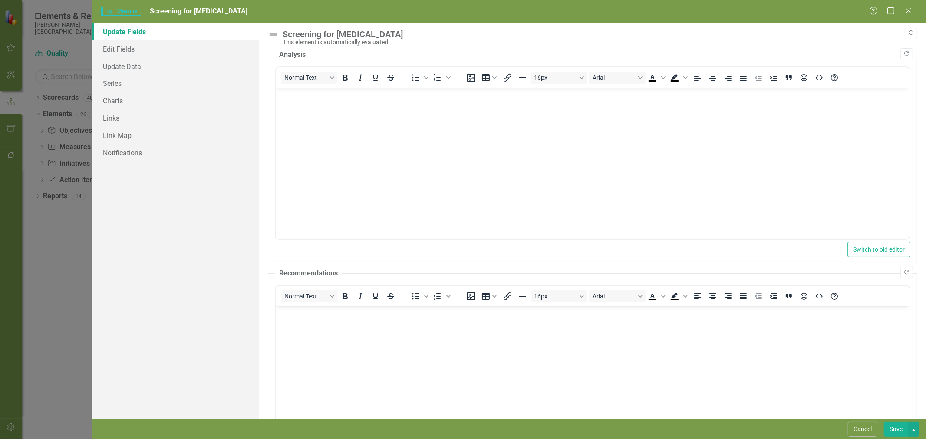
scroll to position [0, 0]
click at [139, 50] on link "Edit Fields" at bounding box center [175, 48] width 167 height 17
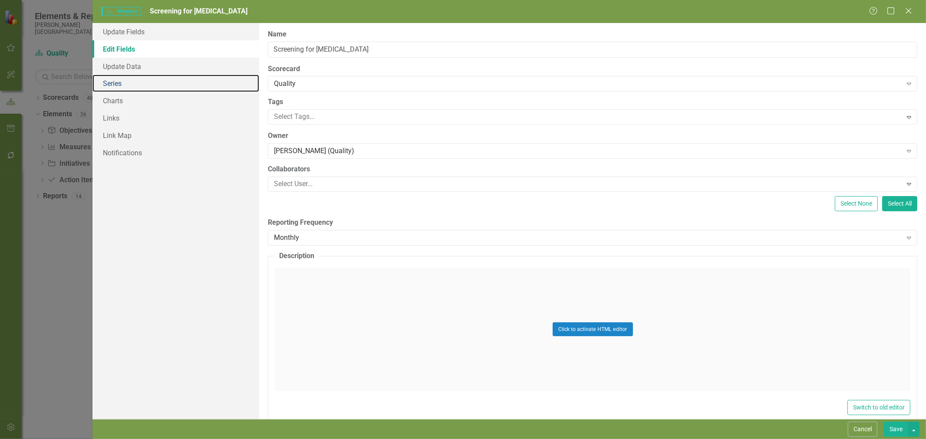
click at [130, 89] on link "Series" at bounding box center [175, 83] width 167 height 17
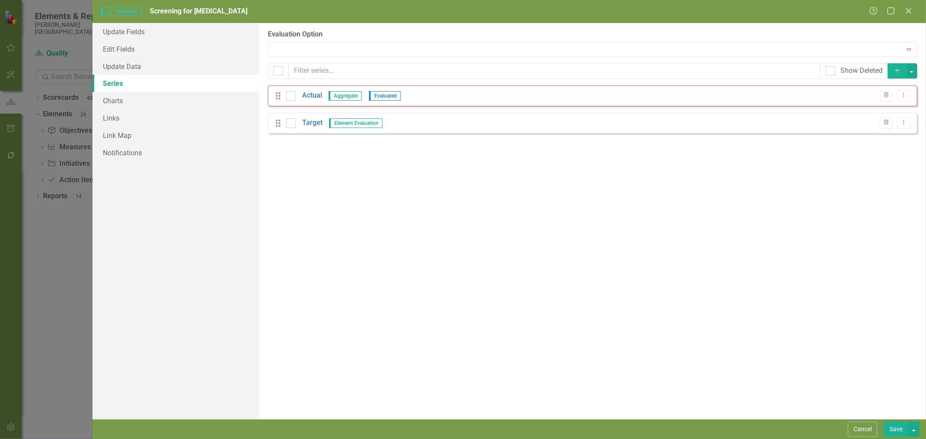
click at [901, 70] on icon "Add" at bounding box center [897, 70] width 8 height 6
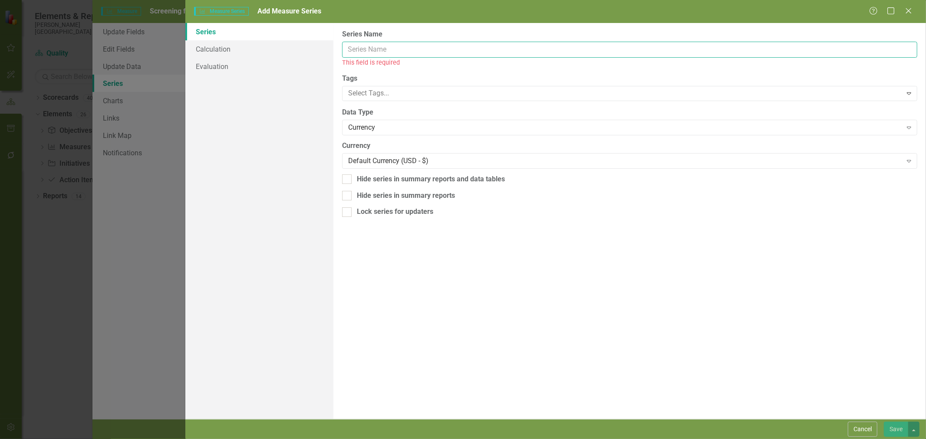
click at [393, 50] on input "Name" at bounding box center [629, 50] width 575 height 16
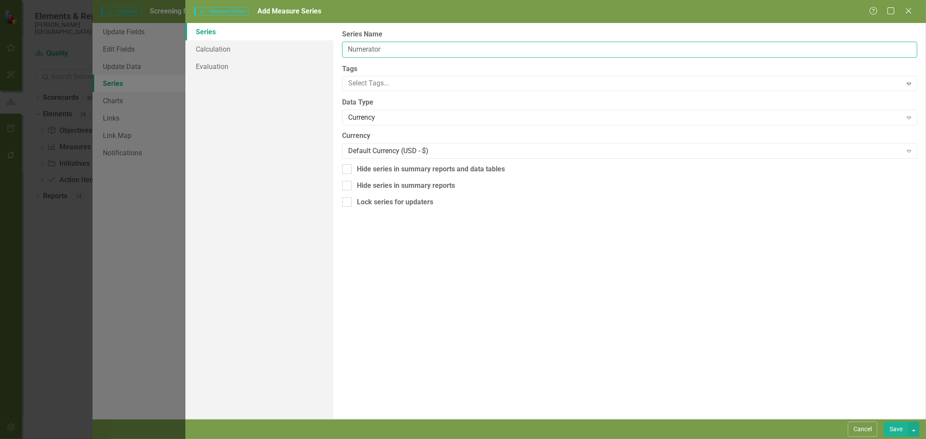
type input "Numerator"
click at [414, 122] on div "Currency" at bounding box center [625, 118] width 554 height 10
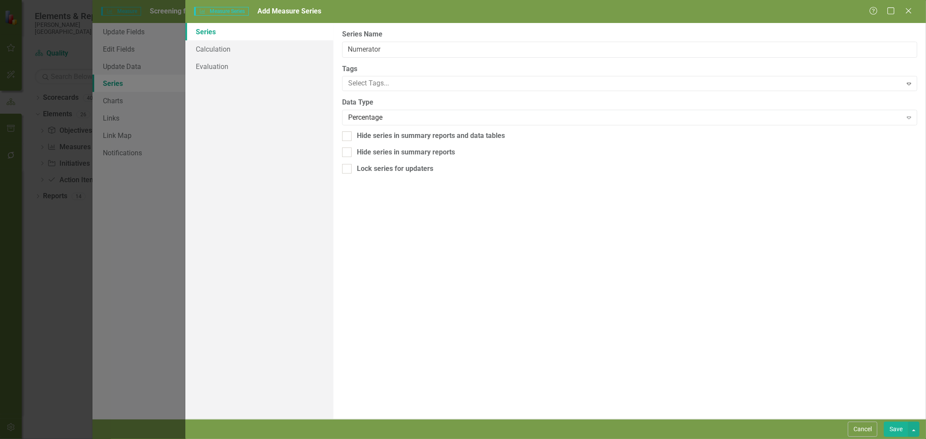
click at [394, 120] on div "Percentage" at bounding box center [625, 118] width 554 height 10
click at [398, 119] on div "Number" at bounding box center [625, 118] width 554 height 10
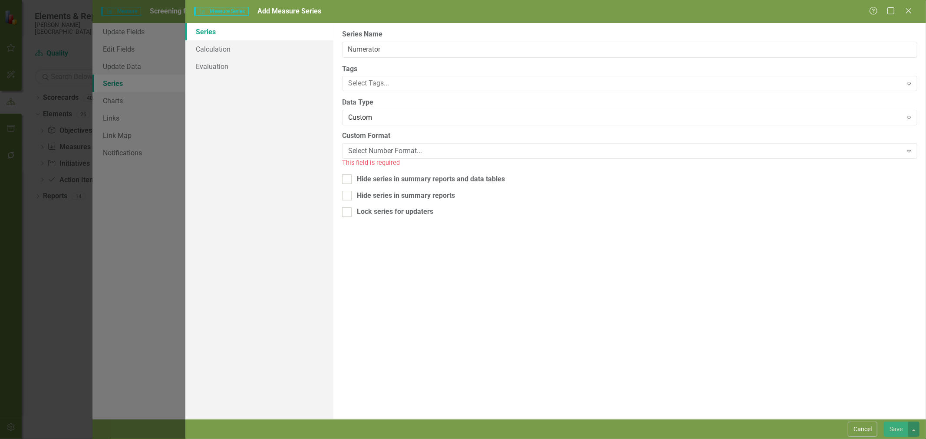
click at [386, 148] on div "Select Number Format..." at bounding box center [625, 151] width 554 height 10
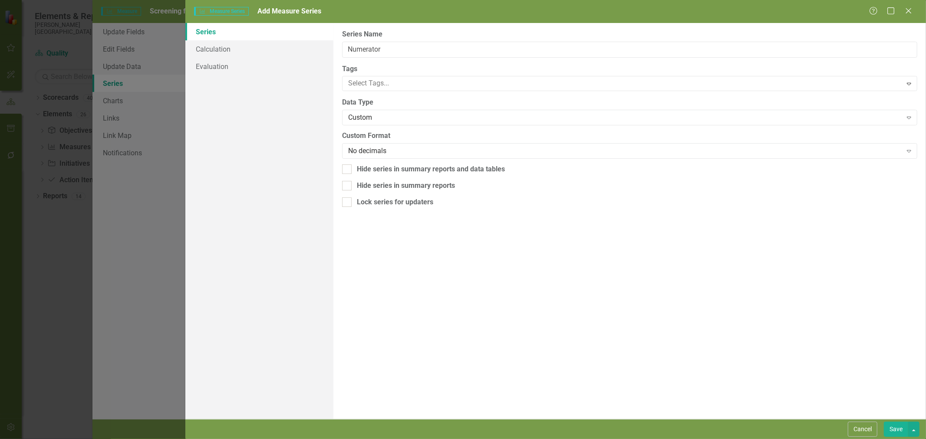
drag, startPoint x: 891, startPoint y: 423, endPoint x: 389, endPoint y: 108, distance: 593.0
click at [891, 423] on button "Save" at bounding box center [896, 429] width 24 height 15
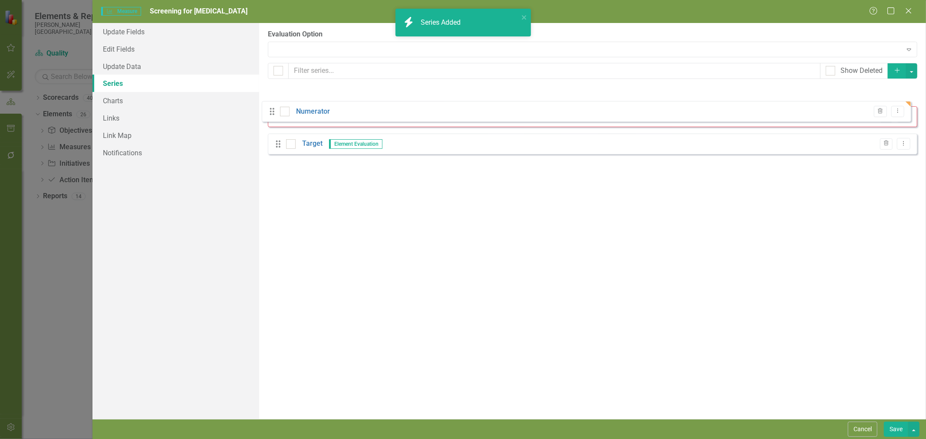
drag, startPoint x: 273, startPoint y: 112, endPoint x: 277, endPoint y: 90, distance: 22.1
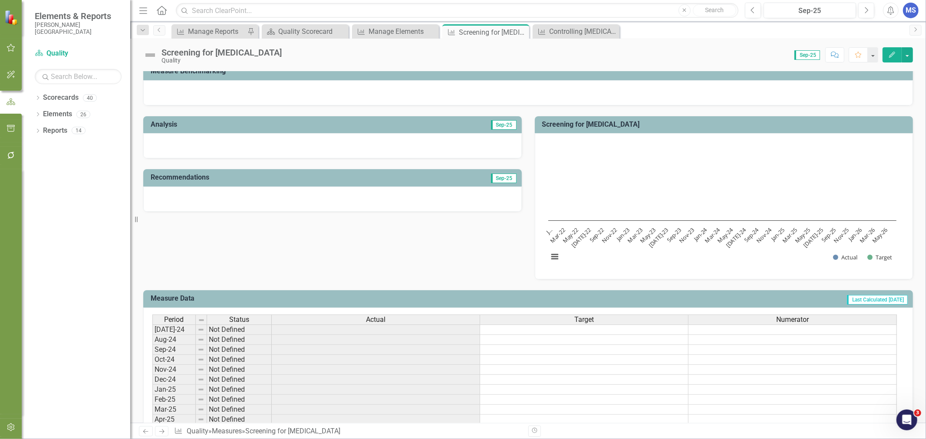
click at [892, 52] on icon "Edit" at bounding box center [892, 55] width 8 height 6
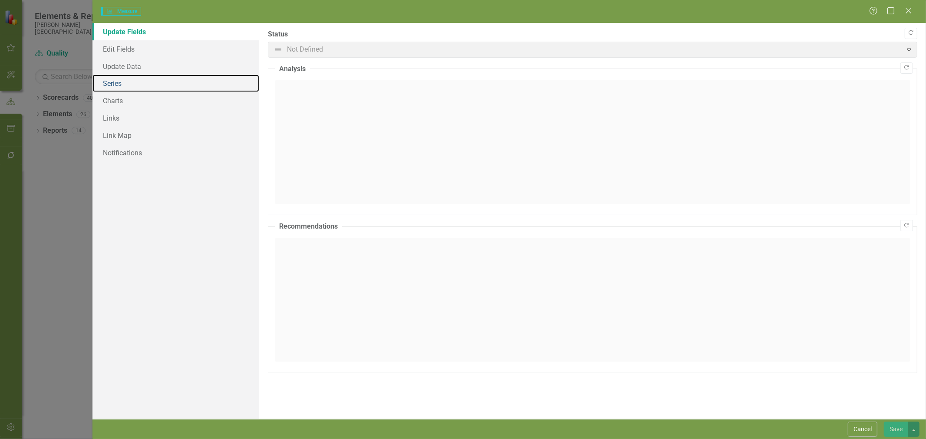
click at [121, 86] on link "Series" at bounding box center [175, 83] width 167 height 17
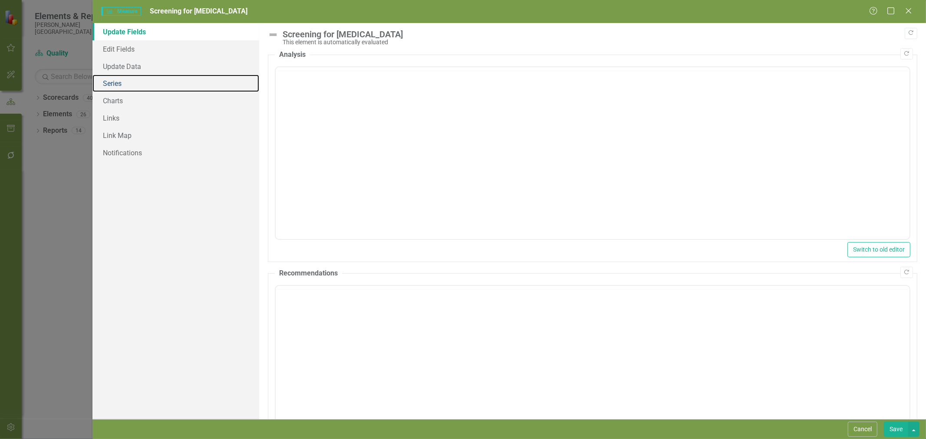
click at [113, 84] on link "Series" at bounding box center [175, 83] width 167 height 17
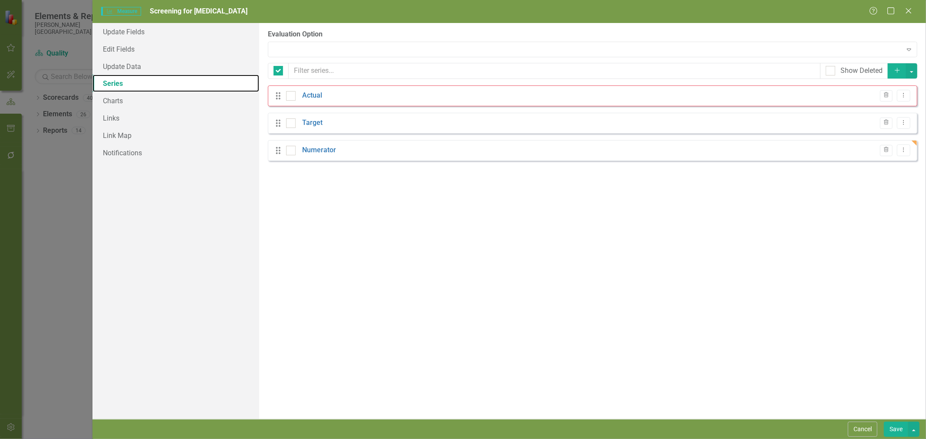
checkbox input "false"
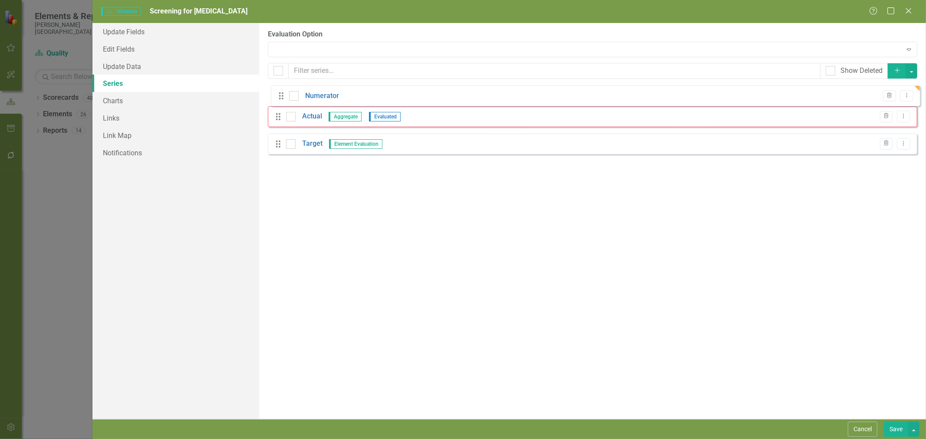
drag, startPoint x: 278, startPoint y: 153, endPoint x: 281, endPoint y: 98, distance: 54.8
click at [281, 98] on div "Drag Actual Aggregate Evaluated Trash Dropdown Menu Drag Target Element Evaluat…" at bounding box center [592, 124] width 649 height 76
click at [899, 94] on button "Dropdown Menu" at bounding box center [903, 96] width 13 height 12
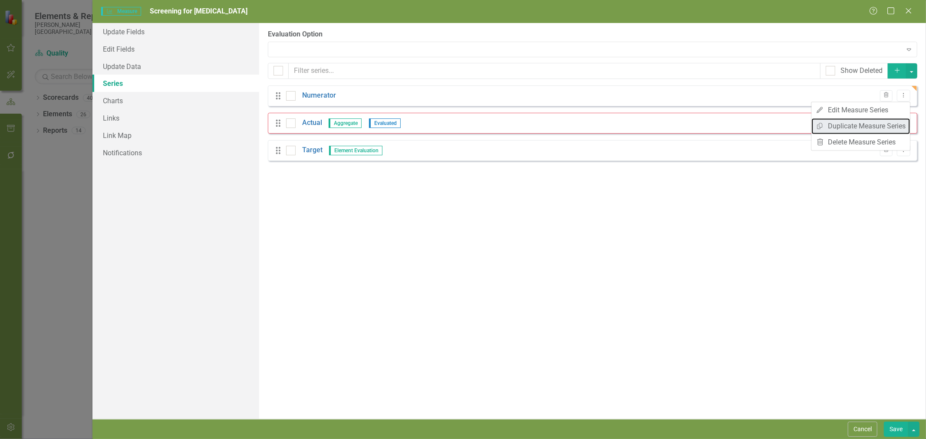
click at [874, 127] on link "Copy Duplicate Measure Series" at bounding box center [860, 126] width 99 height 16
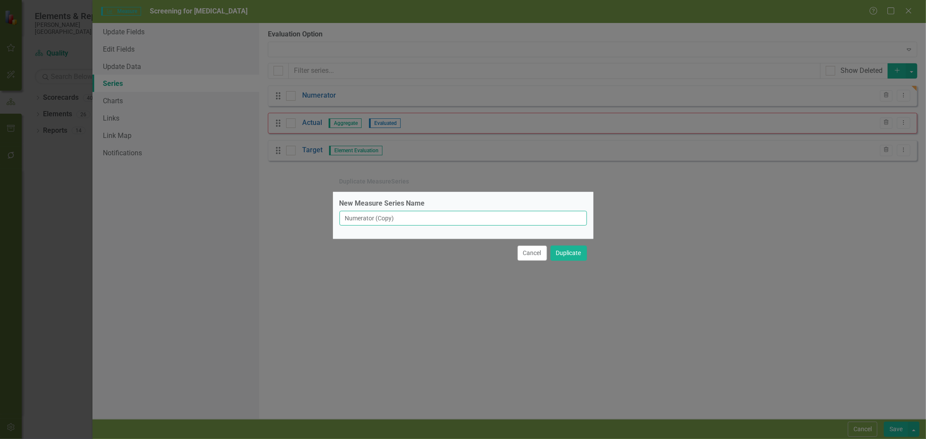
drag, startPoint x: 422, startPoint y: 211, endPoint x: 323, endPoint y: 212, distance: 99.4
click at [323, 212] on div "Duplicate MeasureSeries New Measure Series Name Numerator (Copy) Cancel Duplica…" at bounding box center [463, 219] width 926 height 439
type input "Denominator"
click at [561, 254] on button "Duplicate" at bounding box center [568, 253] width 36 height 15
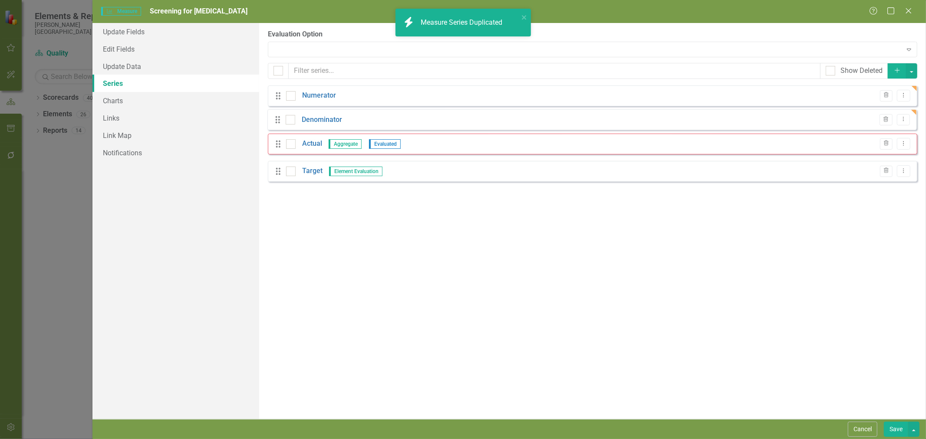
drag, startPoint x: 277, startPoint y: 179, endPoint x: 276, endPoint y: 121, distance: 58.2
click at [276, 121] on div "Drag Numerator Trash Dropdown Menu Drag Actual Aggregate Evaluated Trash Dropdo…" at bounding box center [592, 137] width 649 height 103
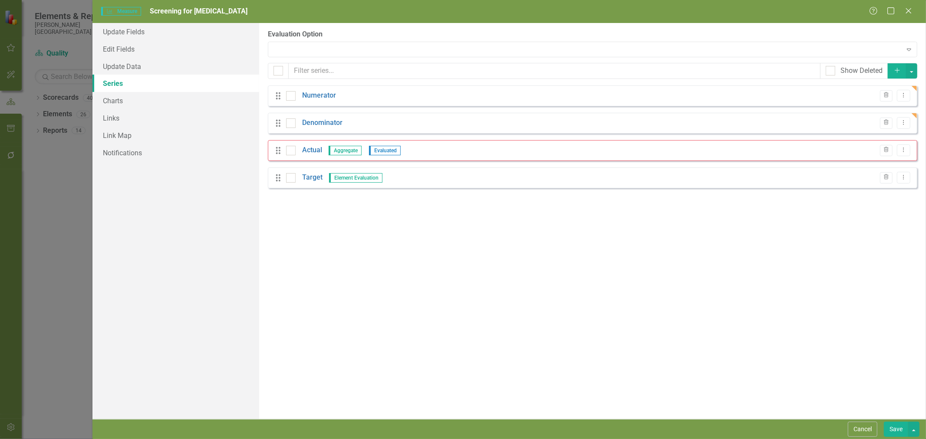
click at [314, 149] on link "Actual" at bounding box center [312, 150] width 20 height 10
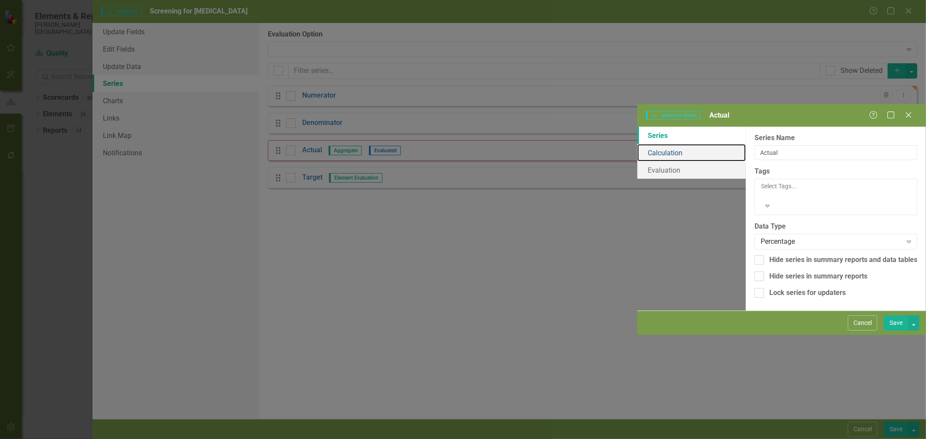
click at [637, 144] on link "Calculation" at bounding box center [691, 152] width 109 height 17
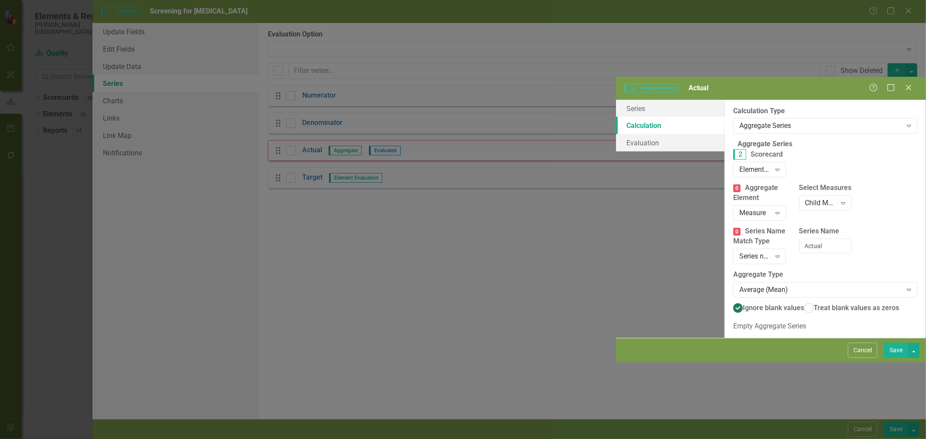
click at [739, 121] on div "Aggregate Series" at bounding box center [820, 126] width 162 height 10
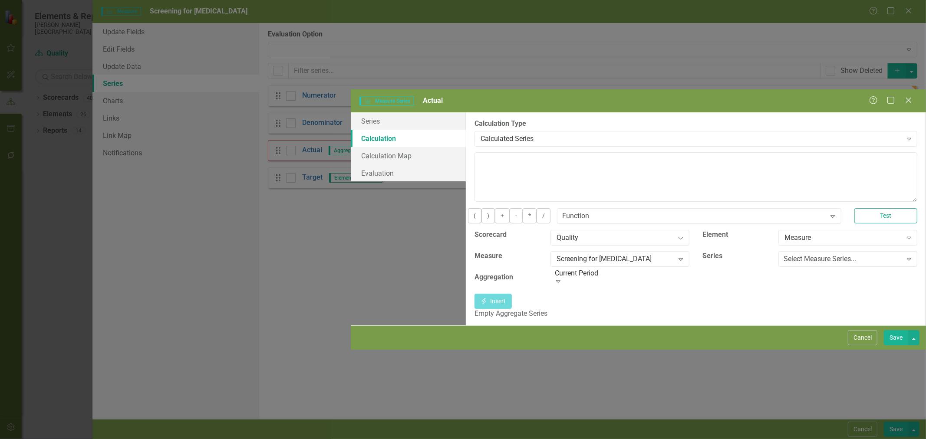
click at [784, 254] on div "Select Measure Series..." at bounding box center [820, 259] width 73 height 10
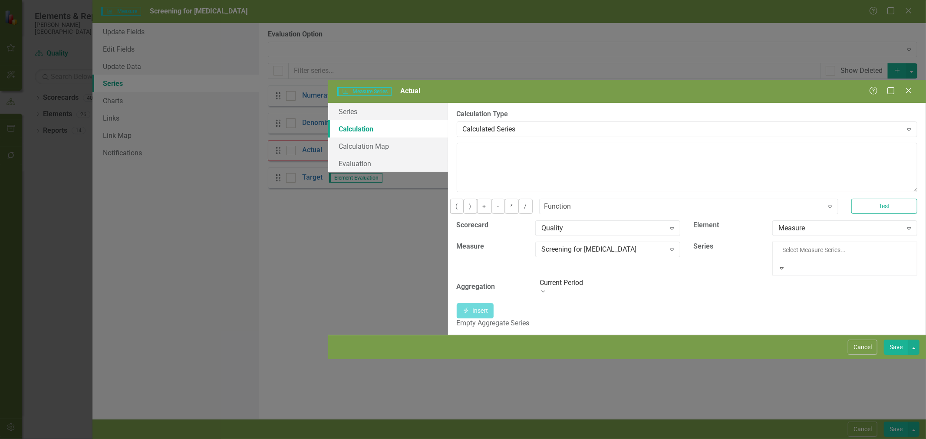
click at [756, 439] on div "Numerator" at bounding box center [463, 444] width 926 height 10
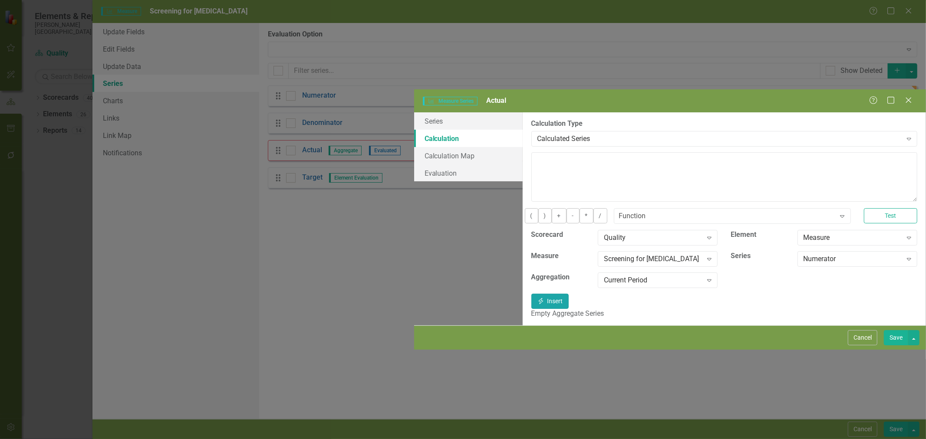
click at [569, 294] on button "Insert Insert" at bounding box center [549, 301] width 37 height 15
click at [593, 208] on button "/" at bounding box center [600, 215] width 14 height 15
click at [825, 254] on div "Numerator" at bounding box center [853, 259] width 99 height 10
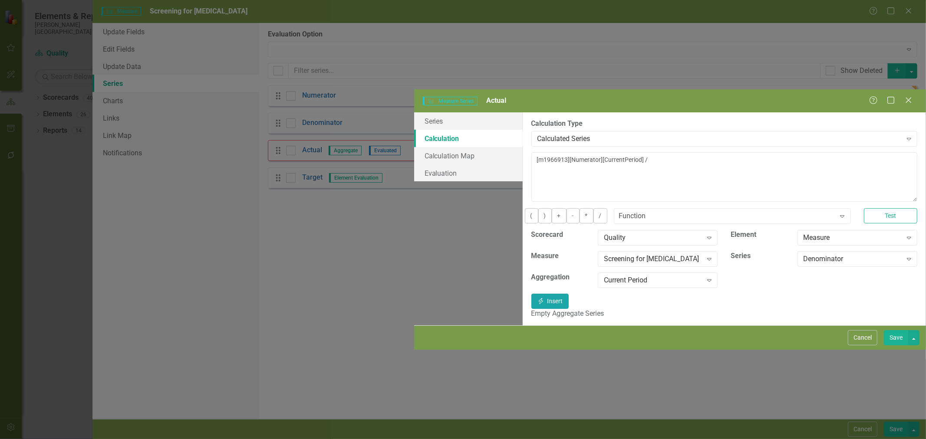
click at [545, 298] on icon "Insert" at bounding box center [541, 301] width 8 height 6
type textarea "[m1966913][Numerator][CurrentPeriod] / [m1966913][Denominator][CurrentPeriod] *…"
click at [414, 165] on link "Evaluation" at bounding box center [468, 173] width 109 height 17
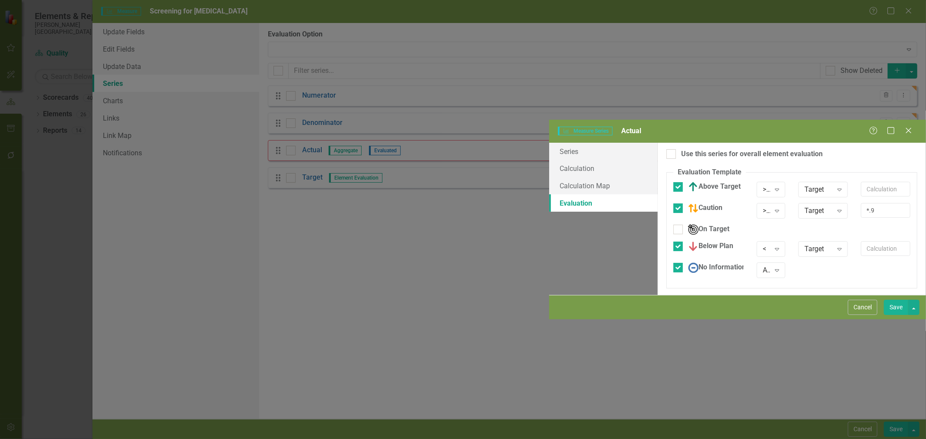
click at [666, 149] on div at bounding box center [671, 154] width 10 height 10
click at [666, 149] on input "Use this series for overall element evaluation" at bounding box center [669, 152] width 6 height 6
checkbox input "true"
click at [899, 315] on button "Save" at bounding box center [896, 307] width 24 height 15
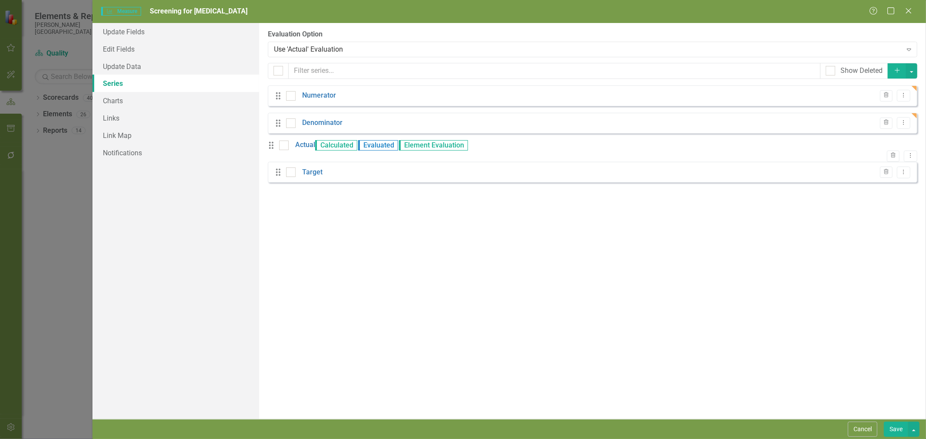
click at [899, 429] on button "Save" at bounding box center [896, 429] width 24 height 15
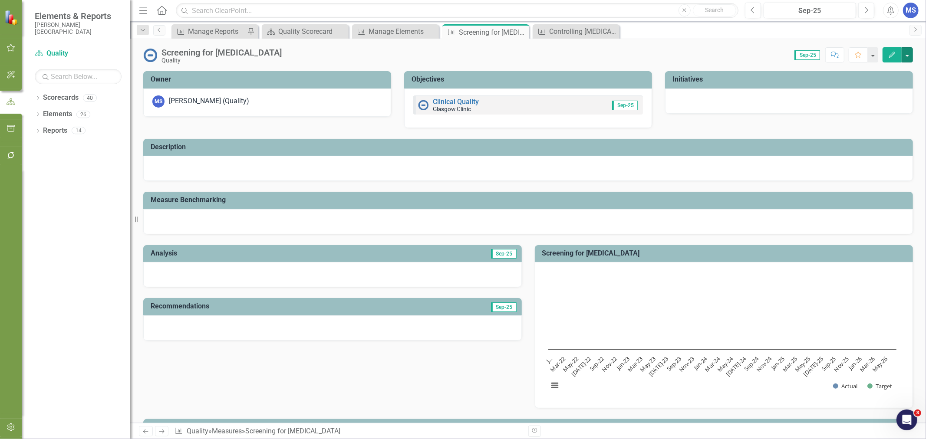
drag, startPoint x: 910, startPoint y: 55, endPoint x: 905, endPoint y: 59, distance: 6.5
click at [910, 55] on button "button" at bounding box center [907, 54] width 11 height 15
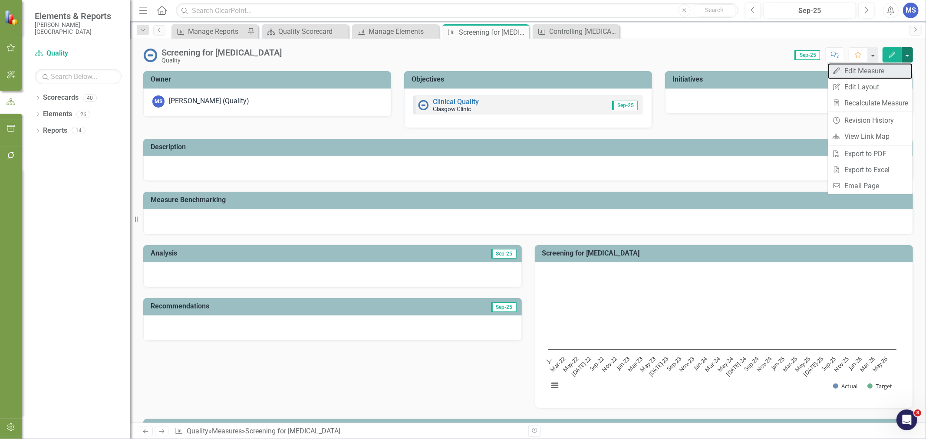
click at [893, 70] on link "Edit Edit Measure" at bounding box center [870, 71] width 85 height 16
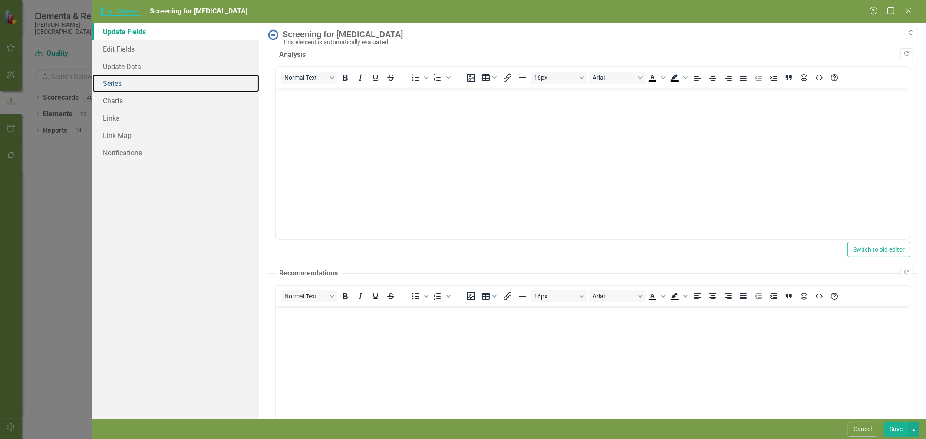
click at [119, 87] on link "Series" at bounding box center [175, 83] width 167 height 17
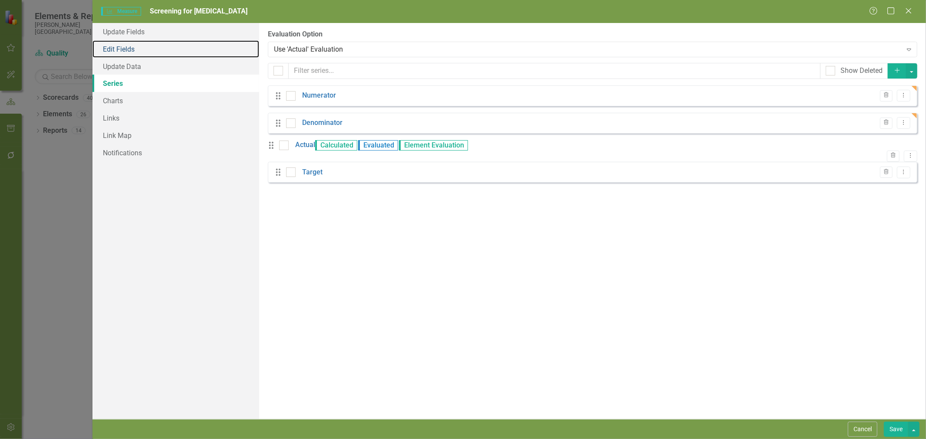
click at [110, 51] on link "Edit Fields" at bounding box center [175, 48] width 167 height 17
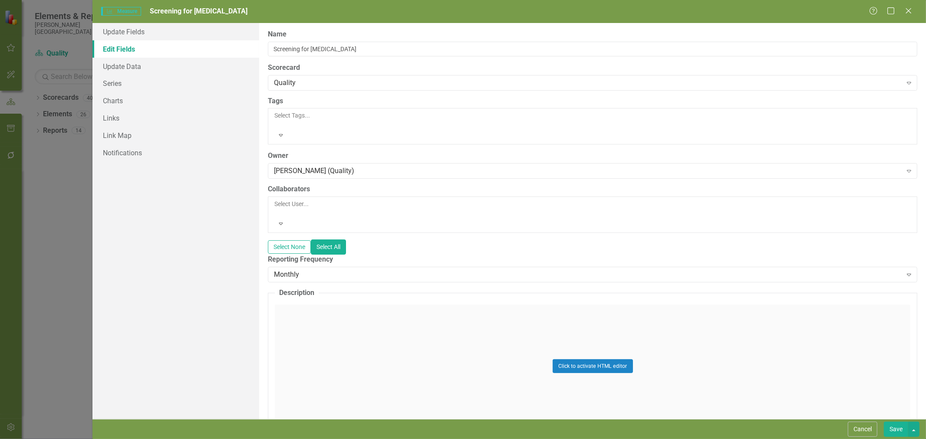
click at [332, 270] on div "Monthly" at bounding box center [588, 275] width 628 height 10
click at [905, 431] on button "Save" at bounding box center [896, 429] width 24 height 15
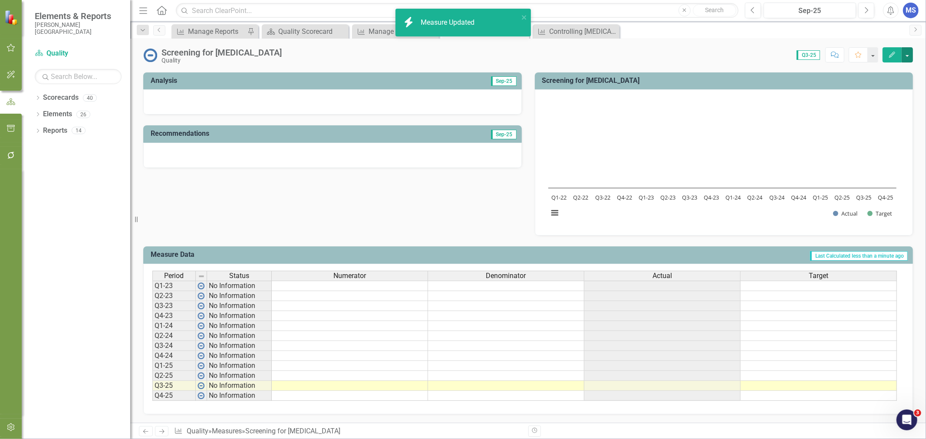
scroll to position [179, 0]
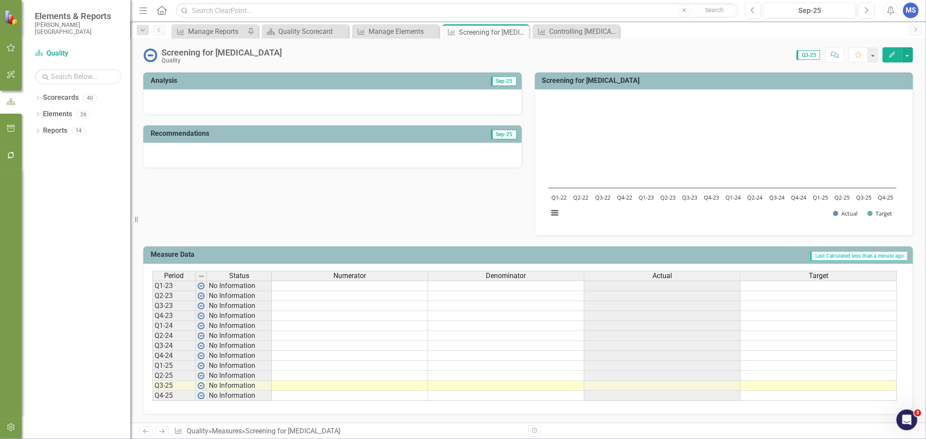
click at [295, 361] on td at bounding box center [350, 366] width 156 height 10
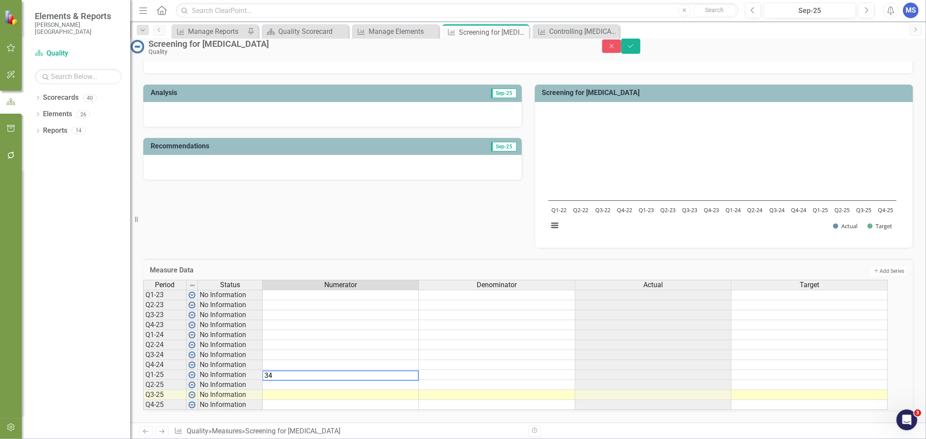
type textarea "340"
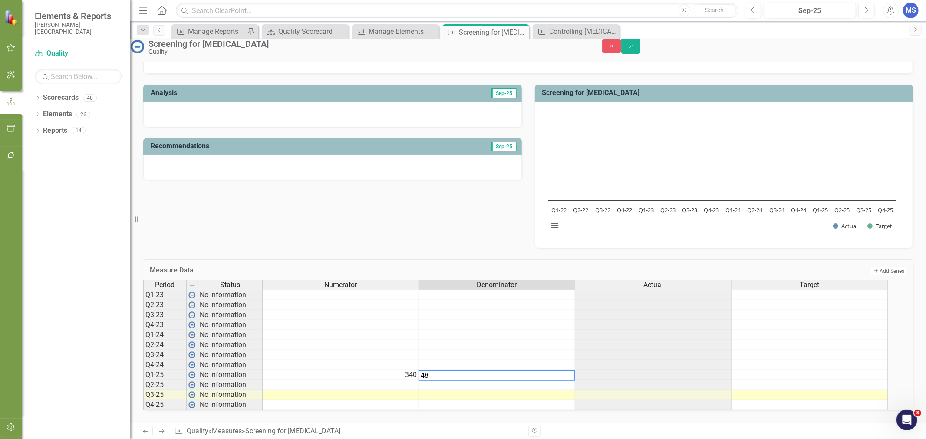
type textarea "480"
click at [405, 380] on td at bounding box center [341, 385] width 156 height 10
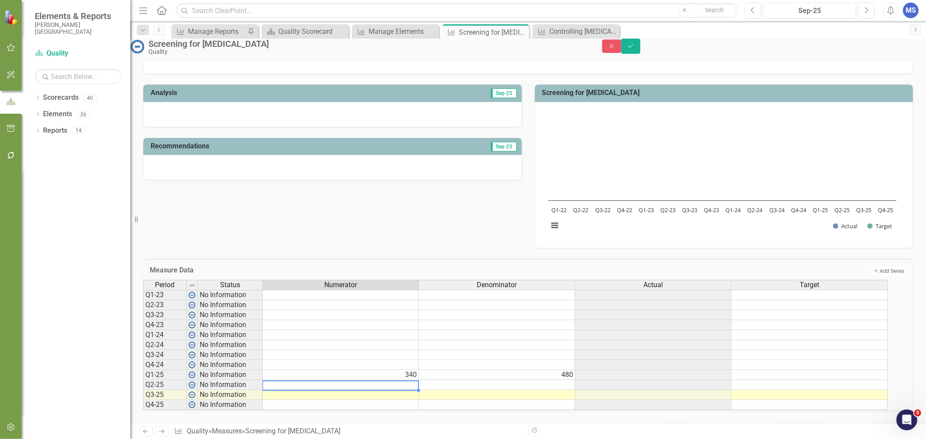
click at [372, 380] on td at bounding box center [341, 385] width 156 height 10
click at [292, 381] on textarea "3" at bounding box center [340, 386] width 157 height 10
type textarea "376"
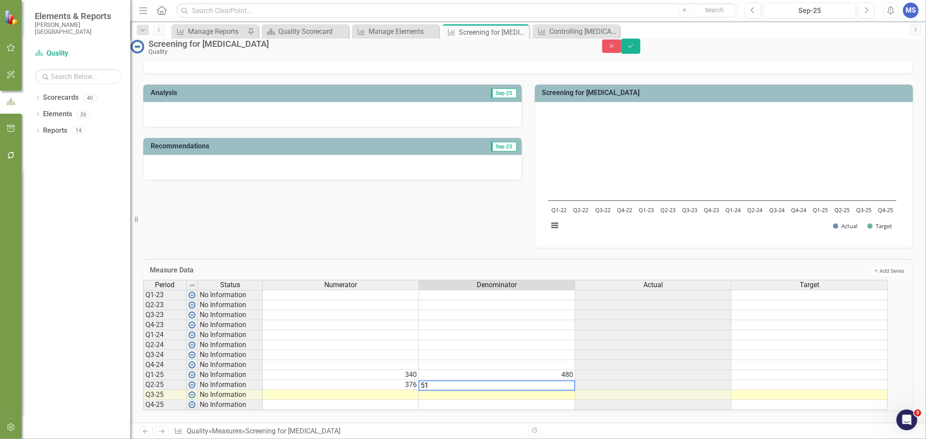
type textarea "514"
click at [635, 48] on icon "Save" at bounding box center [631, 46] width 8 height 6
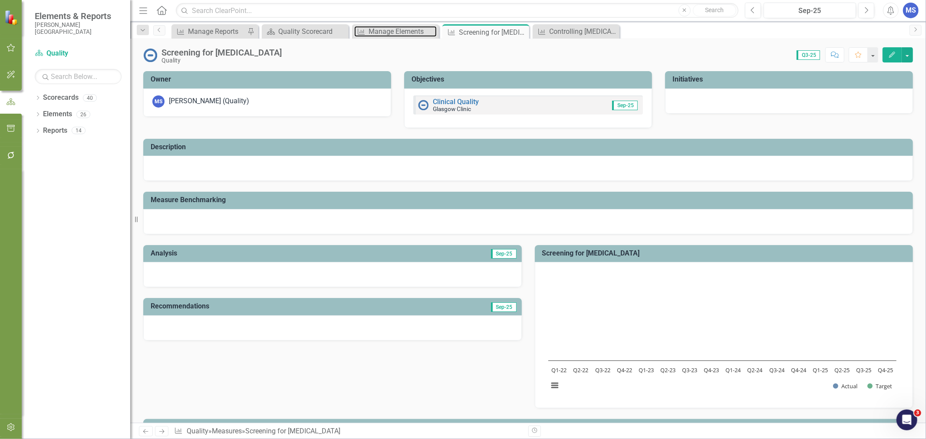
click at [393, 34] on div "Manage Elements" at bounding box center [403, 31] width 68 height 11
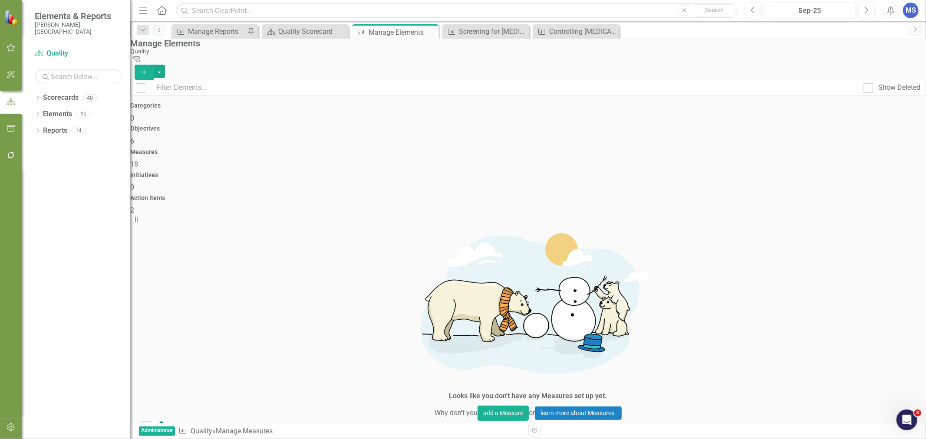
scroll to position [225, 0]
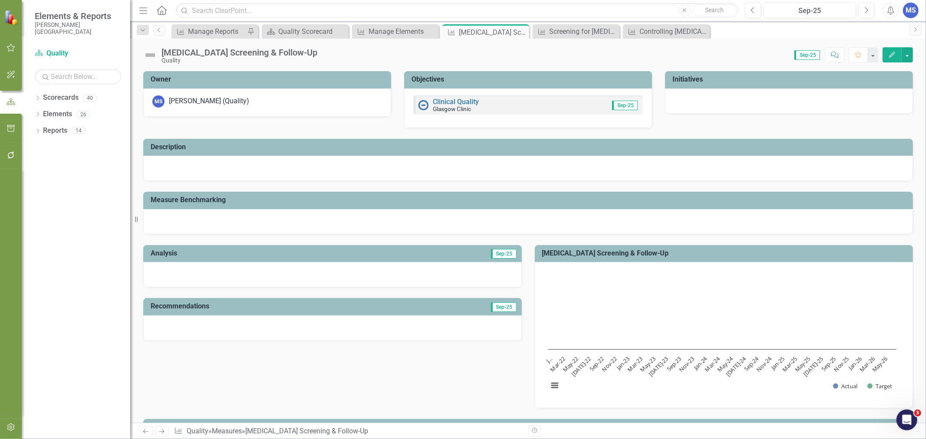
click at [893, 55] on icon "Edit" at bounding box center [892, 55] width 8 height 6
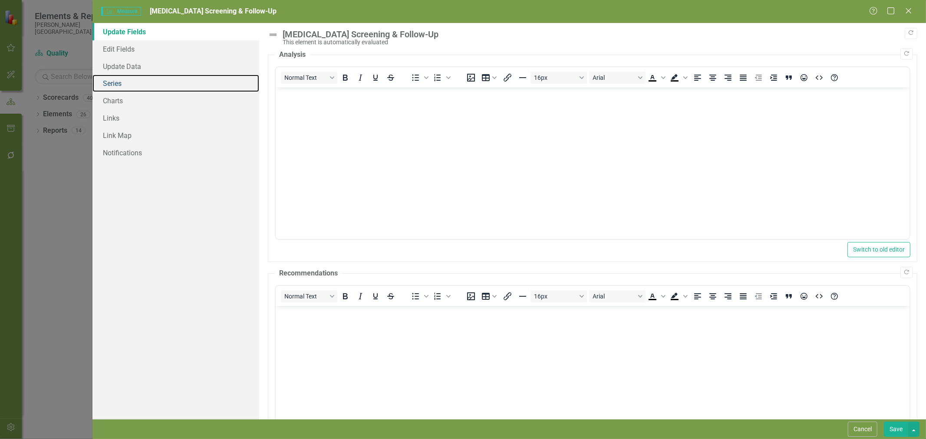
click at [129, 89] on link "Series" at bounding box center [175, 83] width 167 height 17
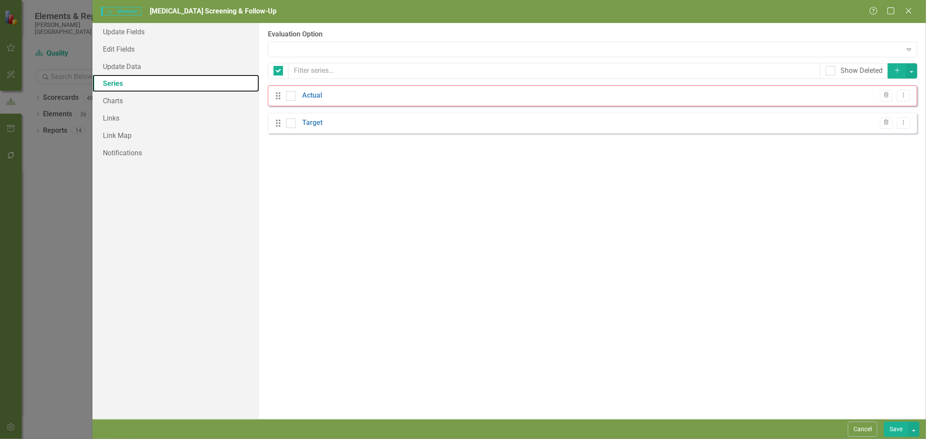
checkbox input "false"
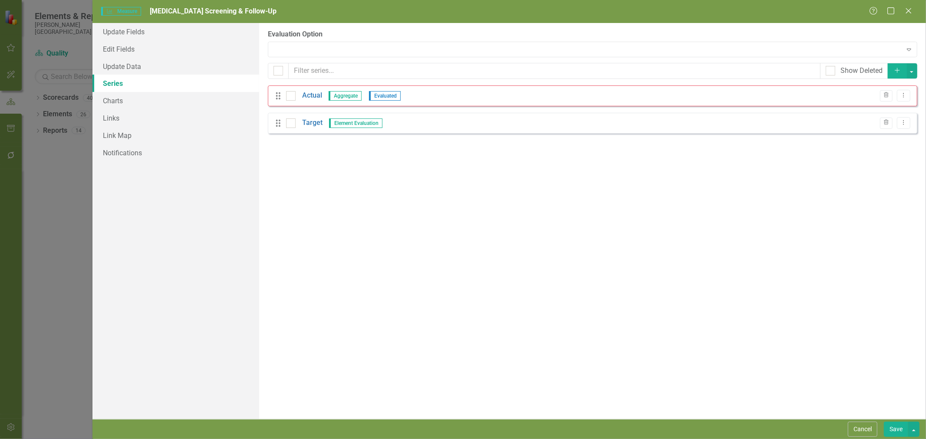
click at [900, 70] on icon "Add" at bounding box center [897, 70] width 8 height 6
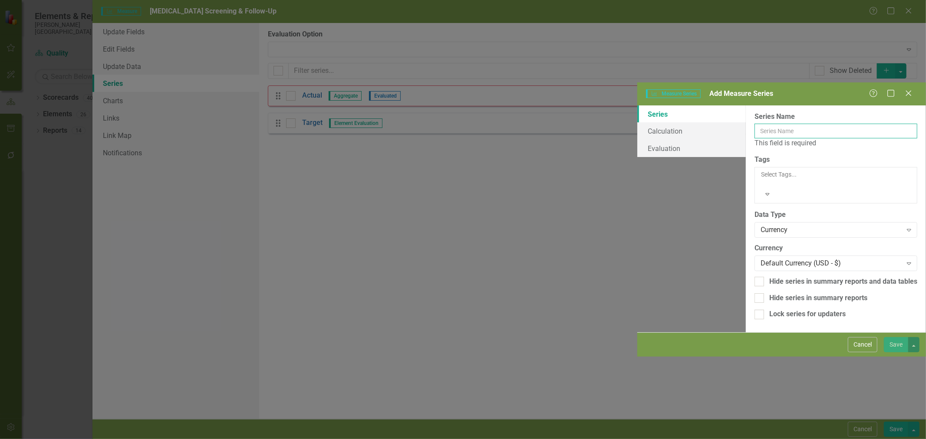
click at [755, 124] on input "Series Name" at bounding box center [836, 131] width 163 height 15
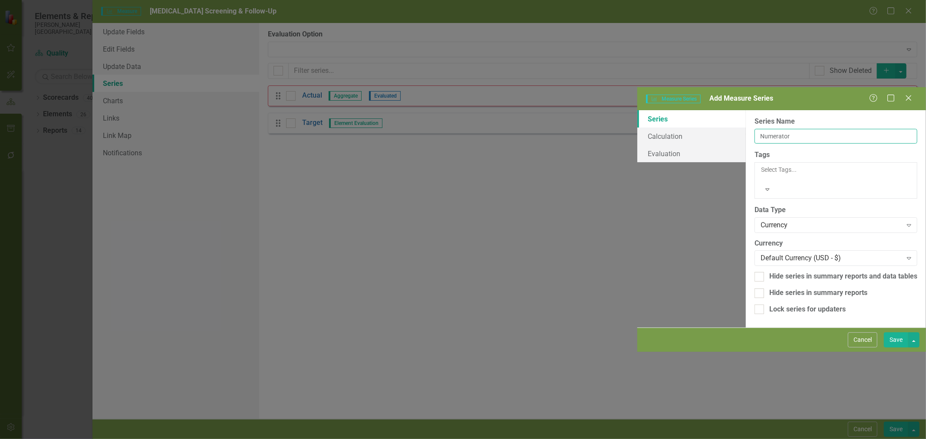
type input "Numerator"
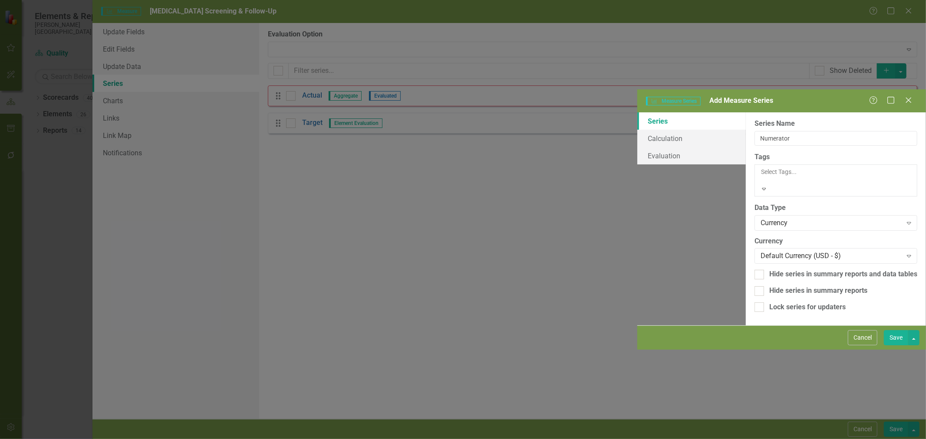
click at [761, 218] on div "Currency" at bounding box center [832, 223] width 142 height 10
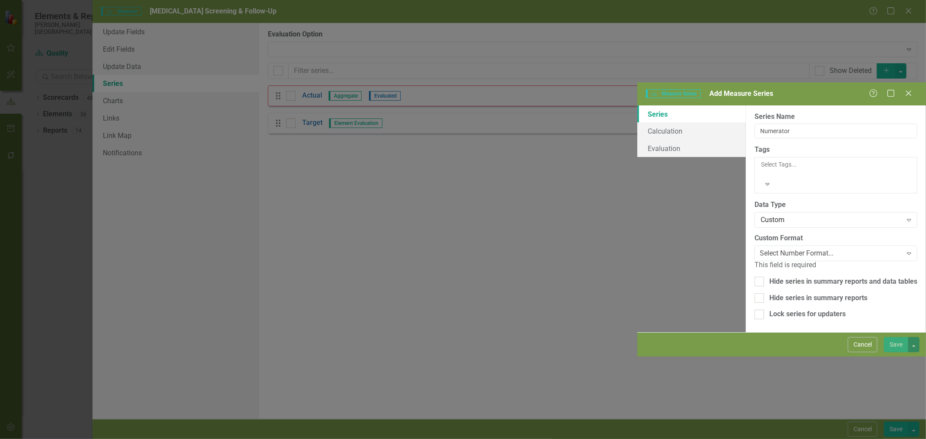
click at [760, 249] on div "Select Number Format..." at bounding box center [797, 254] width 74 height 10
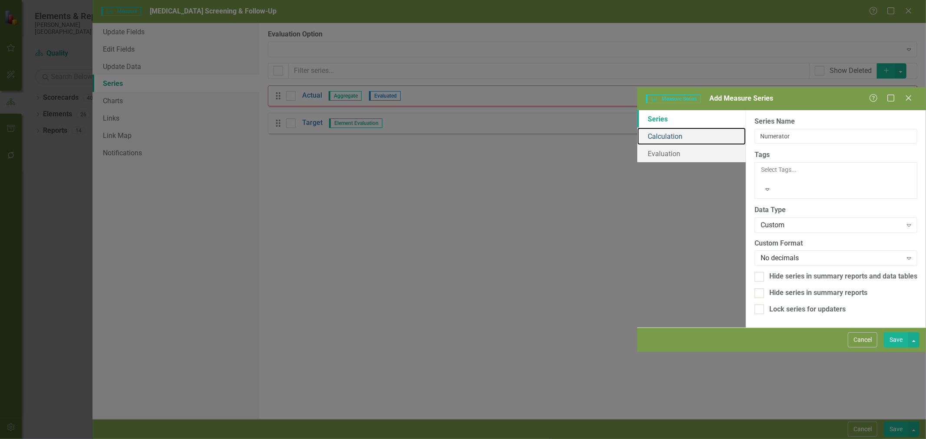
click at [637, 128] on link "Calculation" at bounding box center [691, 136] width 109 height 17
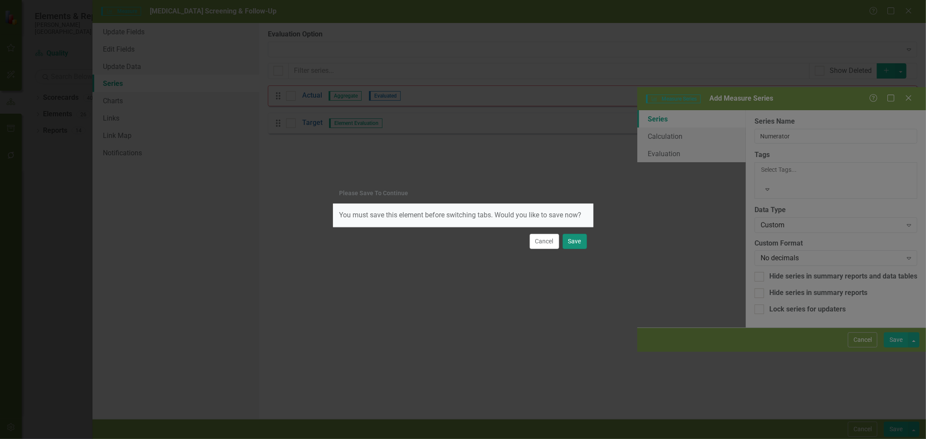
click at [580, 244] on button "Save" at bounding box center [575, 241] width 24 height 15
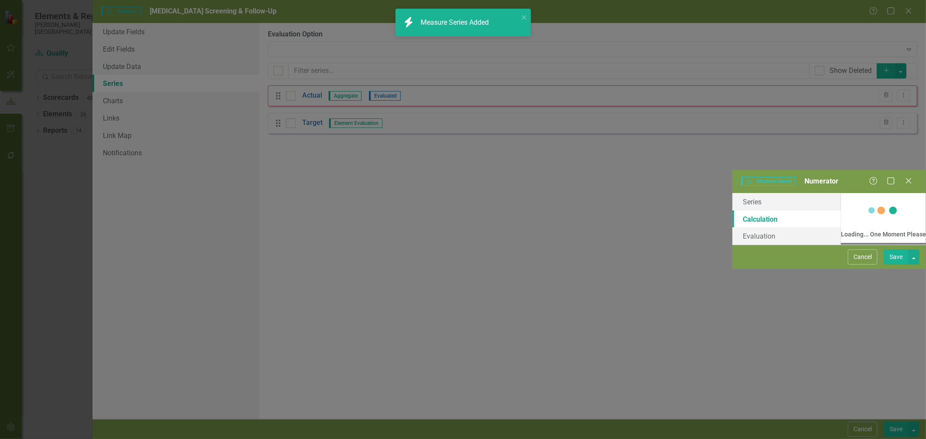
click at [894, 430] on div "Please Save To Continue You must save this element before switching tabs. Would…" at bounding box center [463, 219] width 926 height 439
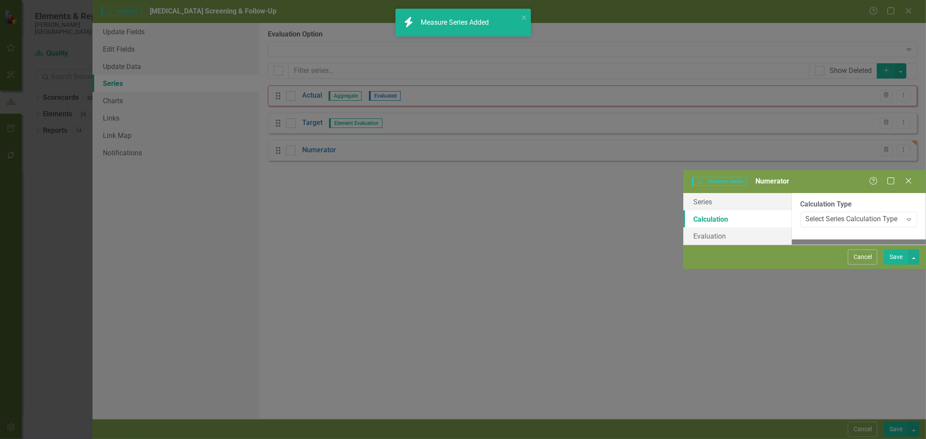
click at [895, 265] on button "Save" at bounding box center [896, 257] width 24 height 15
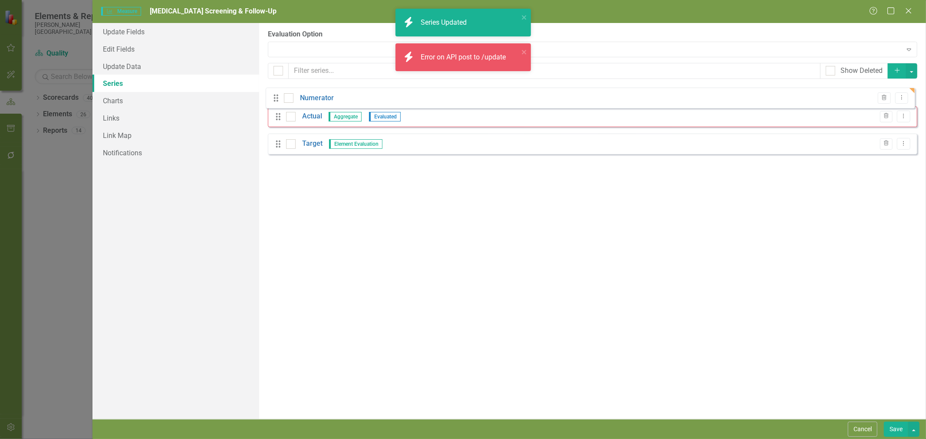
drag, startPoint x: 278, startPoint y: 150, endPoint x: 276, endPoint y: 98, distance: 52.6
click at [276, 98] on div "Drag Actual Aggregate Evaluated Trash Dropdown Menu Drag Target Element Evaluat…" at bounding box center [592, 124] width 649 height 76
click at [905, 95] on icon "Dropdown Menu" at bounding box center [903, 95] width 7 height 6
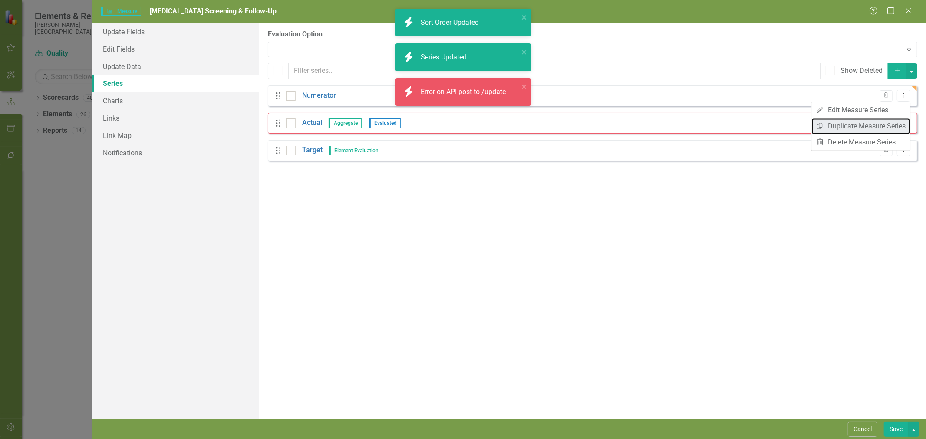
click at [880, 124] on link "Copy Duplicate Measure Series" at bounding box center [860, 126] width 99 height 16
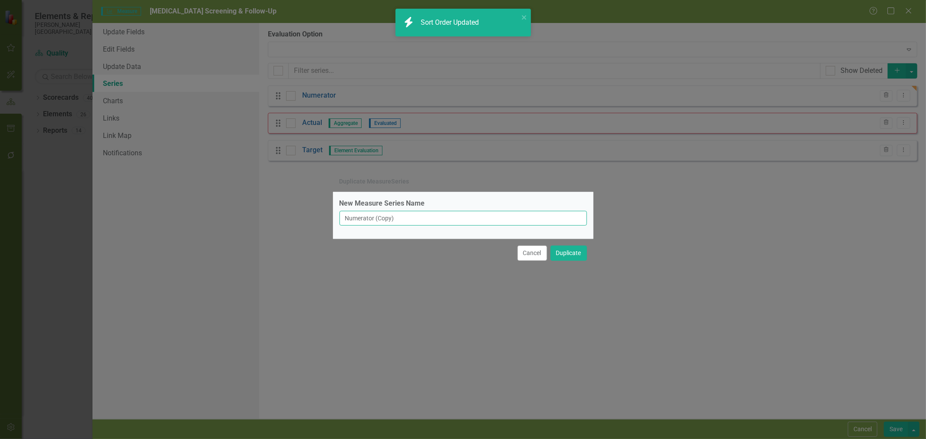
drag, startPoint x: 401, startPoint y: 221, endPoint x: 306, endPoint y: 220, distance: 95.1
click at [306, 220] on div "Duplicate MeasureSeries New Measure Series Name Numerator (Copy) Cancel Duplica…" at bounding box center [463, 219] width 926 height 439
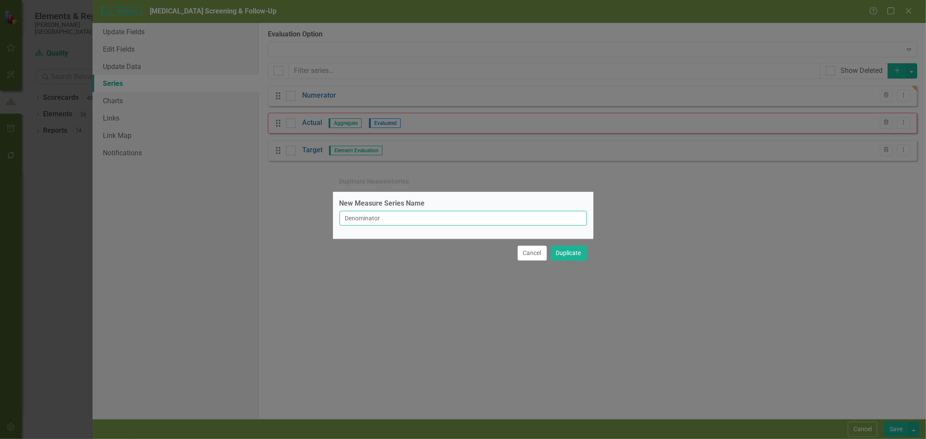
type input "Denominator"
click at [571, 254] on button "Duplicate" at bounding box center [568, 253] width 36 height 15
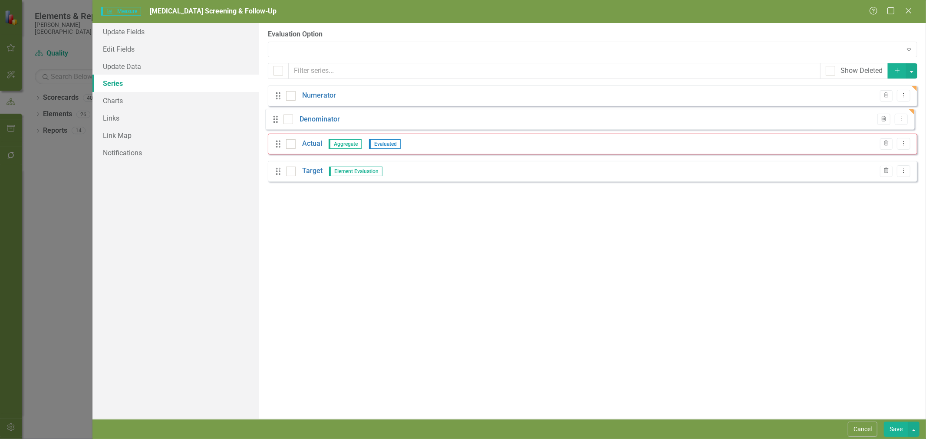
drag, startPoint x: 276, startPoint y: 176, endPoint x: 274, endPoint y: 123, distance: 53.0
click at [274, 123] on div "Drag Numerator Trash Dropdown Menu Drag Actual Aggregate Evaluated Trash Dropdo…" at bounding box center [592, 137] width 649 height 103
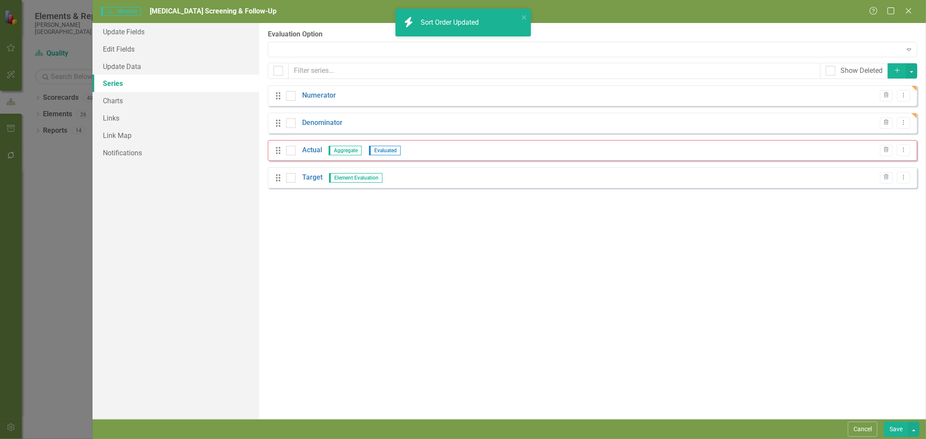
click at [316, 149] on link "Actual" at bounding box center [312, 150] width 20 height 10
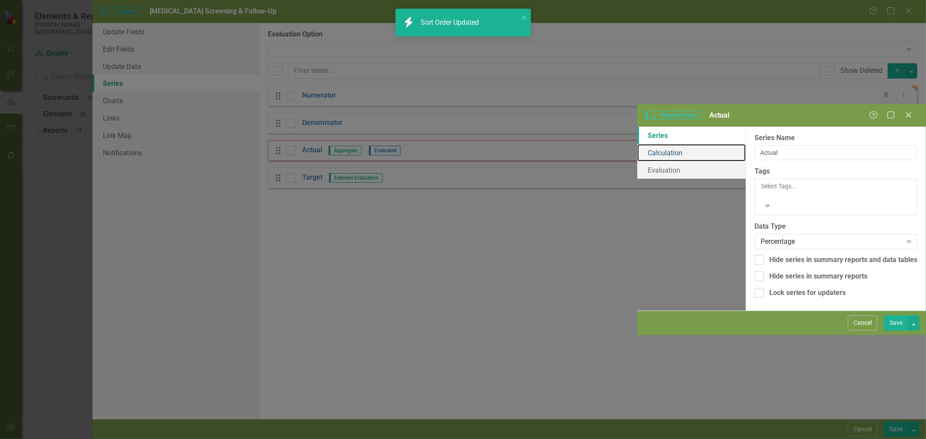
click at [637, 144] on link "Calculation" at bounding box center [691, 152] width 109 height 17
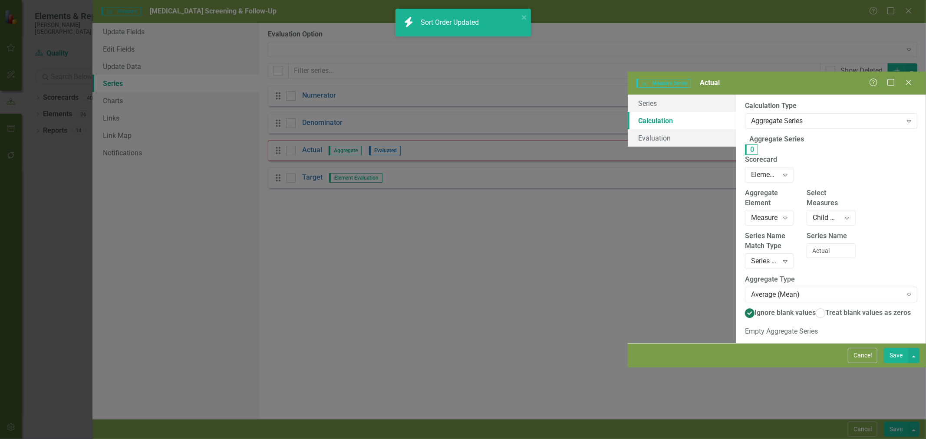
click at [424, 44] on div "icon.bolt Sort Order Updated" at bounding box center [463, 26] width 139 height 38
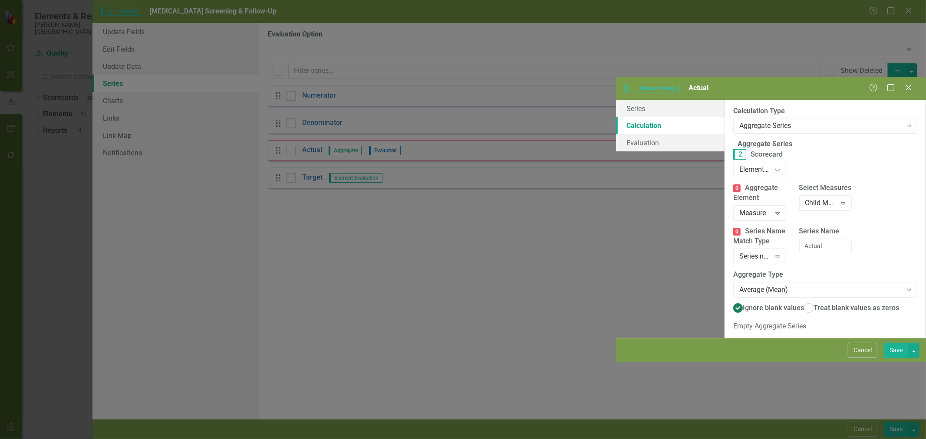
click at [739, 121] on div "Aggregate Series" at bounding box center [820, 126] width 162 height 10
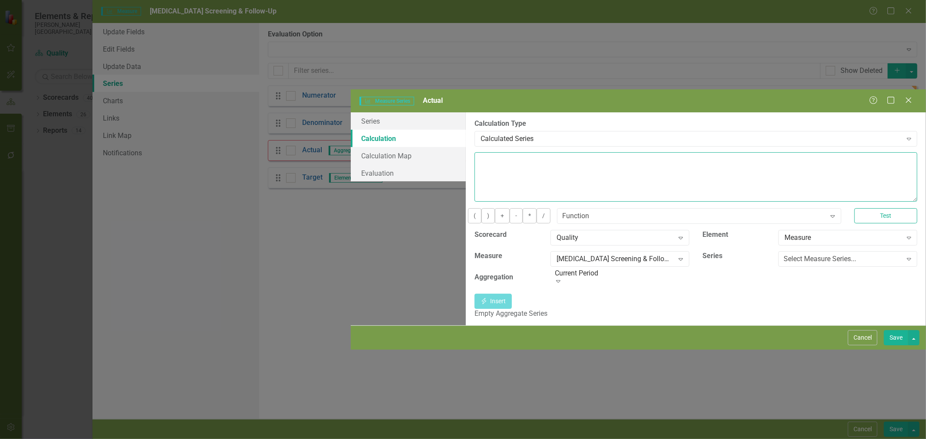
click at [475, 152] on textarea at bounding box center [696, 176] width 443 height 49
click at [778, 251] on div "Select Measure Series... Expand" at bounding box center [847, 259] width 139 height 16
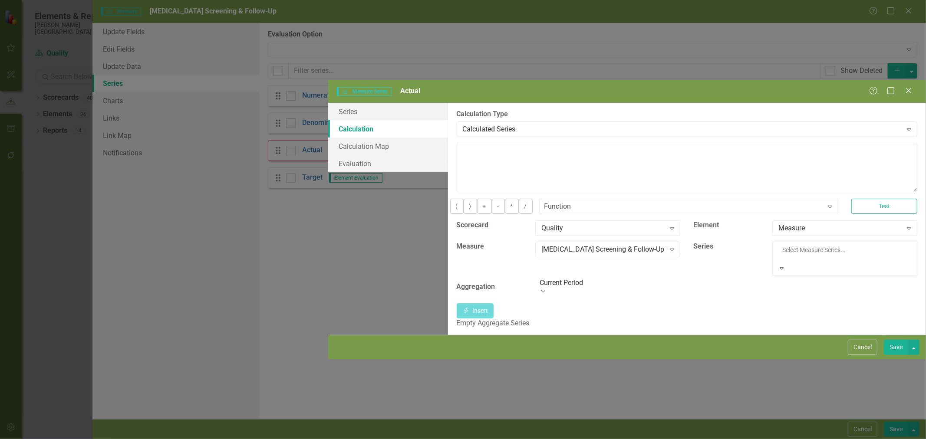
click at [774, 439] on div "Numerator" at bounding box center [463, 444] width 926 height 10
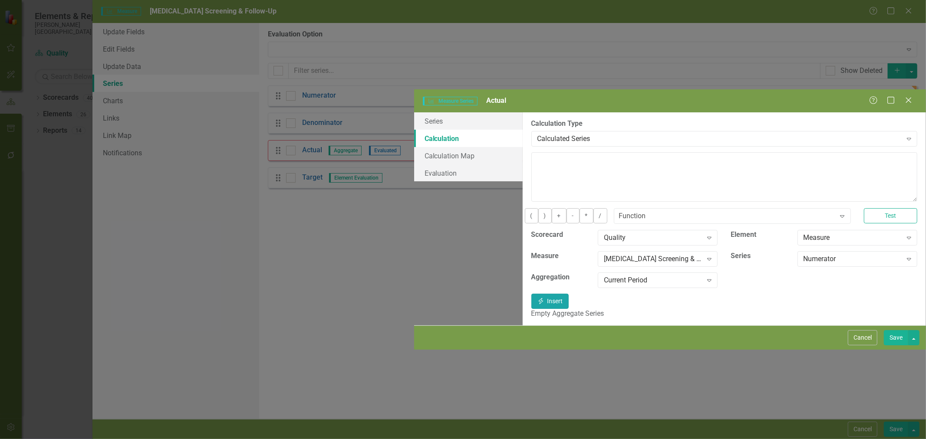
click at [569, 294] on button "Insert Insert" at bounding box center [549, 301] width 37 height 15
click at [593, 208] on button "/" at bounding box center [600, 215] width 14 height 15
click at [804, 254] on div "Numerator" at bounding box center [853, 259] width 99 height 10
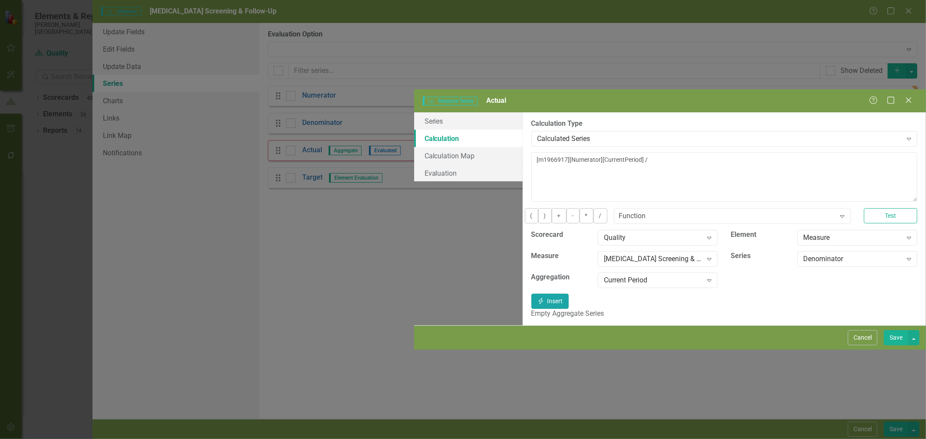
click at [545, 298] on icon "Insert" at bounding box center [541, 301] width 8 height 6
type textarea "[m1966917][Numerator][CurrentPeriod] / [m1966917][Denominator][CurrentPeriod] *…"
click at [414, 165] on link "Evaluation" at bounding box center [468, 173] width 109 height 17
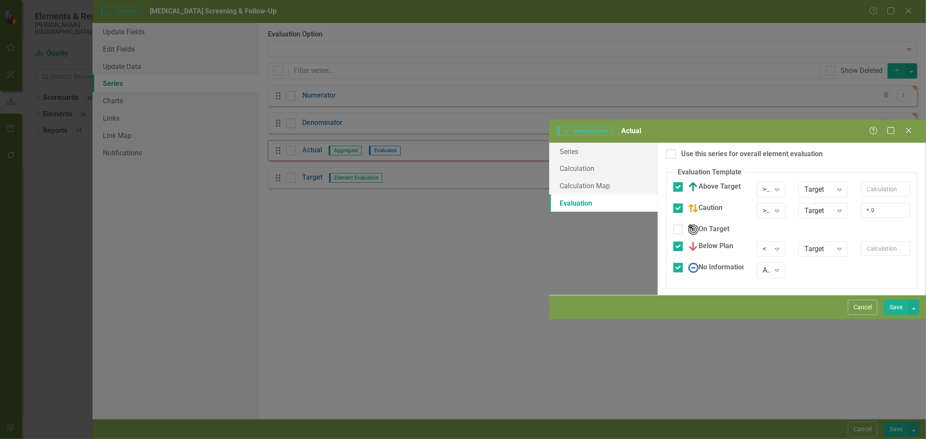
click at [681, 149] on div "Use this series for overall element evaluation" at bounding box center [752, 154] width 142 height 10
click at [666, 149] on input "Use this series for overall element evaluation" at bounding box center [669, 152] width 6 height 6
checkbox input "true"
click at [897, 315] on button "Save" at bounding box center [896, 307] width 24 height 15
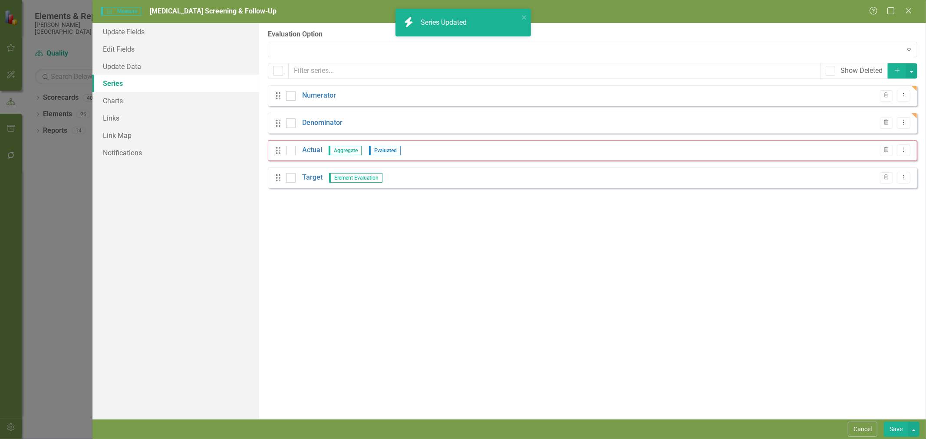
click at [896, 430] on button "Save" at bounding box center [896, 429] width 24 height 15
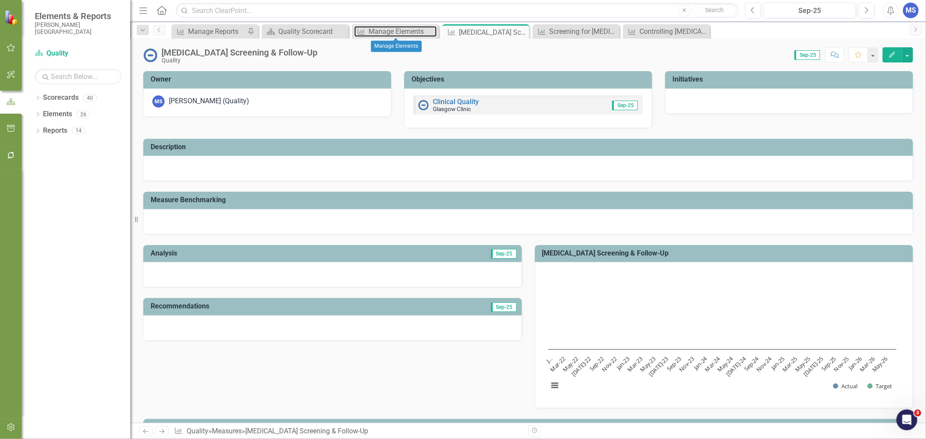
click at [376, 33] on div "Manage Elements" at bounding box center [403, 31] width 68 height 11
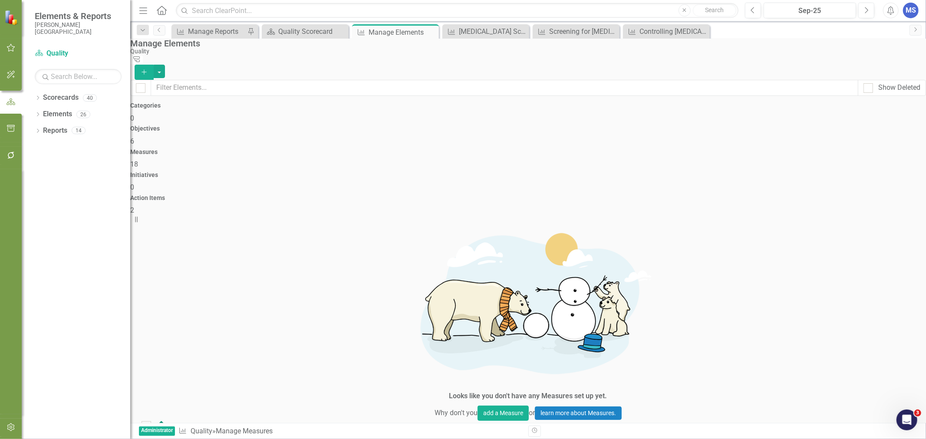
checkbox input "false"
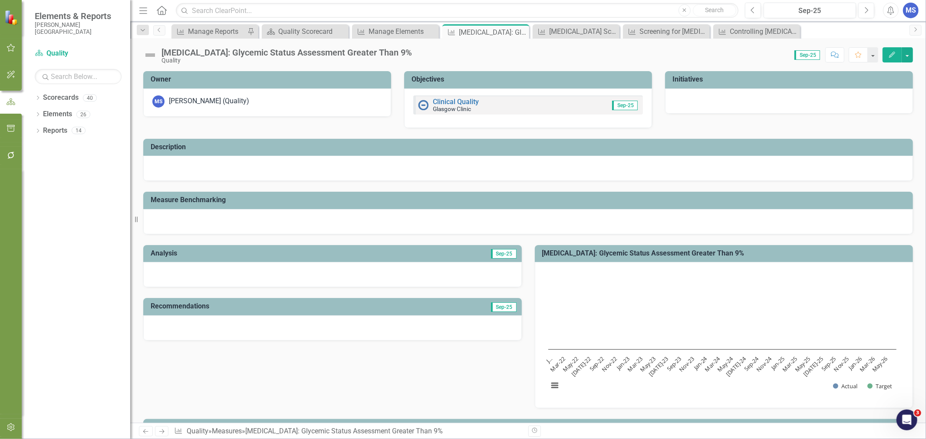
click at [893, 56] on icon "Edit" at bounding box center [892, 55] width 8 height 6
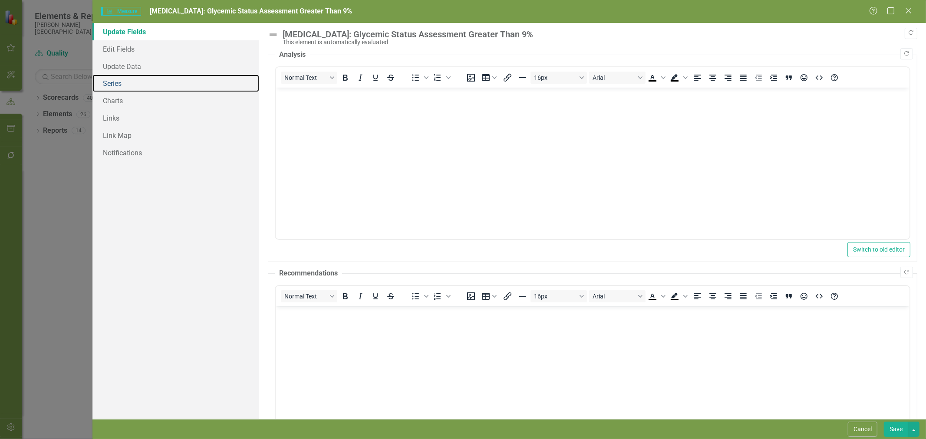
click at [122, 85] on link "Series" at bounding box center [175, 83] width 167 height 17
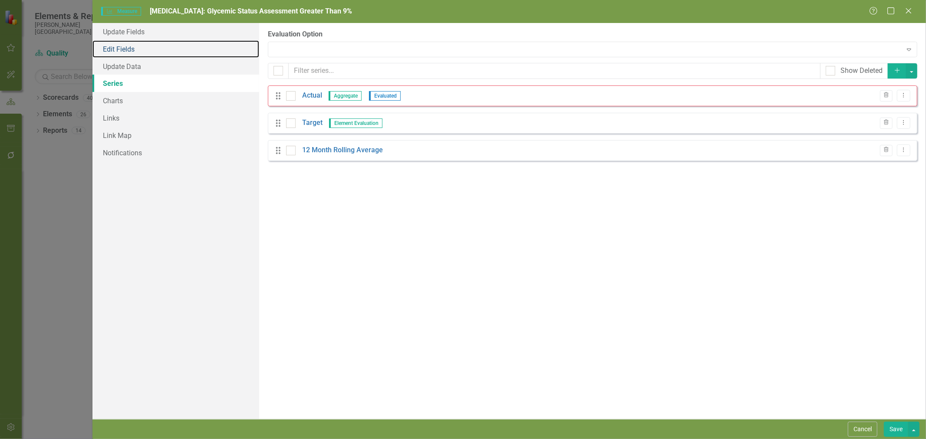
click at [122, 54] on link "Edit Fields" at bounding box center [175, 48] width 167 height 17
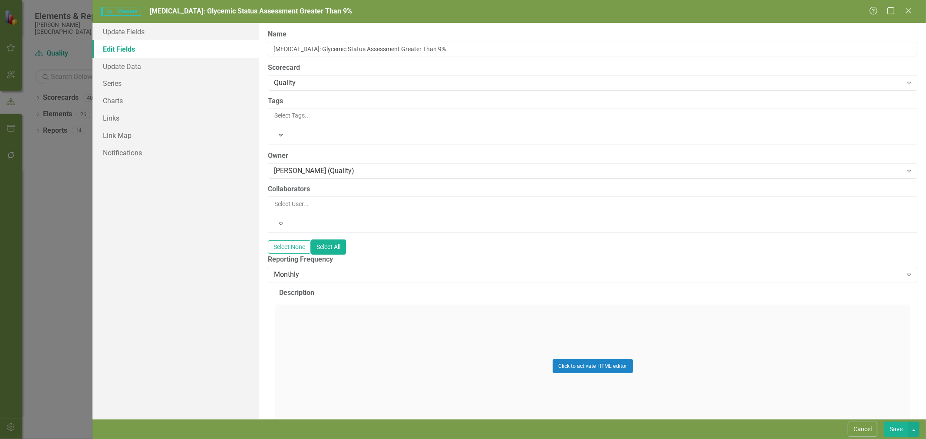
click at [316, 270] on div "Monthly" at bounding box center [588, 275] width 628 height 10
click at [128, 81] on link "Series" at bounding box center [175, 83] width 167 height 17
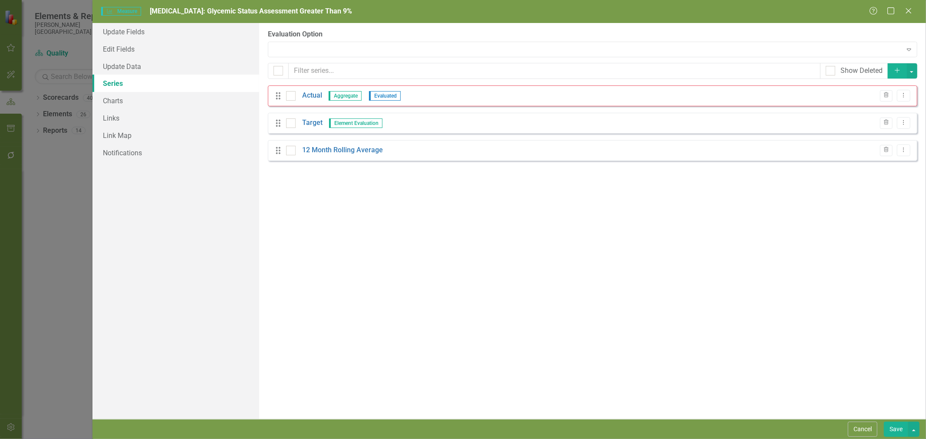
click at [897, 72] on icon "Add" at bounding box center [897, 70] width 8 height 6
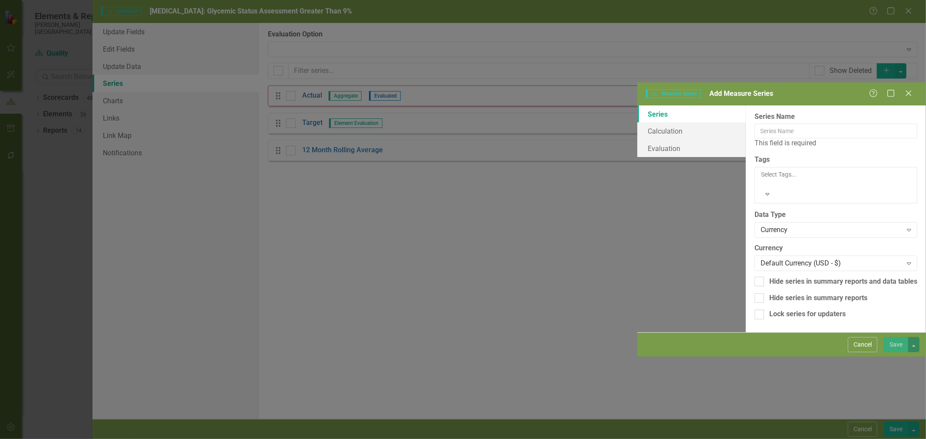
click at [761, 225] on div "Currency" at bounding box center [832, 230] width 142 height 10
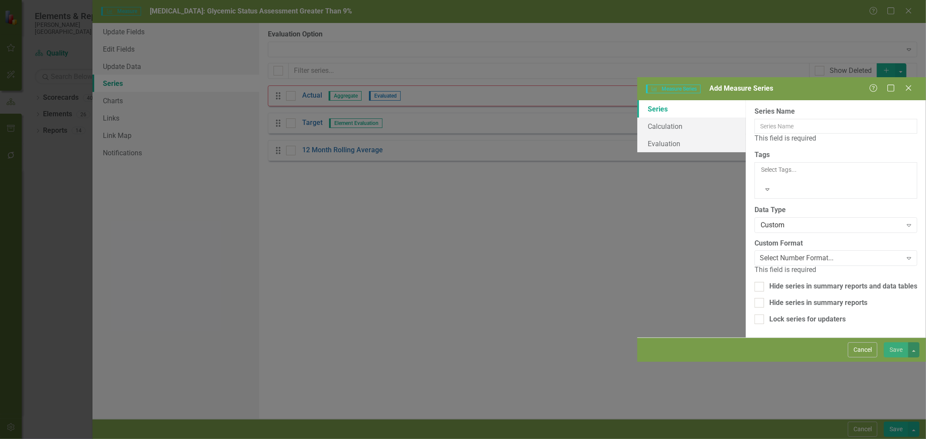
click at [755, 250] on div "Select Number Format... Expand" at bounding box center [836, 258] width 163 height 16
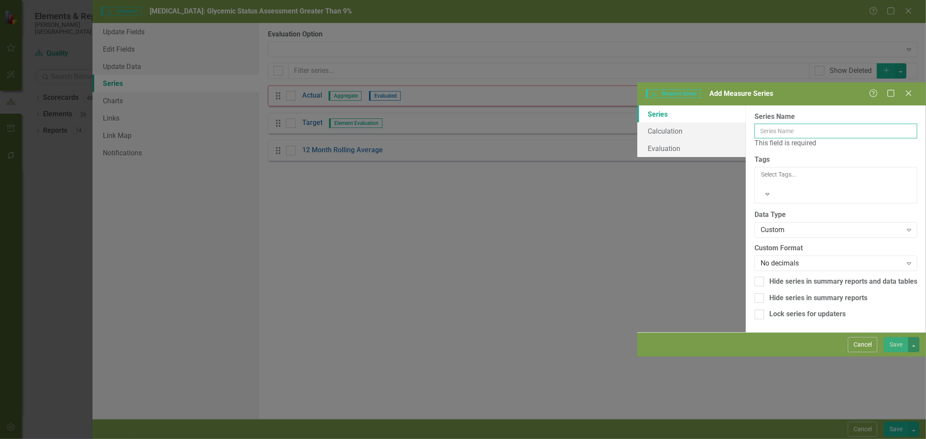
click at [755, 124] on input "Name" at bounding box center [836, 131] width 163 height 15
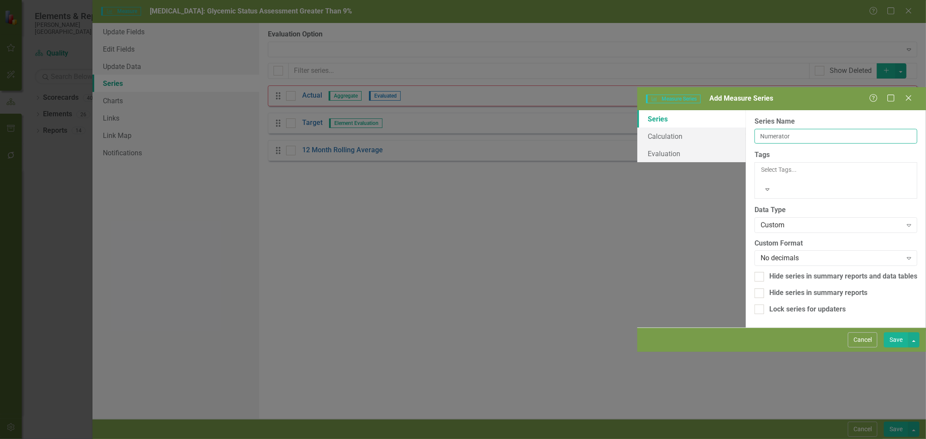
type input "Numerator"
click at [899, 348] on button "Save" at bounding box center [896, 340] width 24 height 15
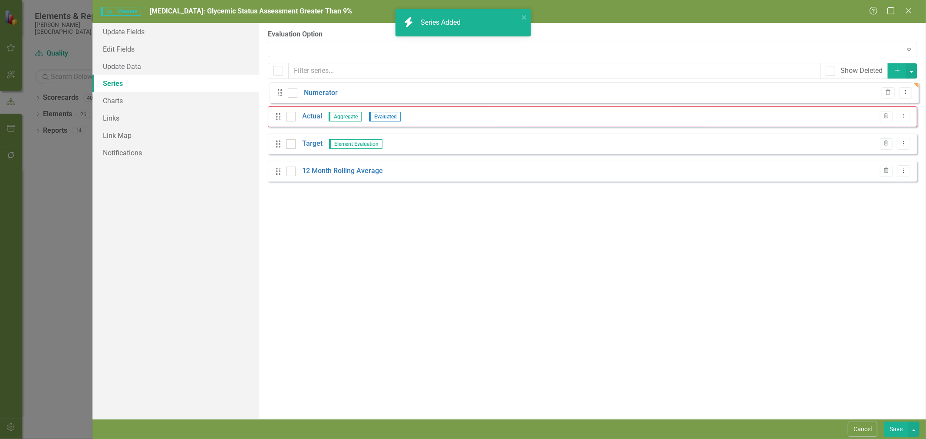
drag, startPoint x: 277, startPoint y: 175, endPoint x: 278, endPoint y: 94, distance: 81.6
click at [278, 94] on div "Drag Actual Aggregate Evaluated Trash Dropdown Menu Drag Target Element Evaluat…" at bounding box center [592, 137] width 649 height 103
click at [902, 98] on icon "Dropdown Menu" at bounding box center [903, 95] width 7 height 6
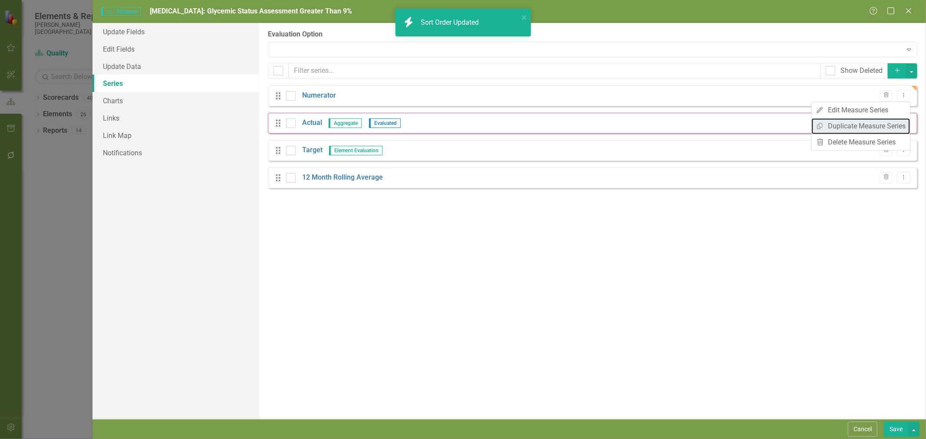
click at [875, 127] on link "Copy Duplicate Measure Series" at bounding box center [860, 126] width 99 height 16
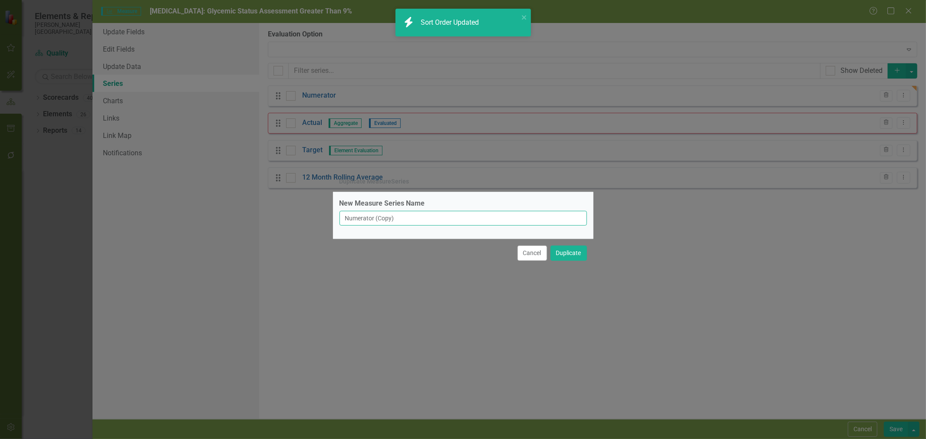
drag, startPoint x: 403, startPoint y: 221, endPoint x: 305, endPoint y: 226, distance: 97.8
click at [305, 226] on div "Duplicate MeasureSeries New Measure Series Name Numerator (Copy) Cancel Duplica…" at bounding box center [463, 219] width 926 height 439
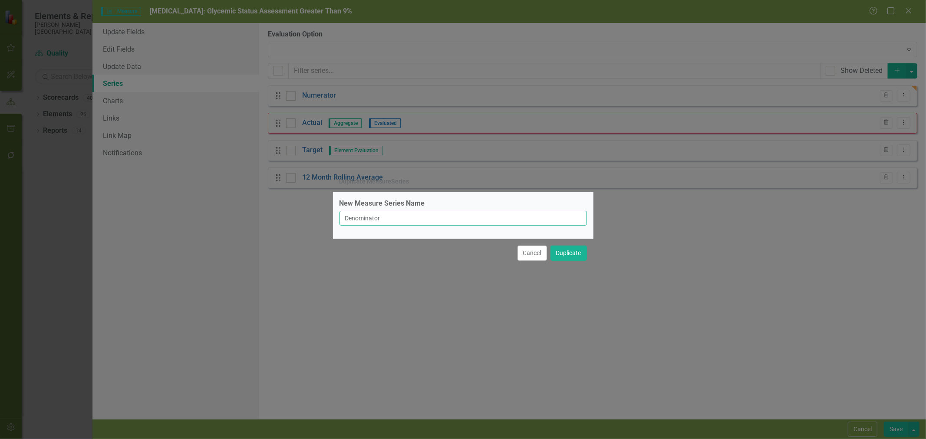
type input "Denominator"
click at [574, 253] on button "Duplicate" at bounding box center [568, 253] width 36 height 15
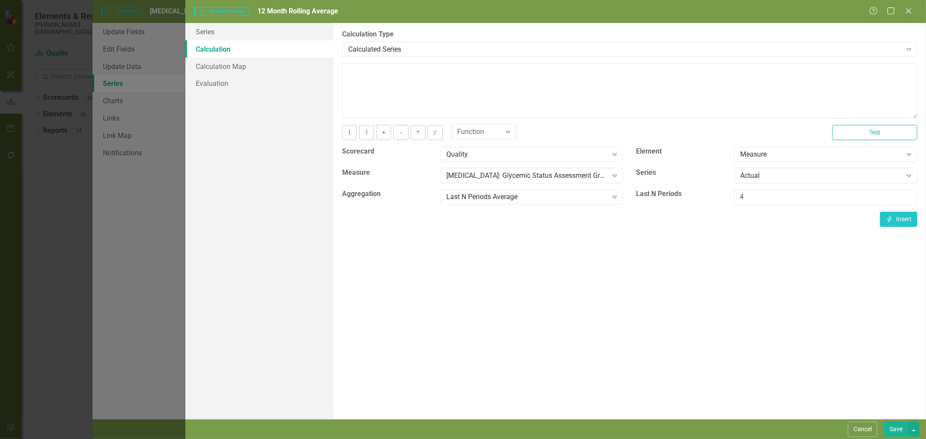
type input "4"
drag, startPoint x: 205, startPoint y: 86, endPoint x: 213, endPoint y: 91, distance: 9.8
click at [205, 86] on link "Evaluation" at bounding box center [259, 83] width 148 height 17
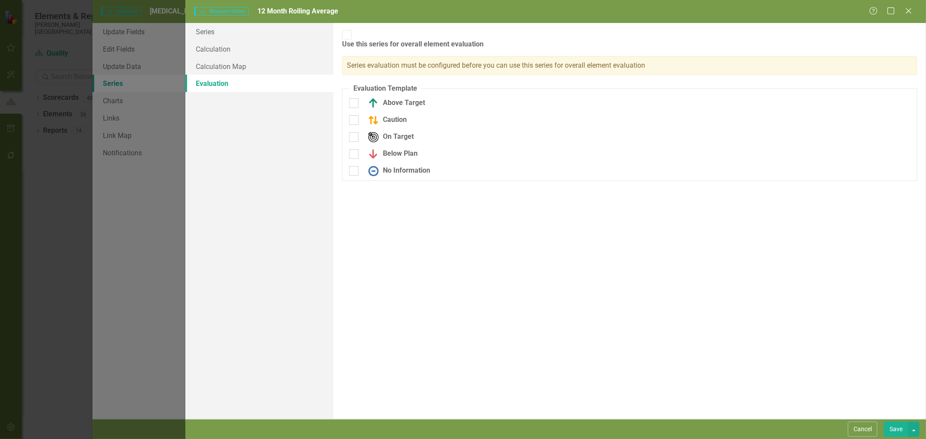
click at [361, 98] on div "Above Target" at bounding box center [438, 103] width 178 height 10
click at [355, 99] on input "Above Target" at bounding box center [352, 102] width 6 height 6
checkbox input "true"
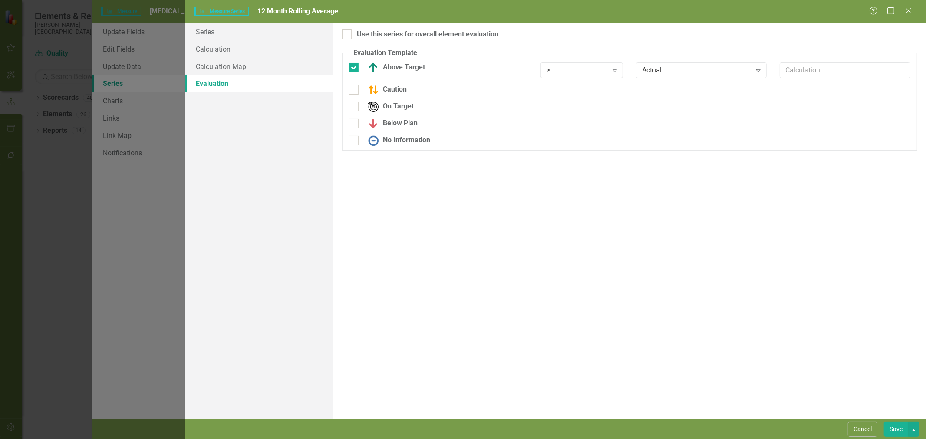
click at [354, 93] on div at bounding box center [354, 90] width 10 height 10
click at [354, 91] on input "Caution" at bounding box center [352, 88] width 6 height 6
checkbox input "true"
click at [346, 33] on input "Use this series for overall element evaluation" at bounding box center [345, 33] width 6 height 6
checkbox input "true"
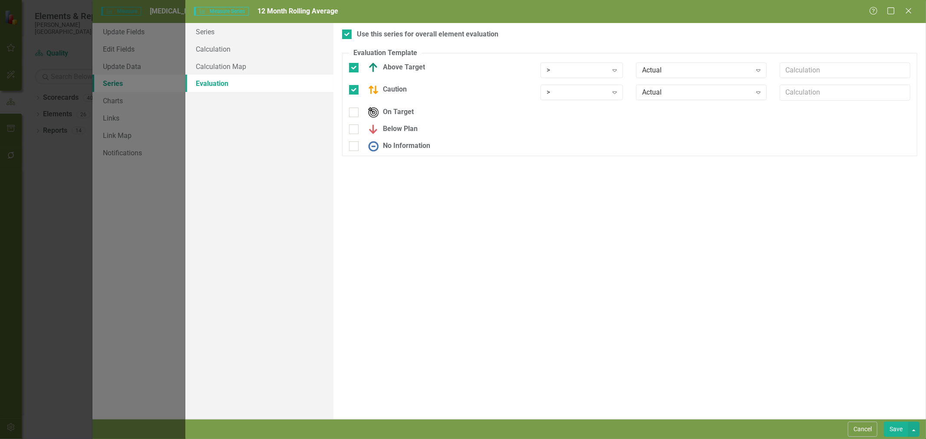
click at [354, 123] on div "On Target" at bounding box center [438, 115] width 191 height 17
click at [354, 129] on input "Below Plan" at bounding box center [352, 128] width 6 height 6
checkbox input "true"
click at [355, 154] on div at bounding box center [354, 152] width 10 height 10
click at [355, 153] on input "No Information" at bounding box center [352, 150] width 6 height 6
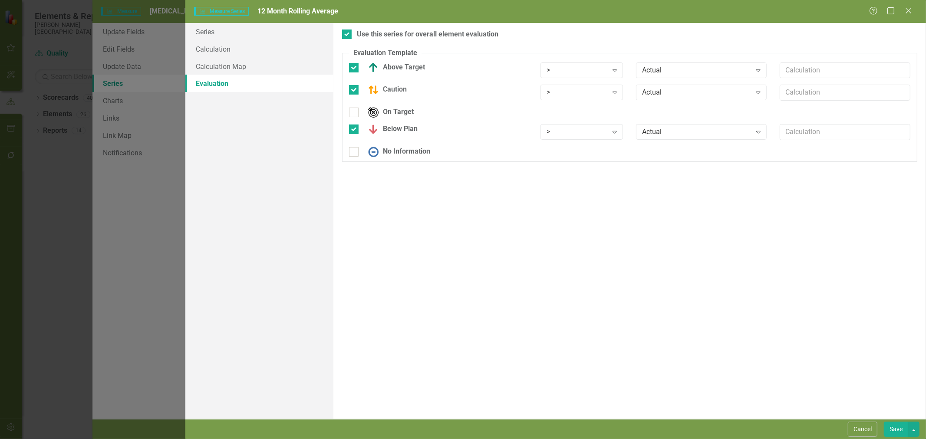
checkbox input "true"
click at [613, 72] on icon "Expand" at bounding box center [614, 70] width 9 height 7
click at [686, 70] on div "Actual" at bounding box center [696, 70] width 109 height 10
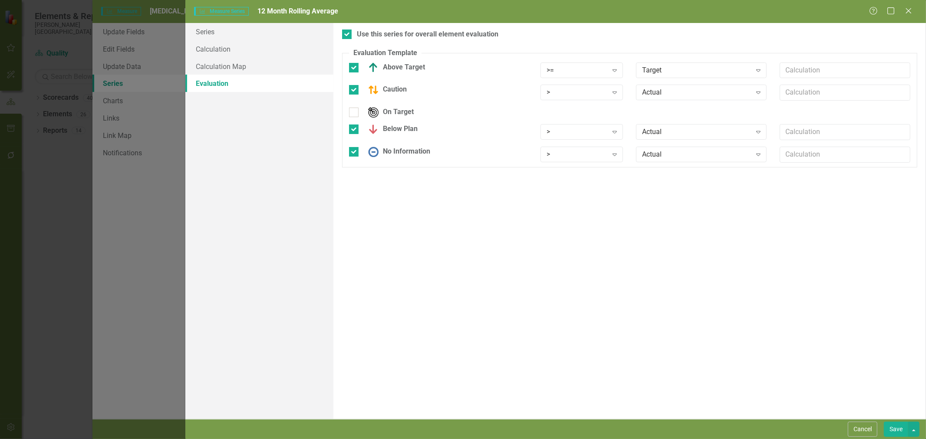
click at [591, 91] on div ">" at bounding box center [577, 93] width 61 height 10
click at [715, 95] on div "Actual" at bounding box center [696, 93] width 109 height 10
click at [801, 89] on input "text" at bounding box center [845, 93] width 131 height 16
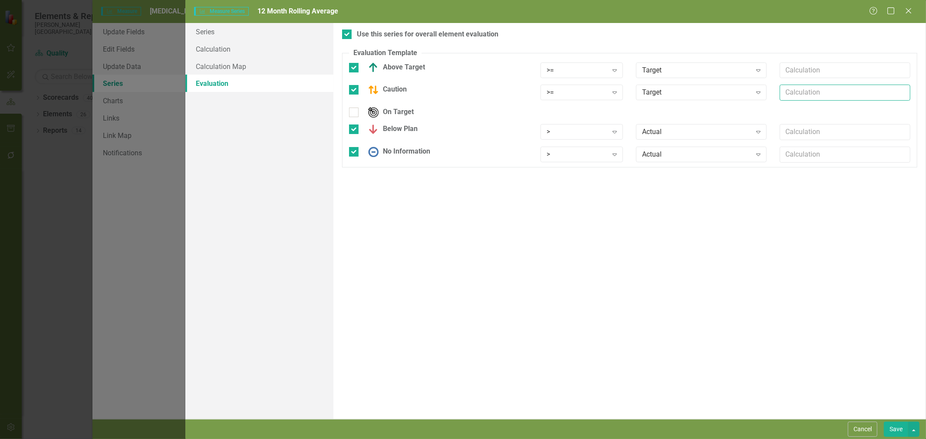
type input "*.9"
click at [602, 135] on div ">" at bounding box center [577, 132] width 61 height 10
click at [678, 133] on div "Actual" at bounding box center [696, 132] width 109 height 10
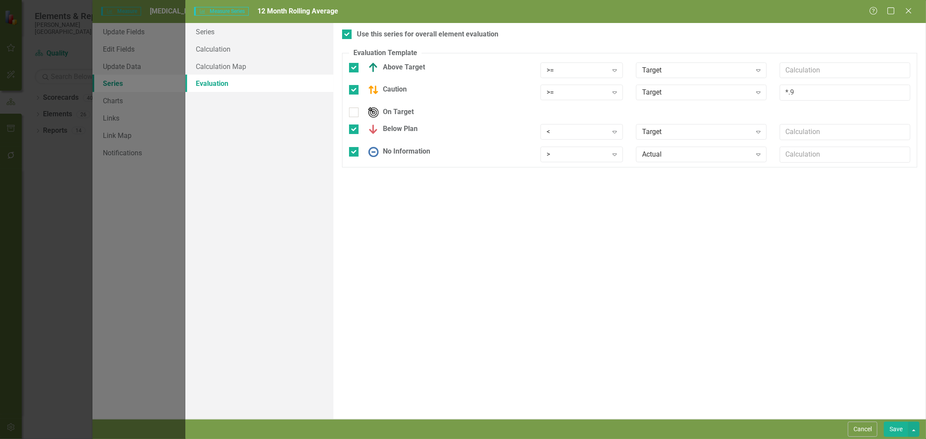
click at [584, 158] on div ">" at bounding box center [577, 155] width 61 height 10
click at [892, 428] on button "Save" at bounding box center [896, 429] width 24 height 15
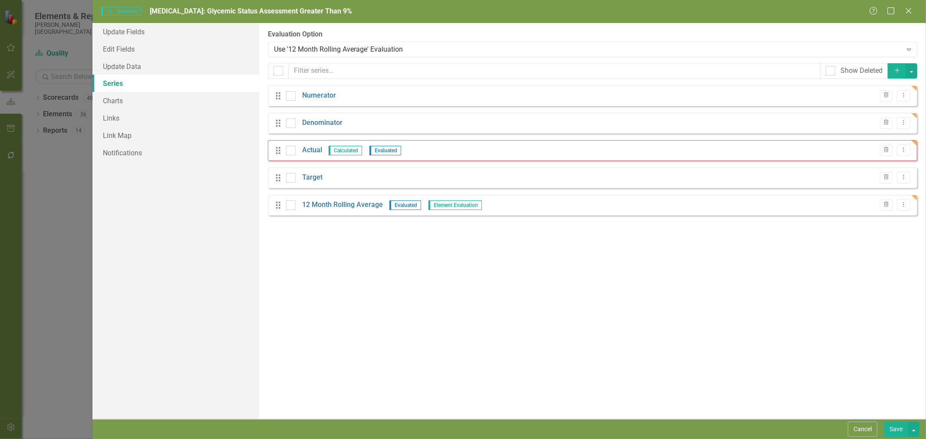
click at [316, 152] on link "Actual" at bounding box center [312, 150] width 20 height 10
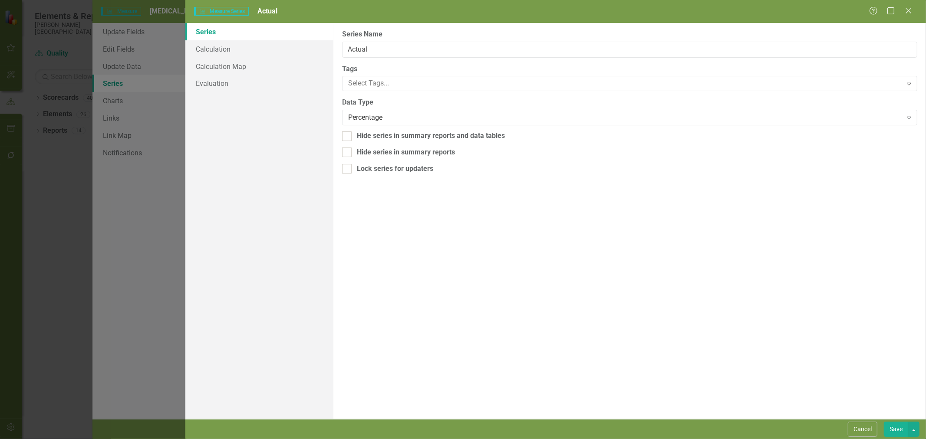
click at [871, 430] on button "Cancel" at bounding box center [863, 429] width 30 height 15
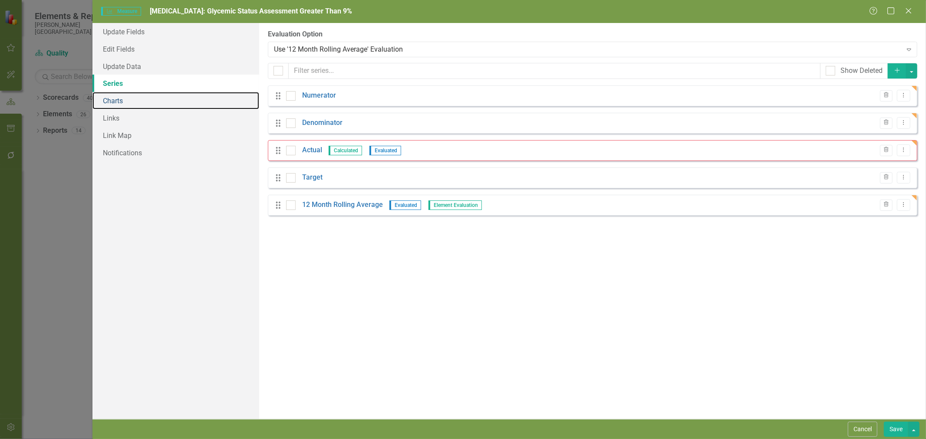
click at [150, 105] on link "Charts" at bounding box center [175, 100] width 167 height 17
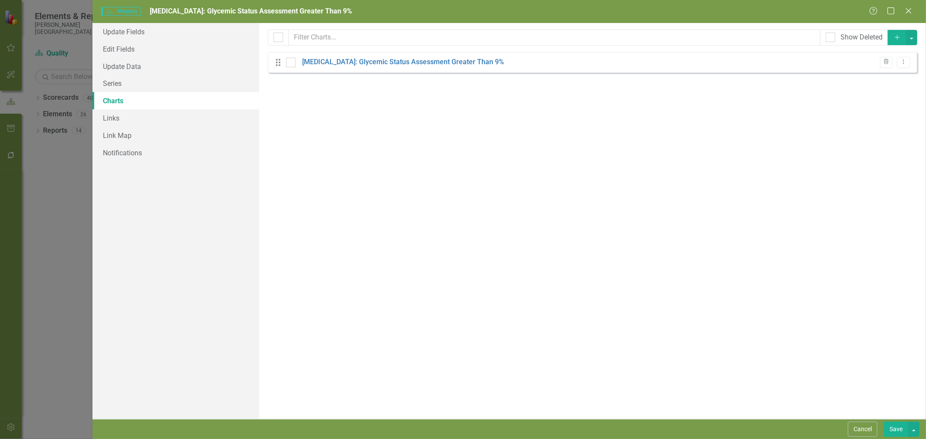
click at [899, 427] on button "Save" at bounding box center [896, 429] width 24 height 15
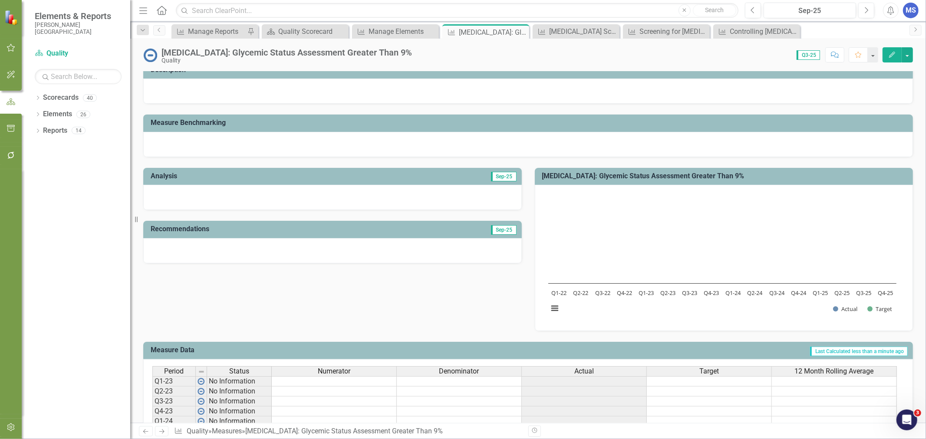
scroll to position [179, 0]
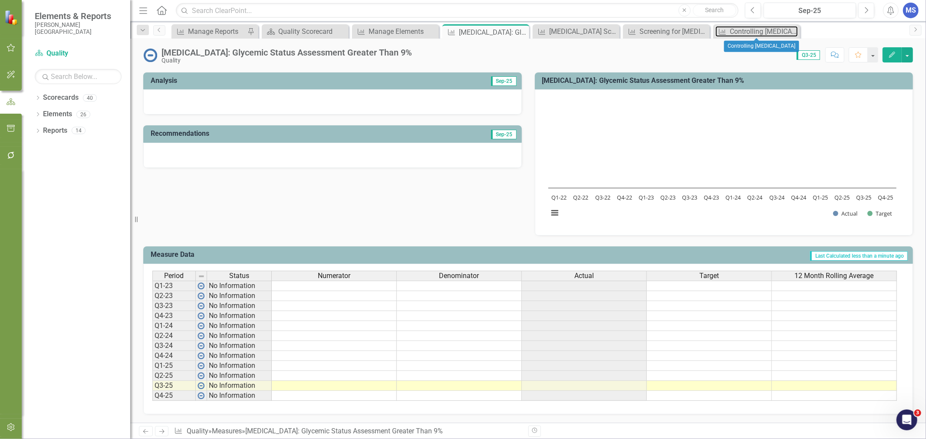
click at [730, 35] on div "Controlling [MEDICAL_DATA]" at bounding box center [764, 31] width 68 height 11
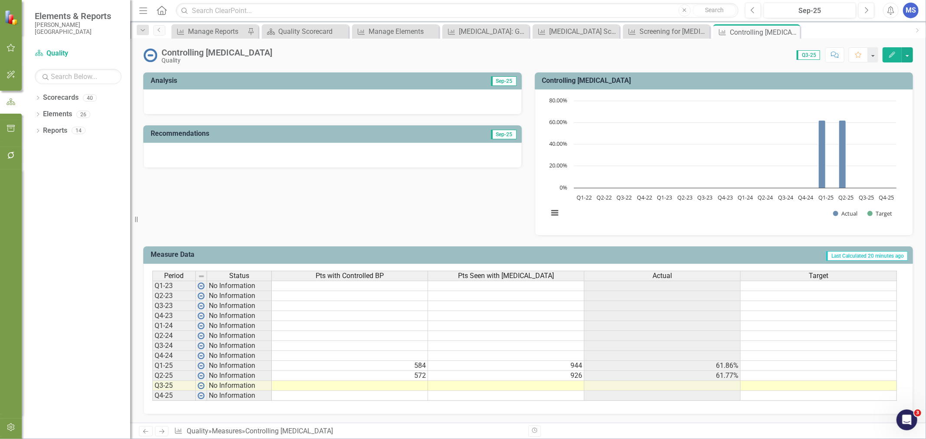
scroll to position [179, 0]
click at [415, 381] on td at bounding box center [350, 386] width 156 height 10
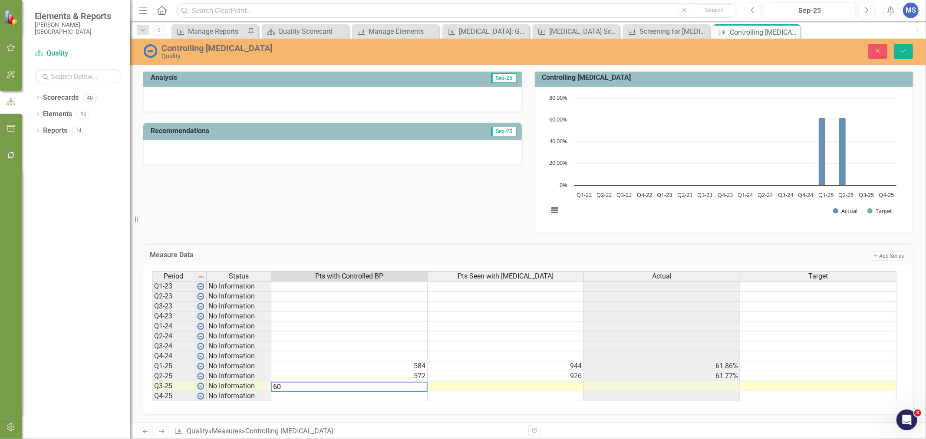
type textarea "609"
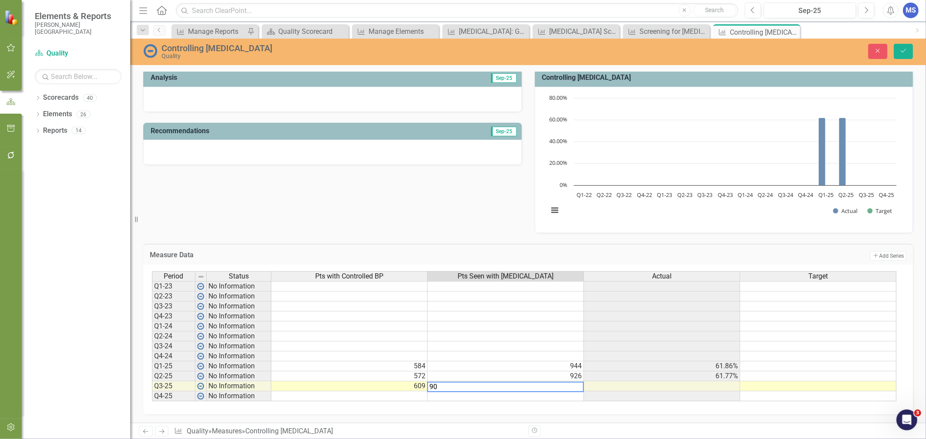
type textarea "907"
click at [905, 53] on icon "Save" at bounding box center [904, 51] width 8 height 6
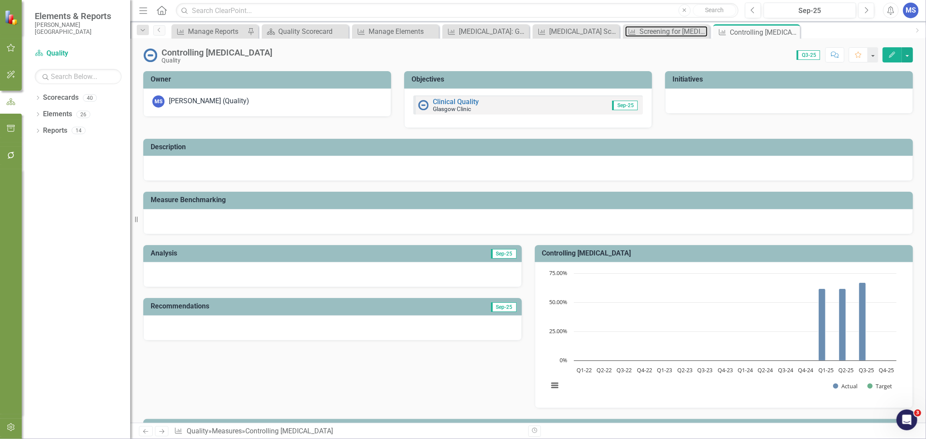
click at [653, 32] on div "Screening for [MEDICAL_DATA]" at bounding box center [673, 31] width 68 height 11
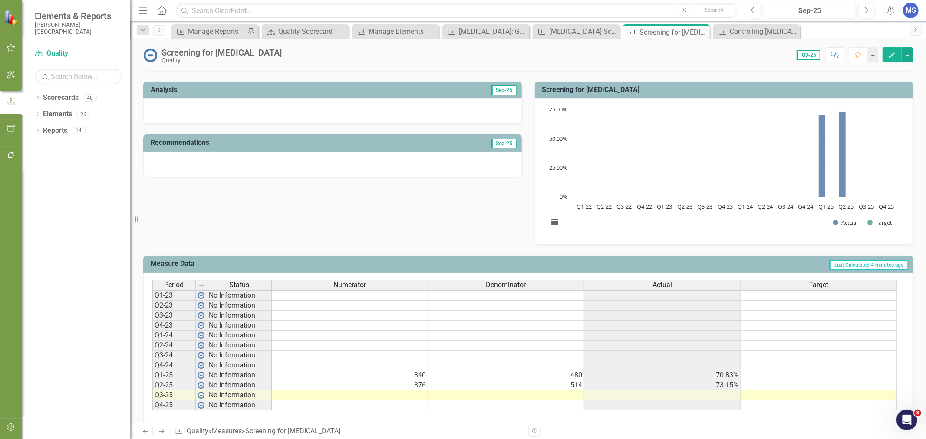
scroll to position [180, 0]
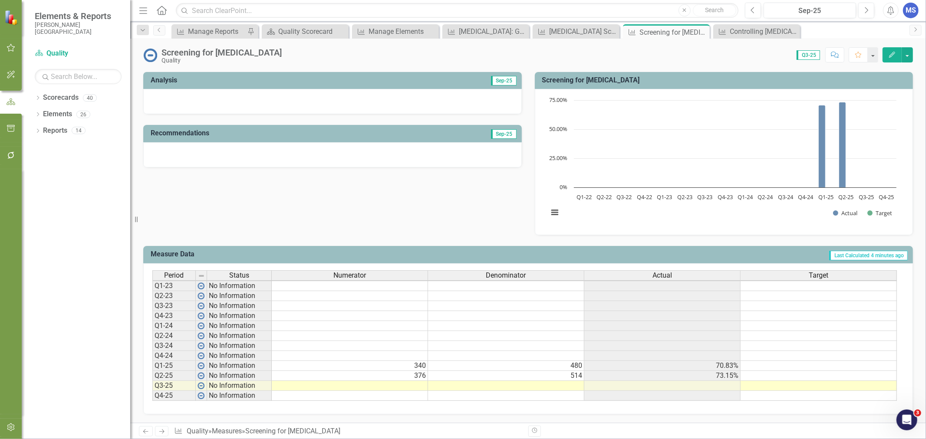
click at [405, 381] on td at bounding box center [350, 386] width 156 height 10
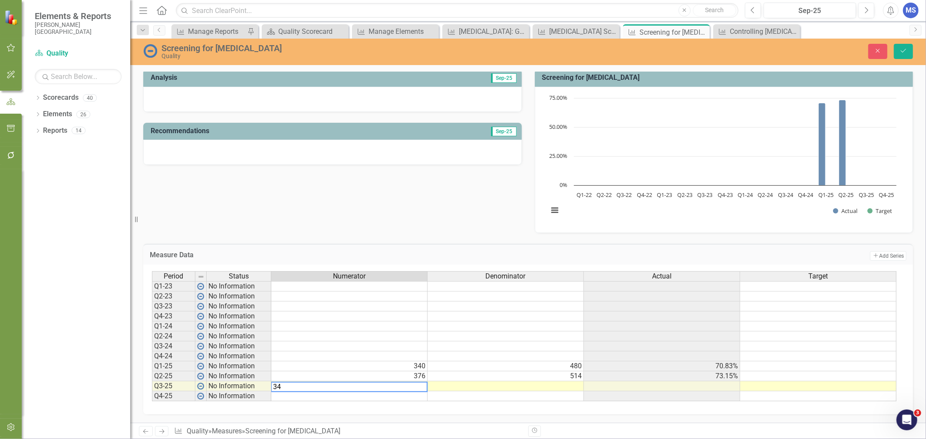
type textarea "340"
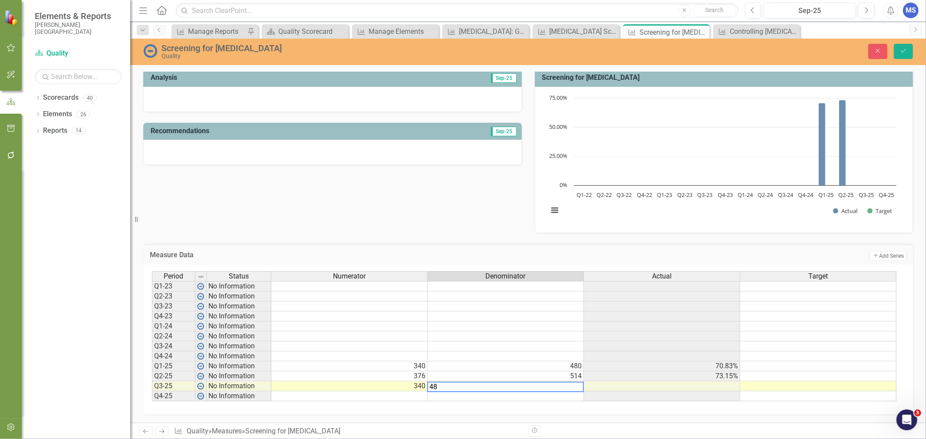
type textarea "488"
click at [899, 48] on button "Save" at bounding box center [903, 51] width 19 height 15
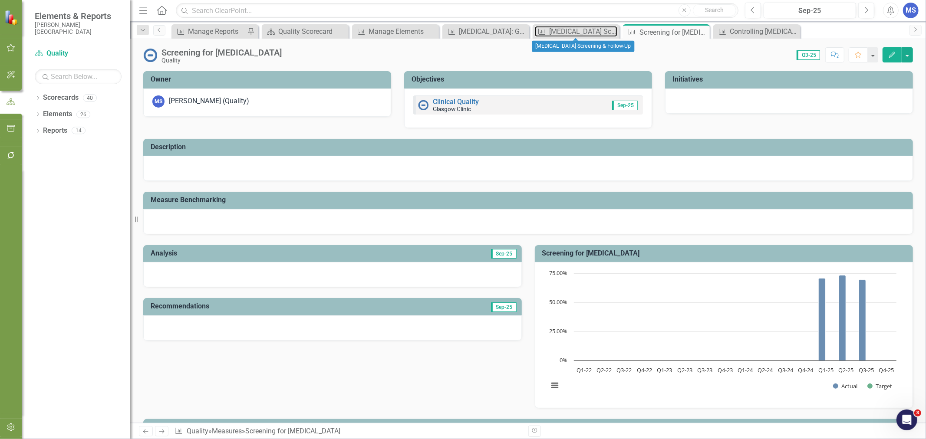
click at [583, 33] on div "[MEDICAL_DATA] Screening & Follow-Up" at bounding box center [583, 31] width 68 height 11
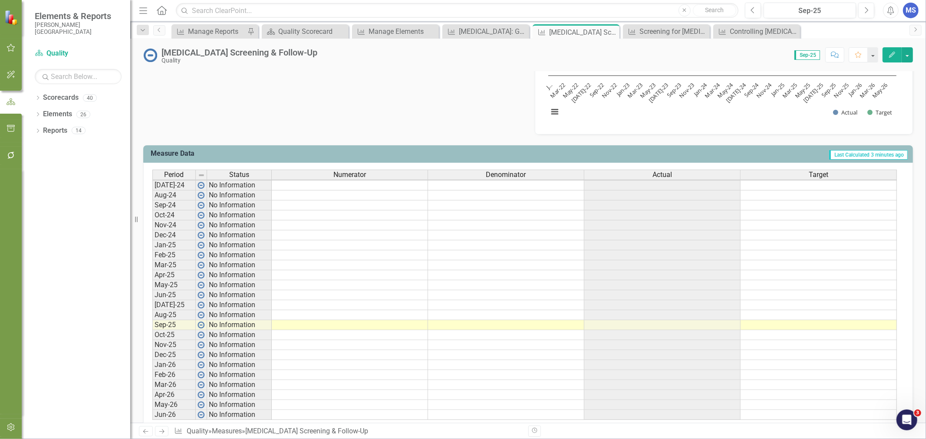
scroll to position [300, 0]
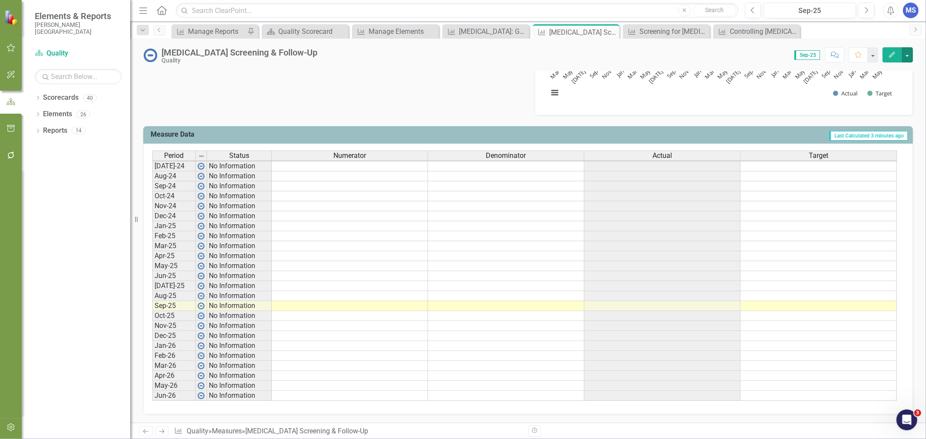
click at [908, 56] on button "button" at bounding box center [907, 54] width 11 height 15
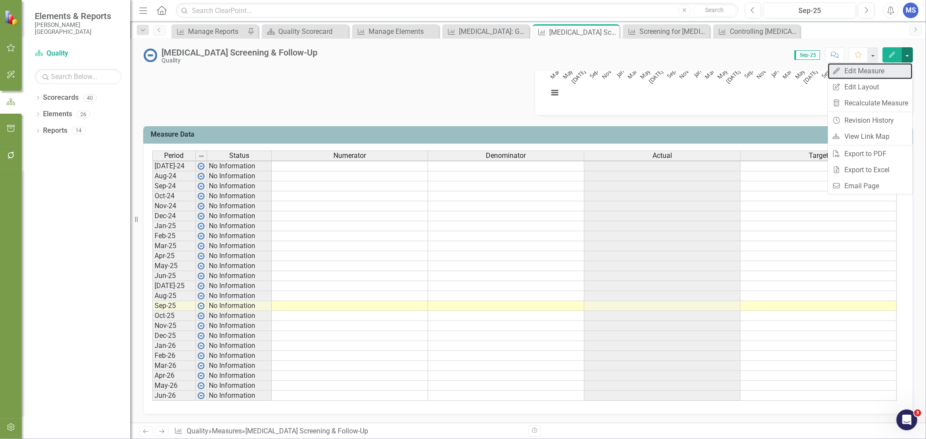
click at [874, 73] on link "Edit Edit Measure" at bounding box center [870, 71] width 85 height 16
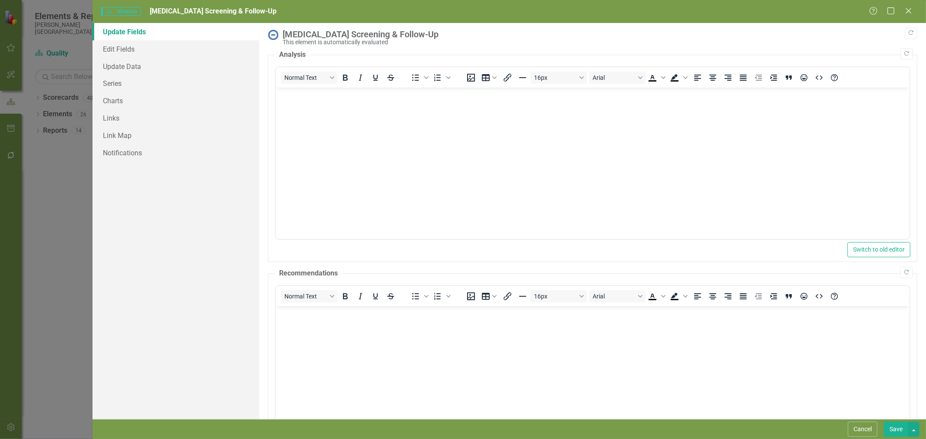
scroll to position [0, 0]
click at [132, 51] on link "Edit Fields" at bounding box center [175, 48] width 167 height 17
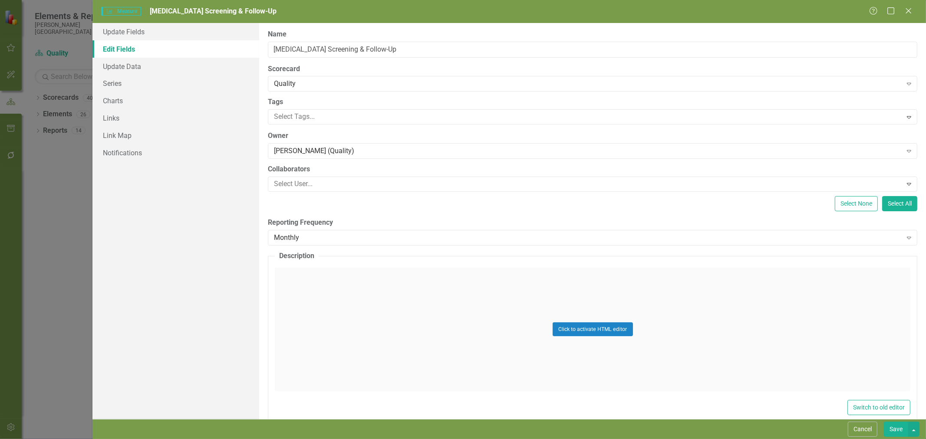
click at [312, 240] on div "Monthly" at bounding box center [588, 238] width 628 height 10
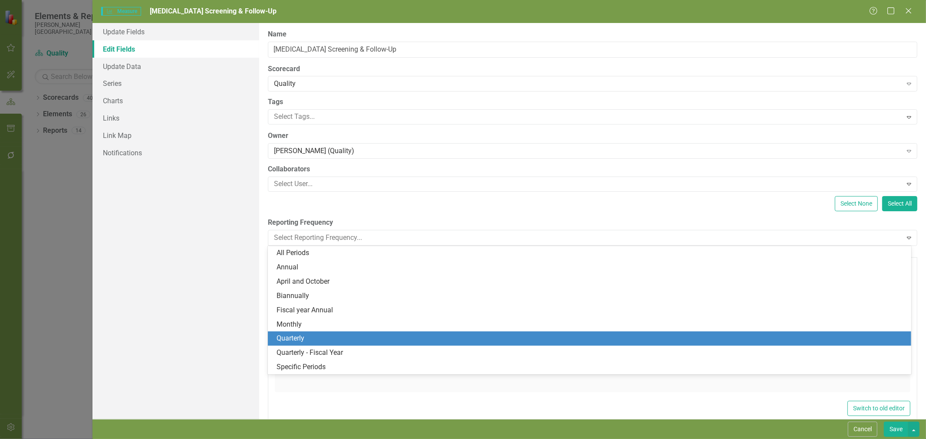
click at [315, 336] on div "Quarterly" at bounding box center [591, 339] width 629 height 10
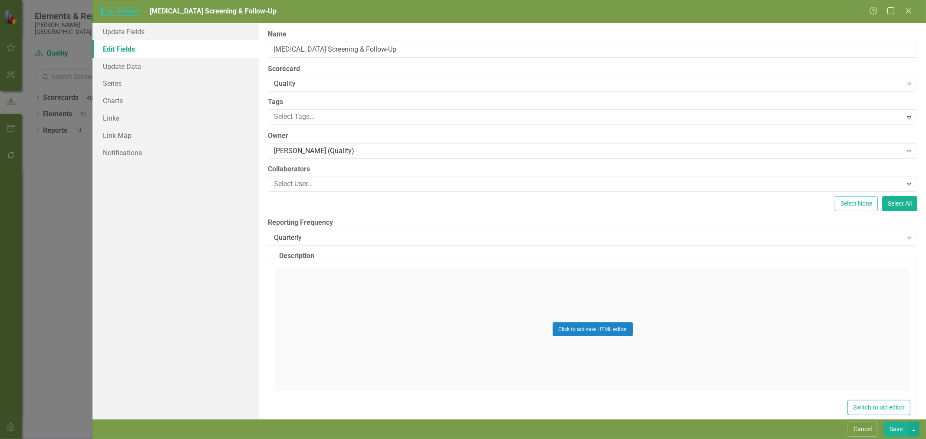
click at [896, 431] on button "Save" at bounding box center [896, 429] width 24 height 15
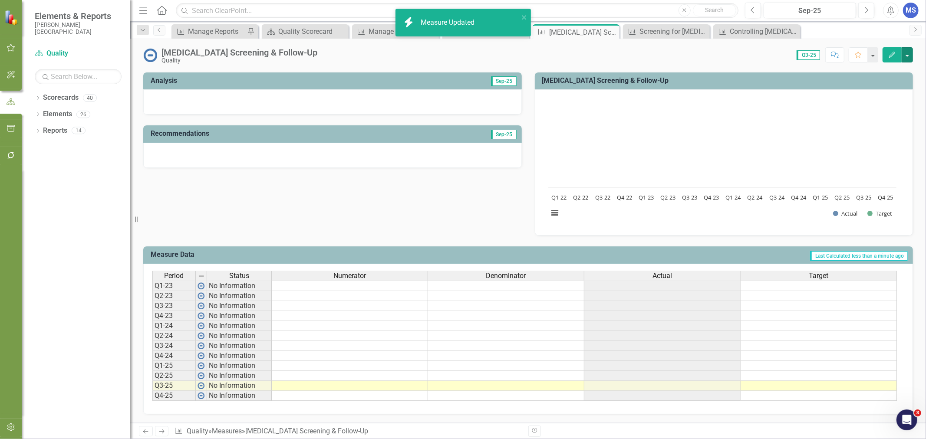
scroll to position [179, 0]
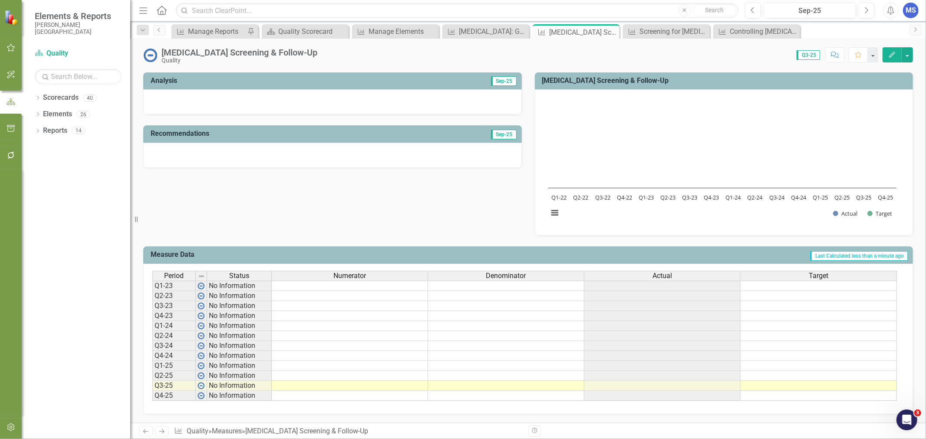
click at [280, 361] on td at bounding box center [350, 366] width 156 height 10
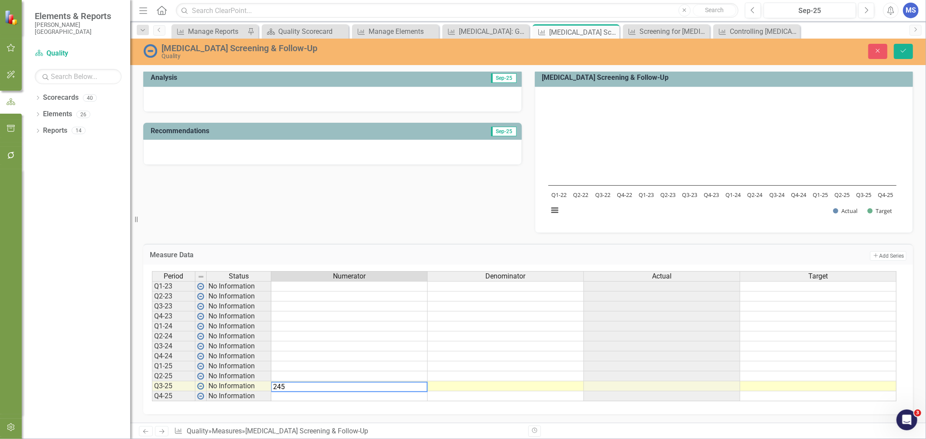
type textarea "2450"
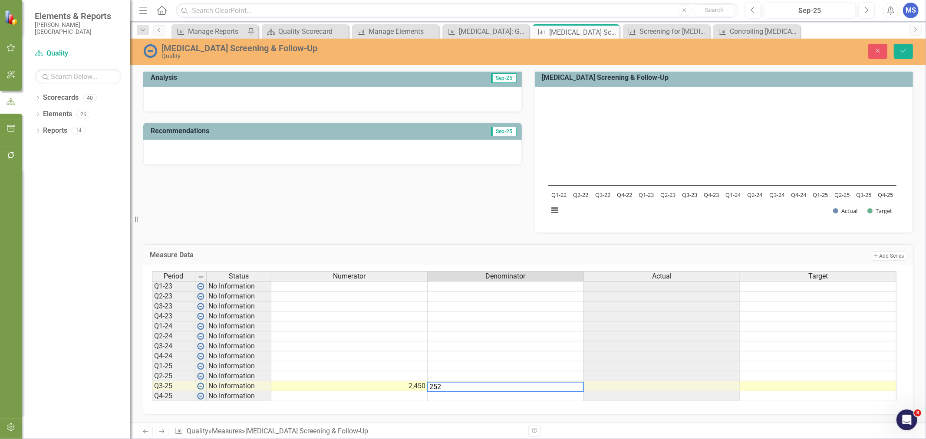
type textarea "2526"
click at [902, 46] on button "Save" at bounding box center [903, 51] width 19 height 15
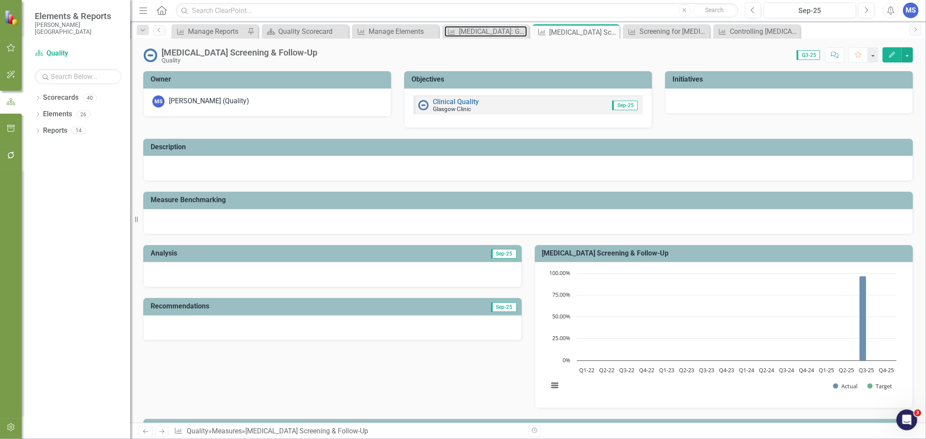
click at [469, 29] on div "[MEDICAL_DATA]: Glycemic Status Assessment Greater Than 9%" at bounding box center [493, 31] width 68 height 11
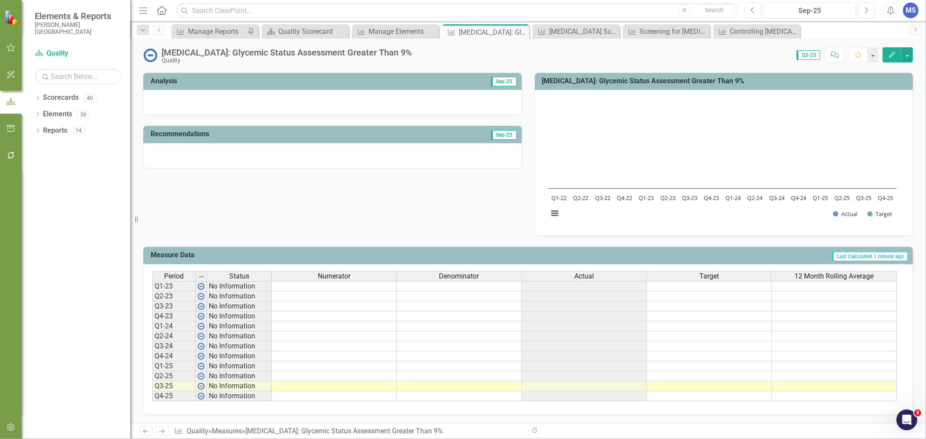
scroll to position [179, 0]
click at [316, 381] on td at bounding box center [334, 386] width 125 height 10
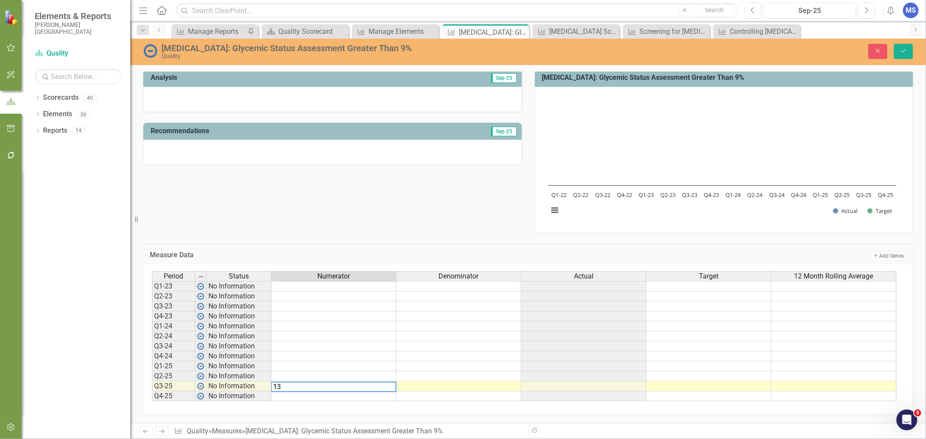
type textarea "137"
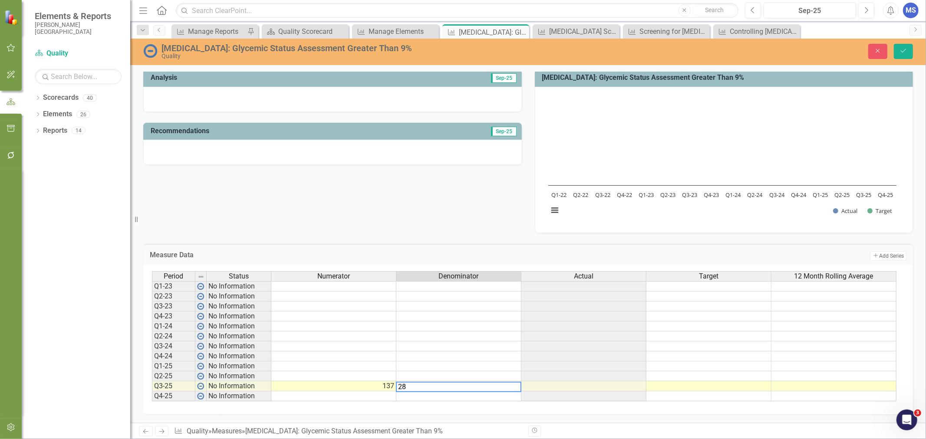
type textarea "281"
click at [907, 54] on button "Save" at bounding box center [903, 51] width 19 height 15
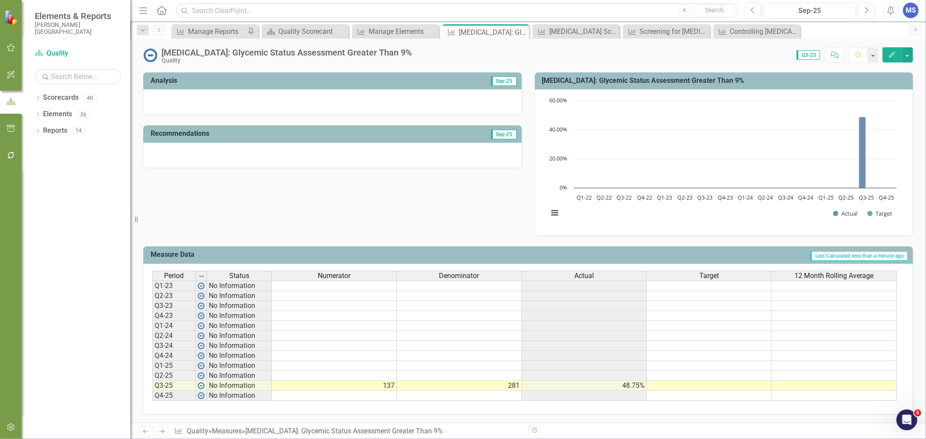
click at [344, 371] on td at bounding box center [334, 376] width 125 height 10
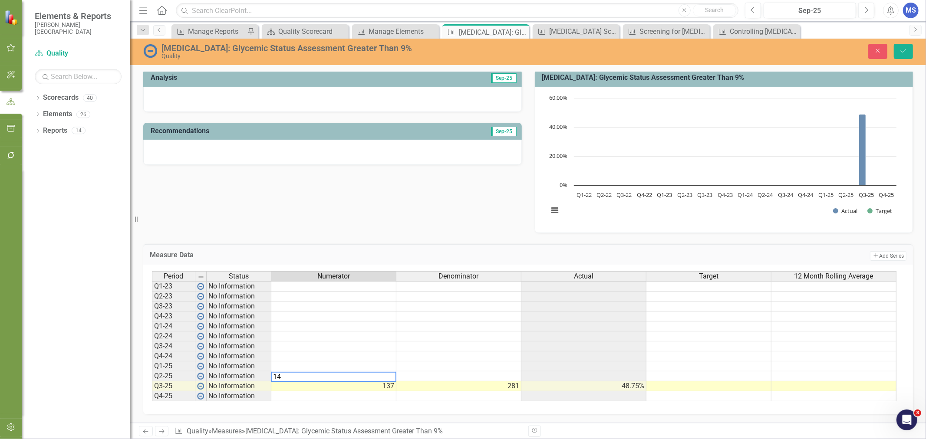
type textarea "143"
click at [884, 50] on button "Close" at bounding box center [877, 51] width 19 height 15
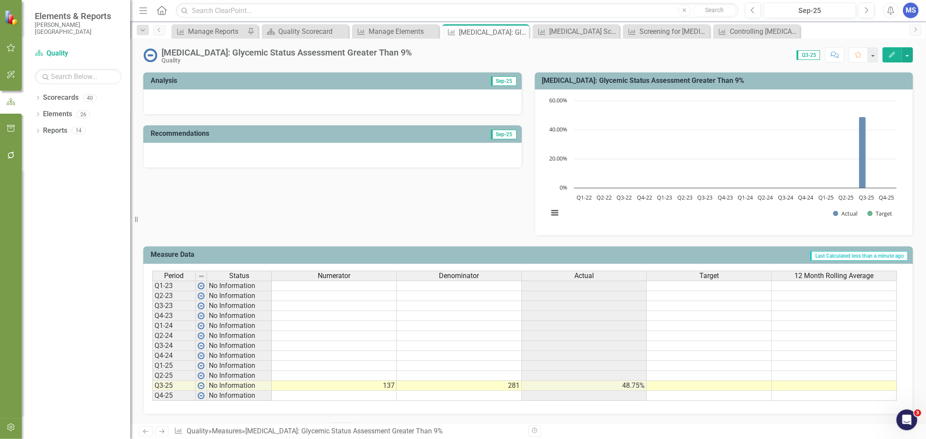
click at [894, 53] on icon "Edit" at bounding box center [892, 55] width 8 height 6
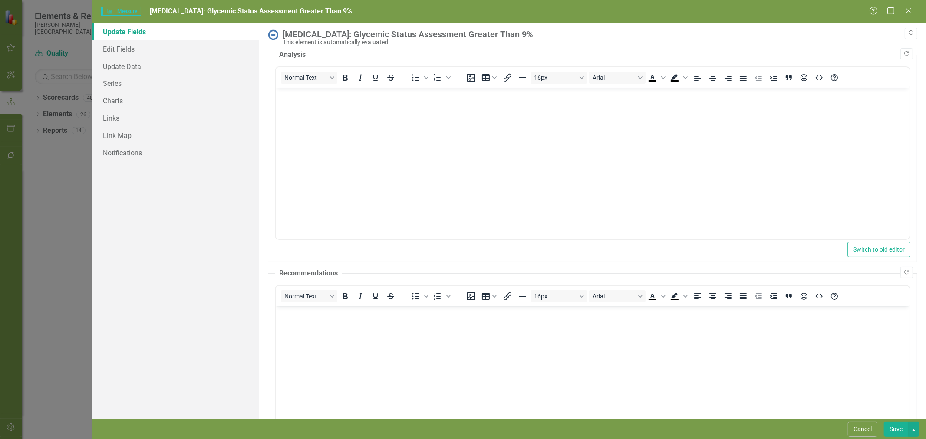
scroll to position [0, 0]
click at [866, 431] on button "Cancel" at bounding box center [863, 429] width 30 height 15
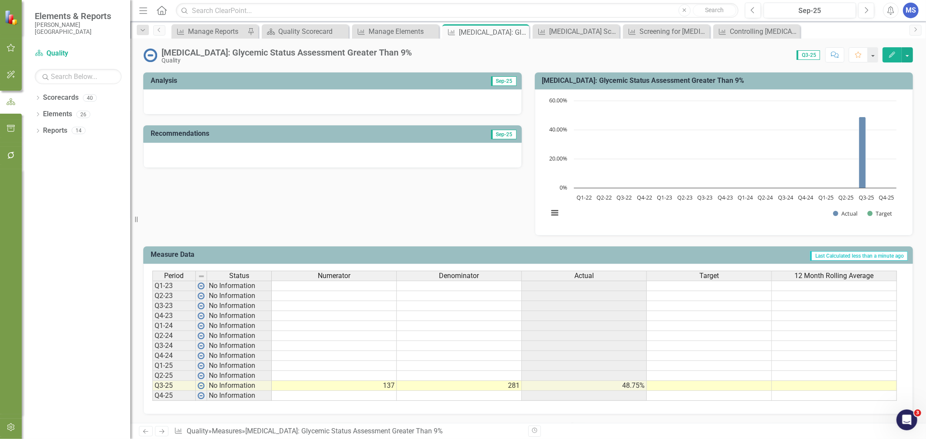
click at [369, 381] on td "137" at bounding box center [334, 386] width 125 height 10
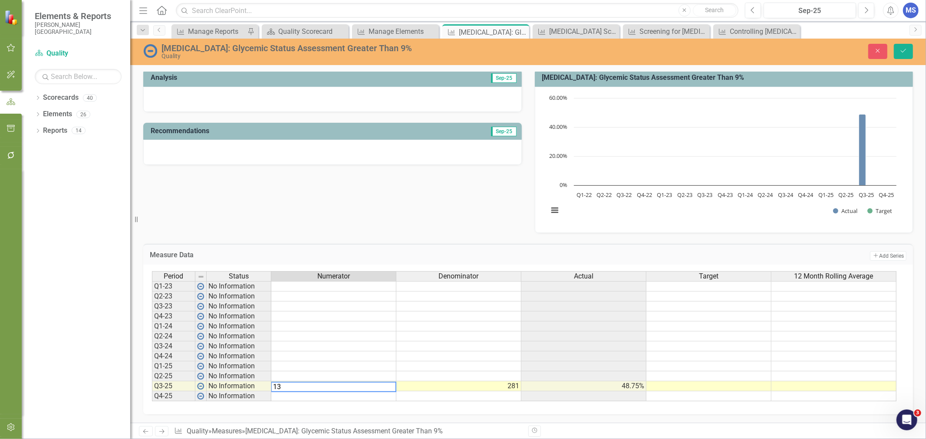
type textarea "1"
click at [449, 387] on td "281" at bounding box center [458, 387] width 125 height 10
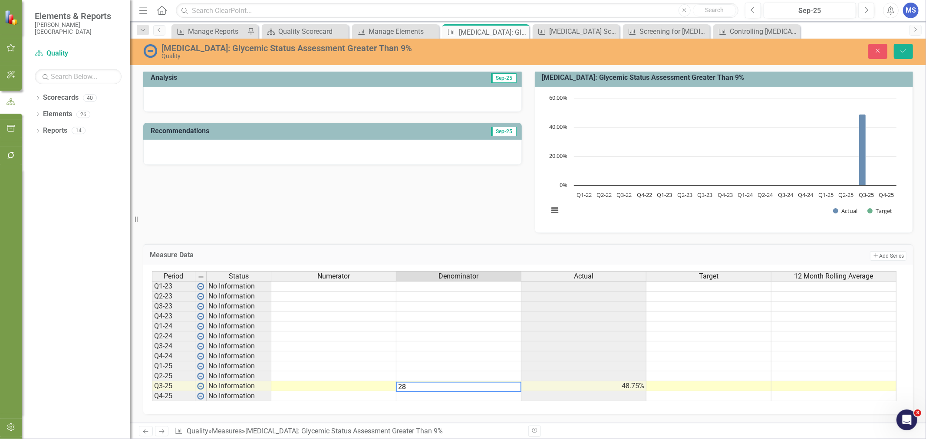
type textarea "2"
click at [905, 50] on icon "Save" at bounding box center [904, 51] width 8 height 6
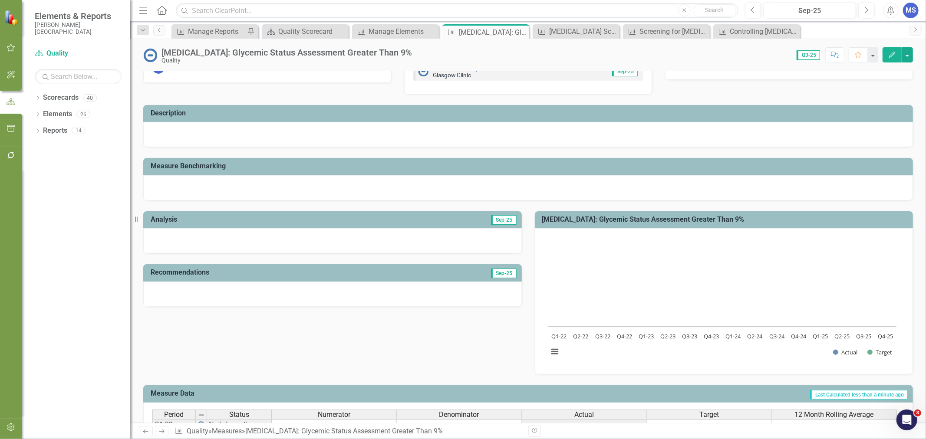
scroll to position [48, 0]
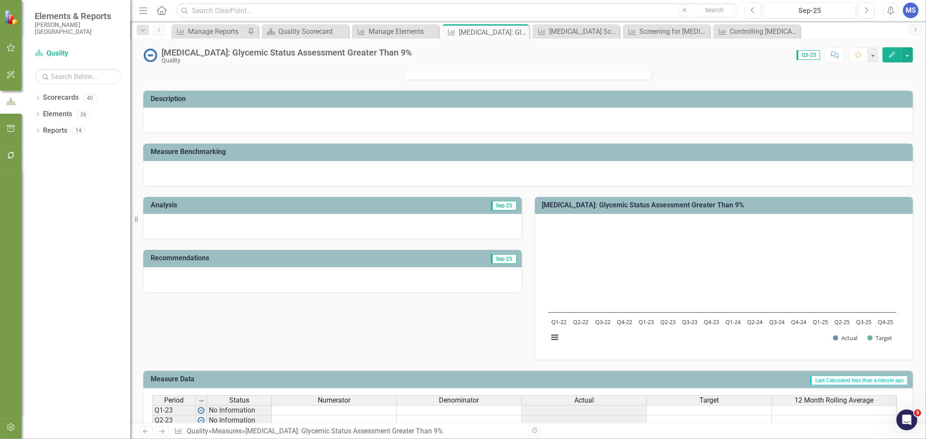
click at [889, 52] on icon "Edit" at bounding box center [892, 55] width 8 height 6
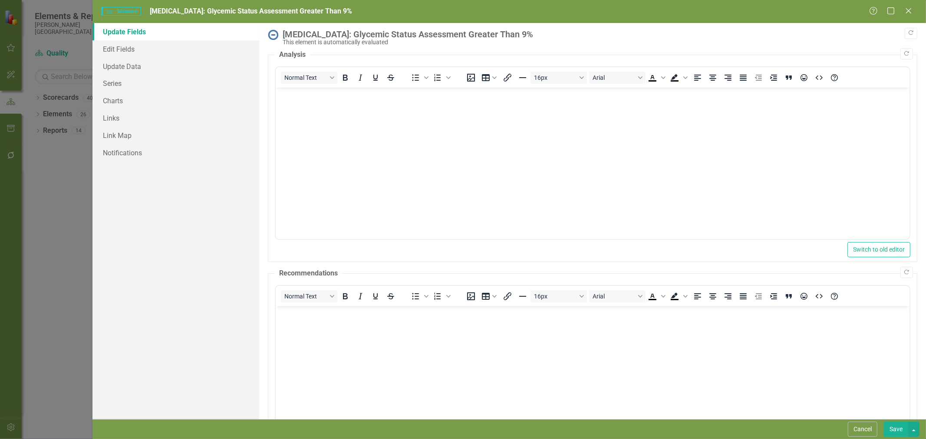
scroll to position [0, 0]
click at [119, 83] on link "Series" at bounding box center [175, 83] width 167 height 17
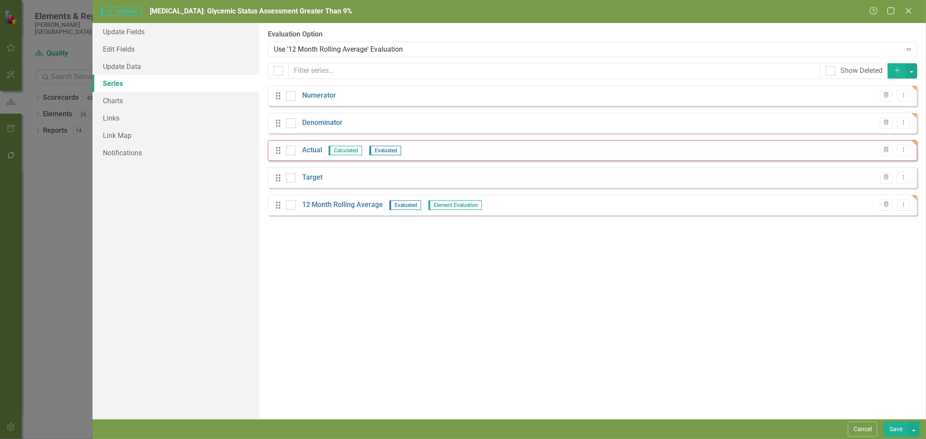
click at [314, 46] on div "Use '12 Month Rolling Average' Evaluation" at bounding box center [588, 49] width 628 height 10
click at [887, 204] on icon "Trash" at bounding box center [886, 204] width 7 height 5
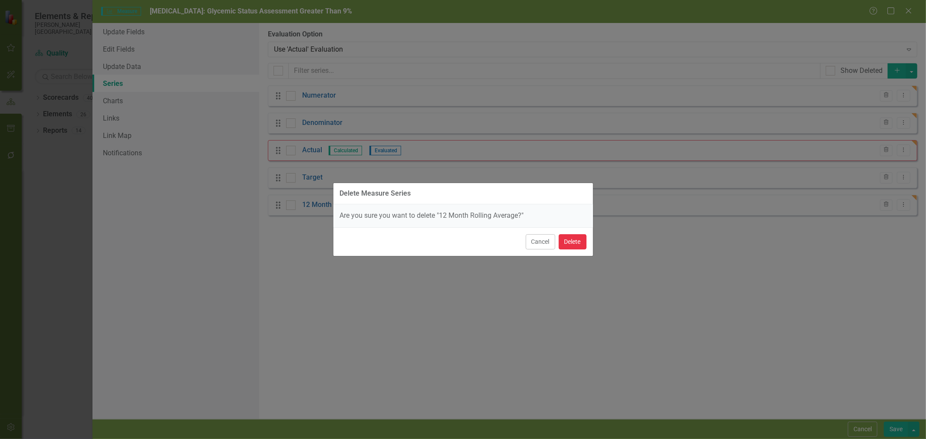
click at [564, 239] on button "Delete" at bounding box center [573, 241] width 28 height 15
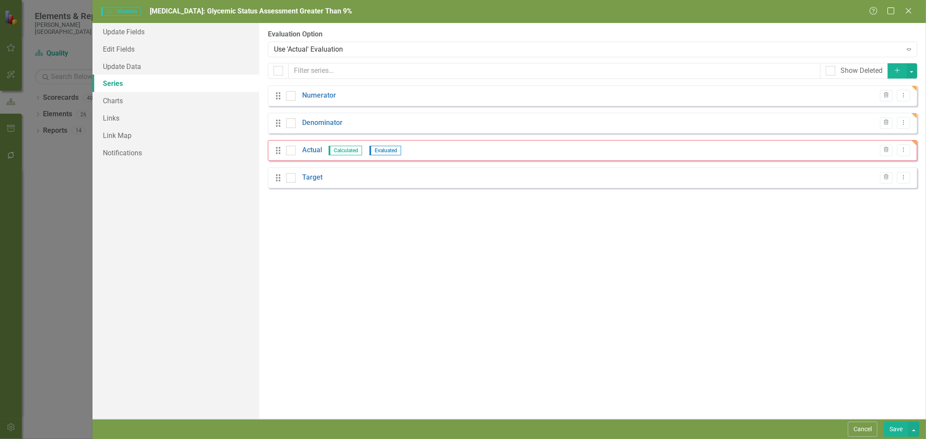
click at [900, 75] on button "Add" at bounding box center [897, 70] width 19 height 15
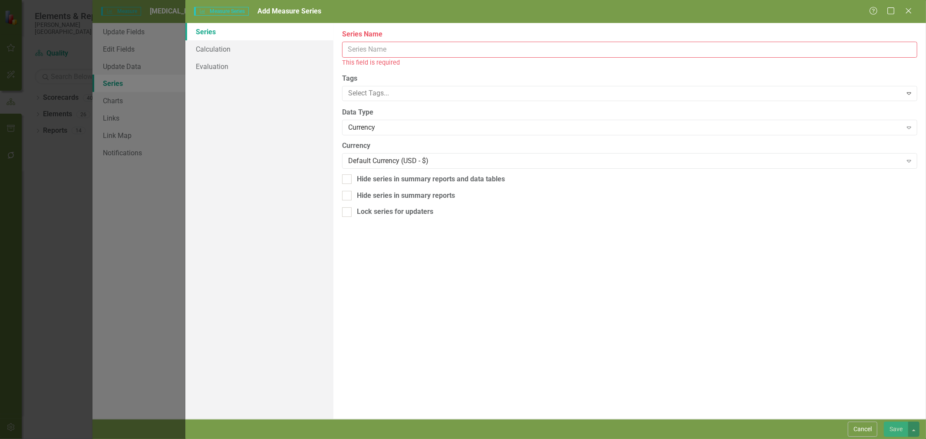
click at [381, 49] on input "Series Name" at bounding box center [629, 50] width 575 height 16
drag, startPoint x: 430, startPoint y: 49, endPoint x: 415, endPoint y: 49, distance: 14.8
click at [415, 49] on input "12 Month Rolling Average" at bounding box center [629, 50] width 575 height 16
click at [358, 48] on input "12 Month Rolling Average" at bounding box center [629, 50] width 575 height 16
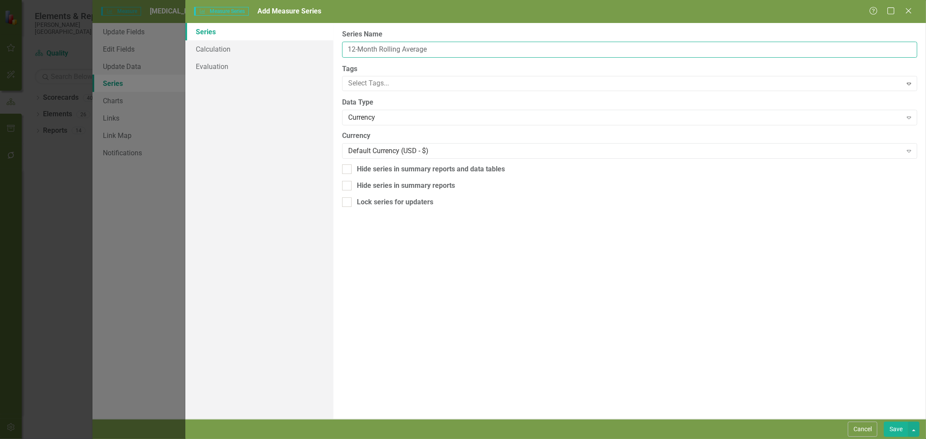
type input "12-Month Rolling Average"
click at [375, 122] on div "Currency" at bounding box center [625, 118] width 554 height 10
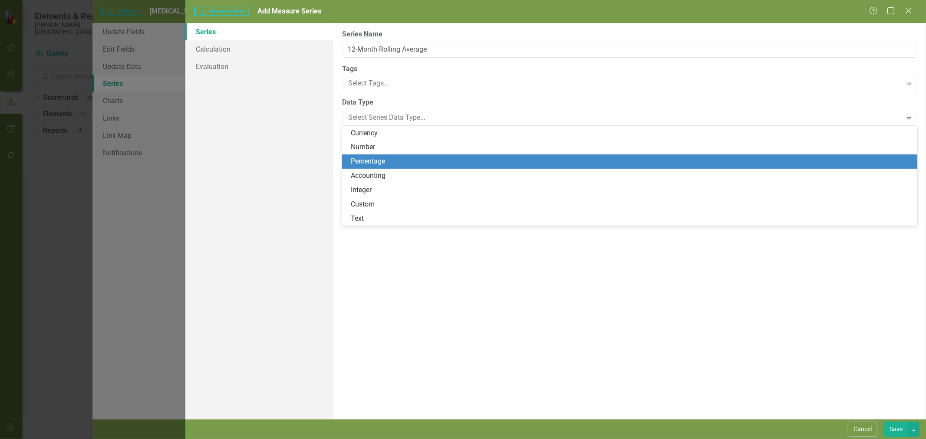
click at [376, 164] on div "Percentage" at bounding box center [631, 162] width 561 height 10
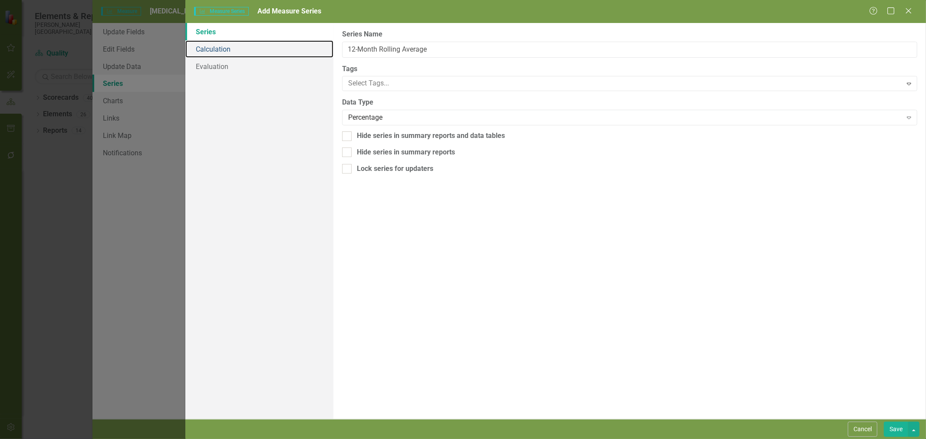
click at [224, 51] on link "Calculation" at bounding box center [259, 48] width 148 height 17
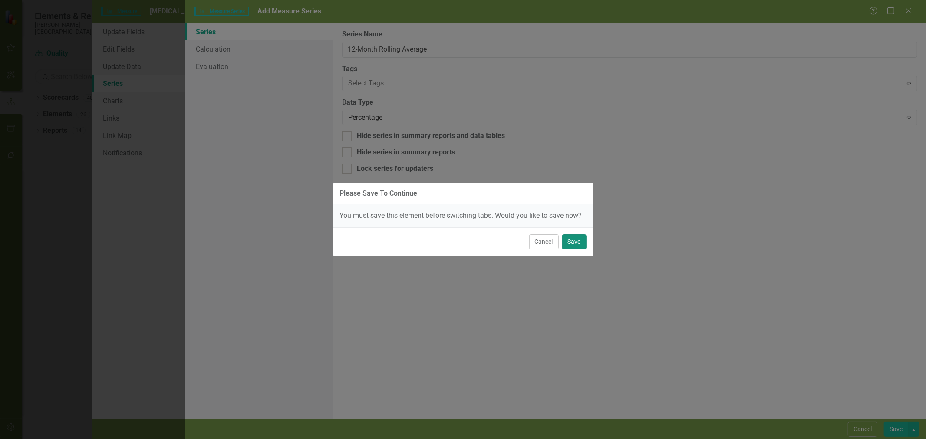
click at [583, 242] on button "Save" at bounding box center [574, 241] width 24 height 15
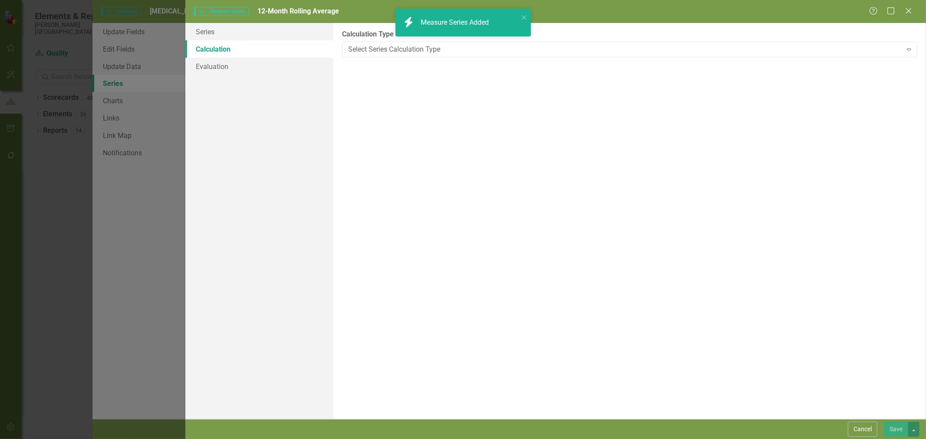
click at [392, 46] on div "Select Series Calculation Type" at bounding box center [625, 49] width 554 height 10
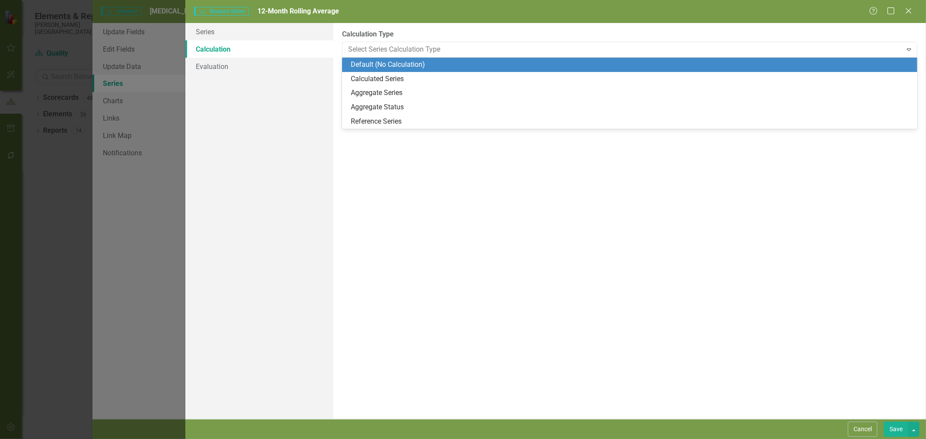
click at [287, 92] on div "Series Calculation Evaluation" at bounding box center [259, 221] width 148 height 396
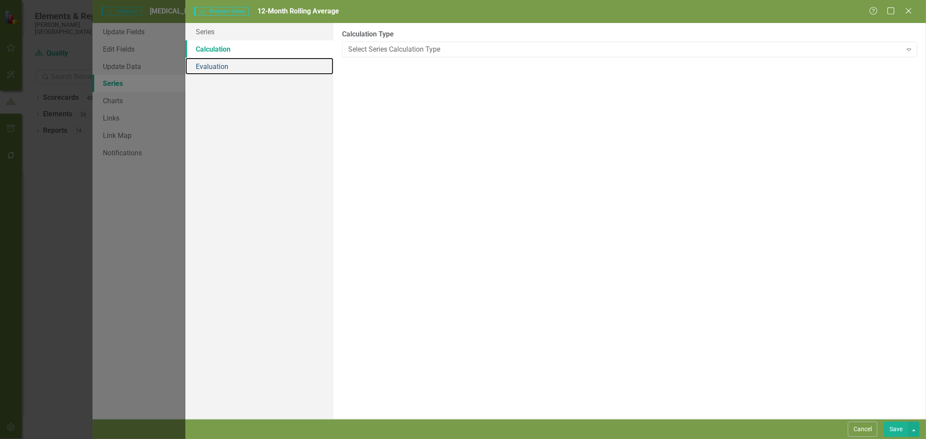
click at [239, 67] on link "Evaluation" at bounding box center [259, 66] width 148 height 17
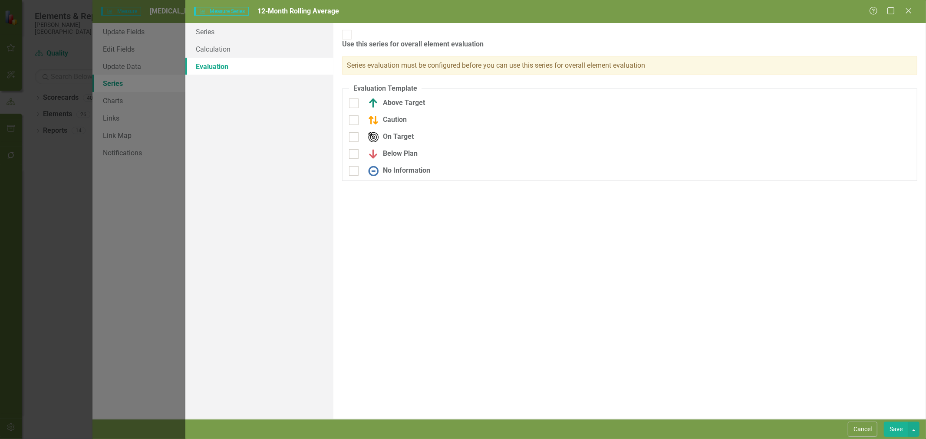
click at [355, 99] on div at bounding box center [354, 104] width 10 height 10
click at [355, 99] on input "Above Target" at bounding box center [352, 102] width 6 height 6
checkbox input "true"
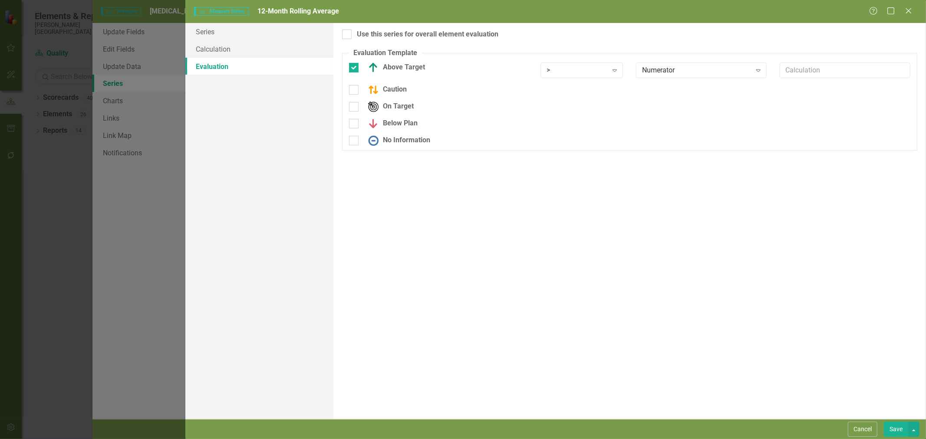
click at [356, 93] on div at bounding box center [354, 90] width 10 height 10
click at [355, 91] on input "Caution" at bounding box center [352, 88] width 6 height 6
checkbox input "true"
click at [353, 130] on input "Below Plan" at bounding box center [352, 128] width 6 height 6
checkbox input "true"
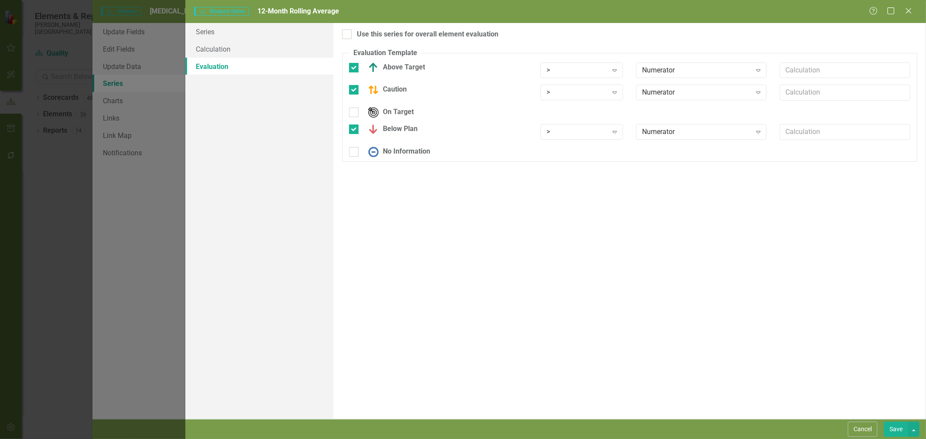
click at [353, 154] on div at bounding box center [354, 152] width 10 height 10
click at [353, 153] on input "No Information" at bounding box center [352, 150] width 6 height 6
checkbox input "true"
click at [593, 73] on div ">" at bounding box center [577, 70] width 61 height 10
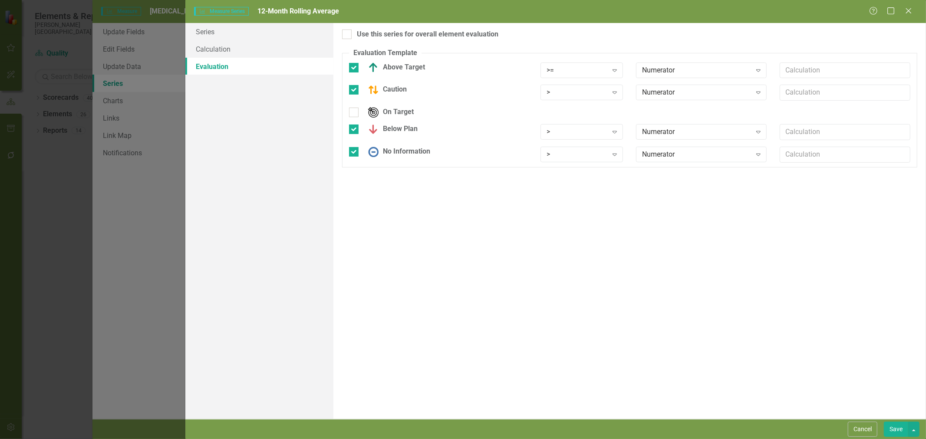
click at [674, 74] on div "Numerator" at bounding box center [696, 70] width 109 height 10
click at [600, 100] on div "> Expand" at bounding box center [581, 93] width 83 height 16
click at [665, 93] on div "Numerator" at bounding box center [696, 93] width 109 height 10
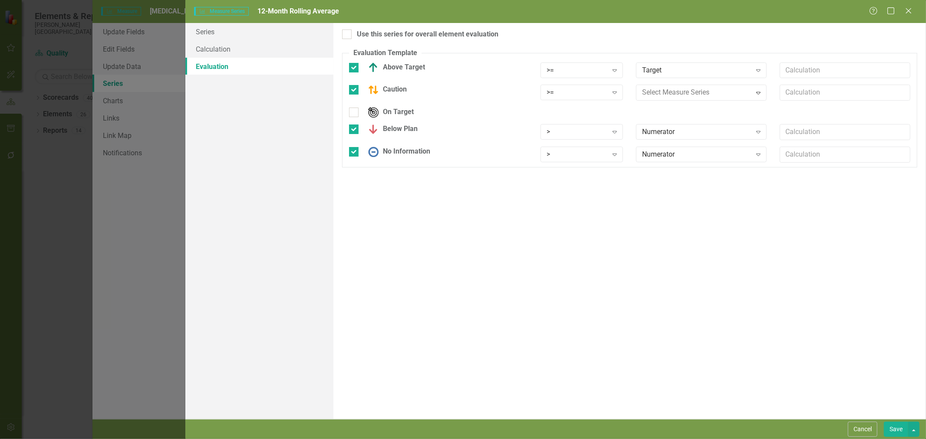
drag, startPoint x: 799, startPoint y: 93, endPoint x: 803, endPoint y: 96, distance: 5.3
click at [799, 93] on input "text" at bounding box center [845, 93] width 131 height 16
type input "*.9"
click at [587, 133] on div ">" at bounding box center [577, 132] width 61 height 10
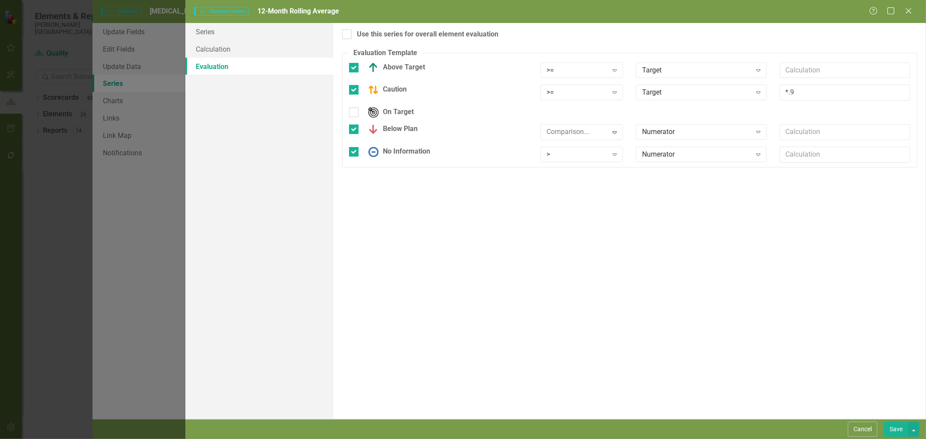
click at [673, 132] on div "Numerator" at bounding box center [696, 132] width 109 height 10
click at [573, 159] on div ">" at bounding box center [577, 155] width 61 height 10
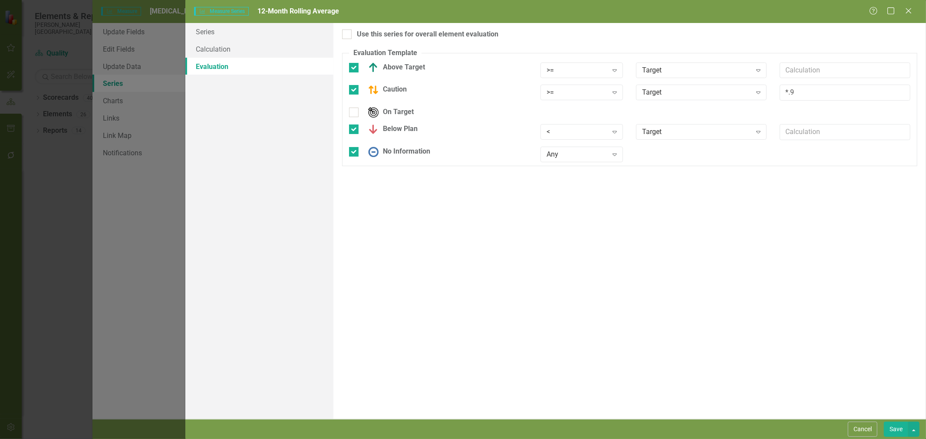
click at [895, 430] on button "Save" at bounding box center [896, 429] width 24 height 15
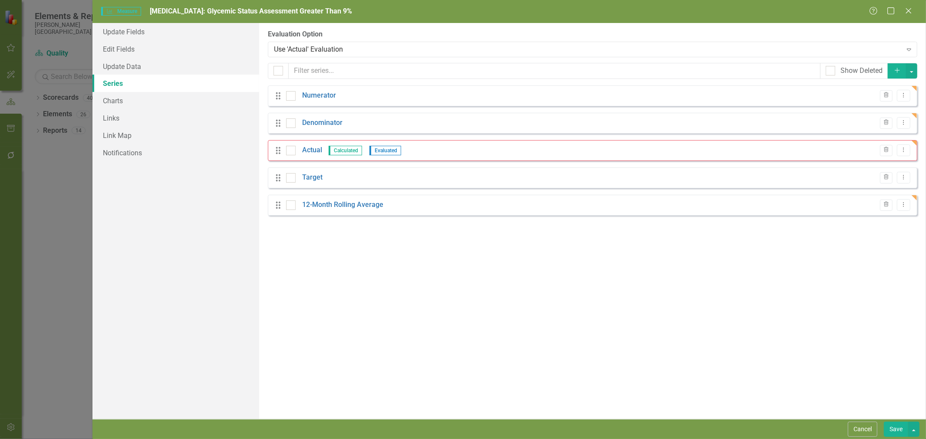
click at [337, 49] on div "Use 'Actual' Evaluation" at bounding box center [588, 49] width 628 height 10
click at [375, 296] on div "From this page, you can add, edit, delete, or duplicate the measure series for …" at bounding box center [592, 221] width 667 height 396
click at [354, 206] on link "12-Month Rolling Average" at bounding box center [342, 205] width 81 height 10
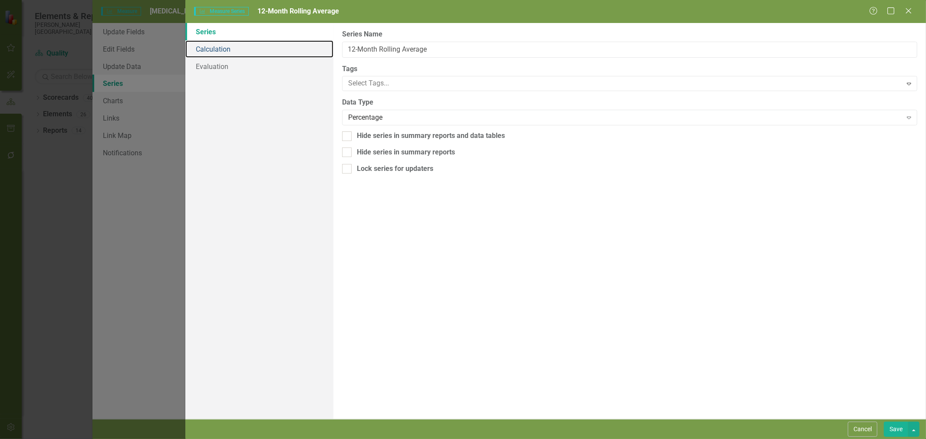
click at [245, 48] on link "Calculation" at bounding box center [259, 48] width 148 height 17
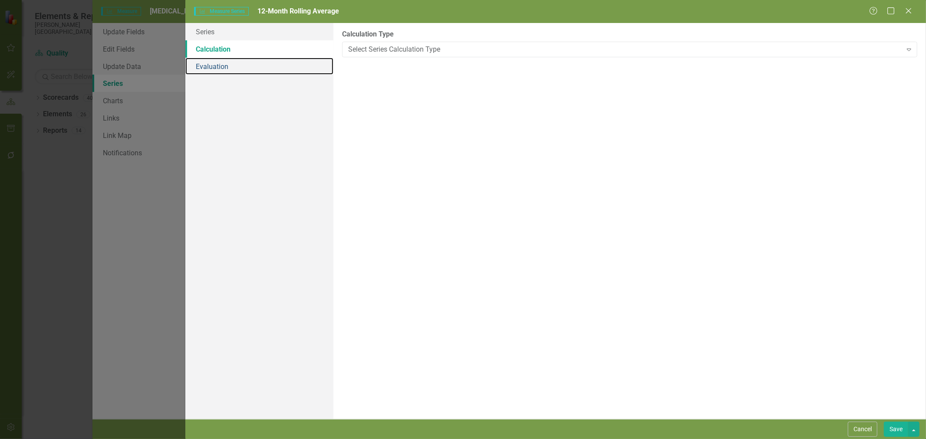
click at [241, 69] on link "Evaluation" at bounding box center [259, 66] width 148 height 17
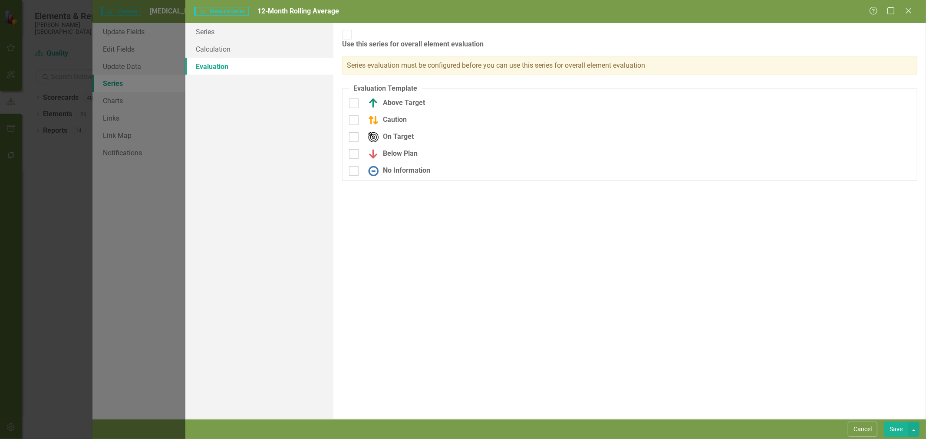
click at [354, 99] on input "Above Target" at bounding box center [352, 102] width 6 height 6
checkbox input "true"
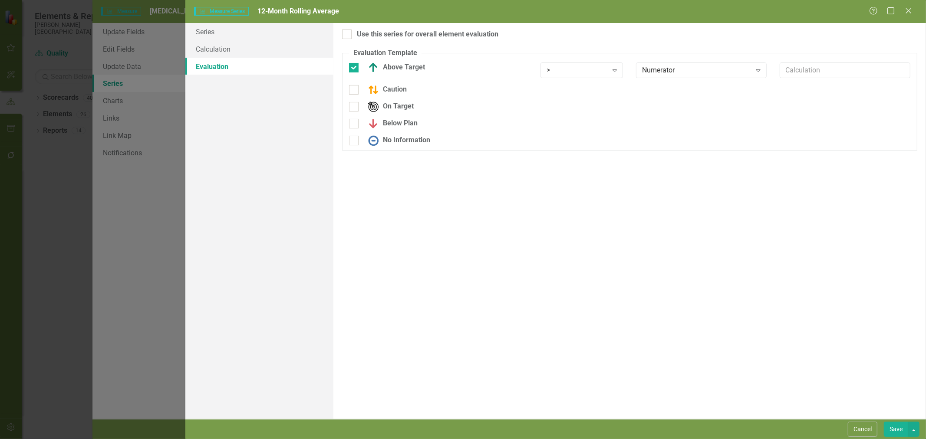
click at [353, 92] on div at bounding box center [354, 90] width 10 height 10
click at [353, 91] on input "Caution" at bounding box center [352, 88] width 6 height 6
checkbox input "true"
click at [351, 132] on div at bounding box center [354, 130] width 10 height 10
click at [351, 130] on input "Below Plan" at bounding box center [352, 128] width 6 height 6
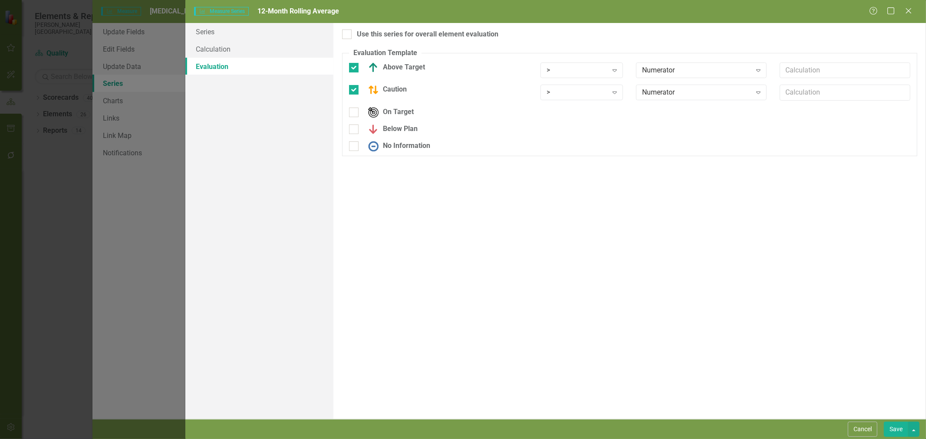
checkbox input "true"
click at [353, 157] on div at bounding box center [354, 152] width 10 height 10
click at [353, 153] on input "No Information" at bounding box center [352, 150] width 6 height 6
checkbox input "true"
click at [589, 76] on div "> Expand" at bounding box center [581, 71] width 83 height 16
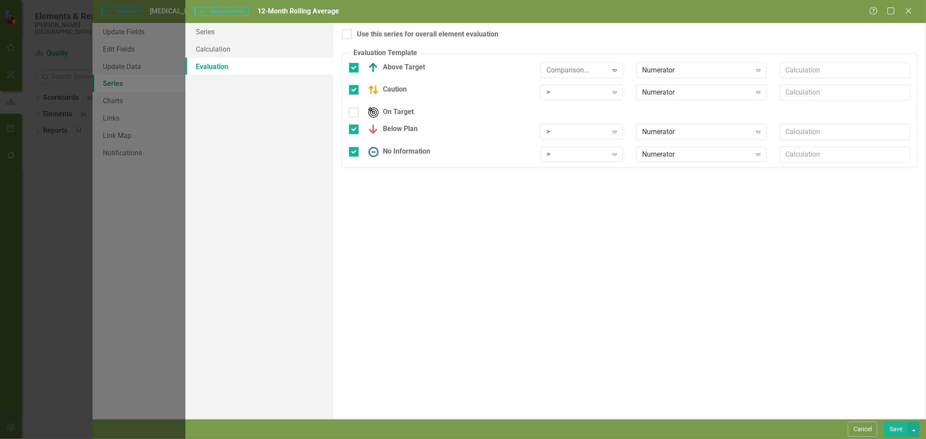
click at [664, 69] on div "Numerator" at bounding box center [696, 70] width 109 height 10
click at [566, 92] on div ">" at bounding box center [577, 93] width 61 height 10
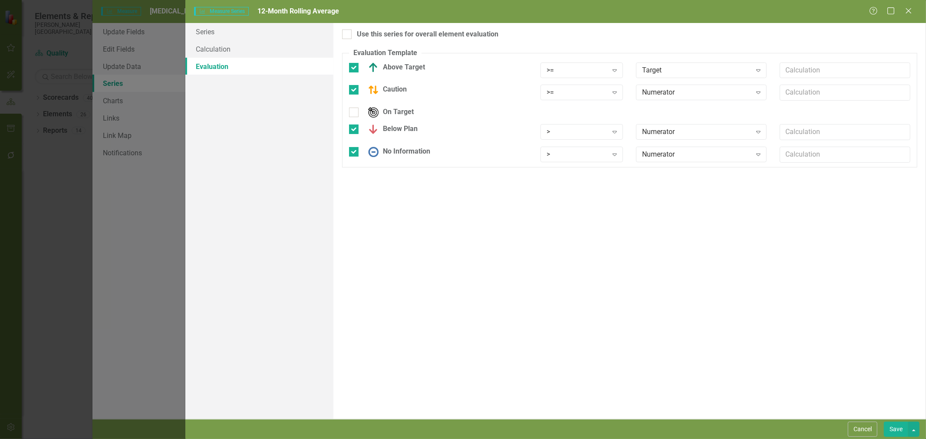
click at [670, 91] on div "Numerator" at bounding box center [696, 93] width 109 height 10
click at [823, 93] on input "text" at bounding box center [845, 93] width 131 height 16
type input "*.9"
click at [563, 131] on div ">" at bounding box center [577, 132] width 61 height 10
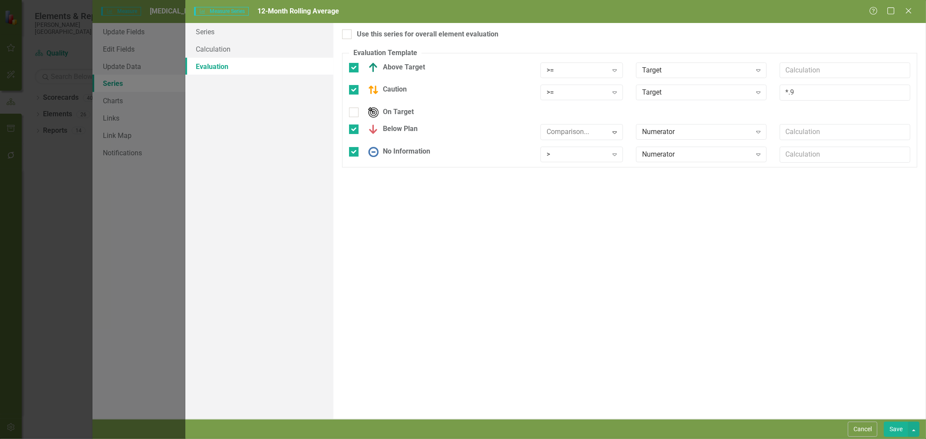
click at [681, 133] on div "Numerator" at bounding box center [696, 132] width 109 height 10
click at [589, 159] on div ">" at bounding box center [577, 155] width 61 height 10
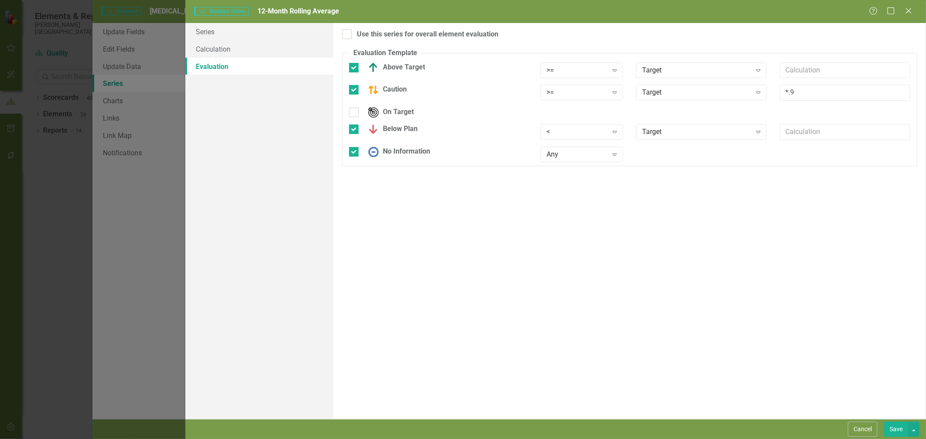
click at [899, 430] on button "Save" at bounding box center [896, 429] width 24 height 15
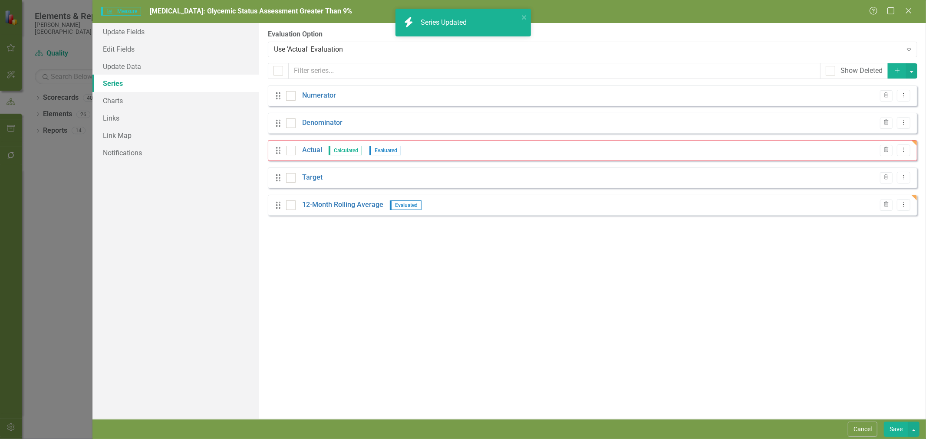
click at [302, 49] on div "Use 'Actual' Evaluation" at bounding box center [588, 49] width 628 height 10
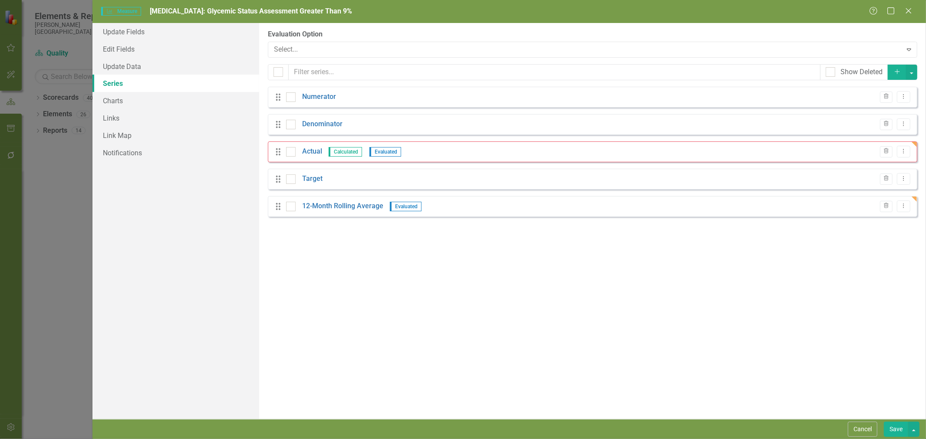
click at [895, 429] on button "Save" at bounding box center [896, 429] width 24 height 15
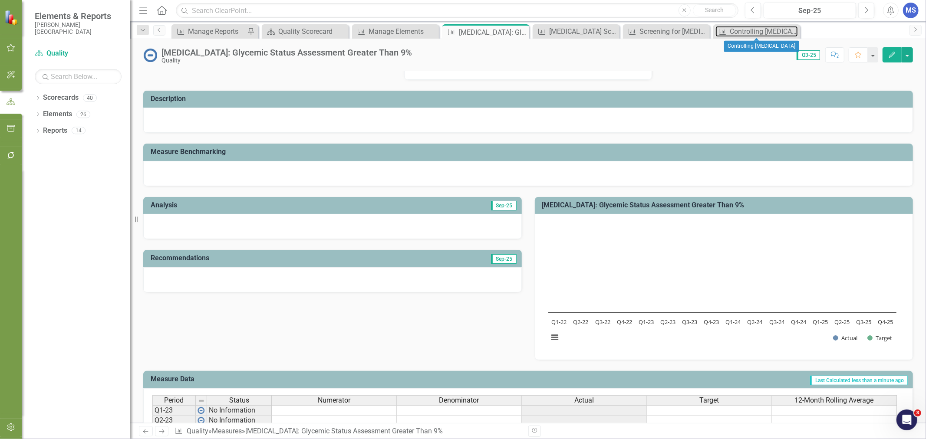
click at [757, 31] on div "Controlling [MEDICAL_DATA]" at bounding box center [764, 31] width 68 height 11
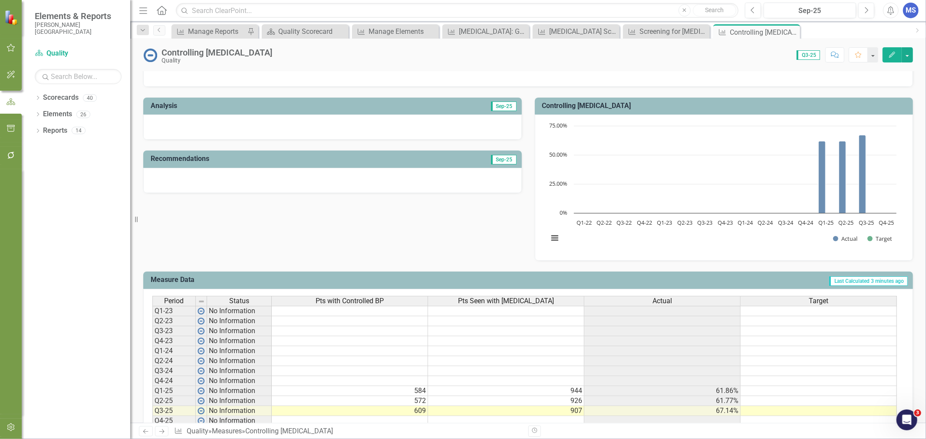
scroll to position [179, 0]
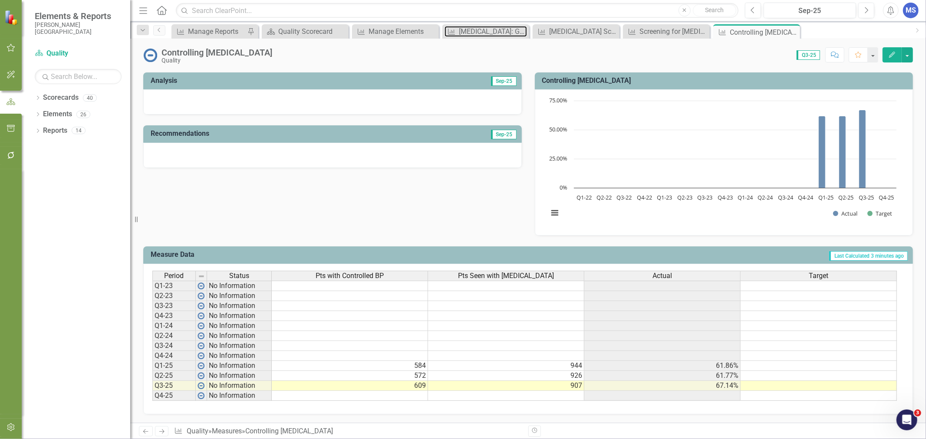
click at [474, 31] on div "[MEDICAL_DATA]: Glycemic Status Assessment Greater Than 9%" at bounding box center [493, 31] width 68 height 11
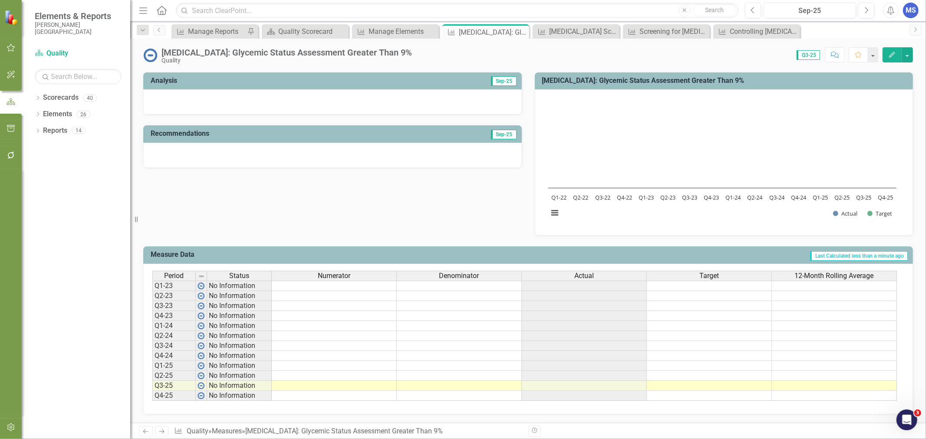
click at [352, 381] on td at bounding box center [334, 386] width 125 height 10
click at [354, 371] on td at bounding box center [334, 376] width 125 height 10
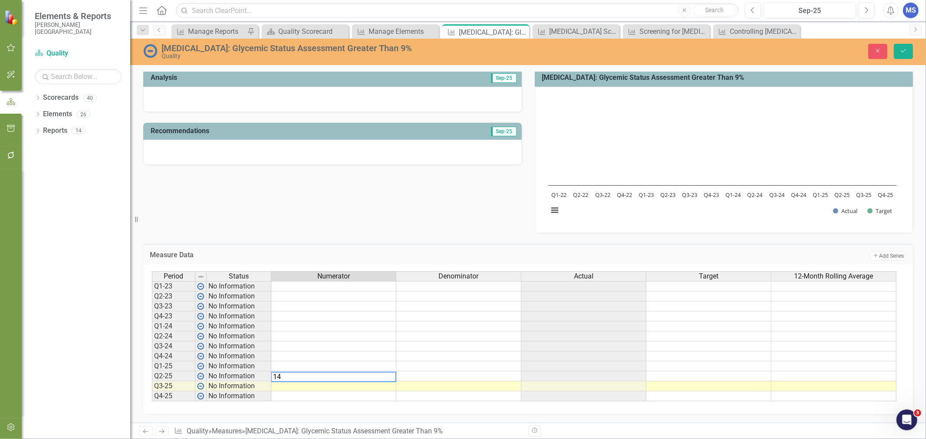
type textarea "143"
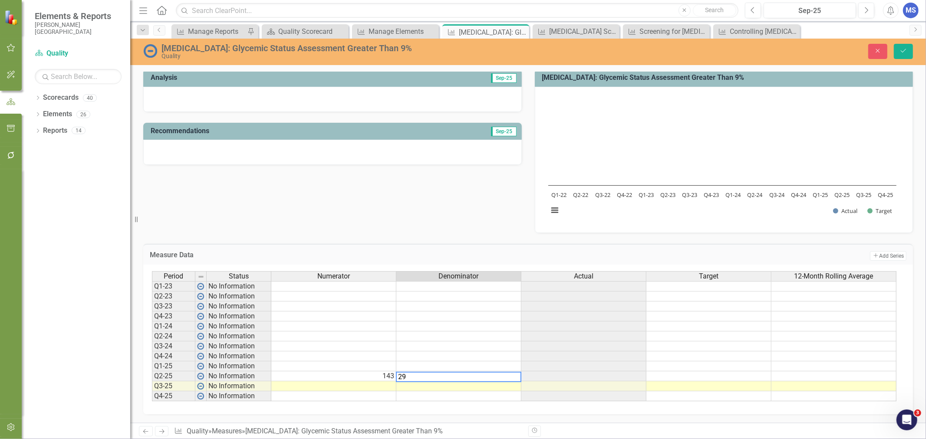
type textarea "296"
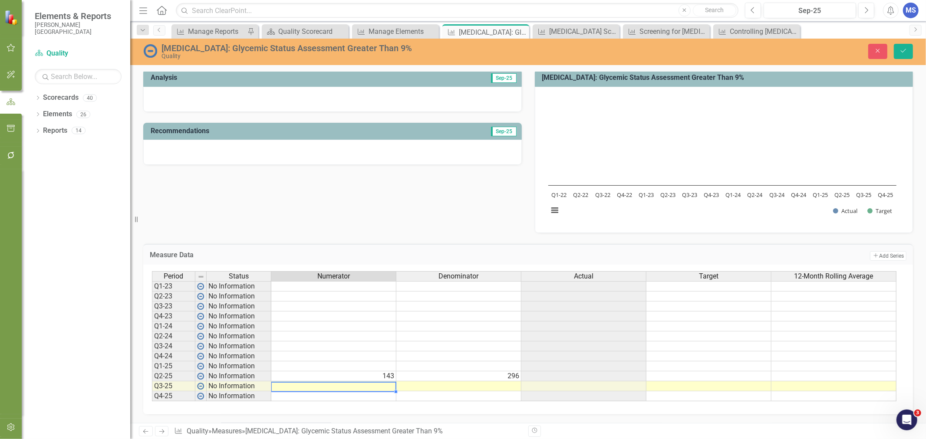
click at [380, 382] on td at bounding box center [333, 387] width 125 height 10
type textarea "137"
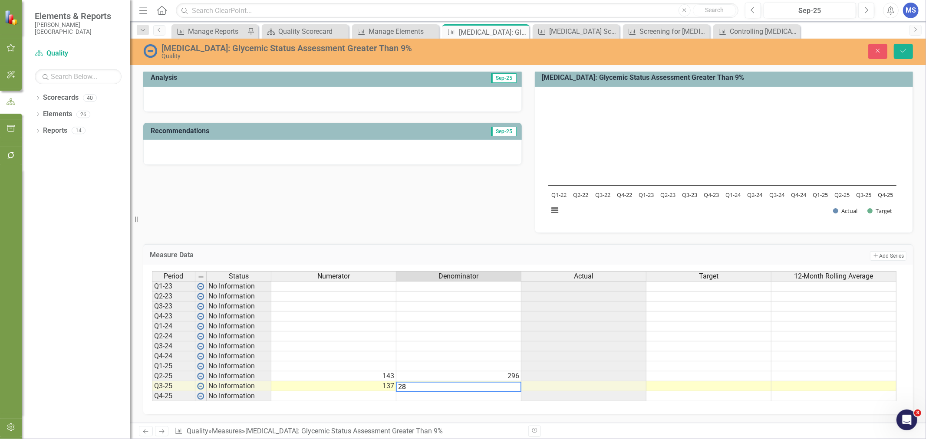
type textarea "281"
click at [362, 362] on td at bounding box center [333, 367] width 125 height 10
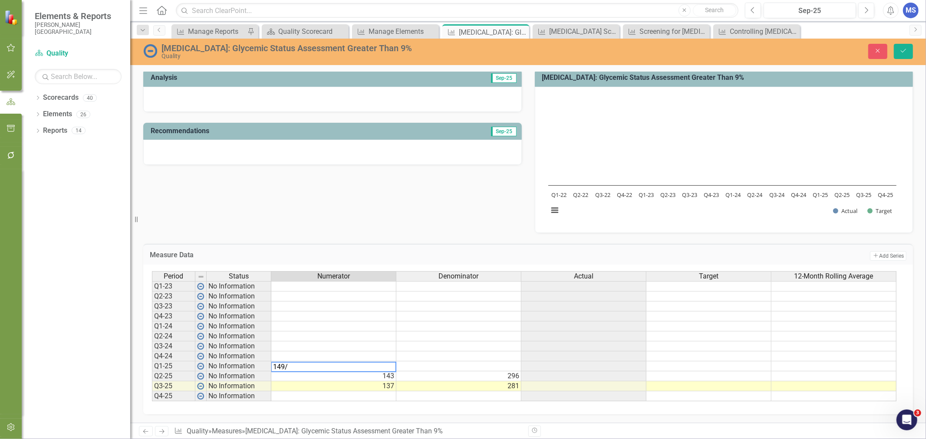
type textarea "149"
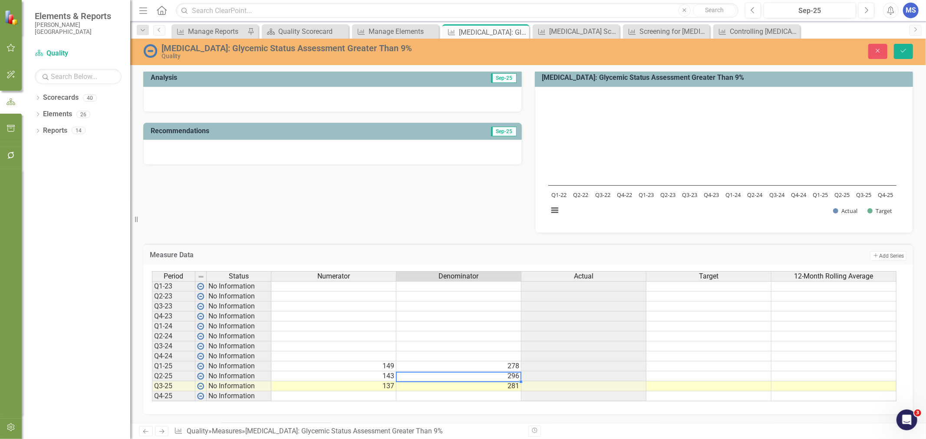
type textarea "296"
click at [350, 364] on td "149" at bounding box center [333, 367] width 125 height 10
click at [902, 50] on icon "Save" at bounding box center [904, 51] width 8 height 6
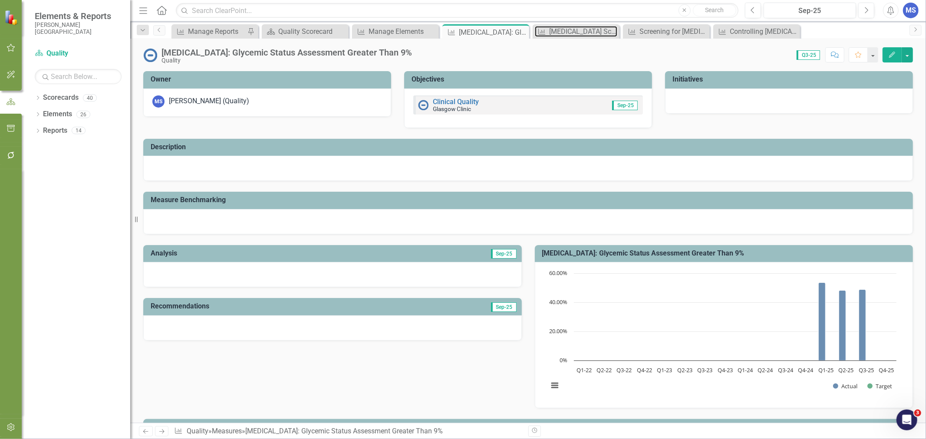
click at [583, 34] on div "[MEDICAL_DATA] Screening & Follow-Up" at bounding box center [583, 31] width 68 height 11
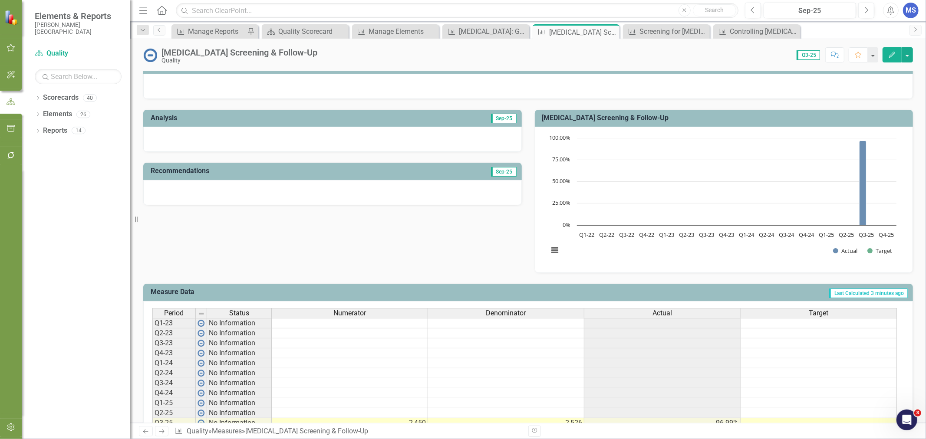
scroll to position [179, 0]
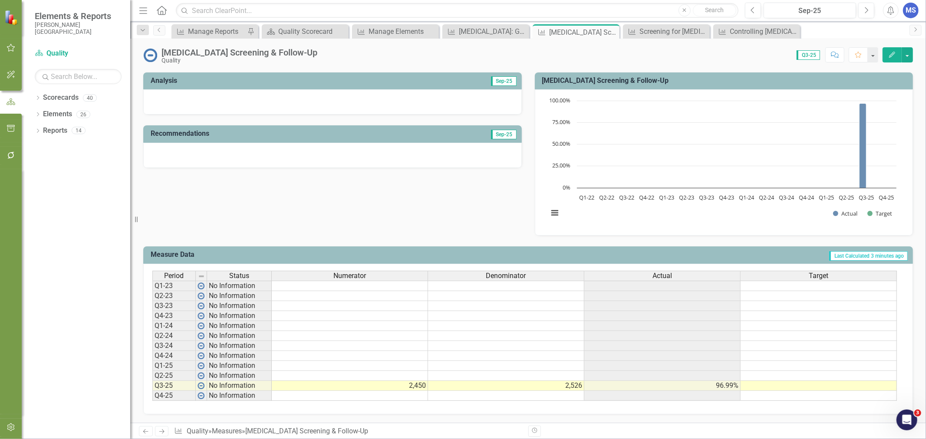
click at [408, 371] on td at bounding box center [350, 376] width 156 height 10
click at [362, 361] on td at bounding box center [350, 366] width 156 height 10
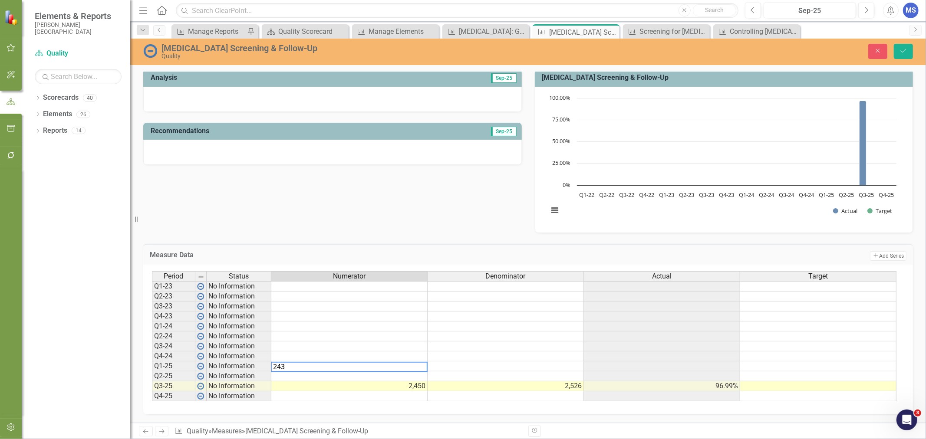
type textarea "2431"
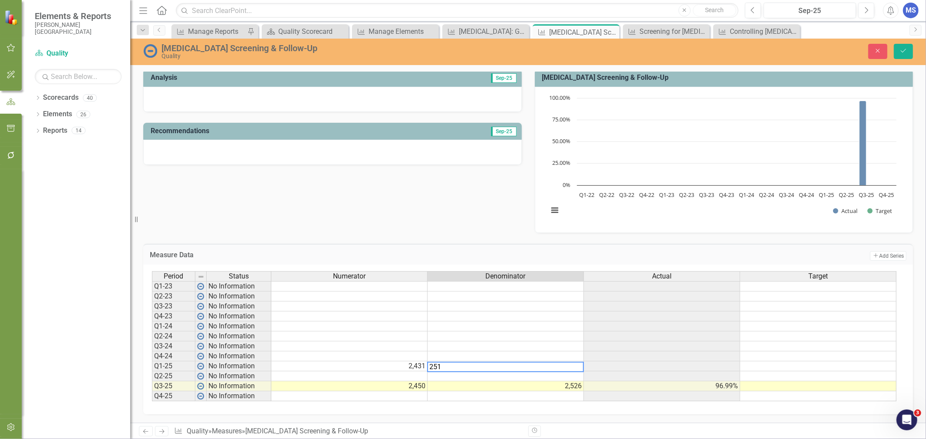
type textarea "2510"
click at [349, 372] on td at bounding box center [349, 377] width 156 height 10
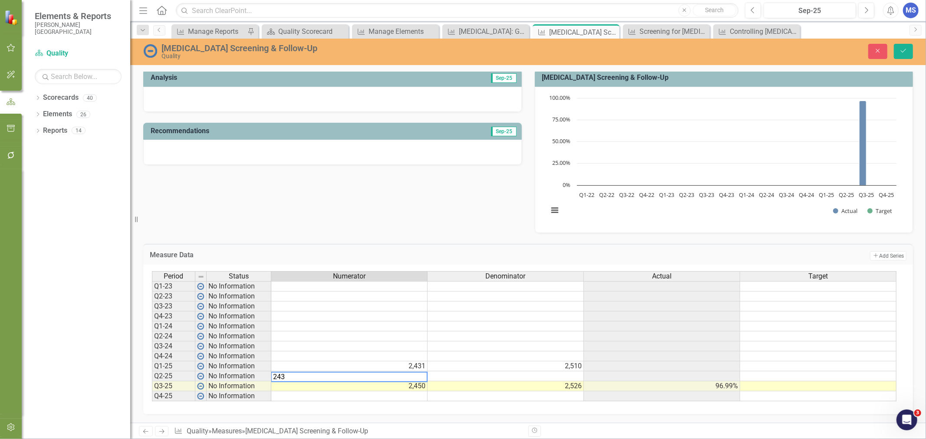
type textarea "2438"
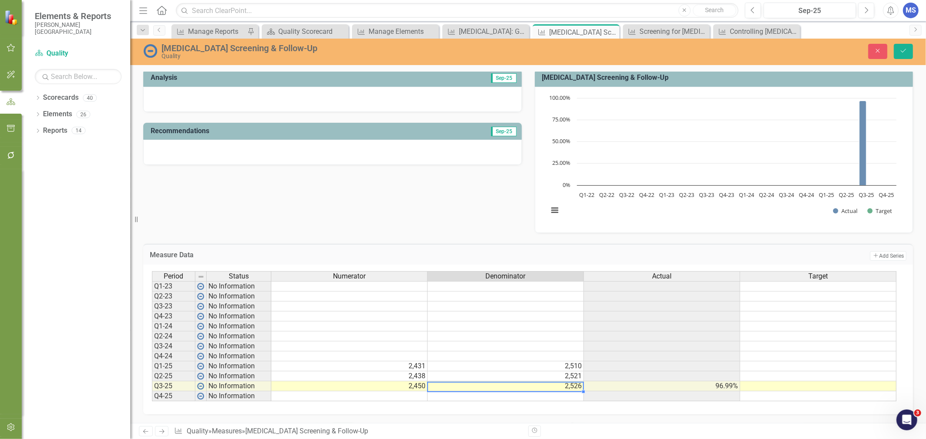
type textarea "2526"
click at [903, 53] on icon "Save" at bounding box center [904, 51] width 8 height 6
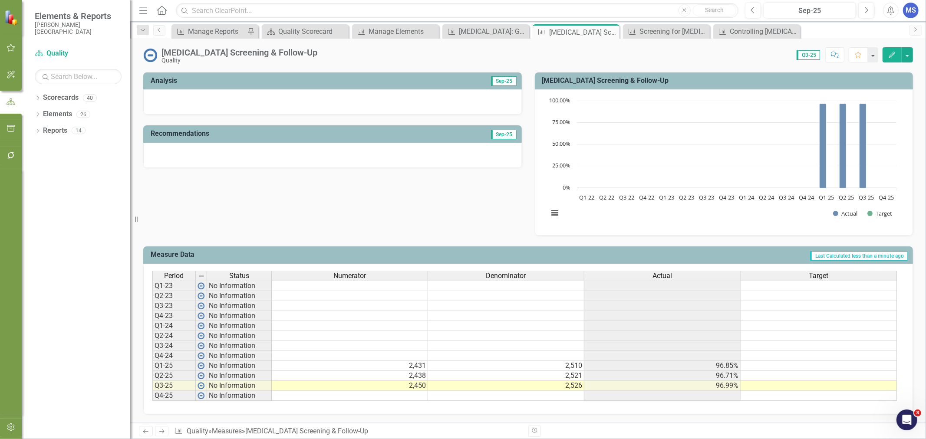
scroll to position [0, 0]
click at [661, 33] on div "Screening for [MEDICAL_DATA]" at bounding box center [673, 31] width 68 height 11
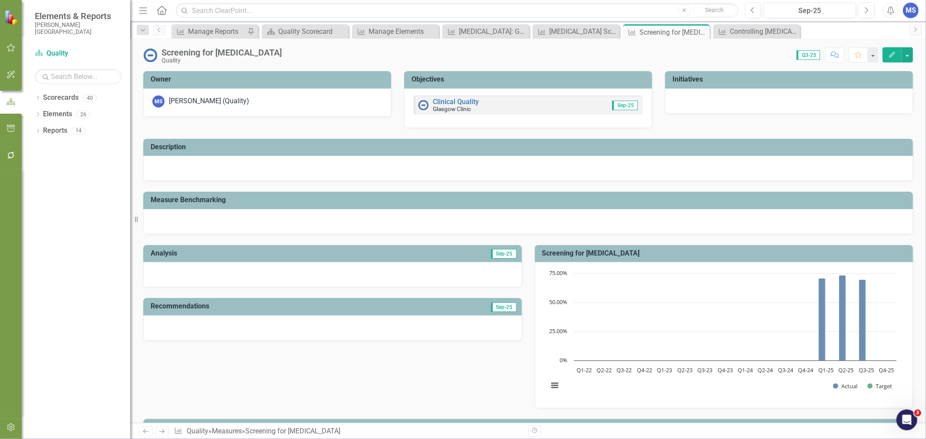
scroll to position [179, 0]
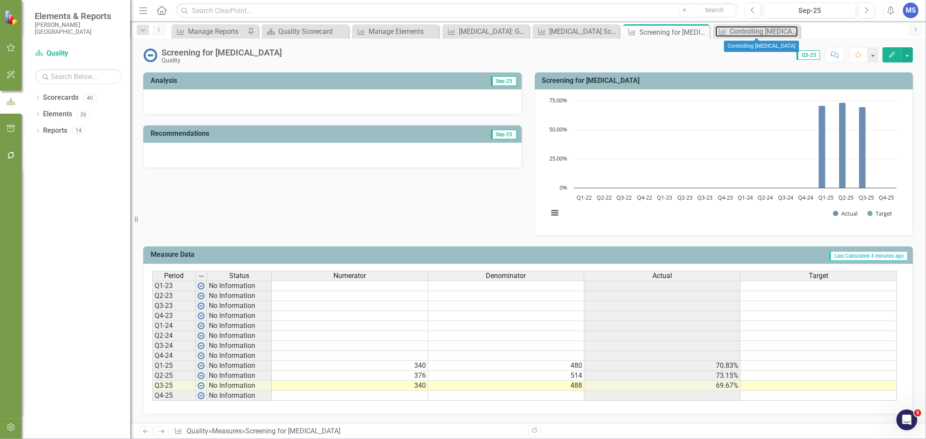
click at [760, 33] on div "Controlling [MEDICAL_DATA]" at bounding box center [764, 31] width 68 height 11
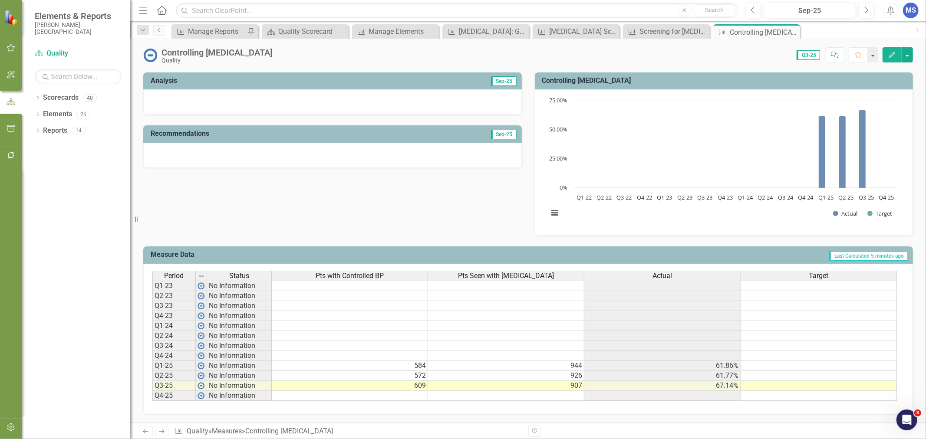
scroll to position [179, 0]
click at [261, 220] on div "Analysis Sep-25 Recommendations Sep-25 Controlling Hypertension Chart Bar chart…" at bounding box center [528, 149] width 783 height 175
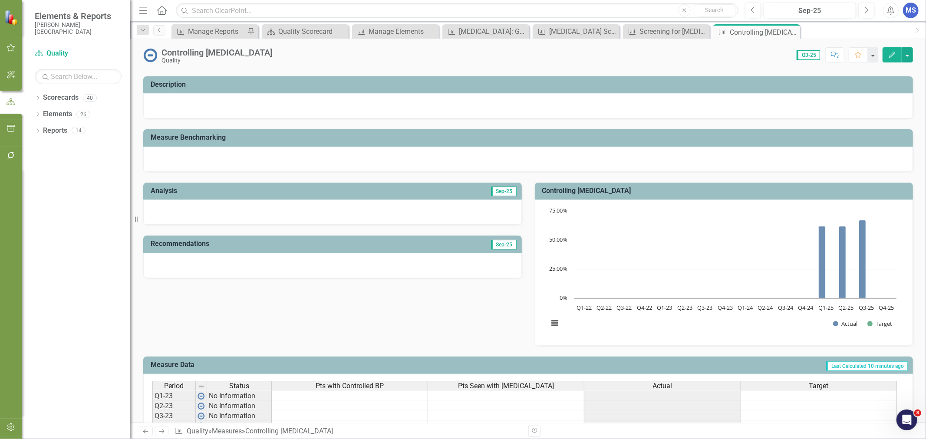
scroll to position [0, 0]
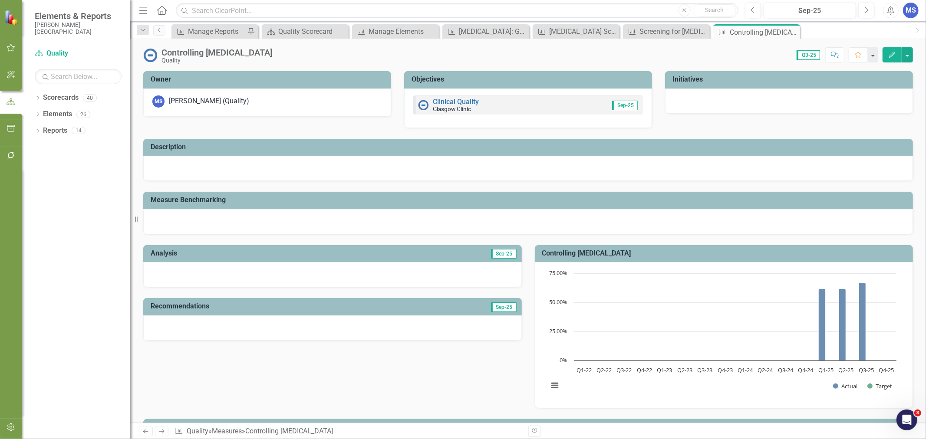
click at [893, 55] on icon "Edit" at bounding box center [892, 55] width 8 height 6
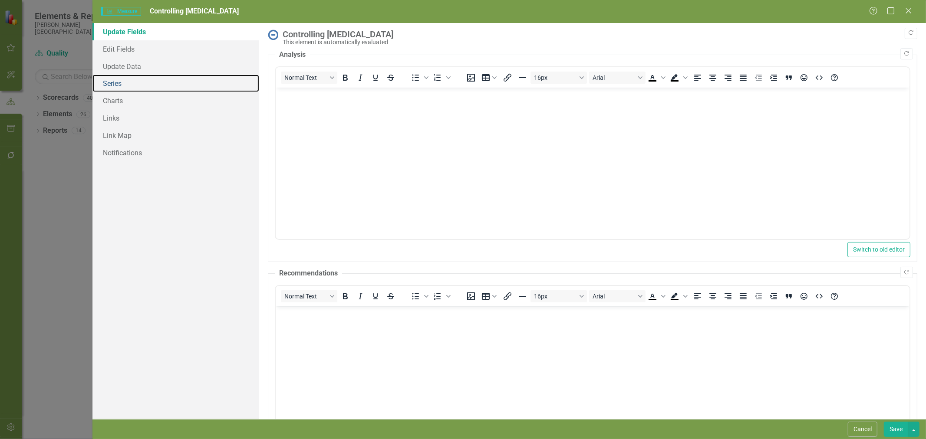
click at [128, 84] on link "Series" at bounding box center [175, 83] width 167 height 17
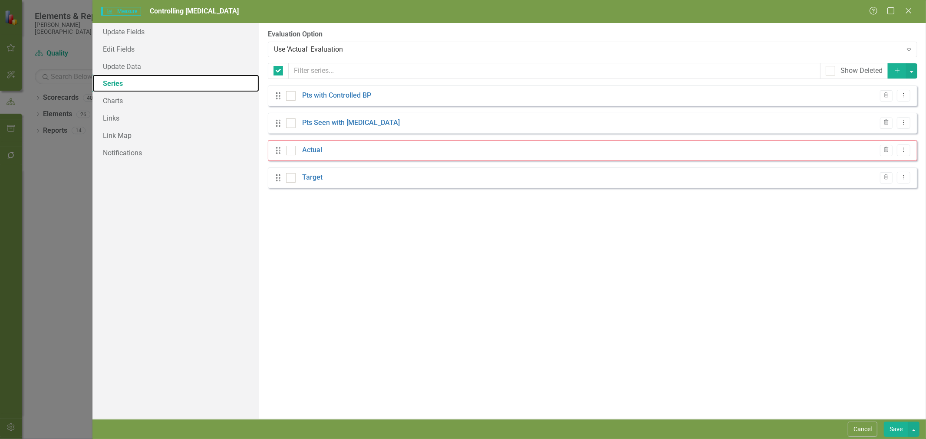
checkbox input "false"
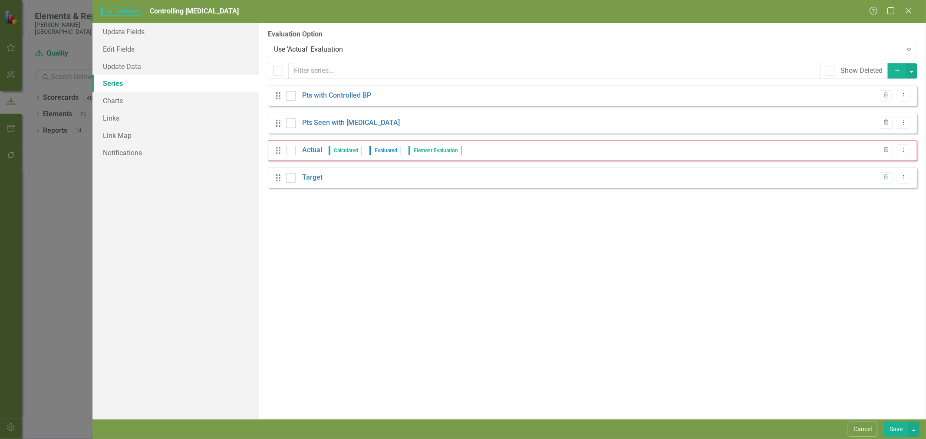
click at [318, 177] on link "Target" at bounding box center [312, 178] width 20 height 10
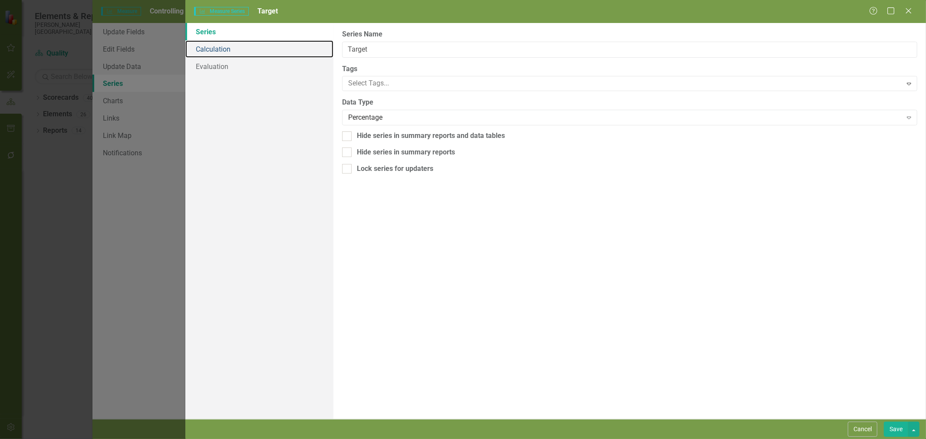
click at [232, 46] on link "Calculation" at bounding box center [259, 48] width 148 height 17
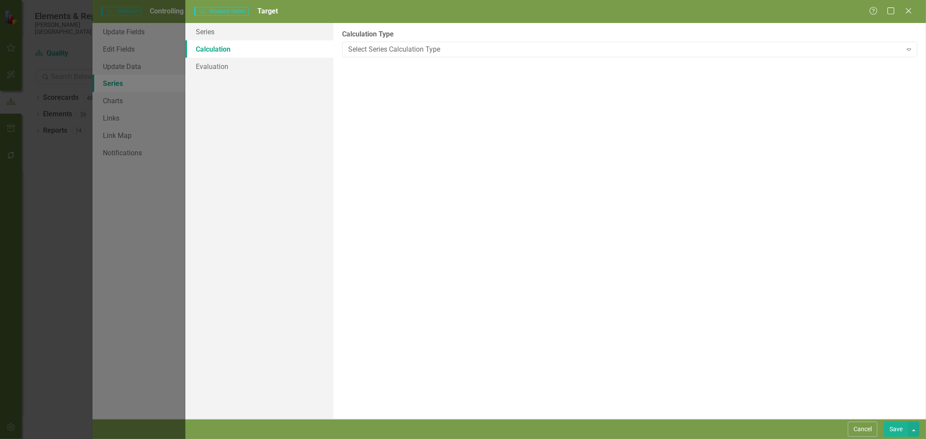
click at [426, 51] on div "Select Series Calculation Type" at bounding box center [625, 49] width 554 height 10
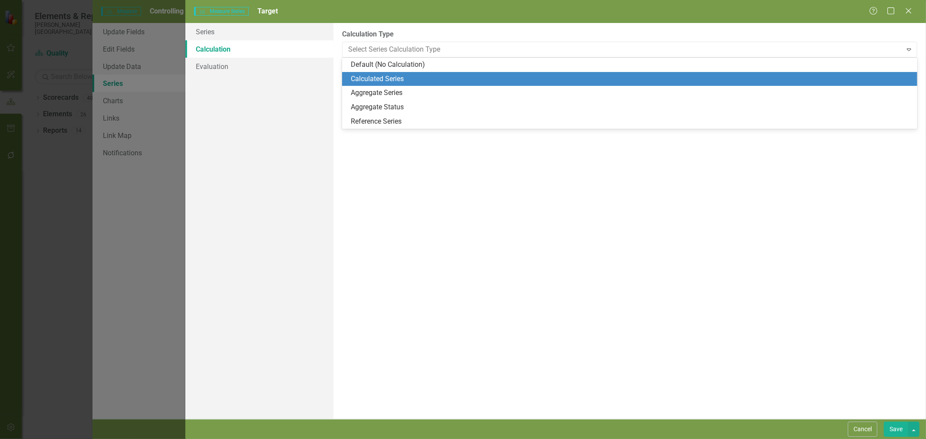
click at [420, 79] on div "Calculated Series" at bounding box center [631, 79] width 561 height 10
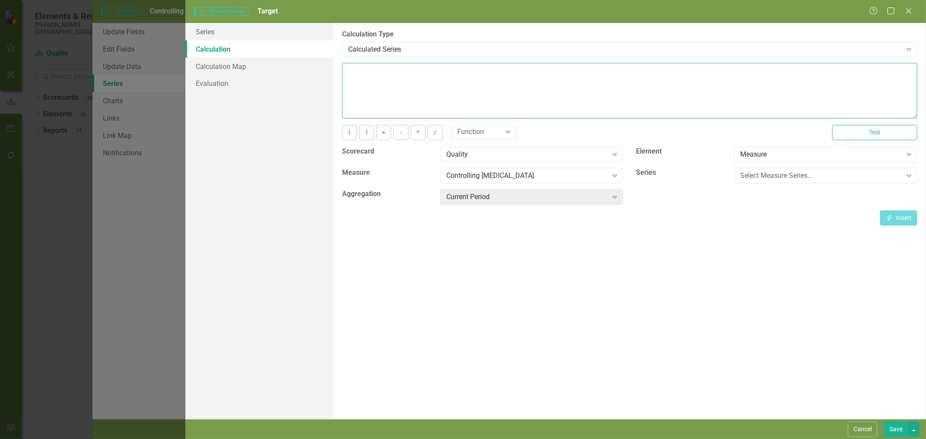
click at [402, 84] on textarea at bounding box center [629, 91] width 575 height 56
type textarea "66"
click at [888, 425] on button "Save" at bounding box center [896, 429] width 24 height 15
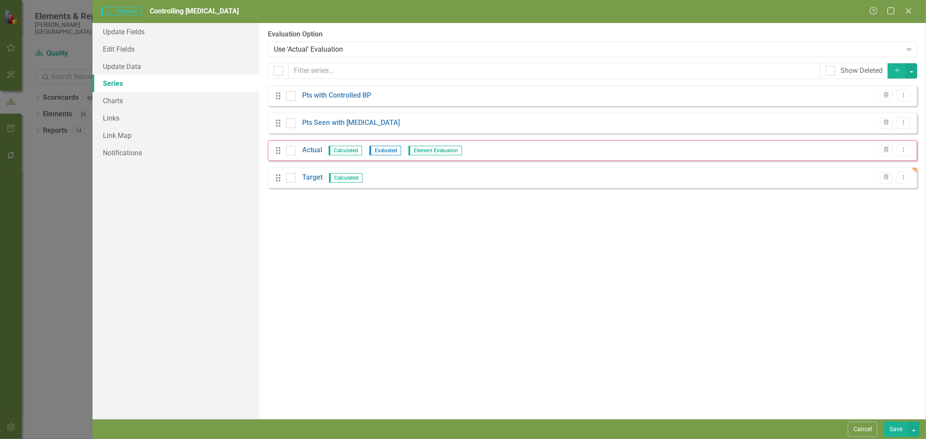
click at [893, 425] on button "Save" at bounding box center [896, 429] width 24 height 15
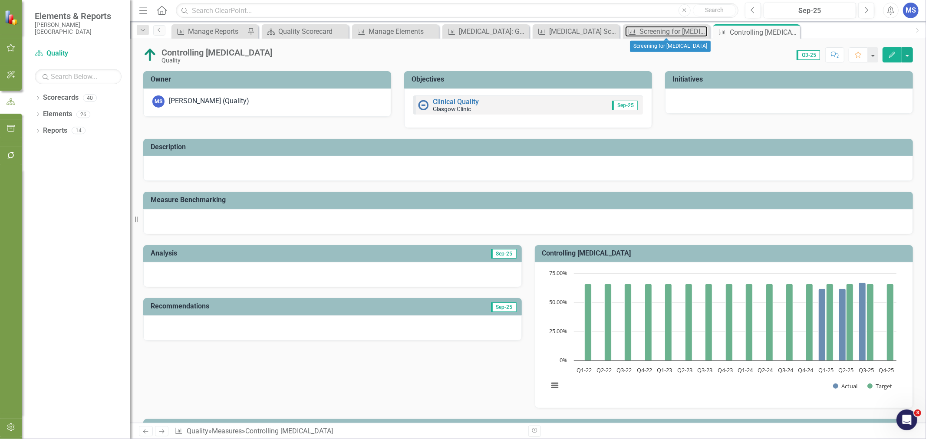
click at [643, 33] on div "Screening for [MEDICAL_DATA]" at bounding box center [673, 31] width 68 height 11
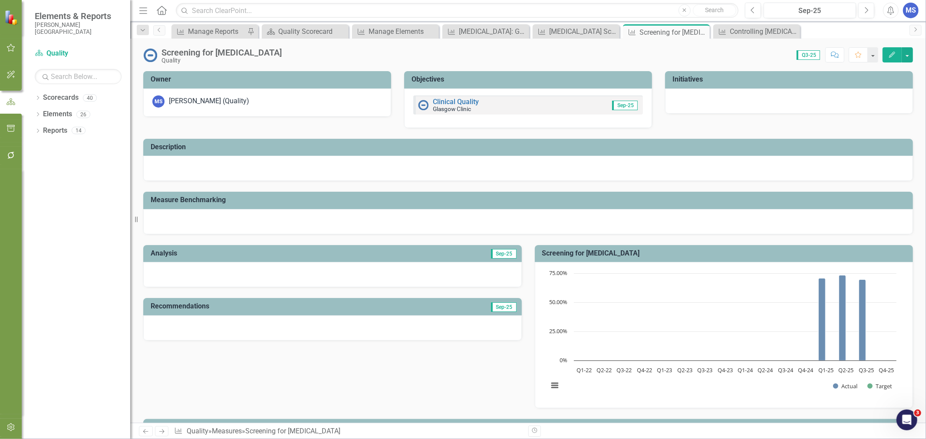
click at [896, 54] on button "Edit" at bounding box center [892, 54] width 19 height 15
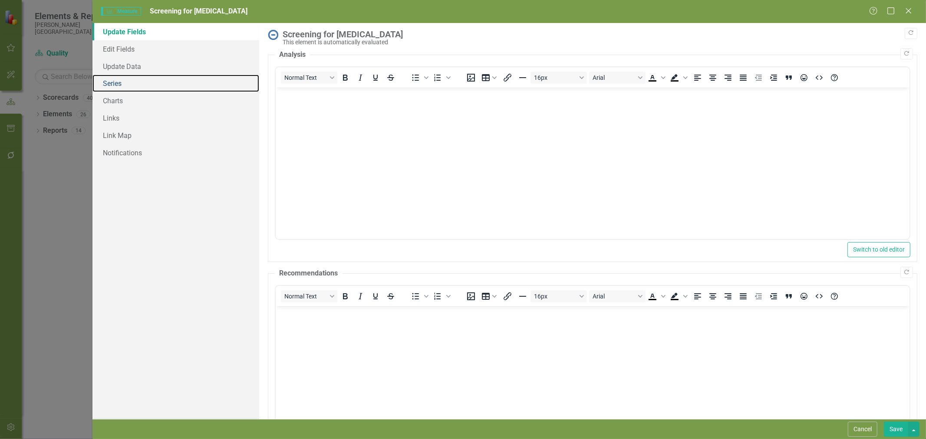
click at [158, 83] on link "Series" at bounding box center [175, 83] width 167 height 17
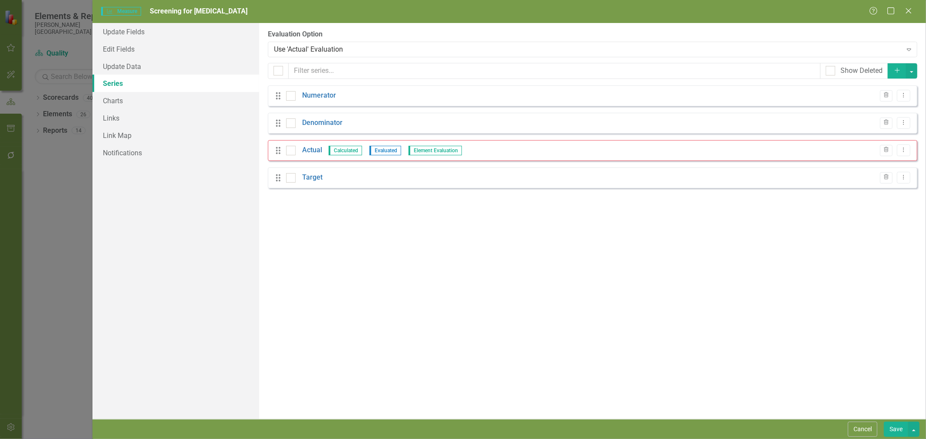
click at [319, 178] on link "Target" at bounding box center [312, 178] width 20 height 10
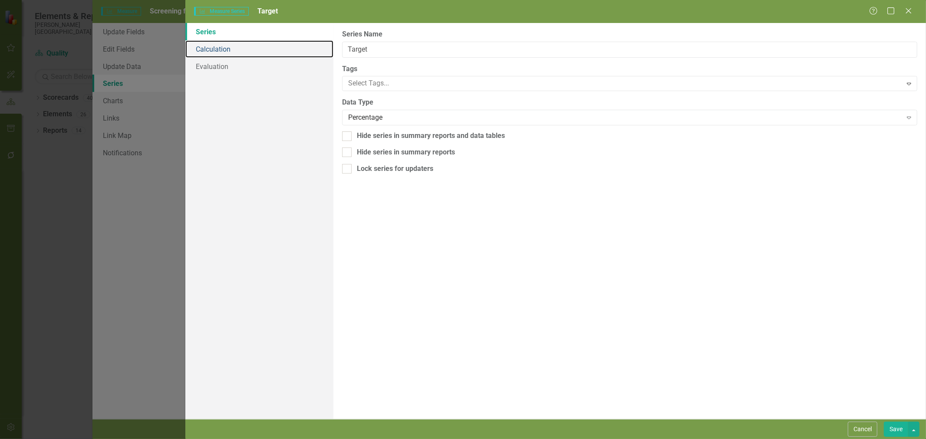
click at [228, 50] on link "Calculation" at bounding box center [259, 48] width 148 height 17
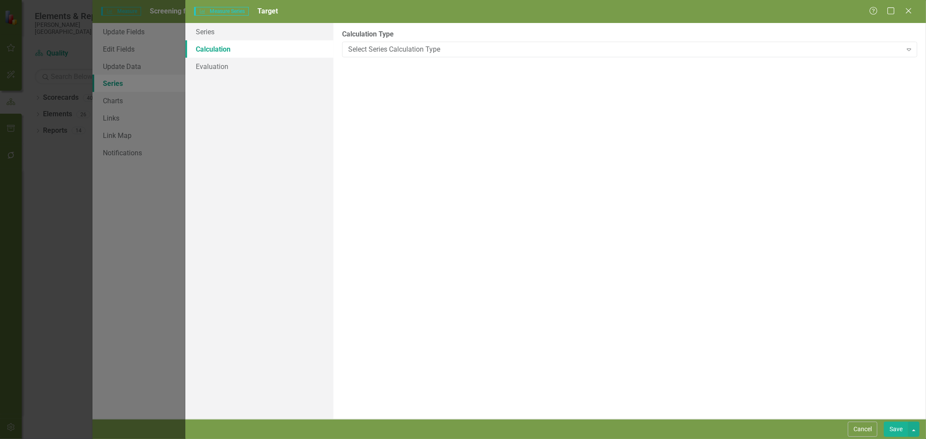
click at [397, 48] on div "Select Series Calculation Type" at bounding box center [625, 49] width 554 height 10
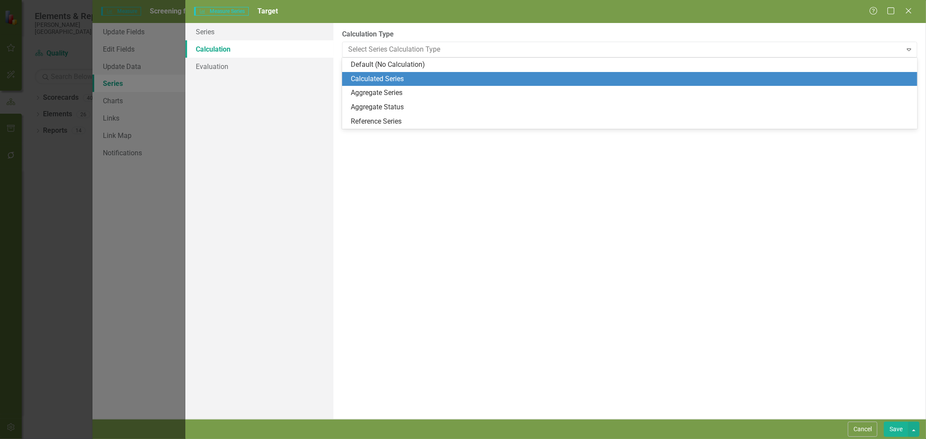
click at [399, 79] on div "Calculated Series" at bounding box center [631, 79] width 561 height 10
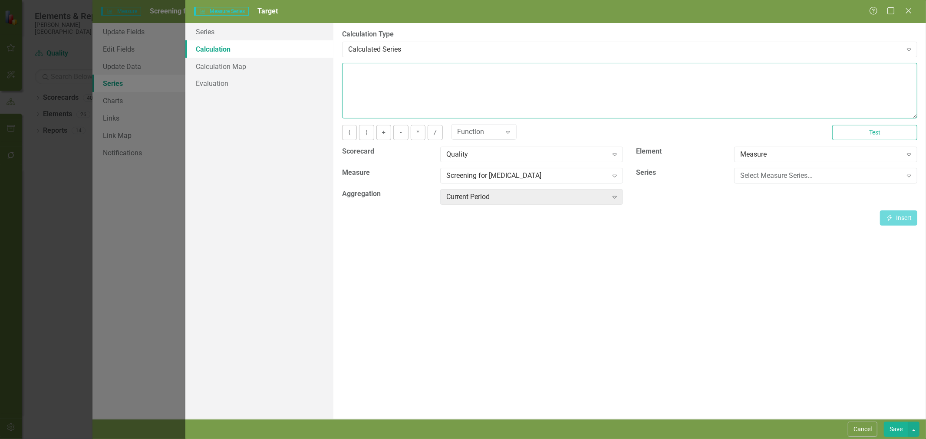
click at [393, 94] on textarea at bounding box center [629, 91] width 575 height 56
type textarea "75"
click at [894, 430] on button "Save" at bounding box center [896, 429] width 24 height 15
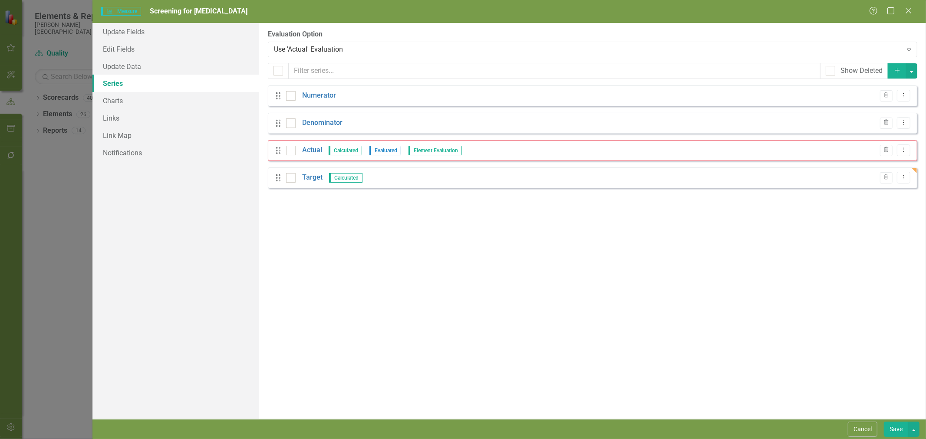
click at [895, 425] on button "Save" at bounding box center [896, 429] width 24 height 15
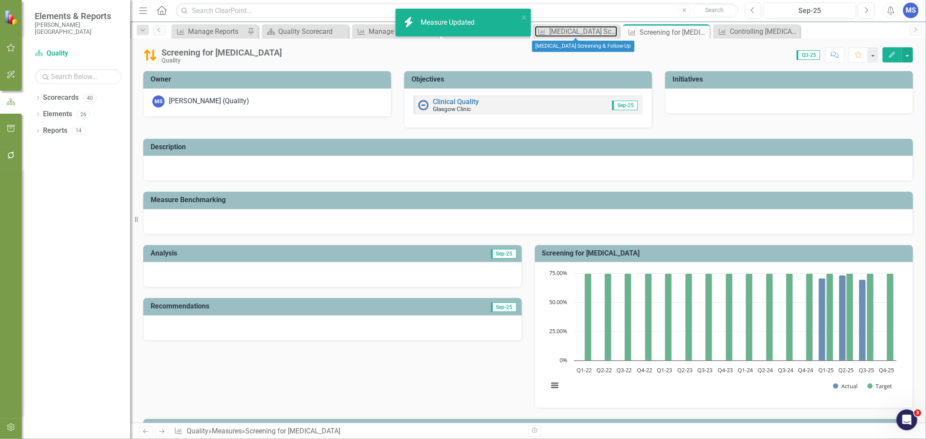
click at [569, 31] on div "[MEDICAL_DATA] Screening & Follow-Up" at bounding box center [583, 31] width 68 height 11
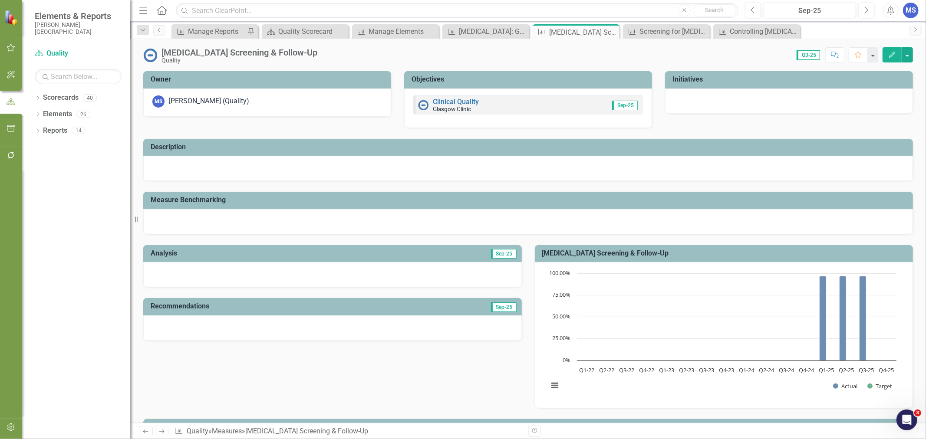
click at [569, 30] on div "[MEDICAL_DATA] Screening & Follow-Up" at bounding box center [583, 32] width 68 height 11
click at [890, 56] on icon "Edit" at bounding box center [892, 55] width 8 height 6
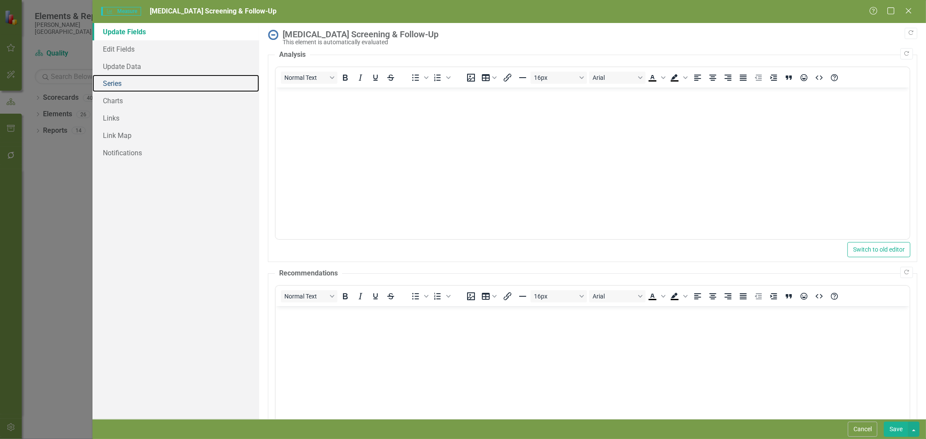
click at [138, 80] on link "Series" at bounding box center [175, 83] width 167 height 17
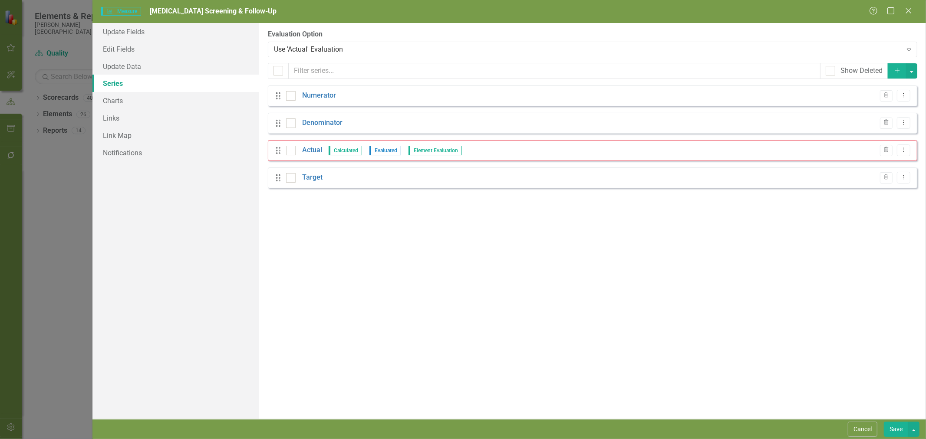
click at [314, 178] on link "Target" at bounding box center [312, 178] width 20 height 10
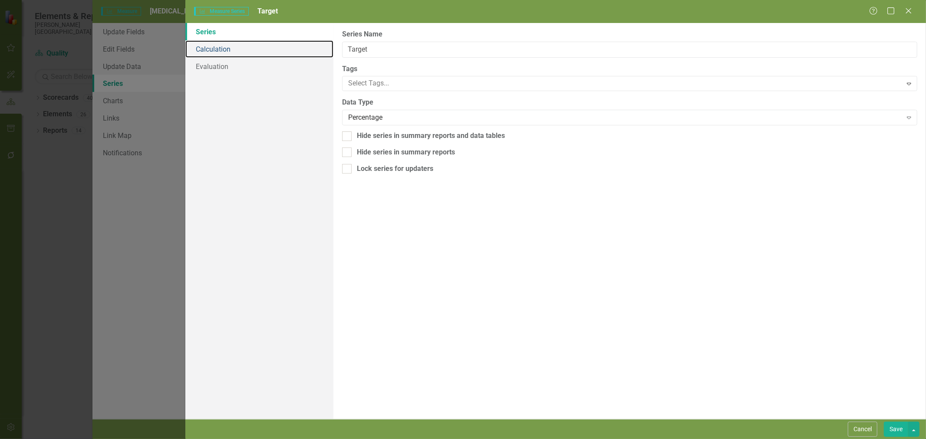
click at [222, 51] on link "Calculation" at bounding box center [259, 48] width 148 height 17
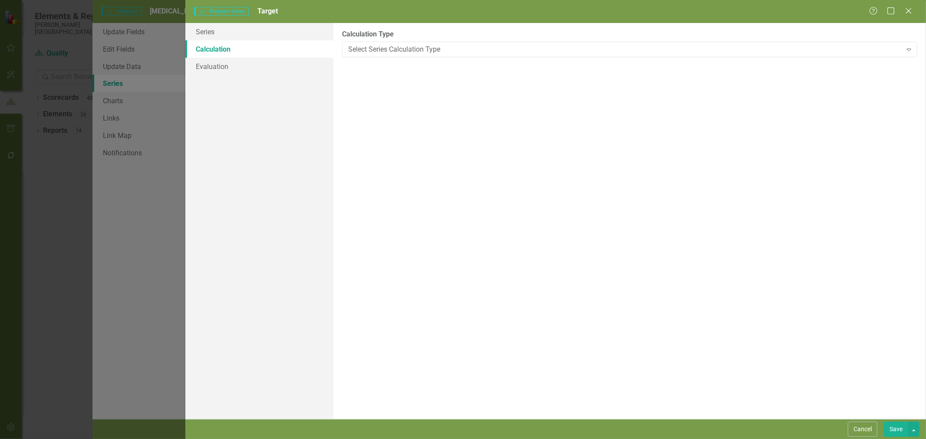
click at [385, 48] on div "Select Series Calculation Type" at bounding box center [625, 49] width 554 height 10
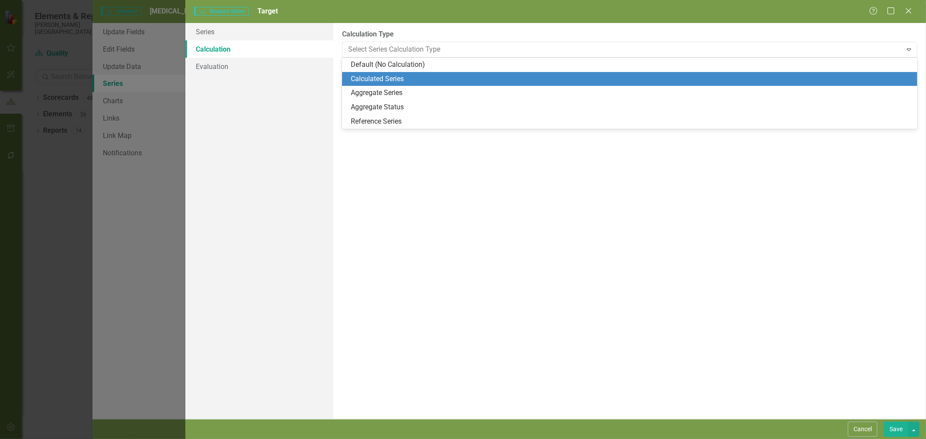
click at [385, 76] on div "Calculated Series" at bounding box center [631, 79] width 561 height 10
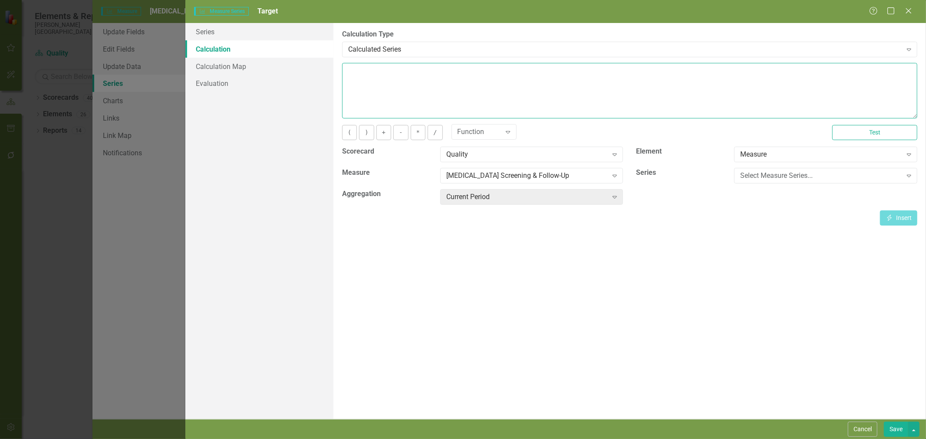
click at [384, 88] on textarea at bounding box center [629, 91] width 575 height 56
type textarea "90"
click at [888, 425] on button "Save" at bounding box center [896, 429] width 24 height 15
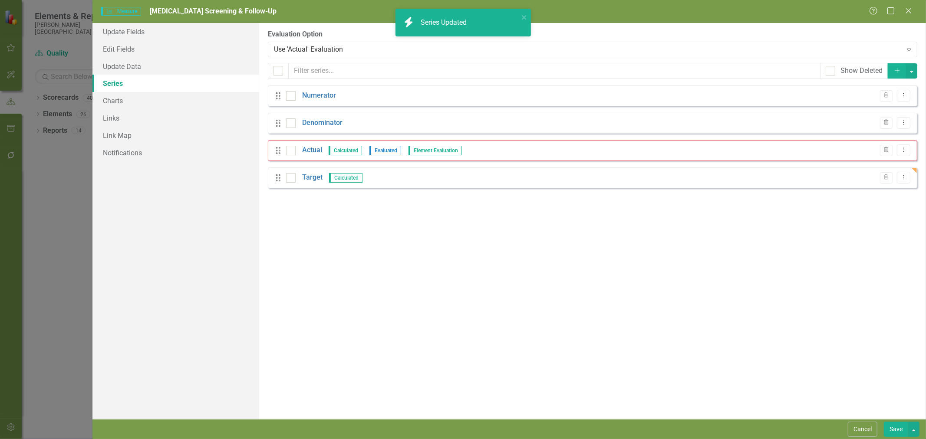
click at [899, 430] on button "Save" at bounding box center [896, 429] width 24 height 15
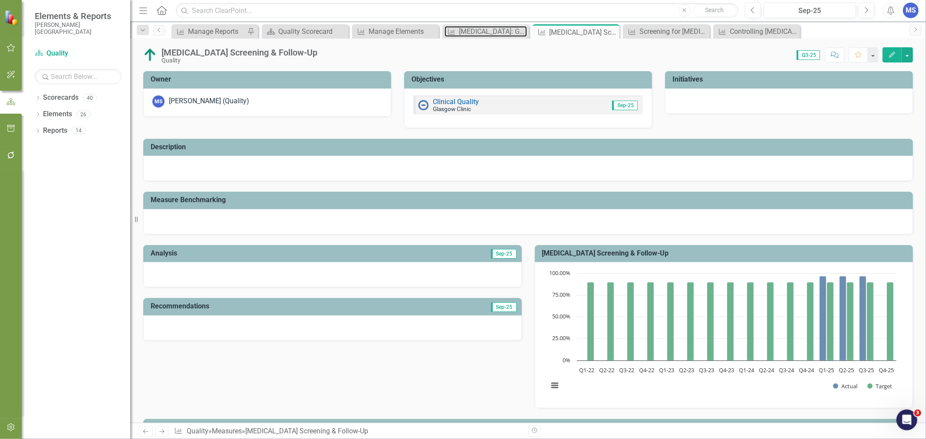
click at [470, 33] on div "[MEDICAL_DATA]: Glycemic Status Assessment Greater Than 9%" at bounding box center [493, 31] width 68 height 11
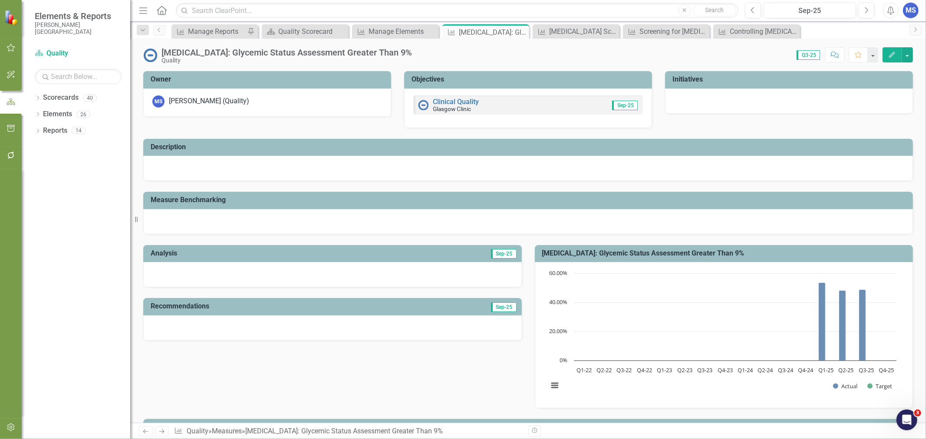
click at [896, 56] on button "Edit" at bounding box center [892, 54] width 19 height 15
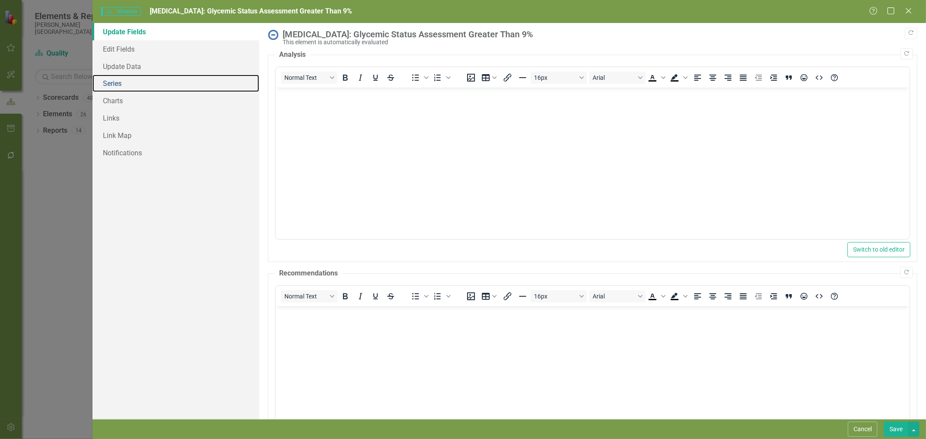
click at [140, 87] on link "Series" at bounding box center [175, 83] width 167 height 17
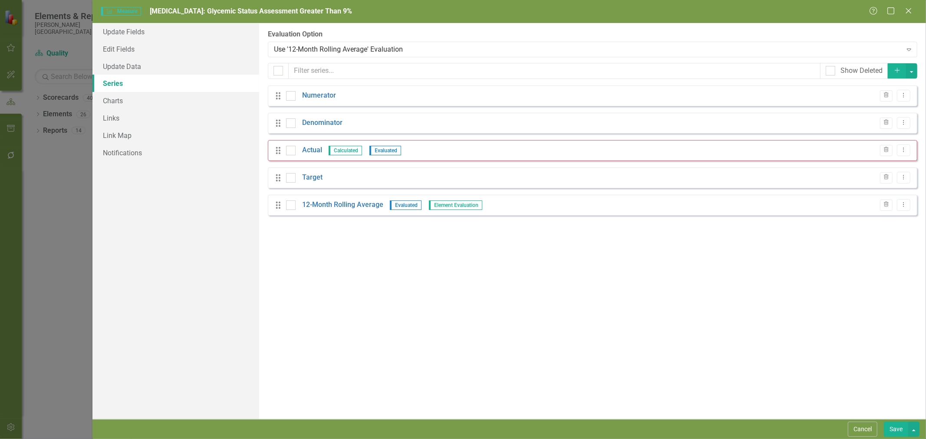
click at [313, 176] on link "Target" at bounding box center [312, 178] width 20 height 10
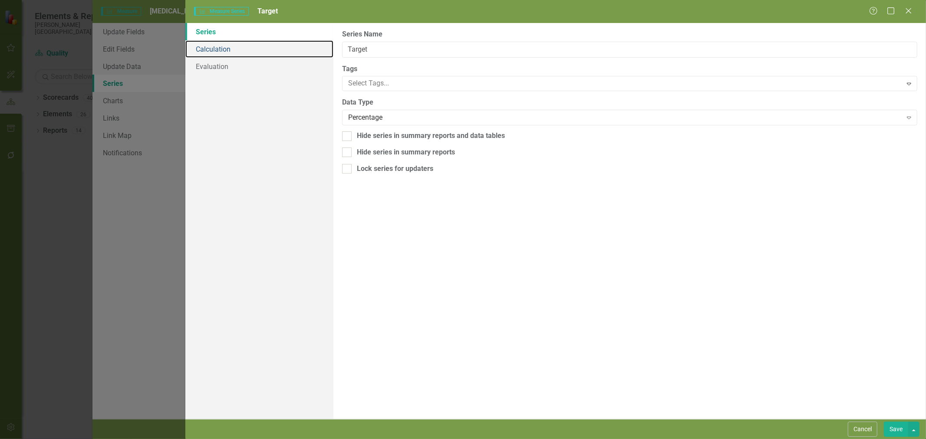
click at [234, 53] on link "Calculation" at bounding box center [259, 48] width 148 height 17
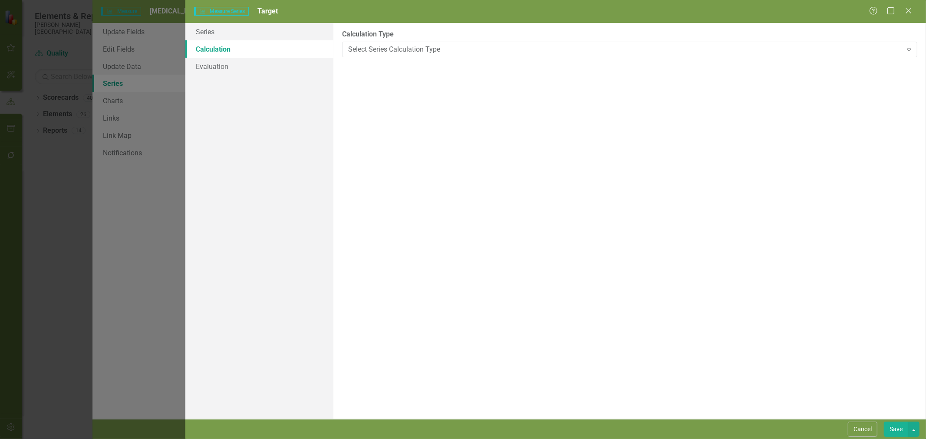
click at [392, 48] on div "Select Series Calculation Type" at bounding box center [625, 49] width 554 height 10
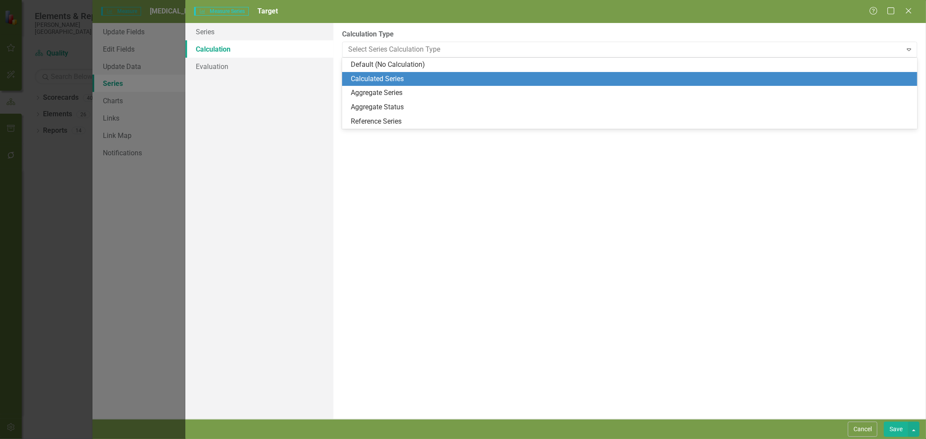
click at [386, 79] on div "Calculated Series" at bounding box center [631, 79] width 561 height 10
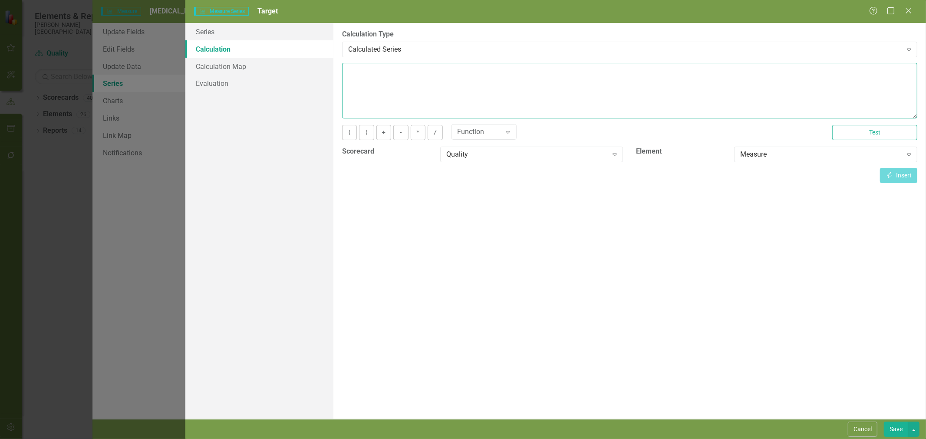
click at [402, 80] on textarea at bounding box center [629, 91] width 575 height 56
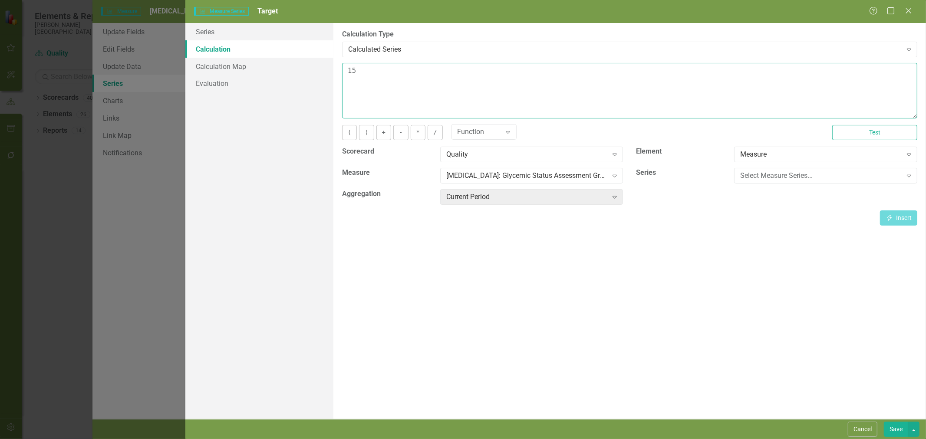
type textarea "15"
click at [899, 427] on button "Save" at bounding box center [896, 429] width 24 height 15
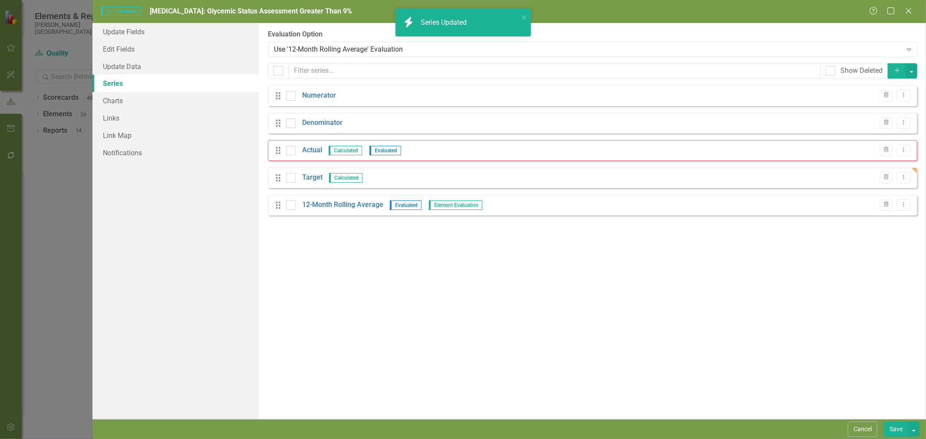
click at [310, 150] on link "Actual" at bounding box center [312, 150] width 20 height 10
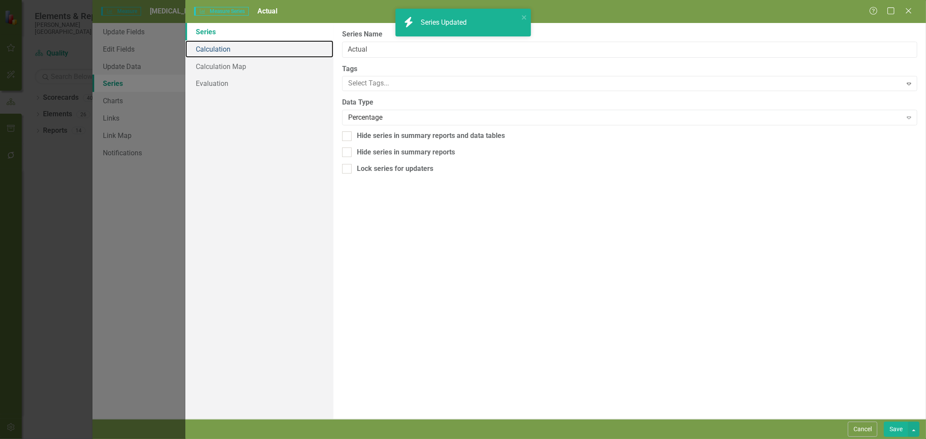
click at [226, 53] on link "Calculation" at bounding box center [259, 48] width 148 height 17
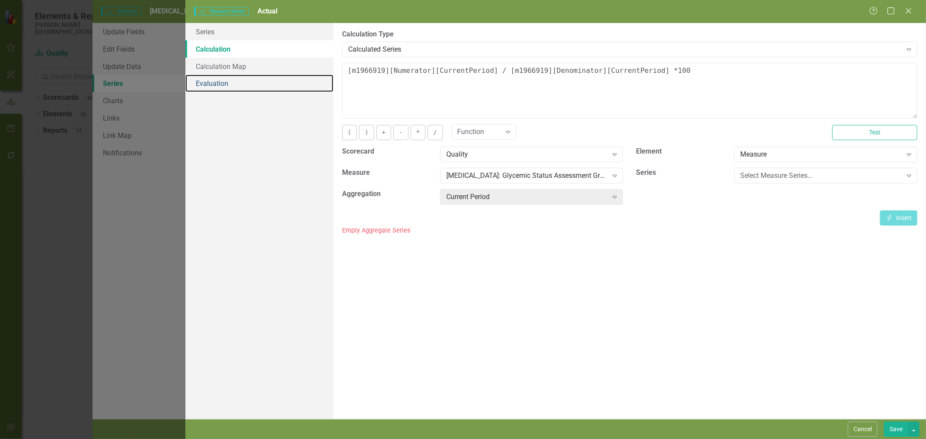
click at [221, 81] on link "Evaluation" at bounding box center [259, 83] width 148 height 17
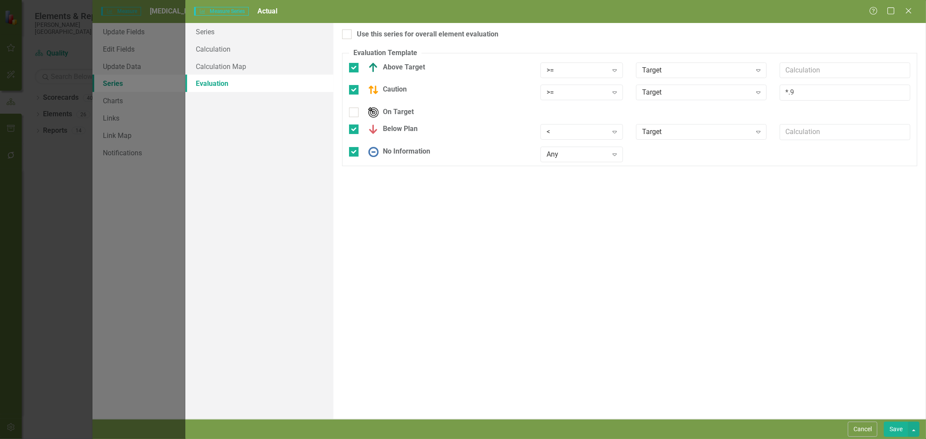
click at [606, 63] on div ">= Expand" at bounding box center [581, 71] width 83 height 16
click at [583, 132] on div "<=" at bounding box center [583, 128] width 69 height 10
click at [571, 96] on div ">=" at bounding box center [577, 93] width 61 height 10
click at [576, 148] on div "<=" at bounding box center [583, 151] width 69 height 10
click at [569, 135] on div "<" at bounding box center [577, 132] width 61 height 10
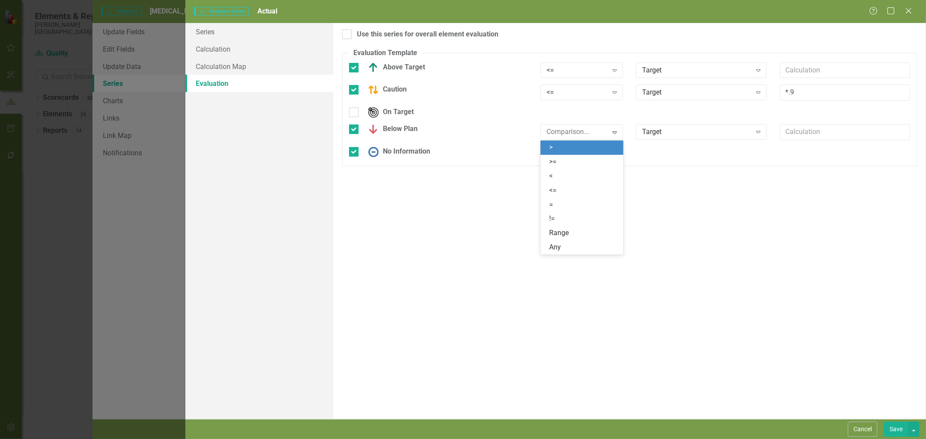
click at [569, 153] on div ">" at bounding box center [581, 148] width 83 height 14
click at [900, 429] on button "Save" at bounding box center [896, 429] width 24 height 15
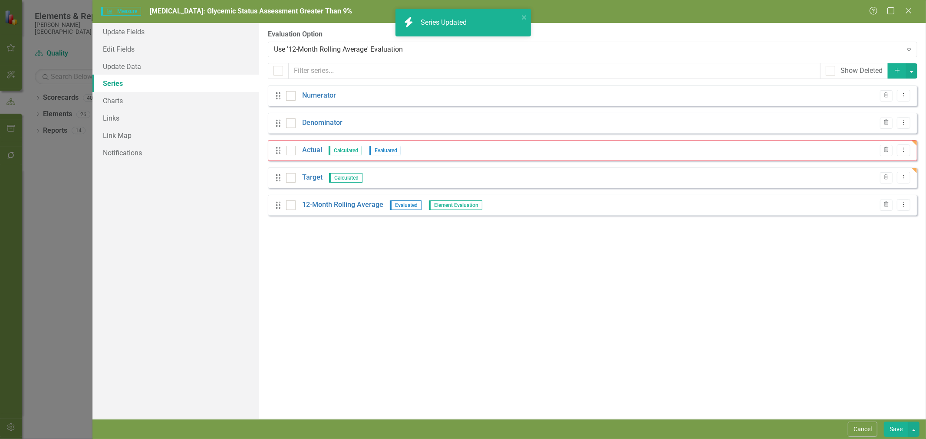
click at [319, 205] on link "12-Month Rolling Average" at bounding box center [342, 205] width 81 height 10
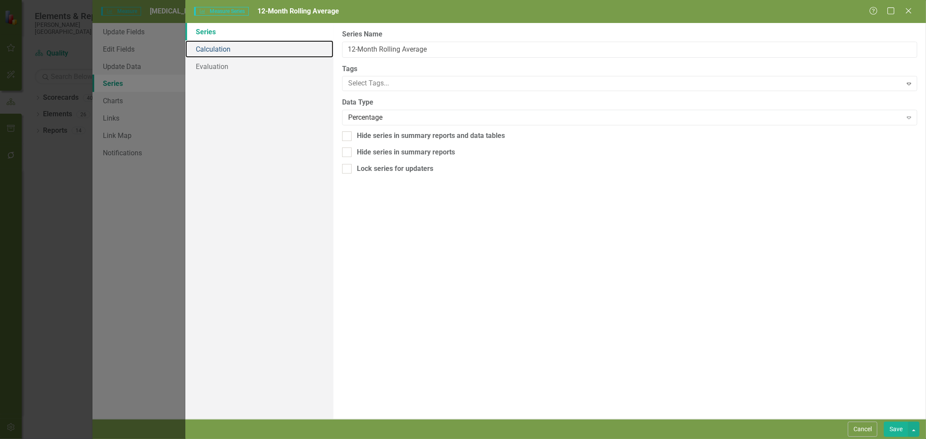
click at [216, 47] on link "Calculation" at bounding box center [259, 48] width 148 height 17
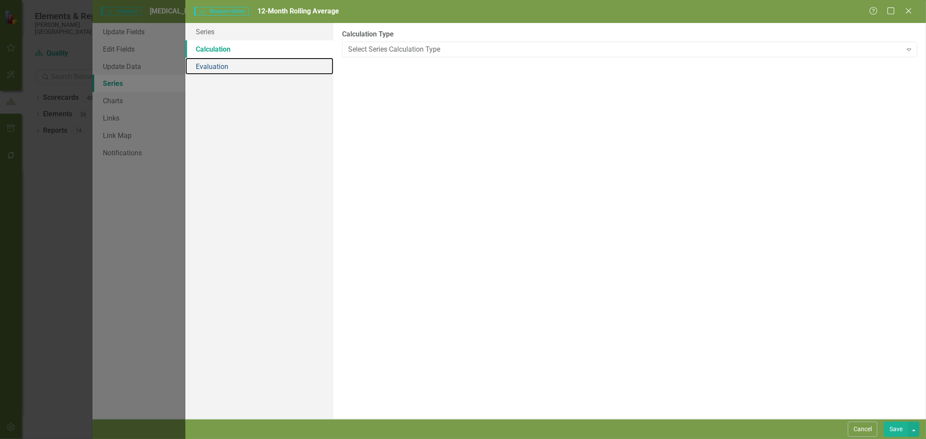
click at [216, 66] on link "Evaluation" at bounding box center [259, 66] width 148 height 17
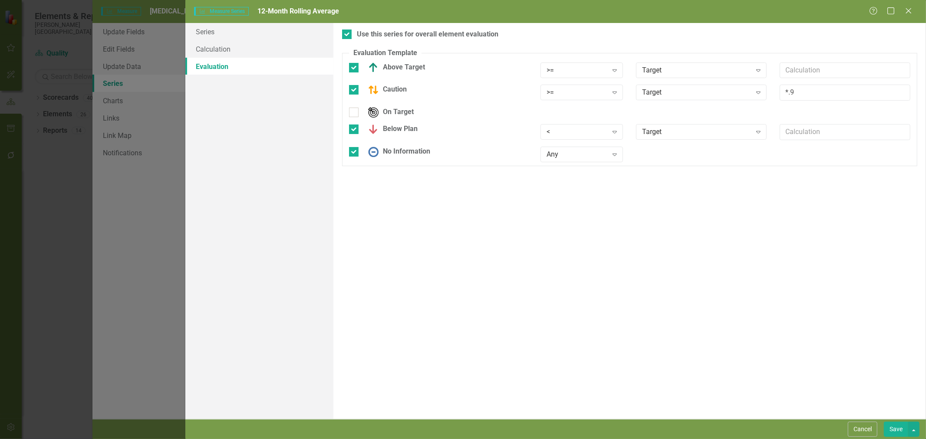
click at [606, 73] on div ">=" at bounding box center [577, 70] width 61 height 10
click at [587, 127] on div "<=" at bounding box center [583, 128] width 69 height 10
click at [570, 93] on div ">=" at bounding box center [577, 93] width 61 height 10
click at [566, 146] on div "<=" at bounding box center [583, 151] width 69 height 10
click at [562, 133] on div "<" at bounding box center [577, 132] width 61 height 10
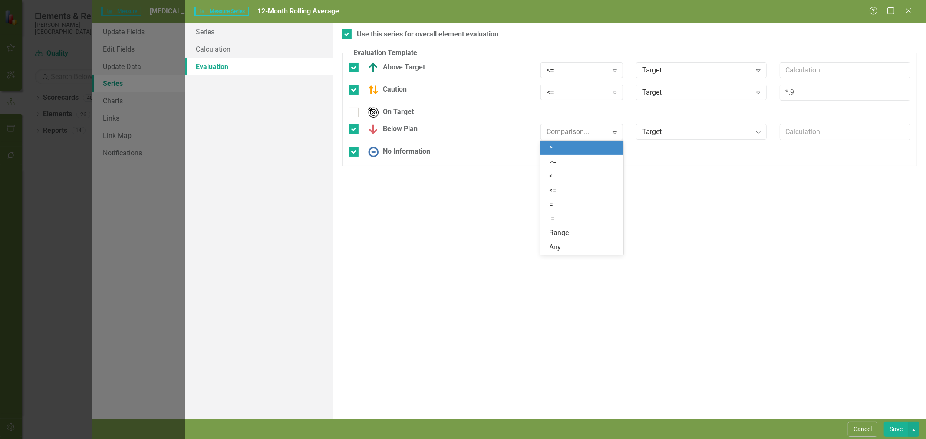
click at [562, 147] on div ">" at bounding box center [583, 148] width 69 height 10
click at [888, 432] on button "Save" at bounding box center [896, 429] width 24 height 15
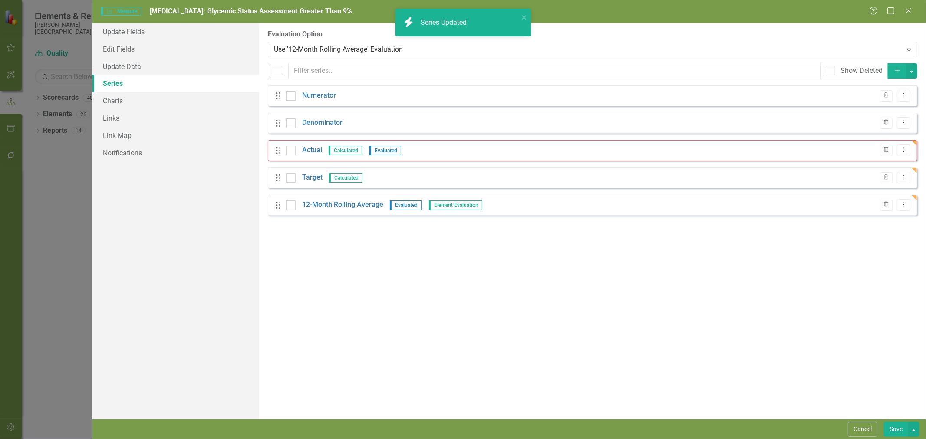
click at [894, 428] on button "Save" at bounding box center [896, 429] width 24 height 15
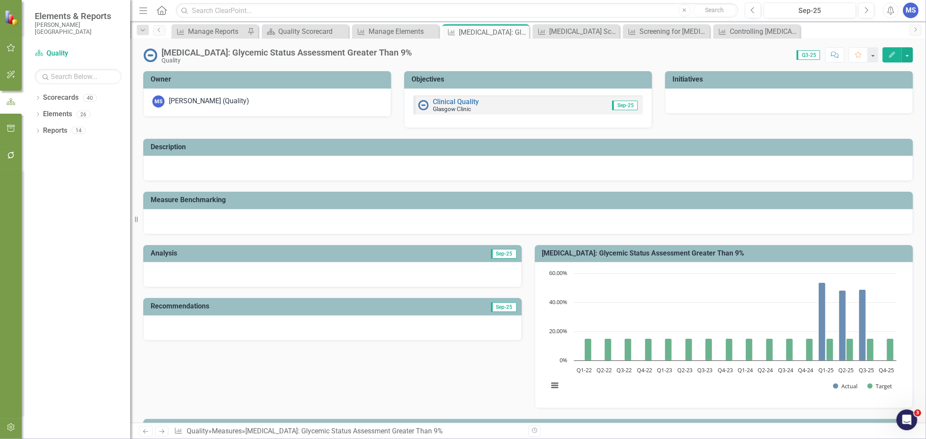
click at [892, 53] on icon "Edit" at bounding box center [892, 55] width 8 height 6
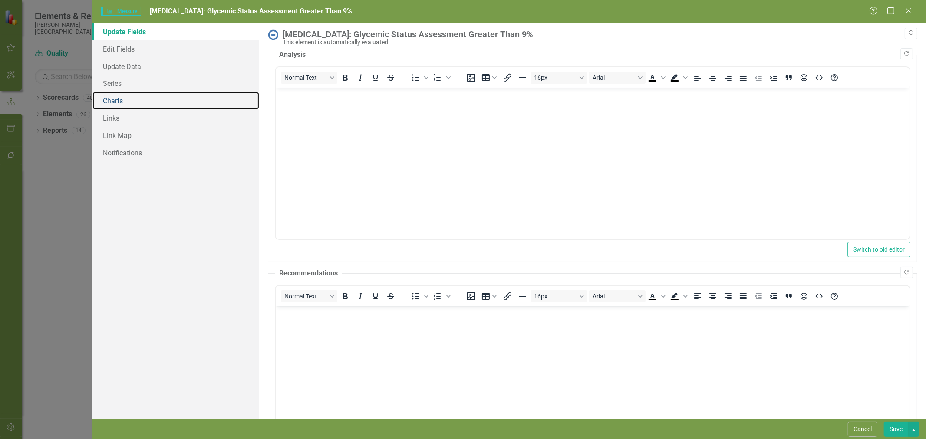
click at [114, 103] on link "Charts" at bounding box center [175, 100] width 167 height 17
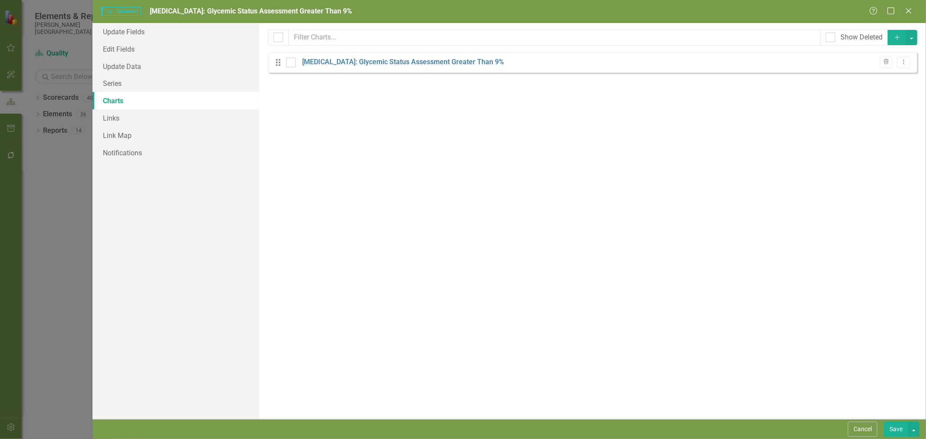
click at [369, 59] on link "[MEDICAL_DATA]: Glycemic Status Assessment Greater Than 9%" at bounding box center [403, 62] width 202 height 10
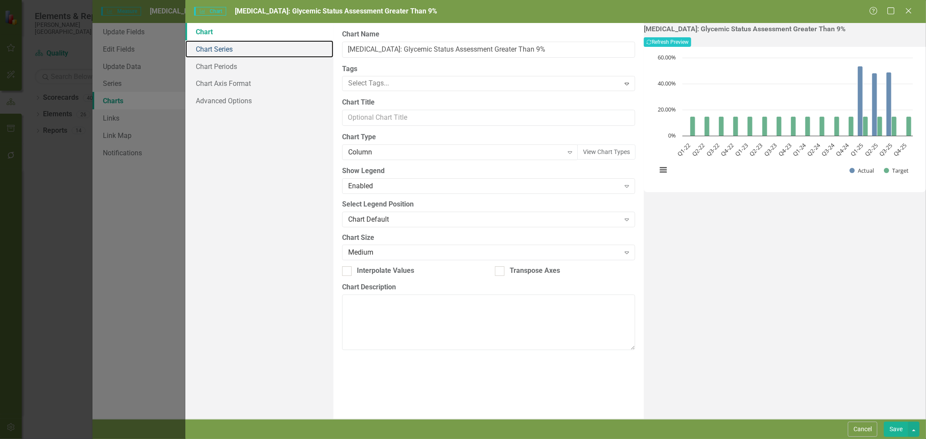
click at [223, 51] on link "Chart Series" at bounding box center [259, 48] width 148 height 17
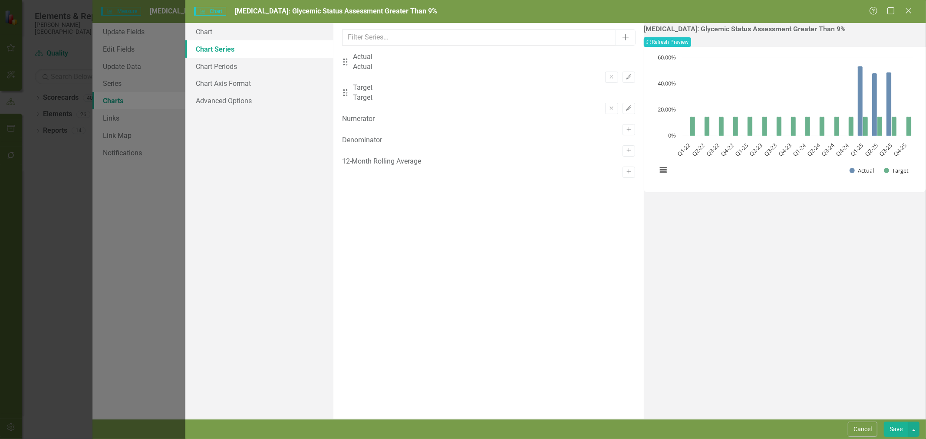
click at [626, 175] on icon "Activate" at bounding box center [629, 171] width 7 height 5
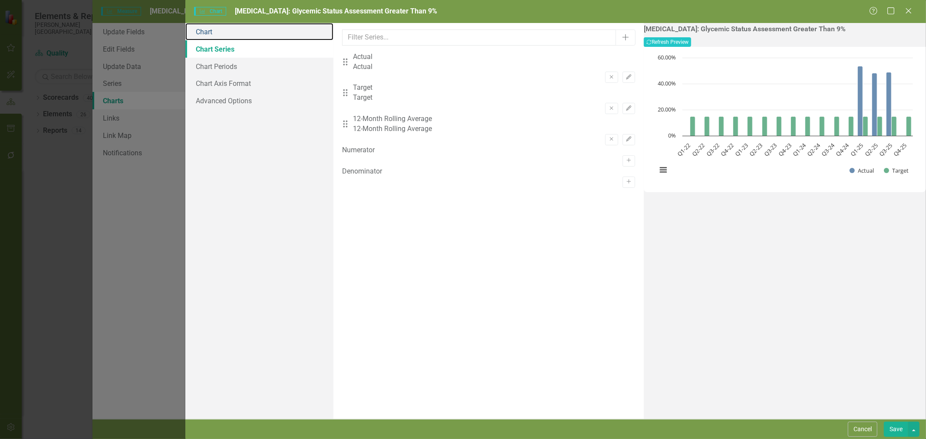
click at [234, 35] on link "Chart" at bounding box center [259, 31] width 148 height 17
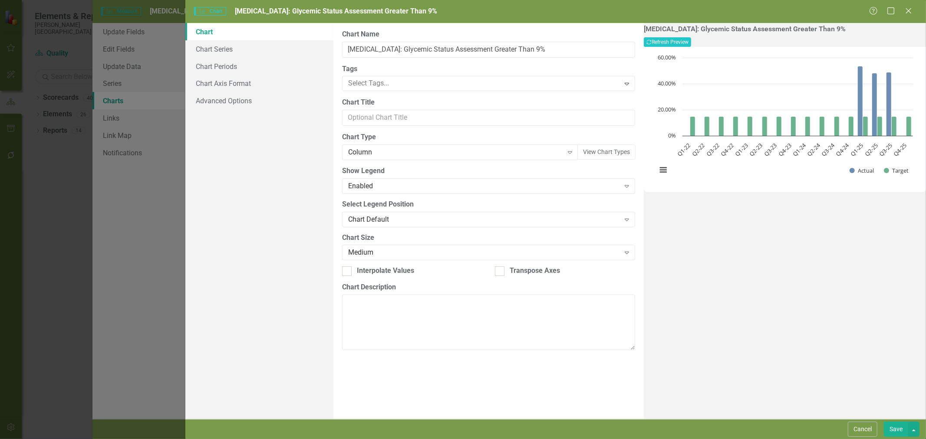
click at [380, 149] on div "Column" at bounding box center [455, 153] width 215 height 10
click at [242, 64] on link "Chart Periods" at bounding box center [259, 66] width 148 height 17
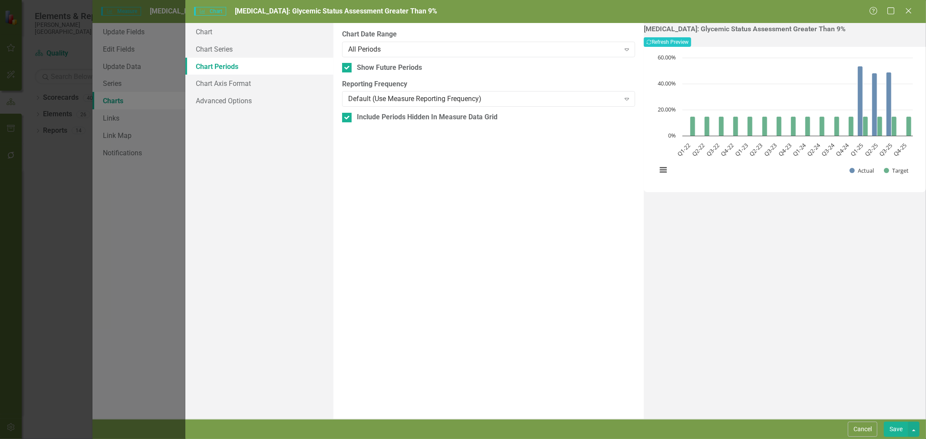
click at [348, 70] on div at bounding box center [347, 68] width 10 height 10
click at [348, 69] on input "Show Future Periods" at bounding box center [345, 66] width 6 height 6
checkbox input "false"
click at [349, 115] on div at bounding box center [347, 118] width 10 height 10
click at [348, 115] on input "Include Periods Hidden In Measure Data Grid" at bounding box center [345, 116] width 6 height 6
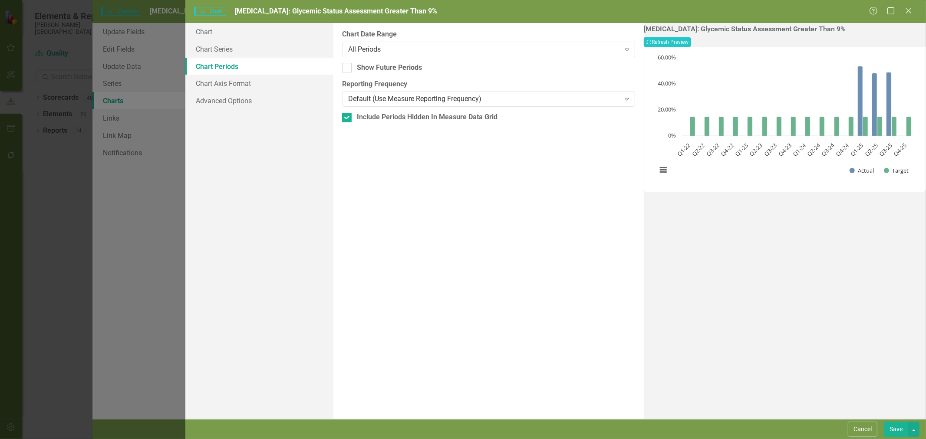
checkbox input "false"
click at [691, 43] on button "Recalculate Refresh Preview" at bounding box center [667, 42] width 47 height 10
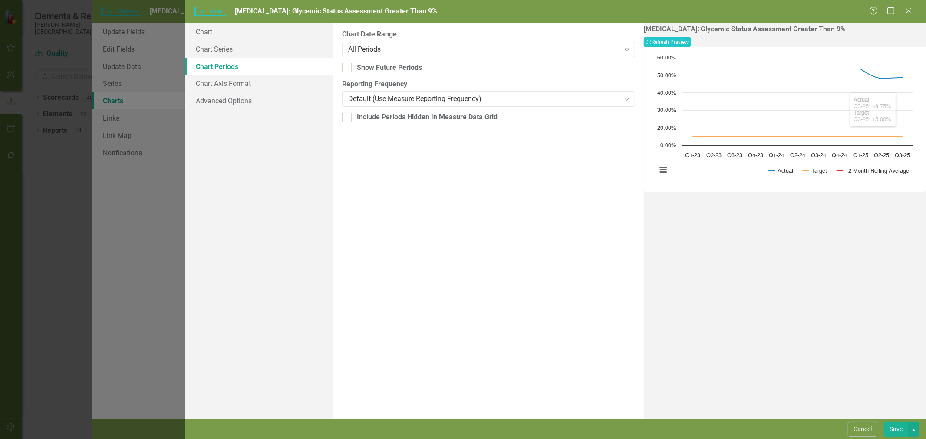
click at [896, 430] on button "Save" at bounding box center [896, 429] width 24 height 15
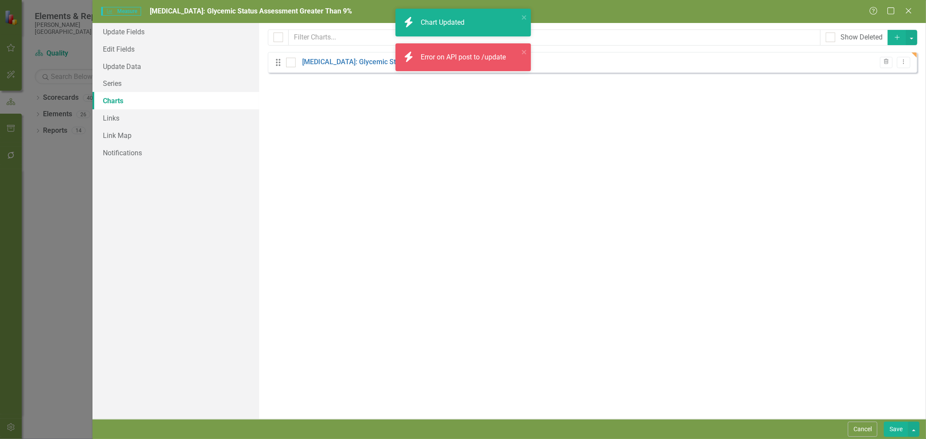
click at [896, 434] on button "Save" at bounding box center [896, 429] width 24 height 15
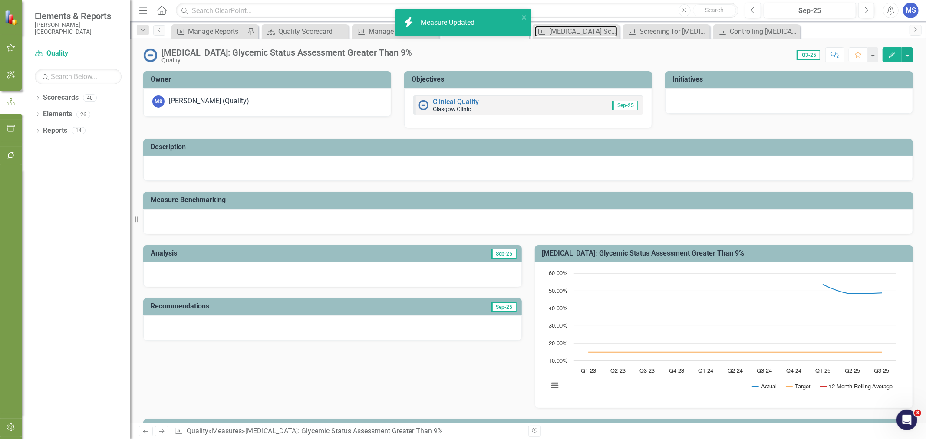
click at [574, 32] on div "[MEDICAL_DATA] Screening & Follow-Up" at bounding box center [583, 31] width 68 height 11
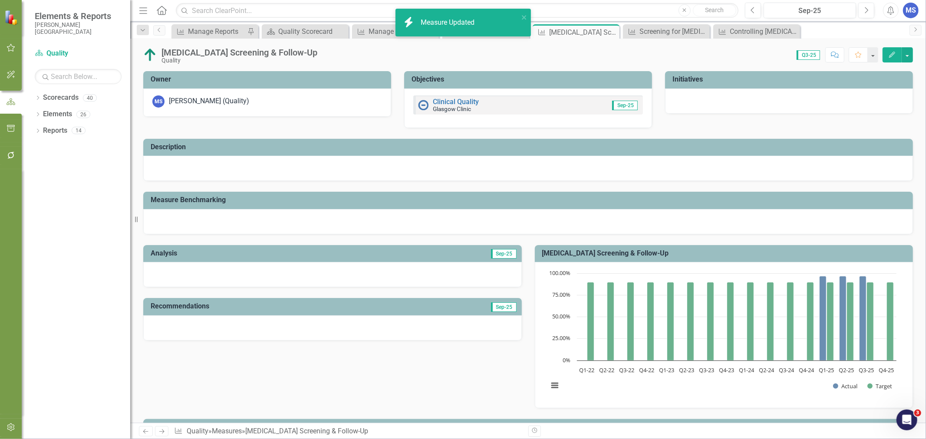
click at [897, 50] on button "Edit" at bounding box center [892, 54] width 19 height 15
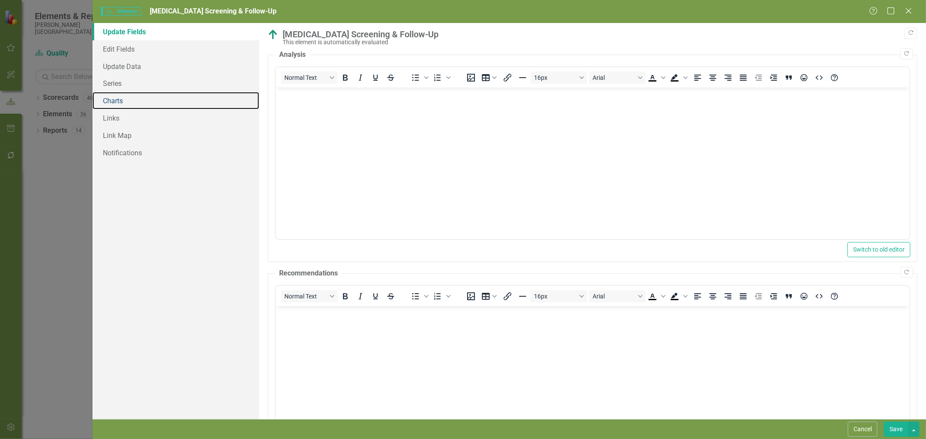
click at [124, 100] on link "Charts" at bounding box center [175, 100] width 167 height 17
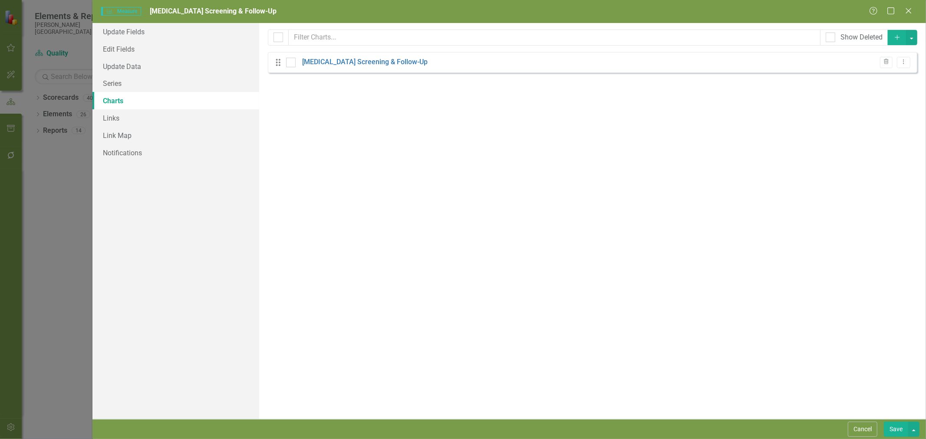
click at [335, 63] on link "[MEDICAL_DATA] Screening & Follow-Up" at bounding box center [364, 62] width 125 height 10
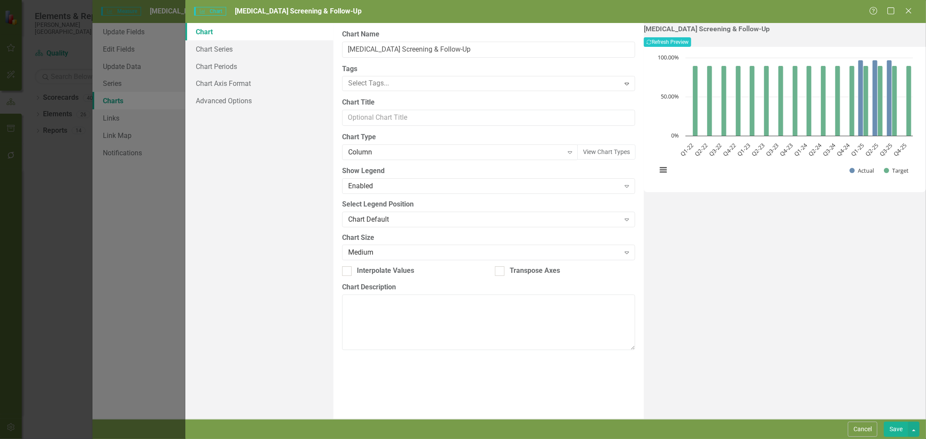
click at [384, 158] on div "Column Expand" at bounding box center [460, 153] width 236 height 16
click at [234, 55] on link "Chart Series" at bounding box center [259, 48] width 148 height 17
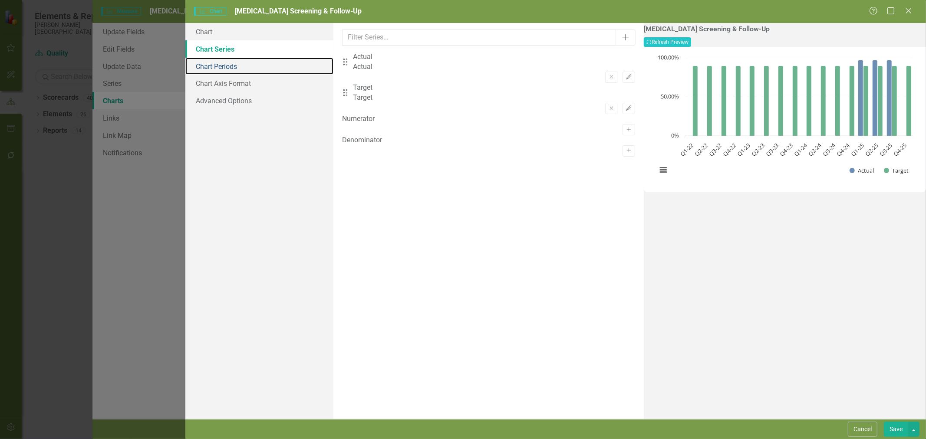
click at [224, 67] on link "Chart Periods" at bounding box center [259, 66] width 148 height 17
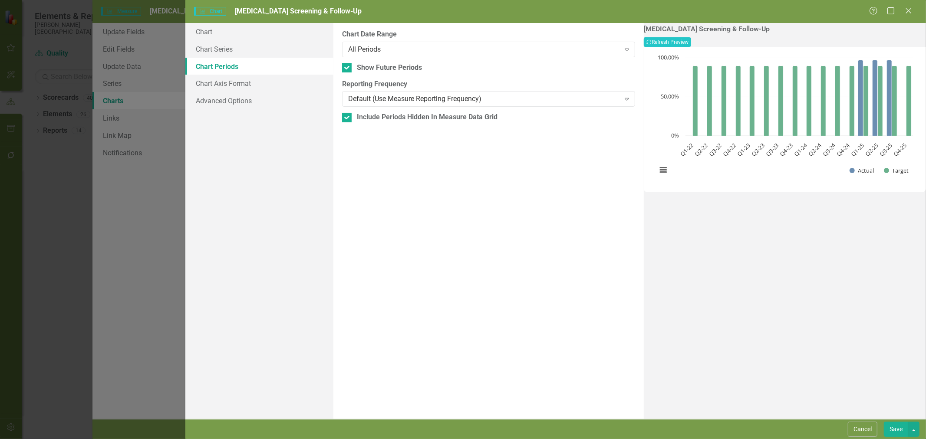
click at [340, 68] on div "From this tab, you define the periods you want included in the chart. For examp…" at bounding box center [488, 221] width 310 height 396
click at [344, 68] on input "Show Future Periods" at bounding box center [345, 66] width 6 height 6
checkbox input "false"
click at [352, 118] on div "Include Periods Hidden In Measure Data Grid" at bounding box center [488, 117] width 293 height 10
click at [348, 118] on input "Include Periods Hidden In Measure Data Grid" at bounding box center [345, 116] width 6 height 6
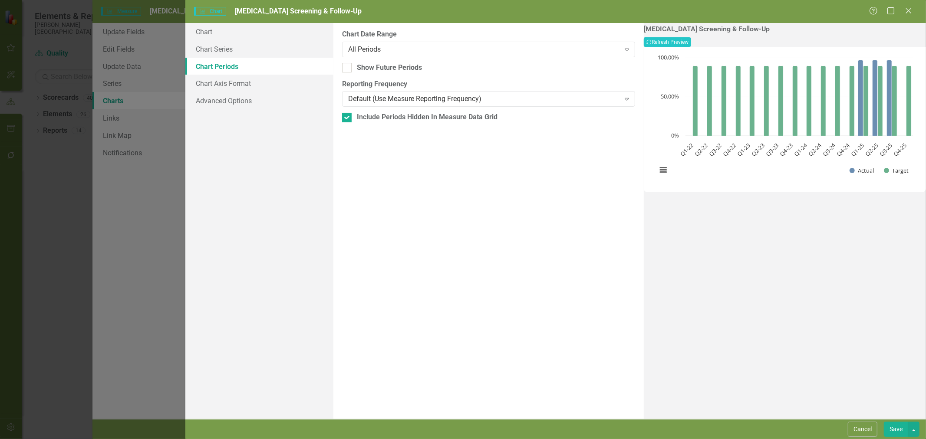
checkbox input "false"
click at [896, 432] on button "Save" at bounding box center [896, 429] width 24 height 15
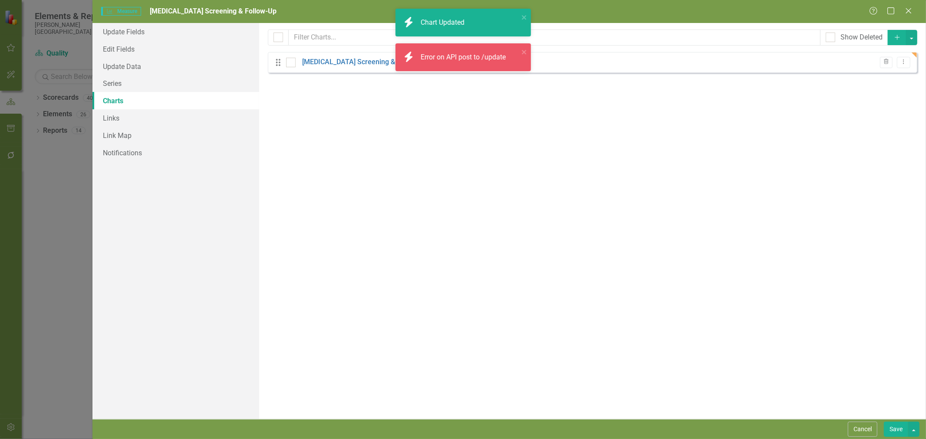
click at [899, 430] on button "Save" at bounding box center [896, 429] width 24 height 15
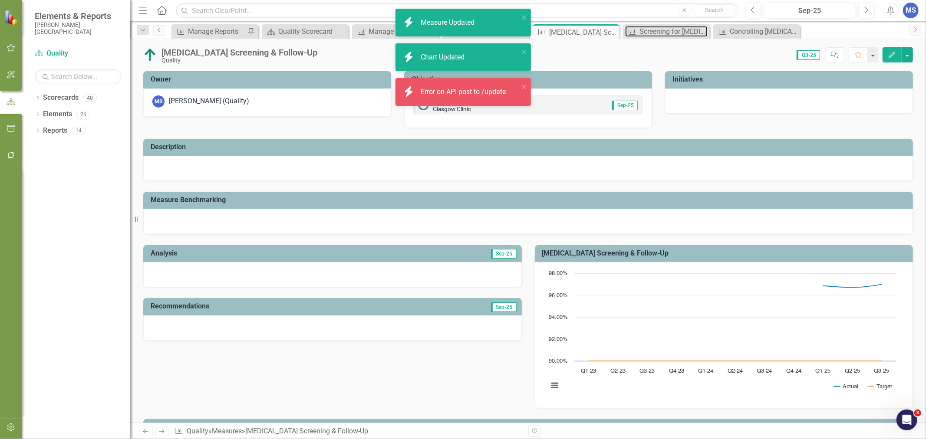
click at [647, 31] on div "Screening for [MEDICAL_DATA]" at bounding box center [673, 31] width 68 height 11
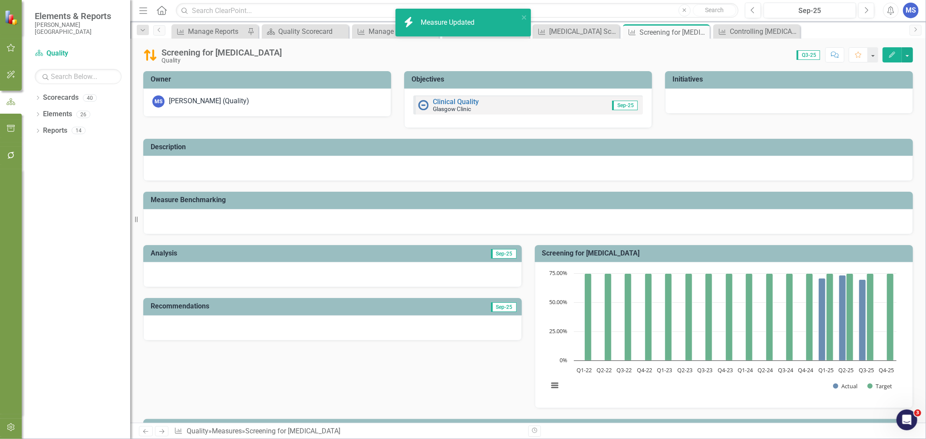
click at [891, 52] on icon "Edit" at bounding box center [892, 55] width 8 height 6
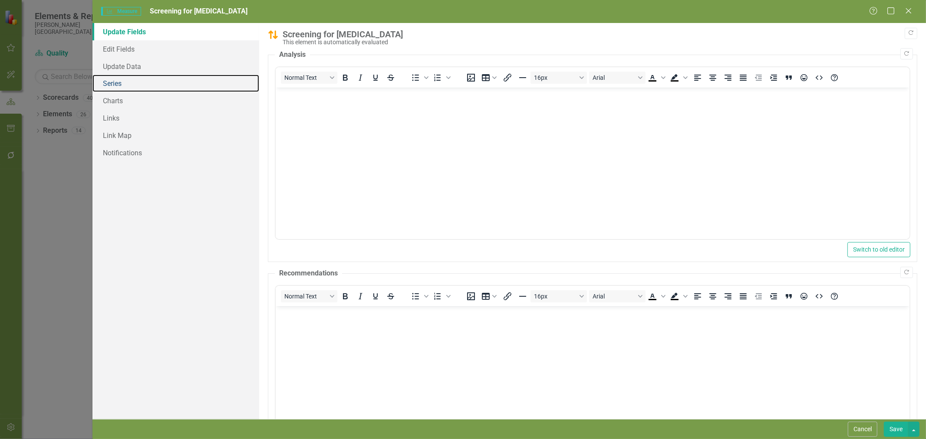
click at [137, 84] on link "Series" at bounding box center [175, 83] width 167 height 17
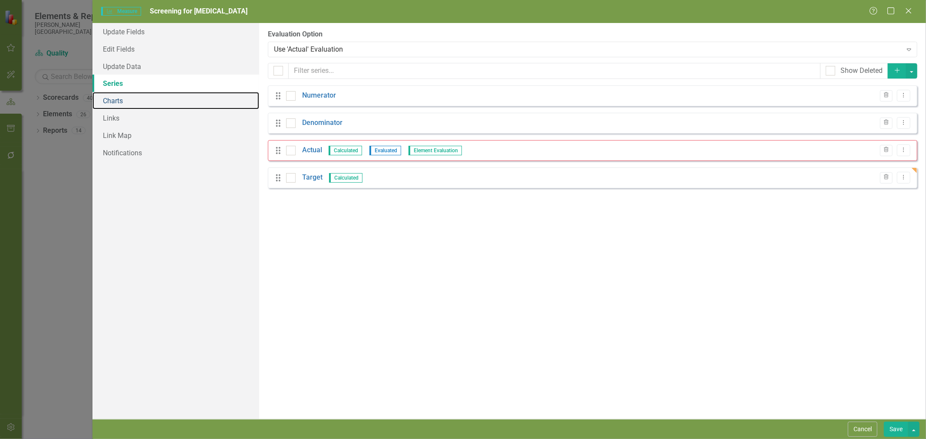
click at [134, 104] on link "Charts" at bounding box center [175, 100] width 167 height 17
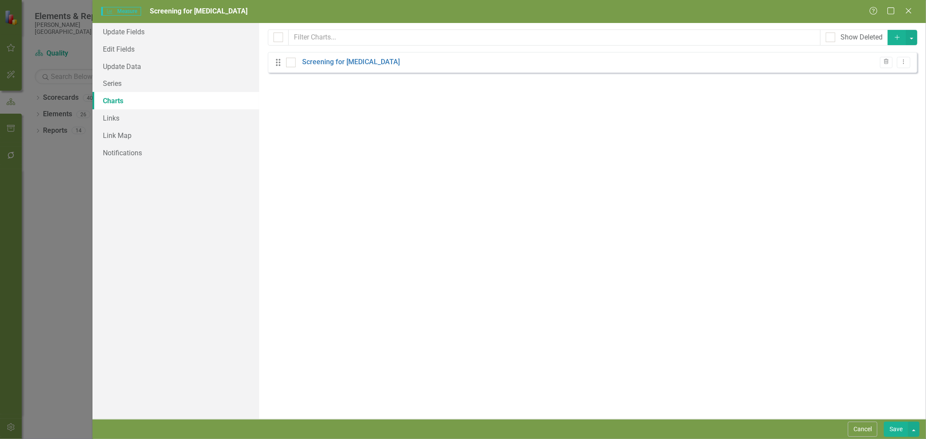
click at [348, 63] on link "Screening for [MEDICAL_DATA]" at bounding box center [351, 62] width 98 height 10
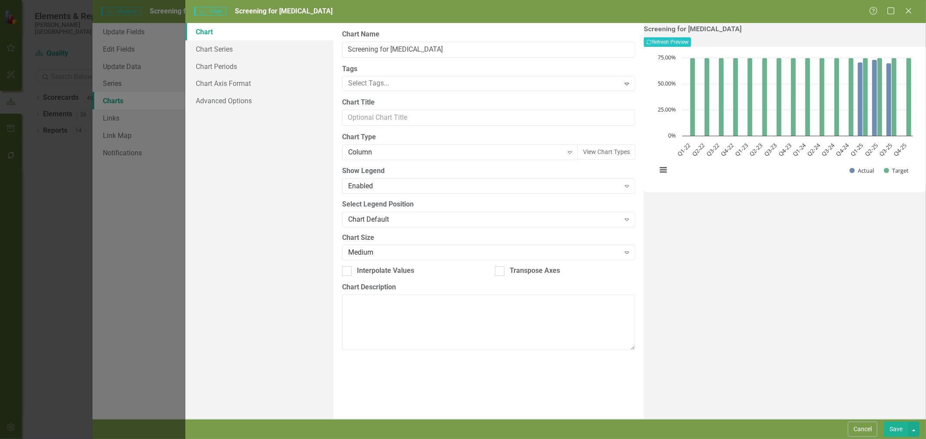
click at [384, 152] on div "Column" at bounding box center [455, 153] width 215 height 10
click at [237, 50] on link "Chart Series" at bounding box center [259, 48] width 148 height 17
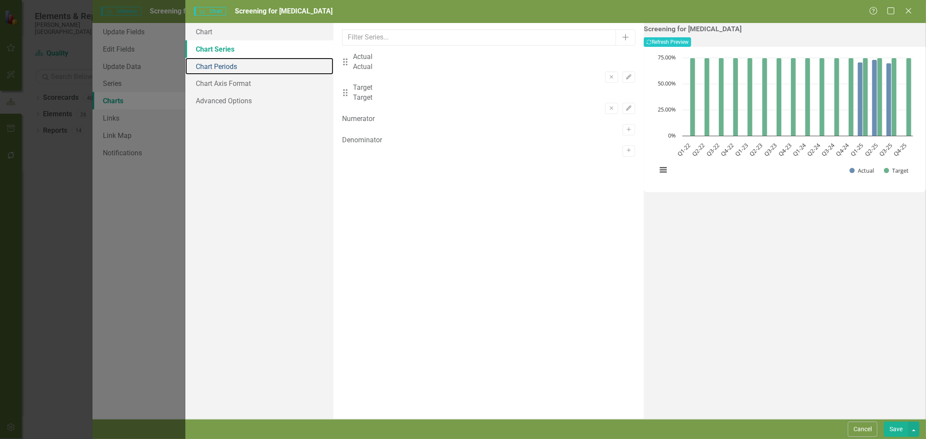
click at [233, 69] on link "Chart Periods" at bounding box center [259, 66] width 148 height 17
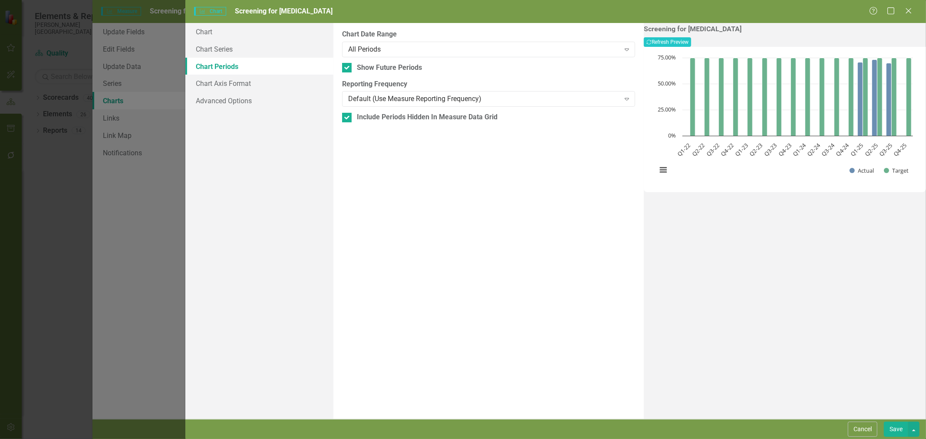
click at [343, 68] on input "Show Future Periods" at bounding box center [345, 66] width 6 height 6
checkbox input "false"
click at [345, 115] on input "Include Periods Hidden In Measure Data Grid" at bounding box center [345, 116] width 6 height 6
checkbox input "false"
click at [895, 428] on button "Save" at bounding box center [896, 429] width 24 height 15
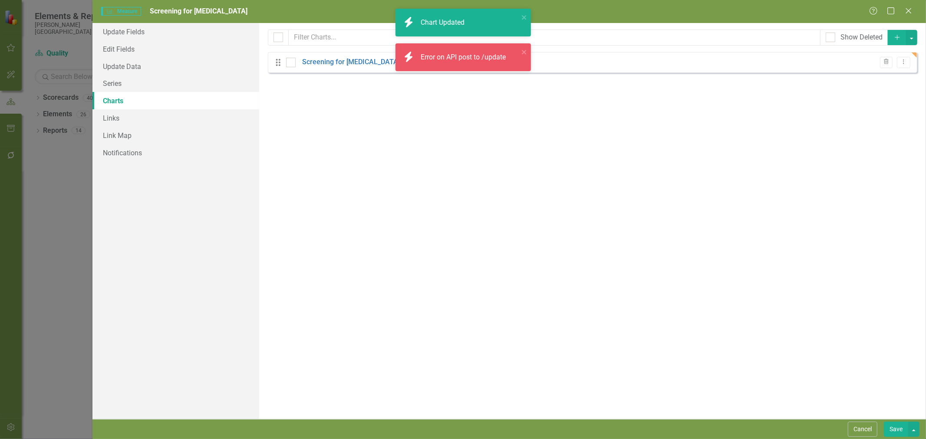
click at [899, 429] on button "Save" at bounding box center [896, 429] width 24 height 15
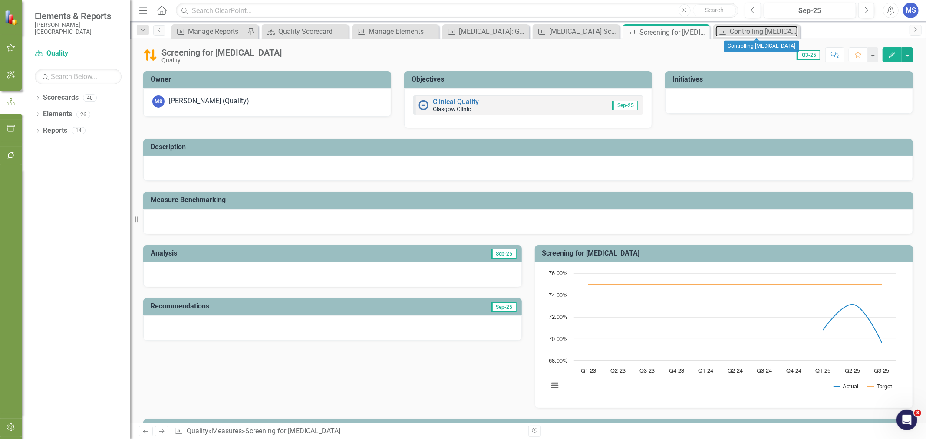
drag, startPoint x: 762, startPoint y: 33, endPoint x: 756, endPoint y: 32, distance: 6.2
click at [756, 32] on div "Controlling [MEDICAL_DATA]" at bounding box center [764, 31] width 68 height 11
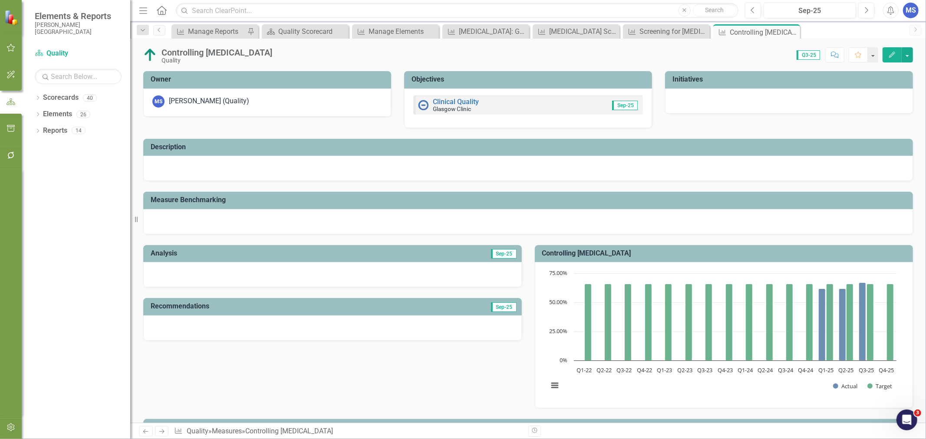
click at [890, 58] on button "Edit" at bounding box center [892, 54] width 19 height 15
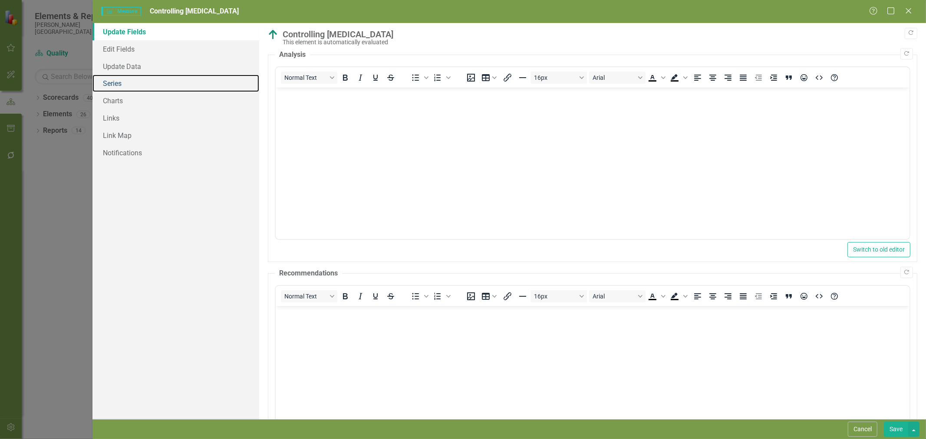
click at [124, 90] on link "Series" at bounding box center [175, 83] width 167 height 17
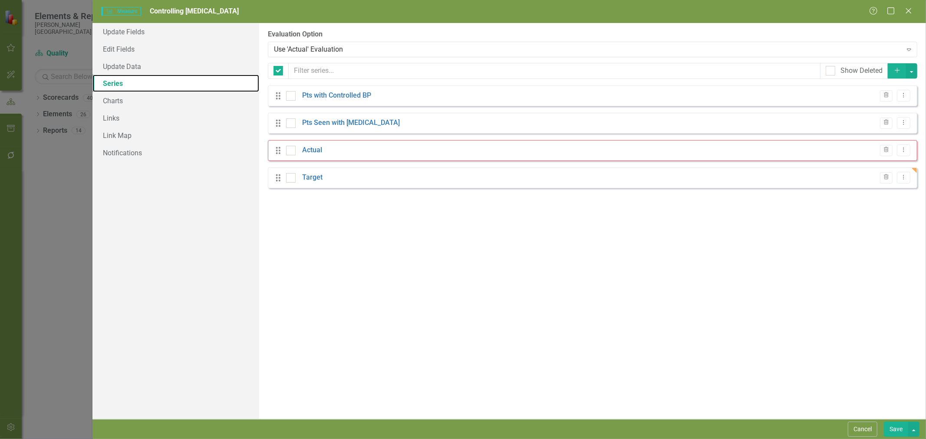
checkbox input "false"
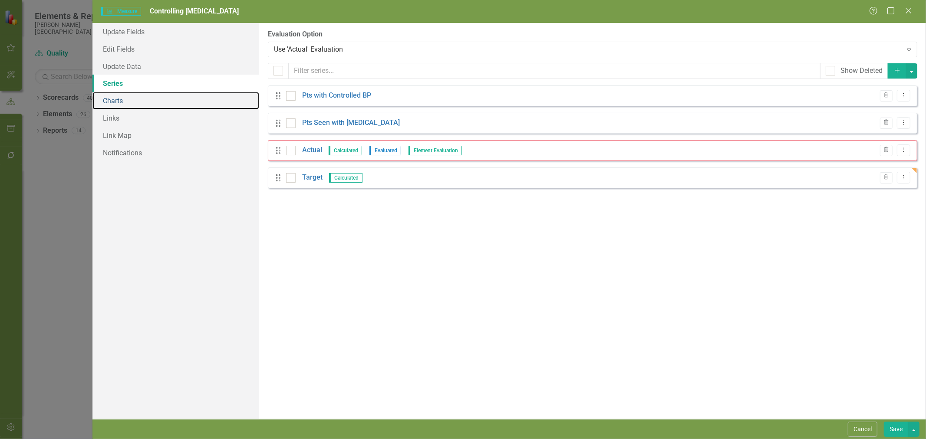
click at [135, 99] on link "Charts" at bounding box center [175, 100] width 167 height 17
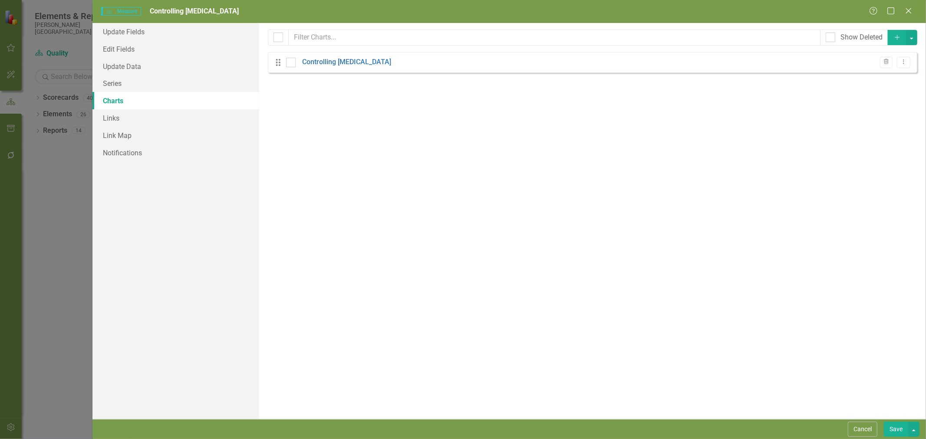
click at [353, 61] on link "Controlling [MEDICAL_DATA]" at bounding box center [346, 62] width 89 height 10
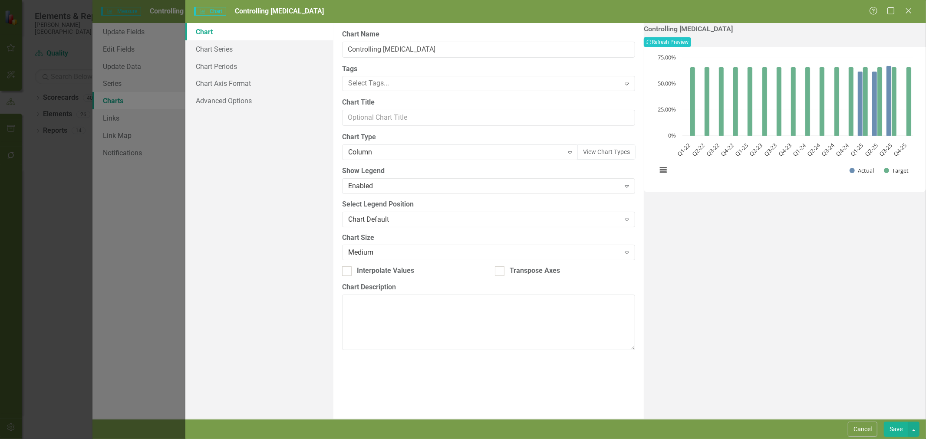
click at [384, 158] on div "Column Expand" at bounding box center [460, 153] width 236 height 16
click at [240, 69] on link "Chart Periods" at bounding box center [259, 66] width 148 height 17
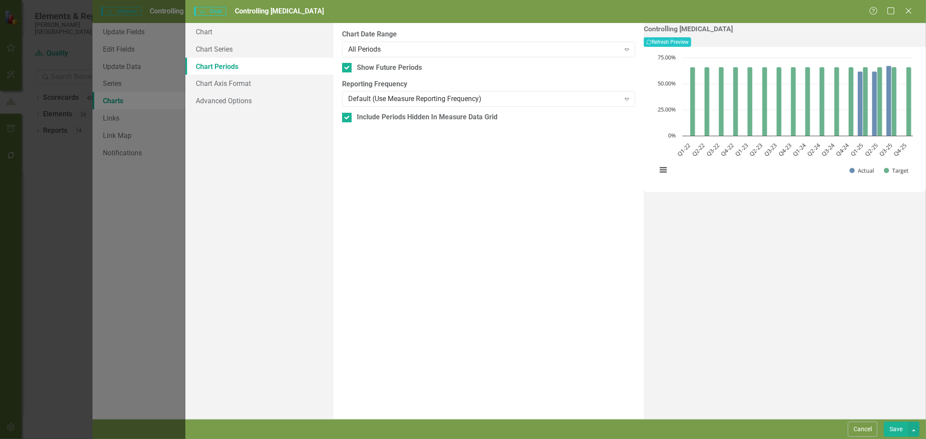
click at [346, 66] on input "Show Future Periods" at bounding box center [345, 66] width 6 height 6
checkbox input "false"
click at [346, 115] on input "Include Periods Hidden In Measure Data Grid" at bounding box center [345, 116] width 6 height 6
checkbox input "false"
click at [895, 427] on button "Save" at bounding box center [896, 429] width 24 height 15
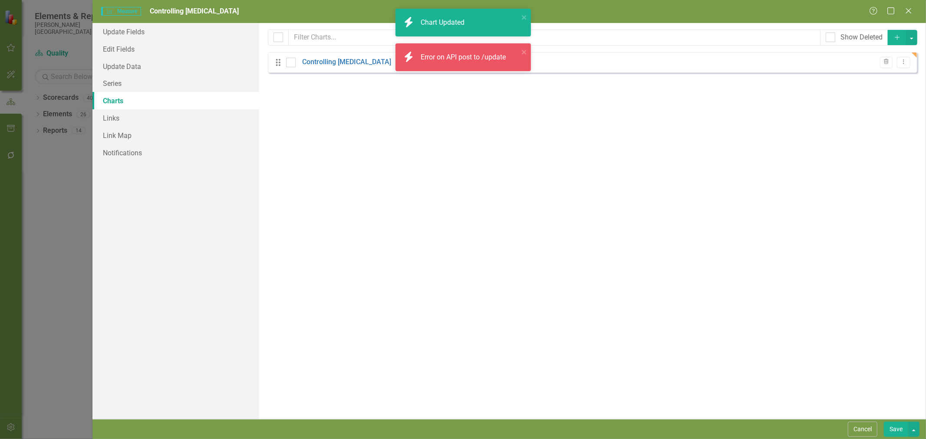
click at [899, 432] on button "Save" at bounding box center [896, 429] width 24 height 15
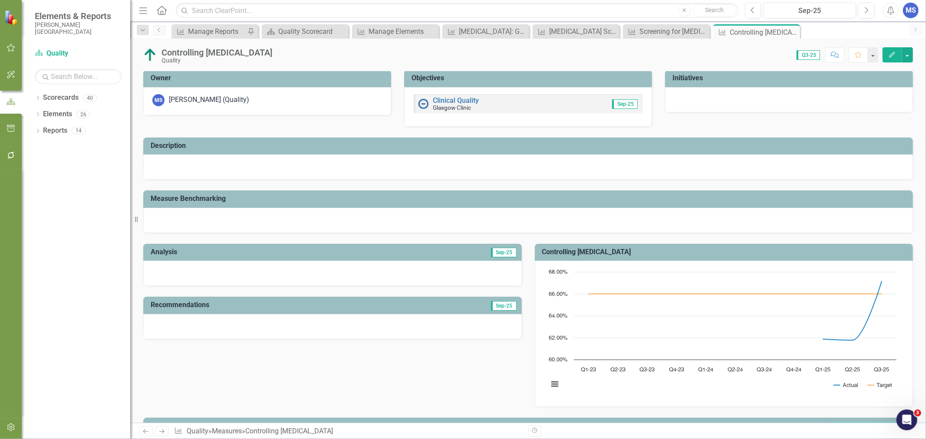
scroll to position [0, 0]
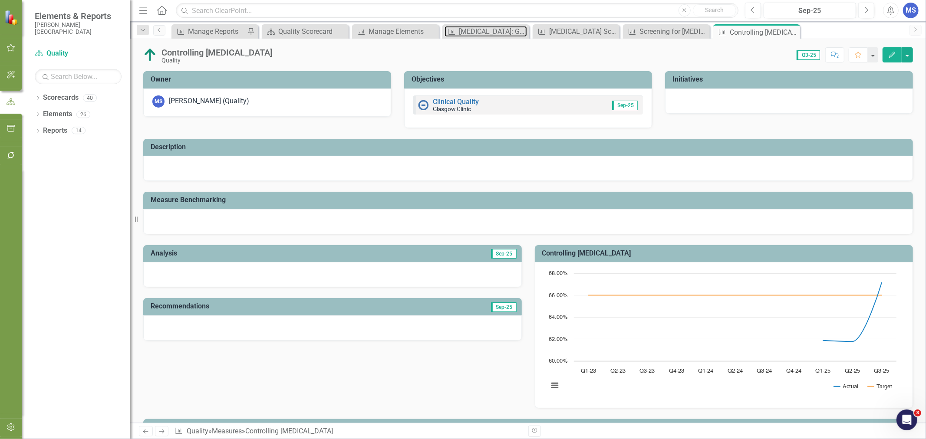
click at [478, 32] on div "[MEDICAL_DATA]: Glycemic Status Assessment Greater Than 9%" at bounding box center [493, 31] width 68 height 11
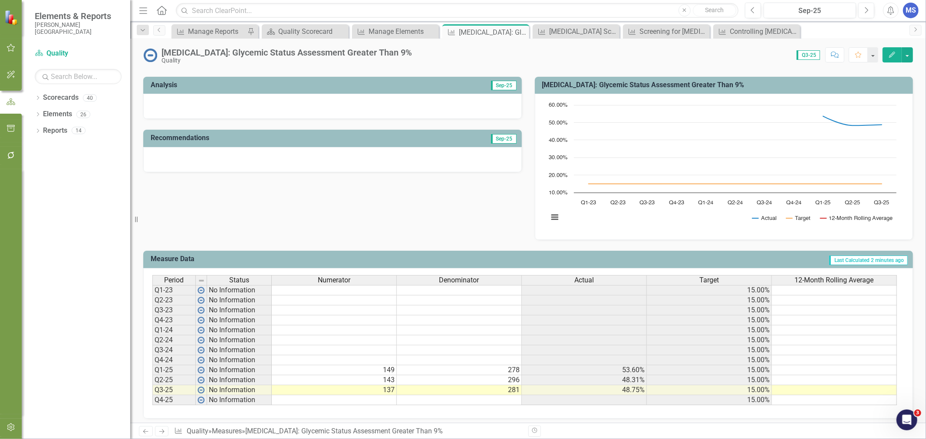
scroll to position [179, 0]
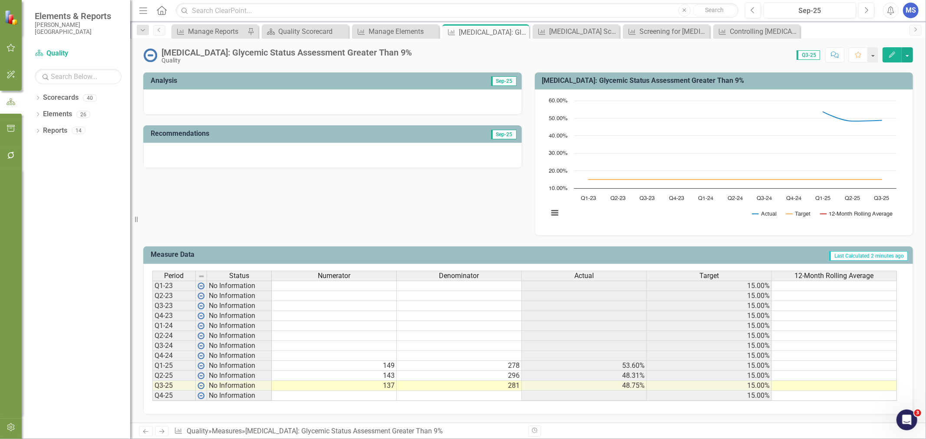
click at [894, 58] on button "Edit" at bounding box center [892, 54] width 19 height 15
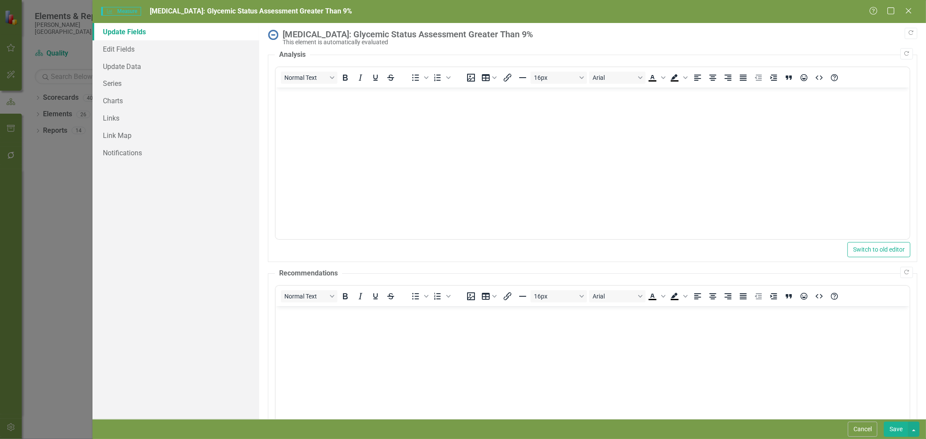
scroll to position [0, 0]
click at [868, 428] on button "Cancel" at bounding box center [863, 429] width 30 height 15
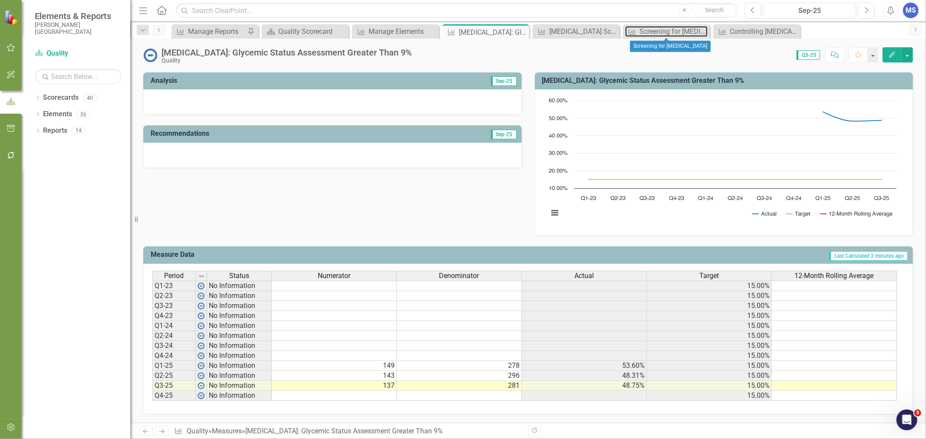
click at [679, 34] on div "Screening for [MEDICAL_DATA]" at bounding box center [673, 31] width 68 height 11
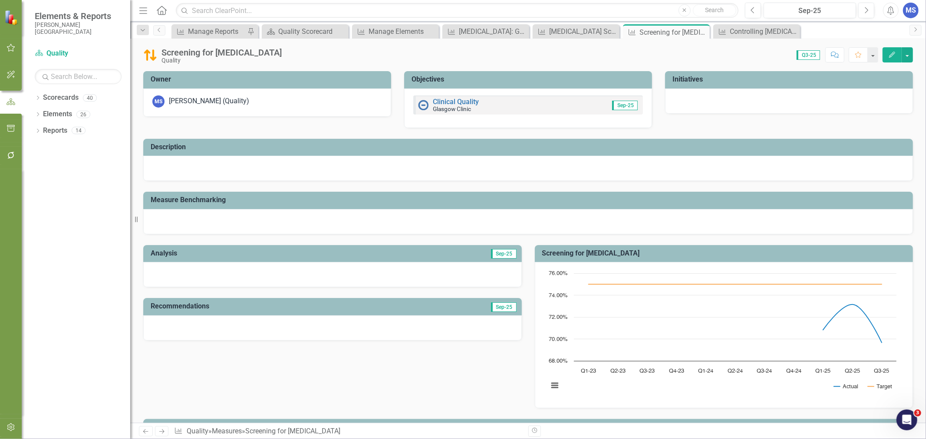
click at [888, 58] on button "Edit" at bounding box center [892, 54] width 19 height 15
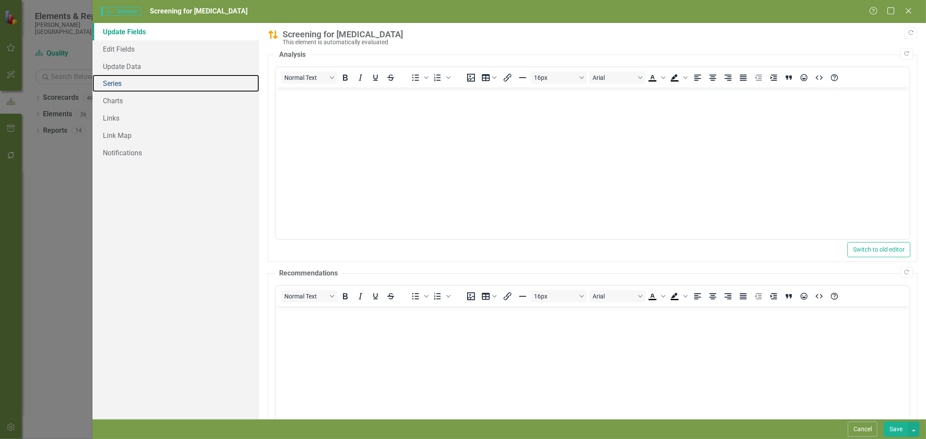
click at [158, 87] on link "Series" at bounding box center [175, 83] width 167 height 17
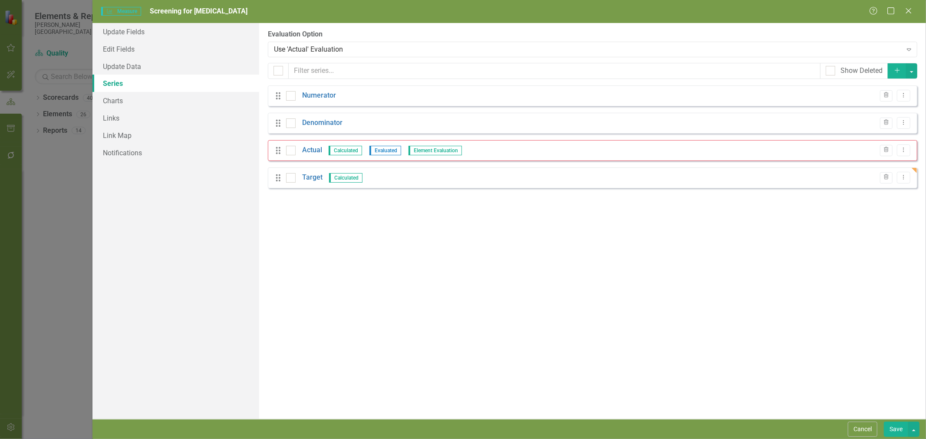
click at [306, 176] on link "Target" at bounding box center [312, 178] width 20 height 10
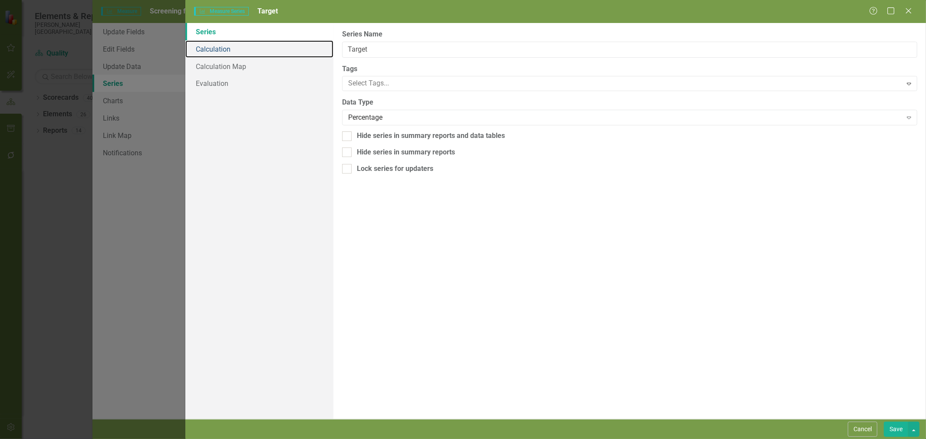
click at [224, 49] on link "Calculation" at bounding box center [259, 48] width 148 height 17
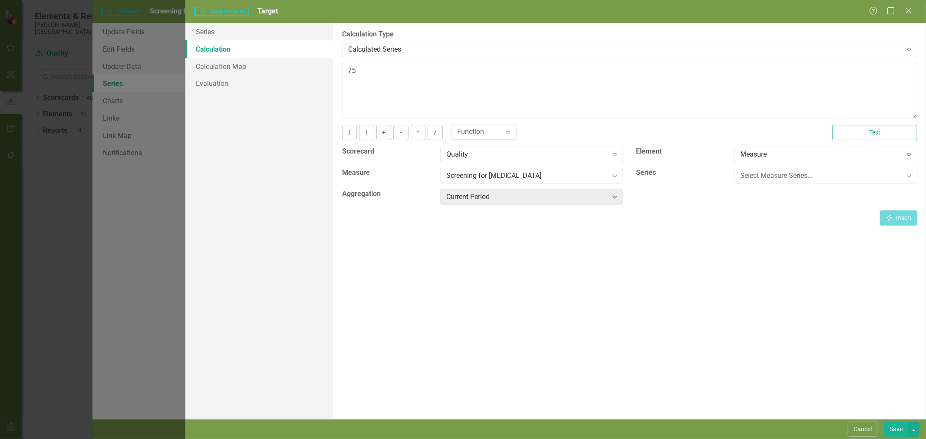
click at [870, 427] on button "Cancel" at bounding box center [863, 429] width 30 height 15
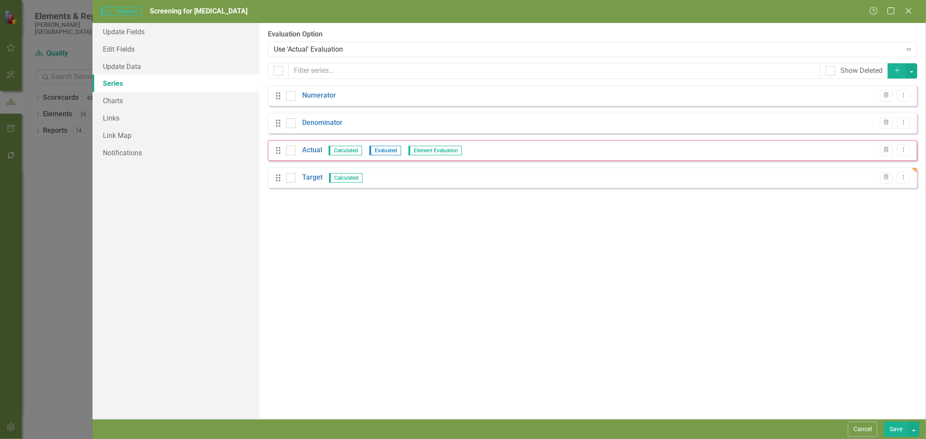
click at [868, 432] on button "Cancel" at bounding box center [863, 429] width 30 height 15
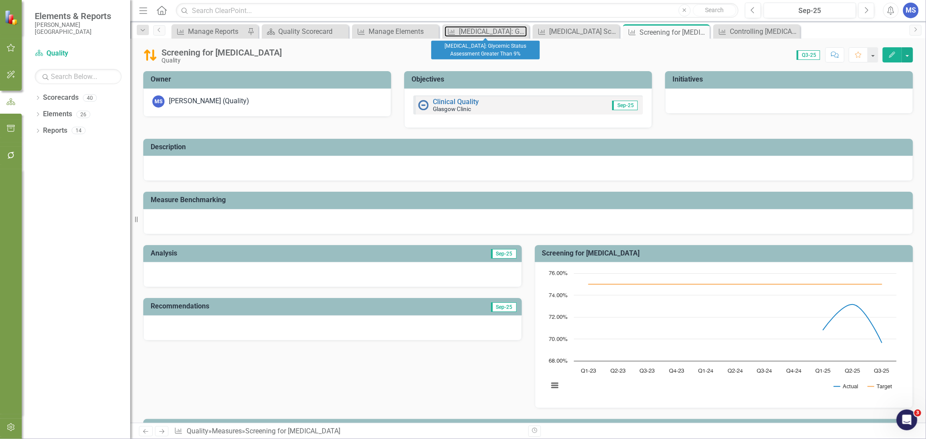
click at [462, 33] on div "[MEDICAL_DATA]: Glycemic Status Assessment Greater Than 9%" at bounding box center [493, 31] width 68 height 11
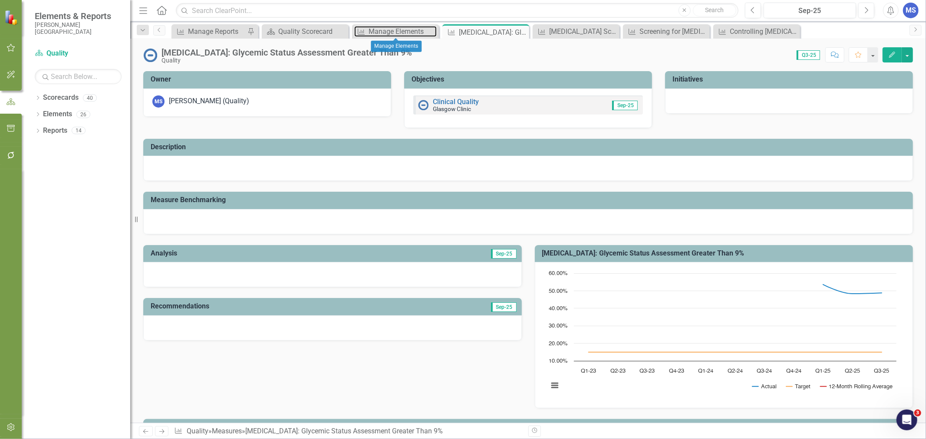
drag, startPoint x: 384, startPoint y: 31, endPoint x: 405, endPoint y: 42, distance: 23.7
click at [384, 32] on div "Manage Elements" at bounding box center [403, 31] width 68 height 11
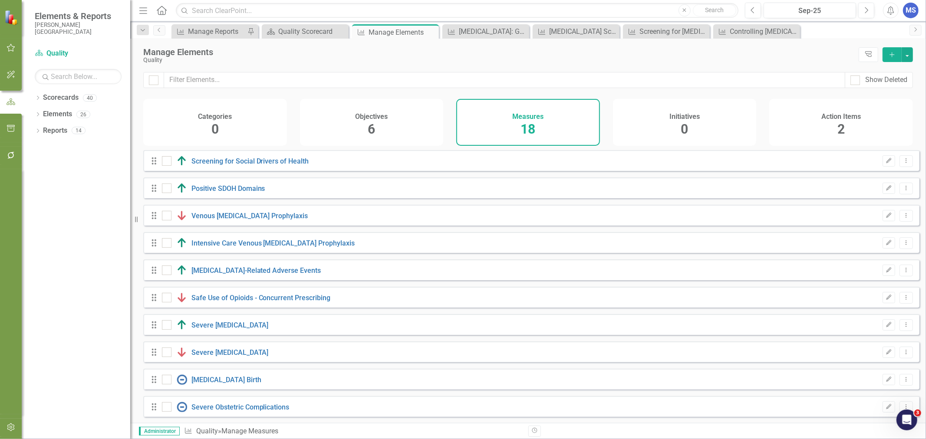
checkbox input "false"
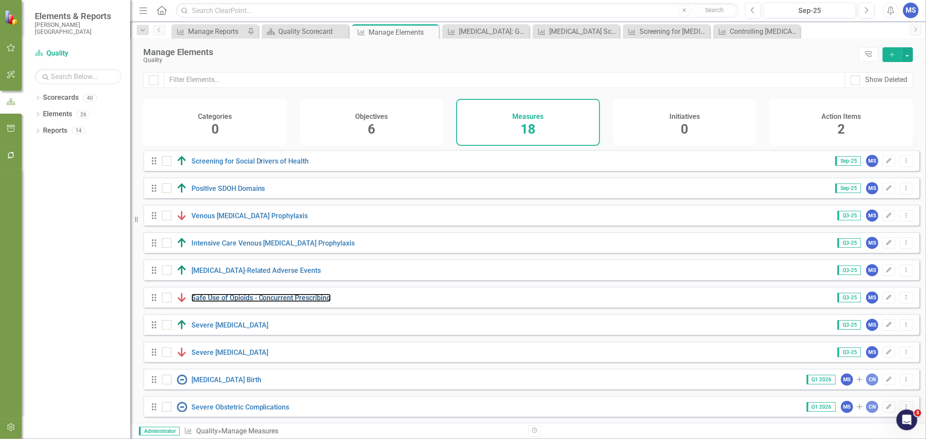
click at [303, 301] on link "Safe Use of Opioids - Concurrent Prescribing" at bounding box center [260, 298] width 139 height 8
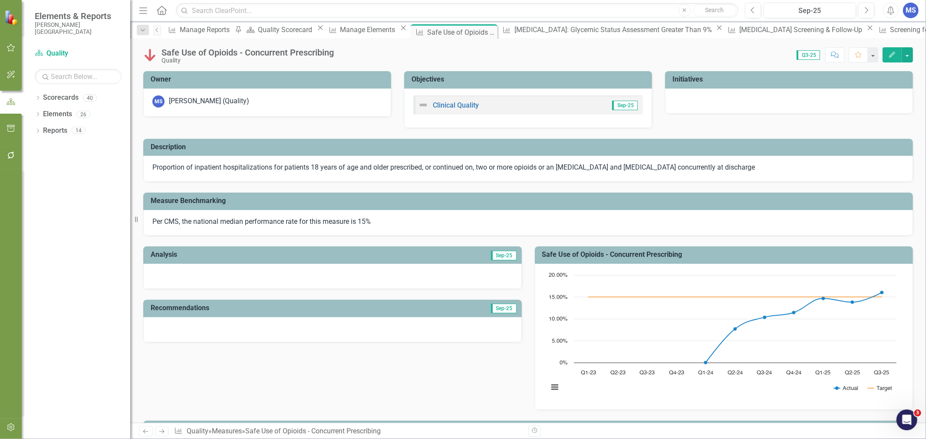
click at [0, 0] on icon "Close" at bounding box center [0, 0] width 0 height 0
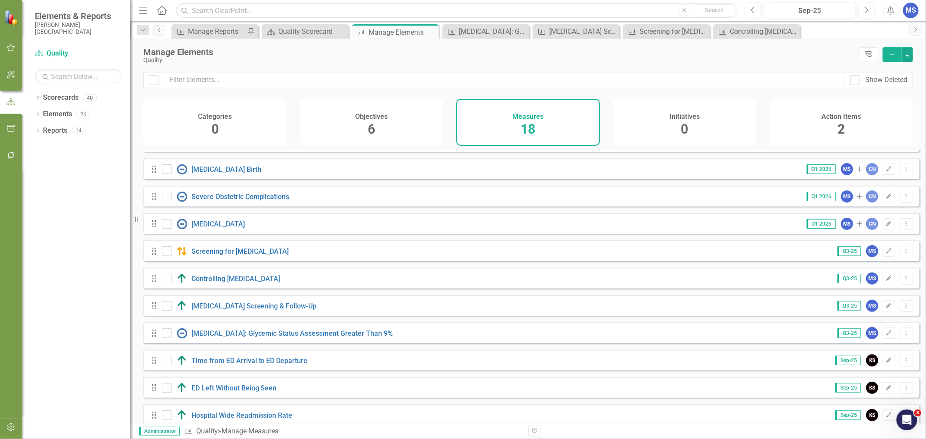
scroll to position [225, 0]
